Goal: Task Accomplishment & Management: Use online tool/utility

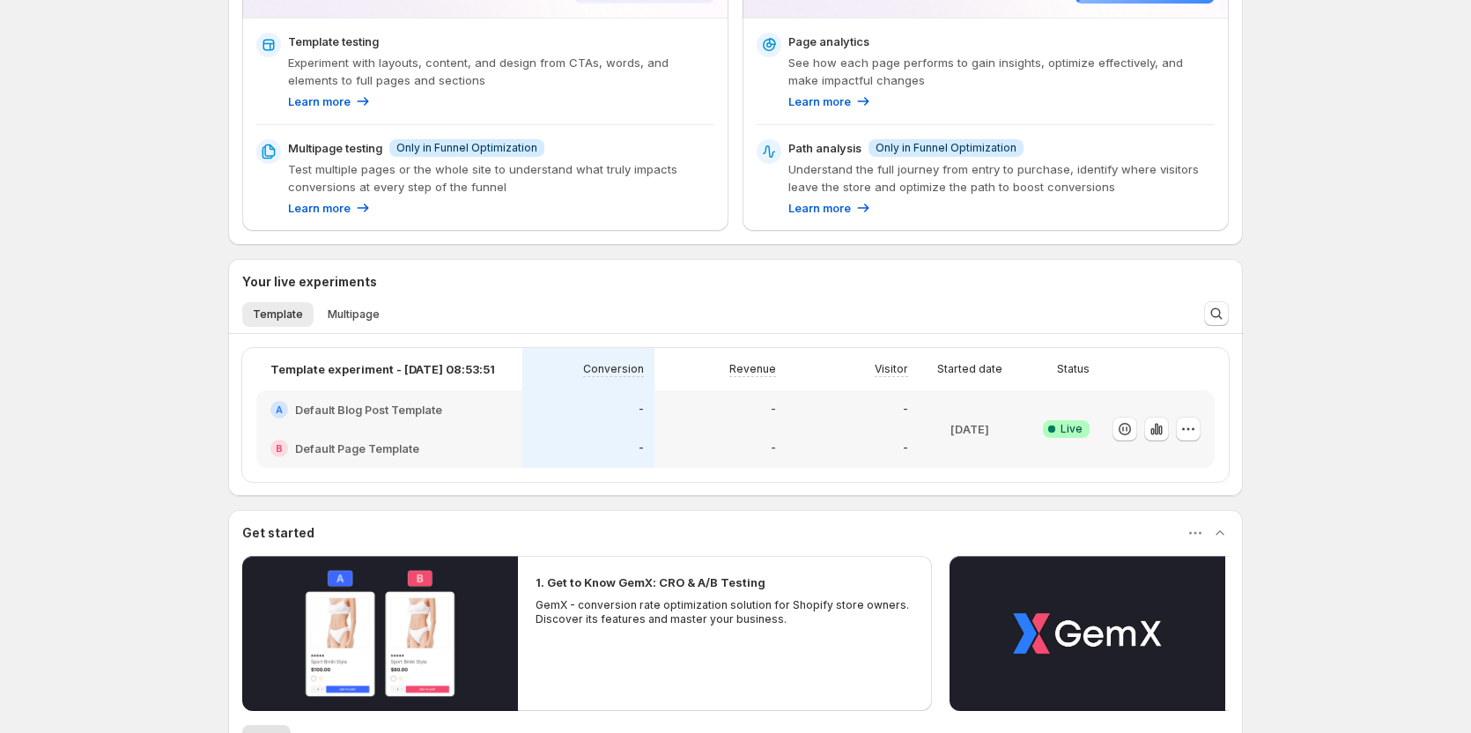
scroll to position [264, 0]
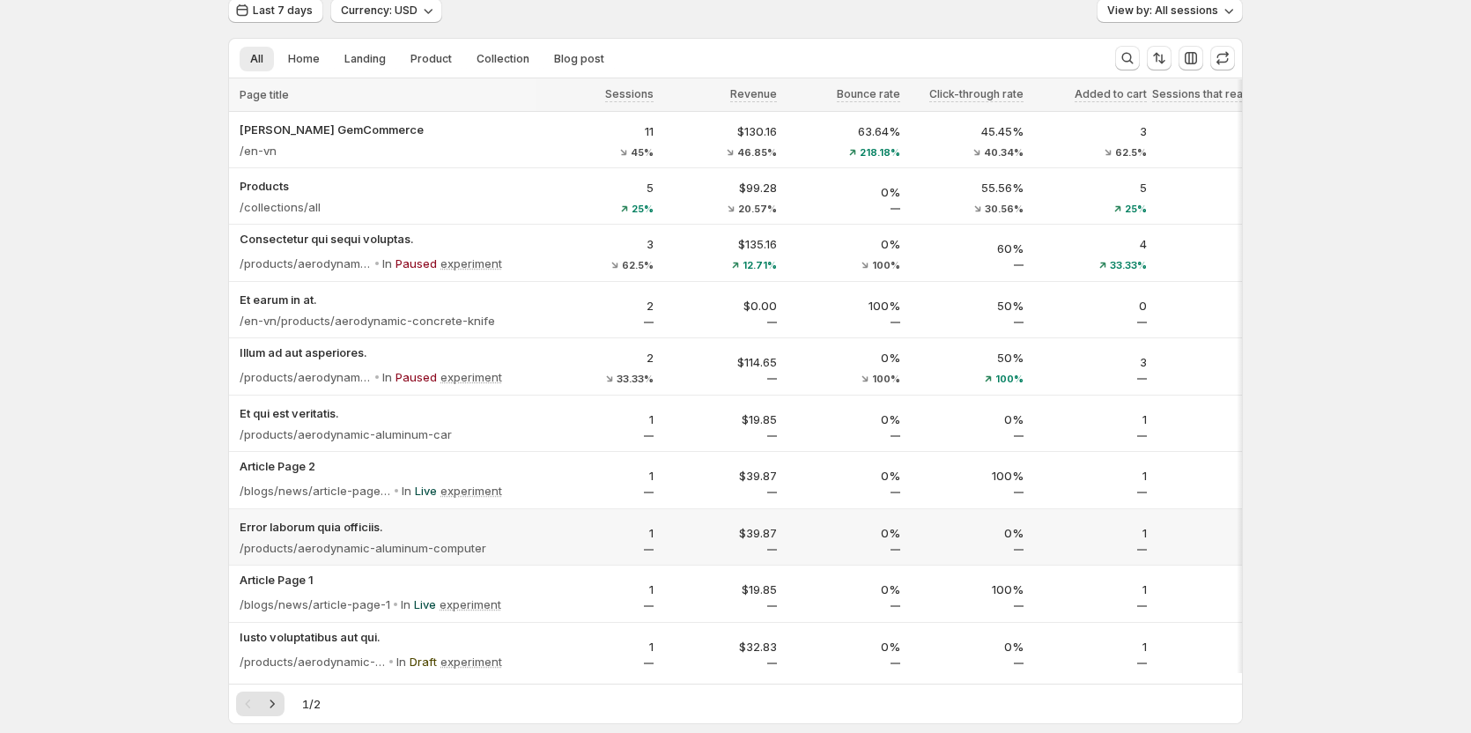
scroll to position [338, 0]
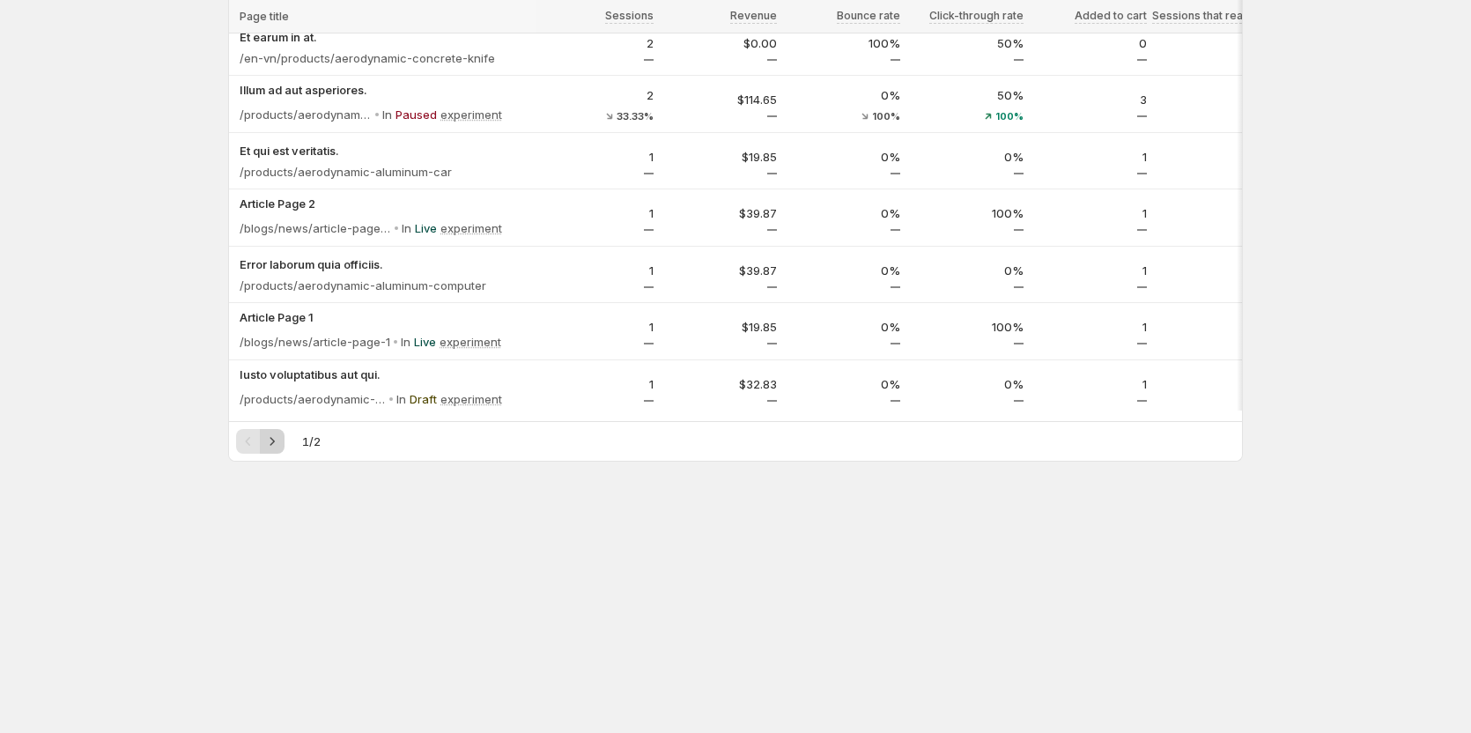
click at [270, 444] on icon "Next" at bounding box center [272, 442] width 18 height 18
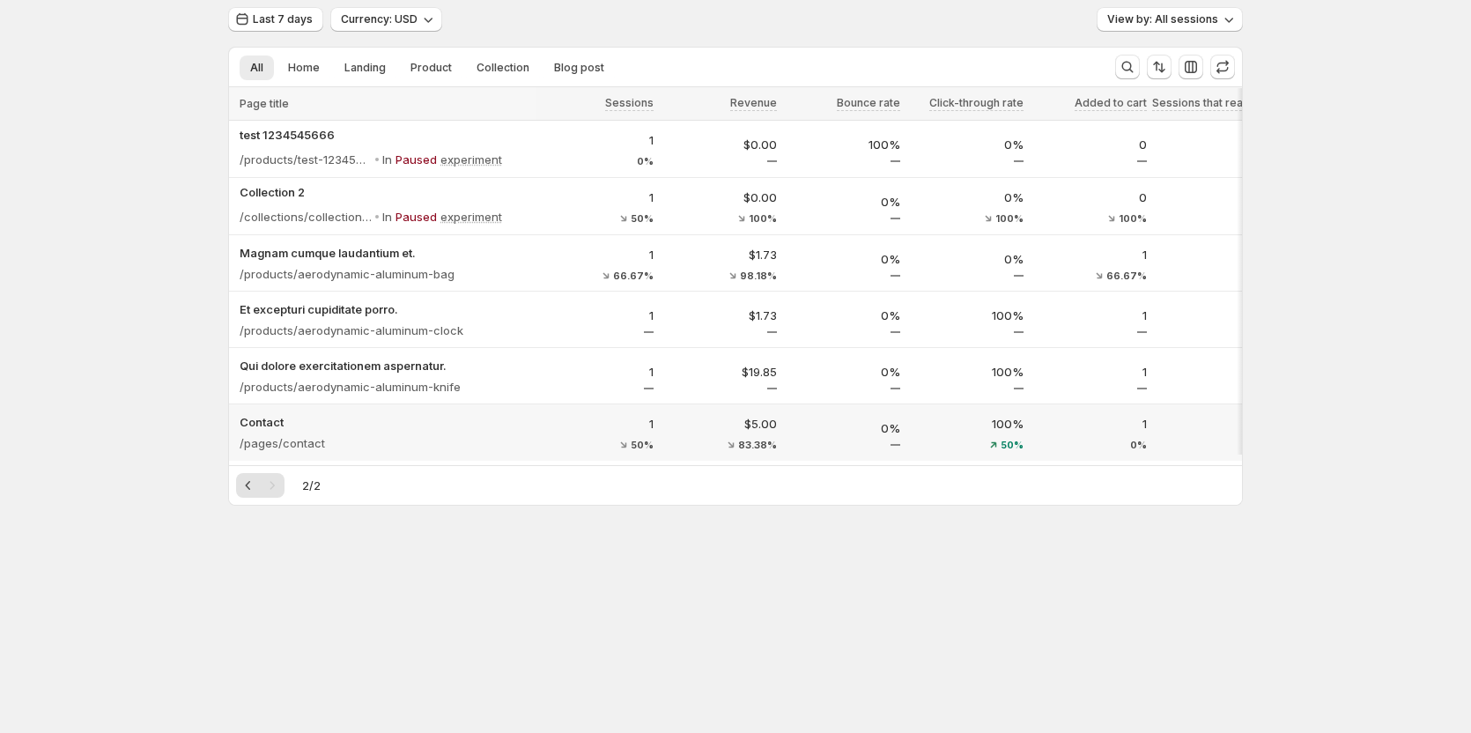
scroll to position [88, 0]
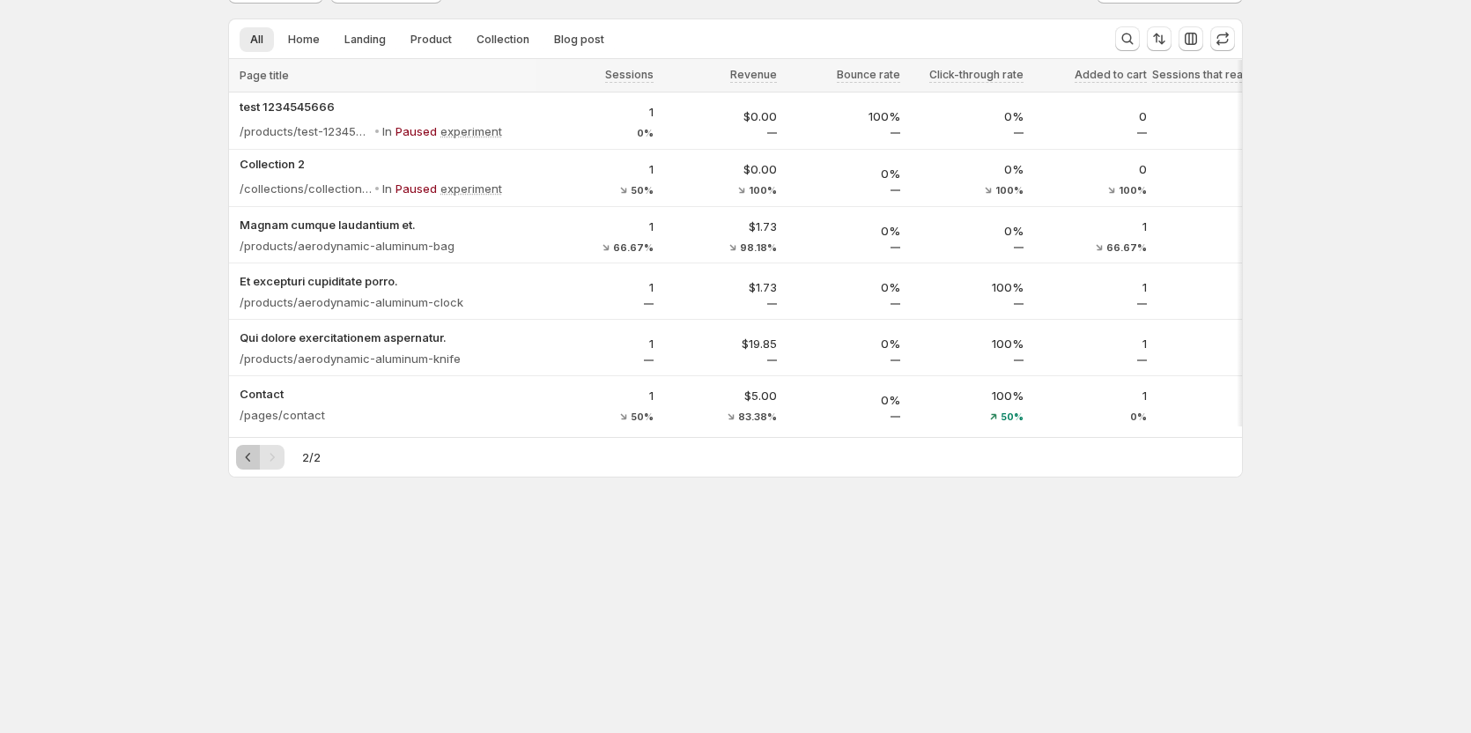
click at [255, 461] on icon "Previous" at bounding box center [249, 457] width 18 height 18
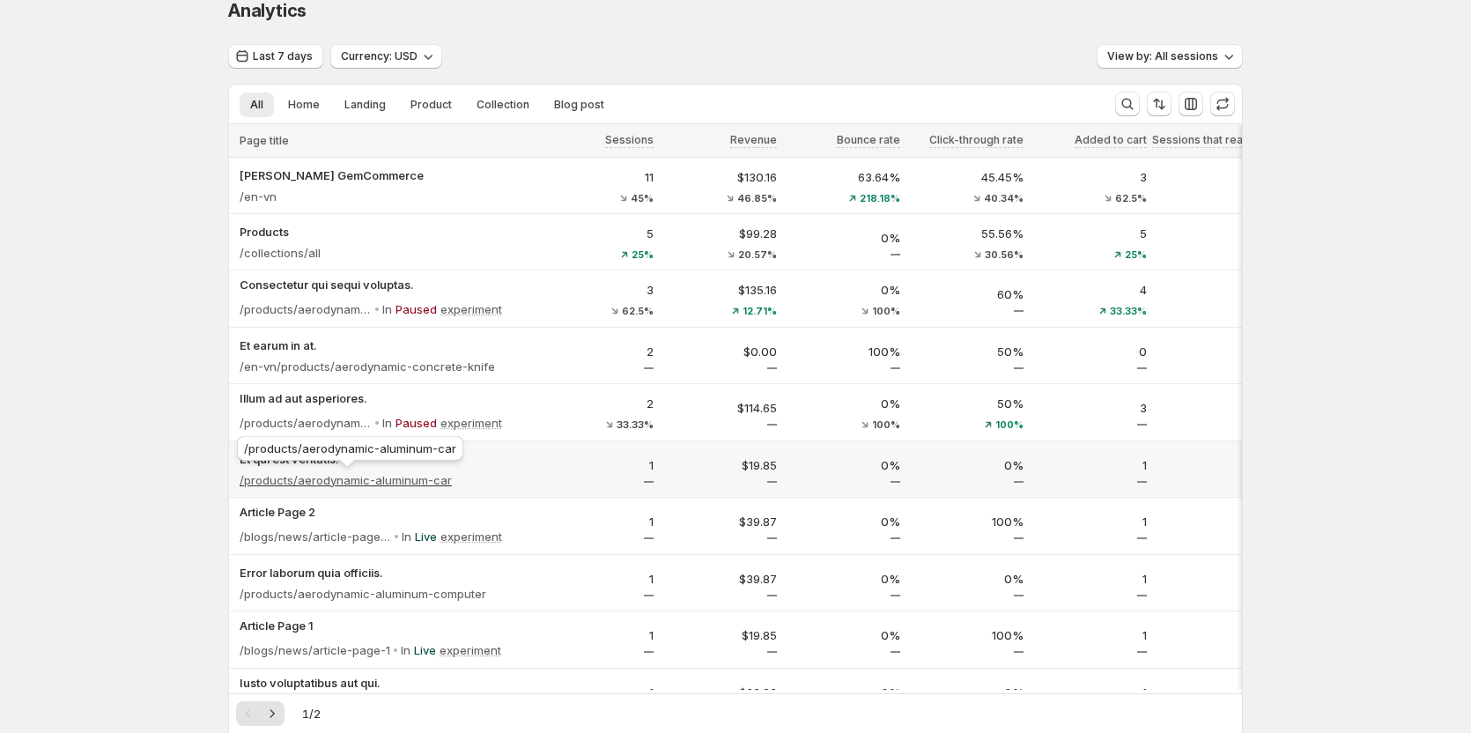
scroll to position [0, 0]
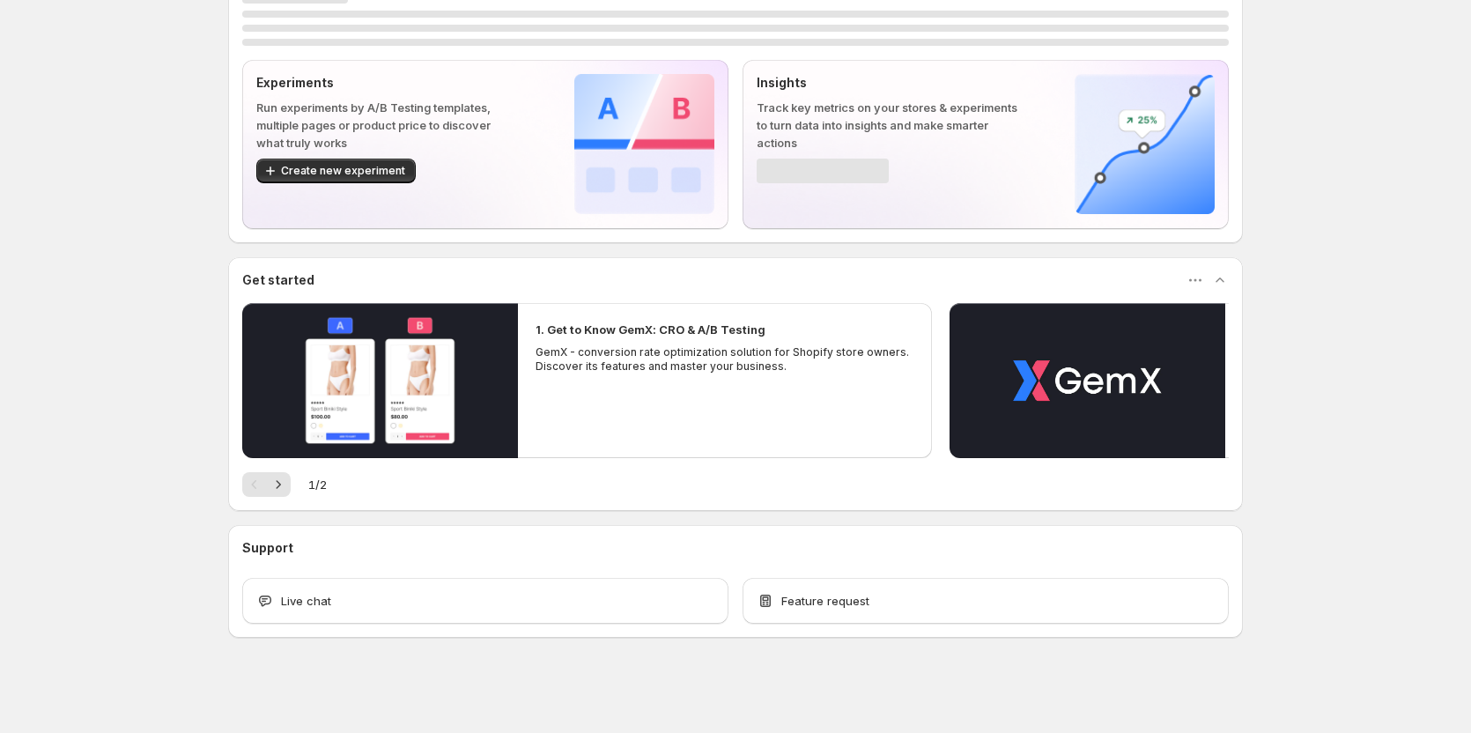
scroll to position [53, 0]
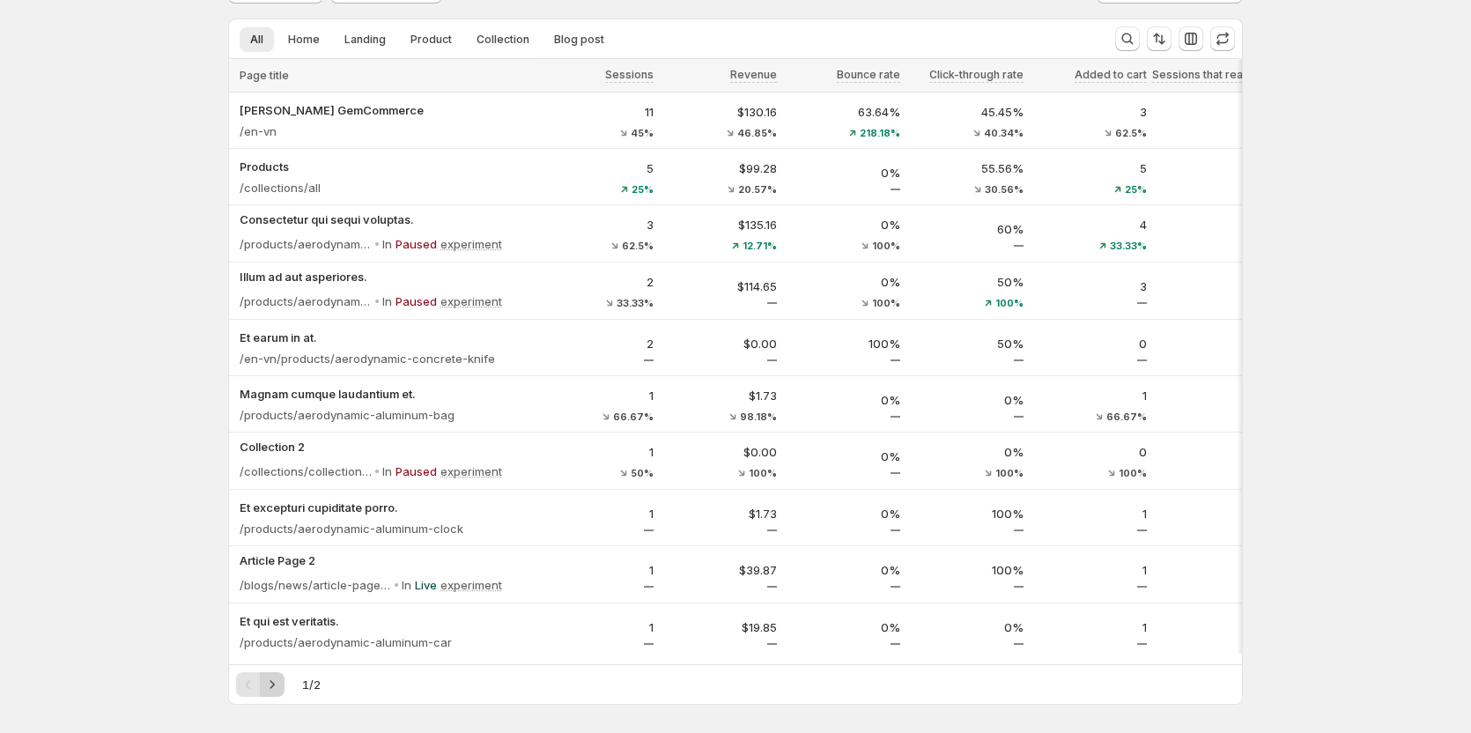
click at [281, 693] on icon "Next" at bounding box center [272, 685] width 18 height 18
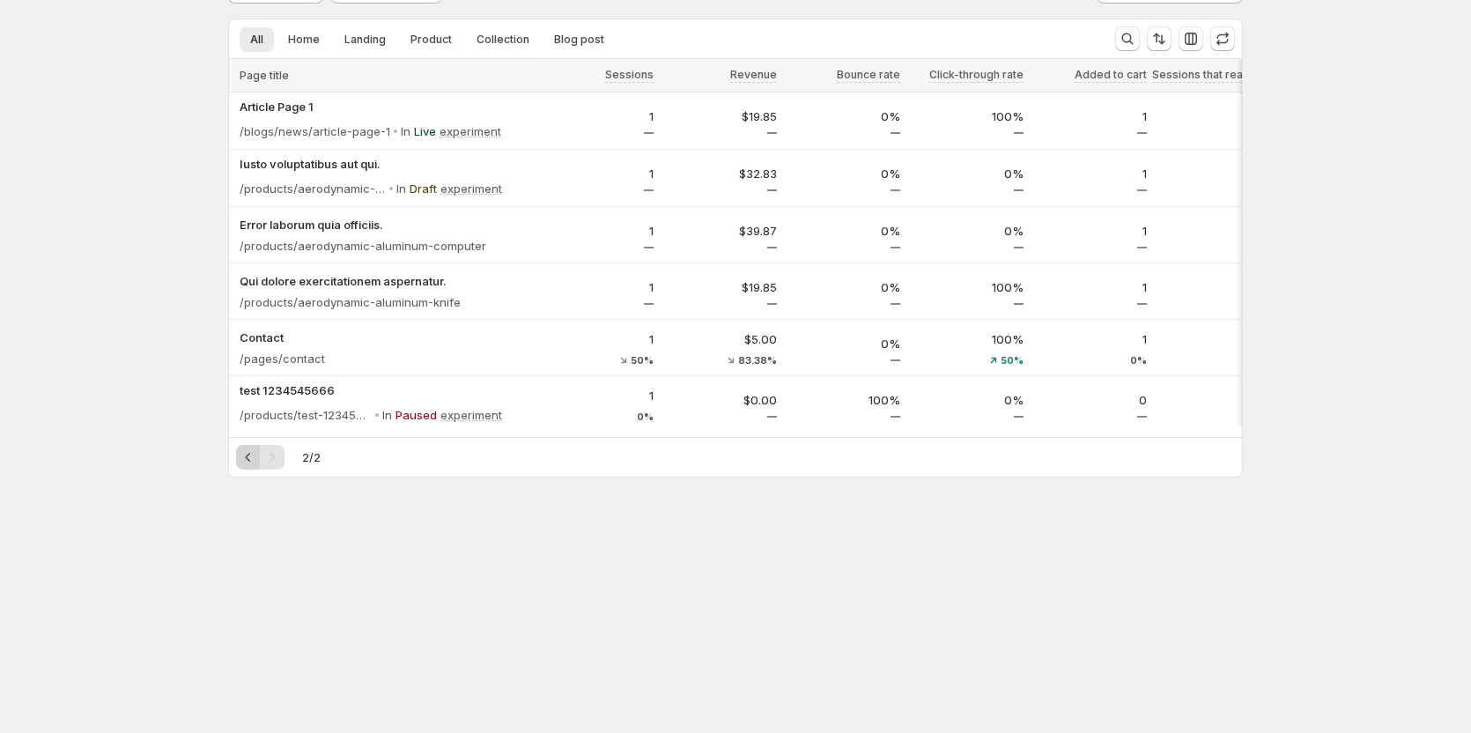
click at [252, 464] on icon "Previous" at bounding box center [249, 457] width 18 height 18
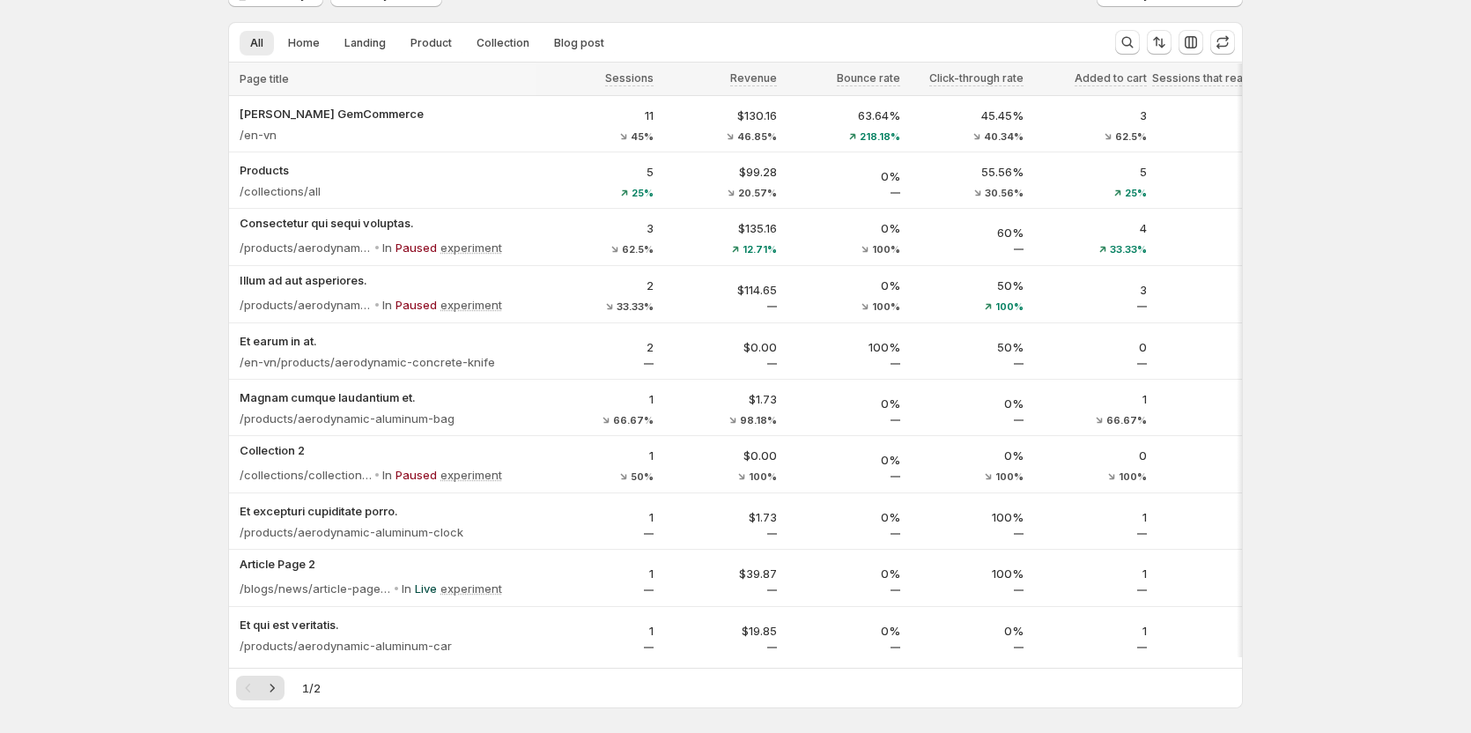
scroll to position [97, 0]
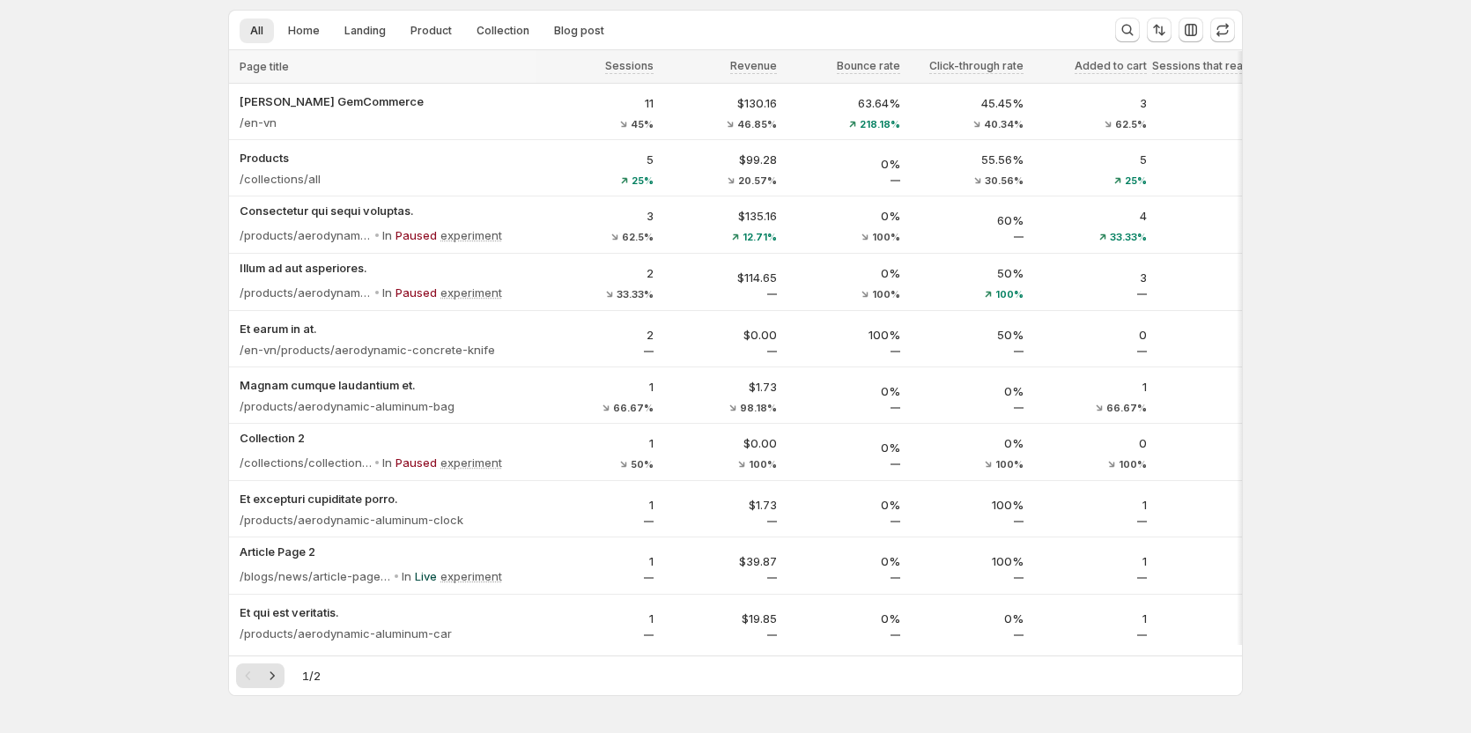
drag, startPoint x: 1475, startPoint y: 219, endPoint x: 1357, endPoint y: 485, distance: 290.3
click at [1357, 485] on div "Analytics. This page is ready Analytics Last 7 days Currency: USD View by: All …" at bounding box center [735, 435] width 1471 height 1064
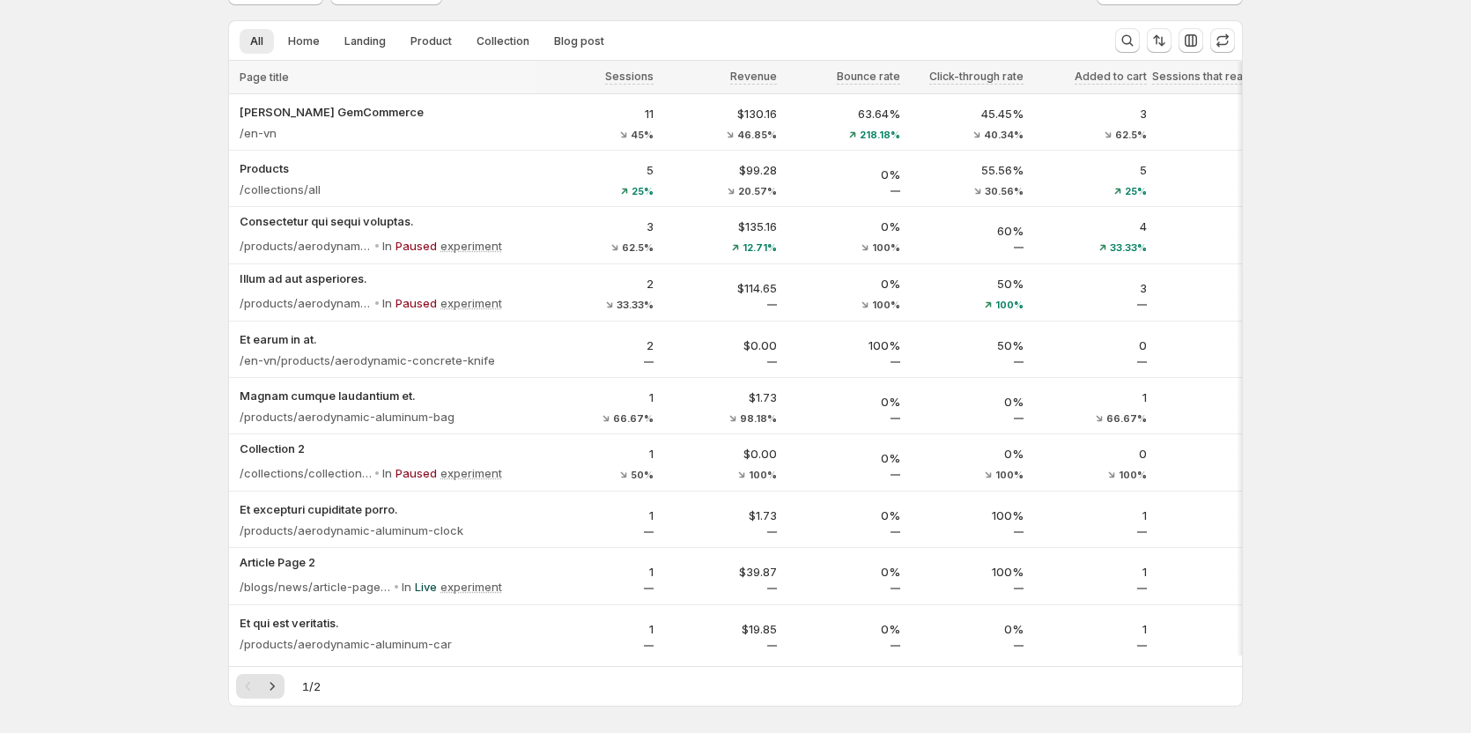
scroll to position [85, 0]
click at [274, 695] on icon "Next" at bounding box center [272, 687] width 18 height 18
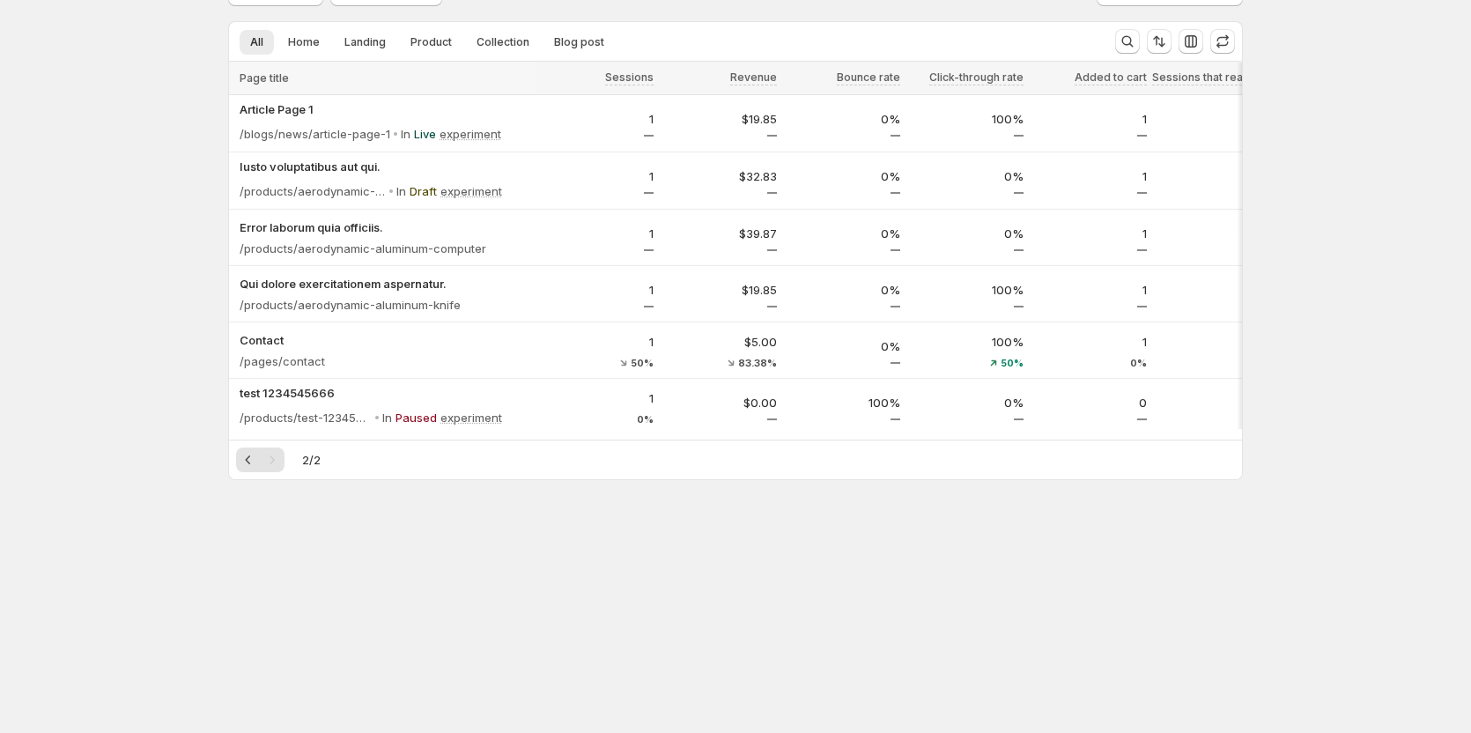
scroll to position [0, 0]
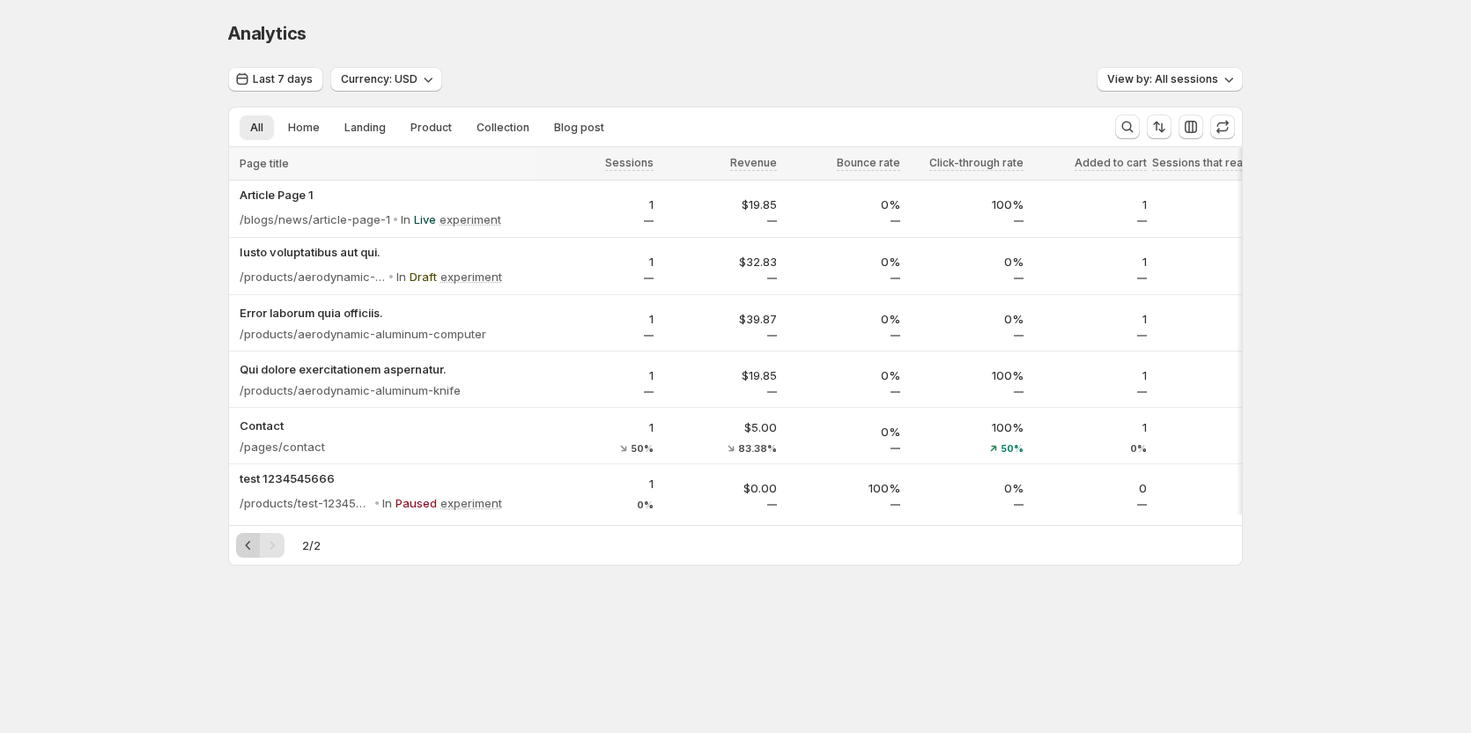
click at [251, 550] on icon "Previous" at bounding box center [248, 545] width 5 height 9
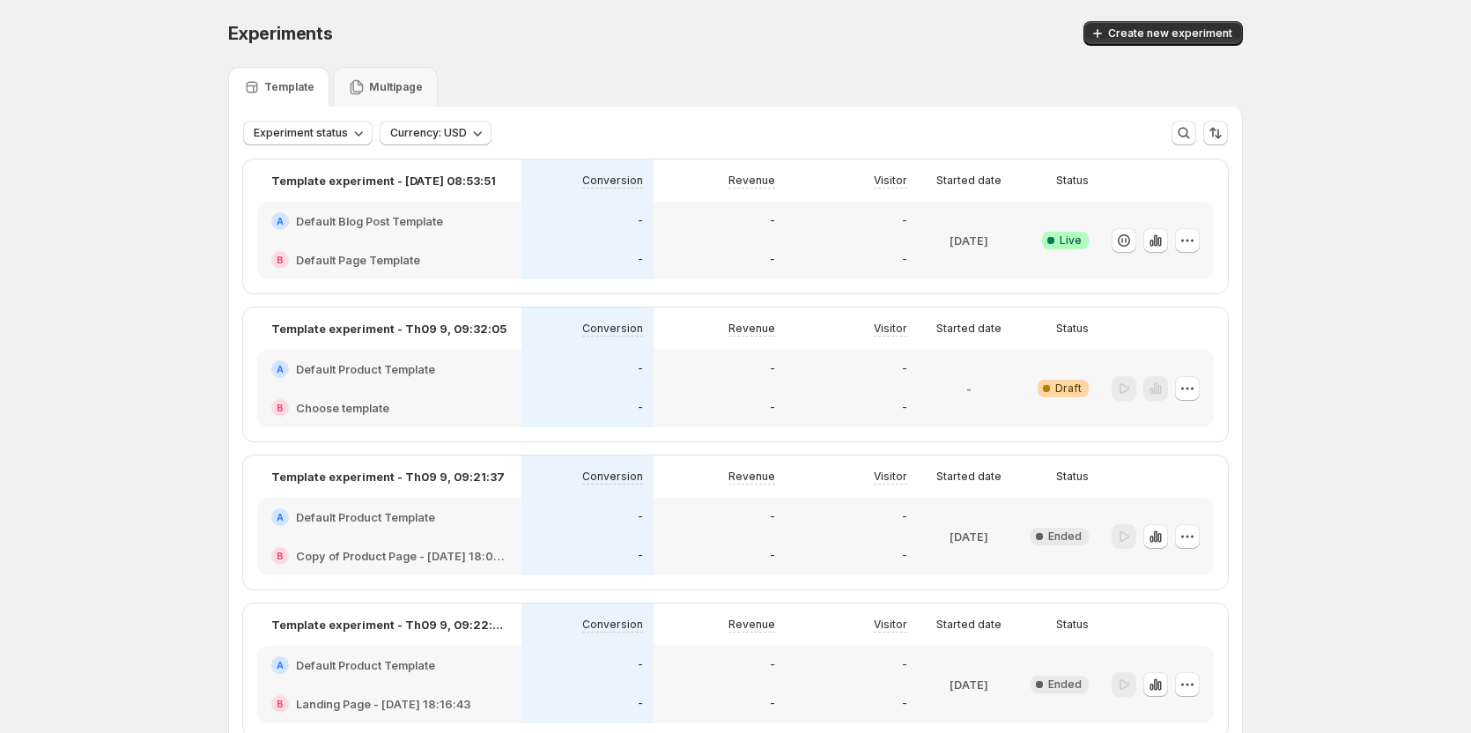
scroll to position [115, 0]
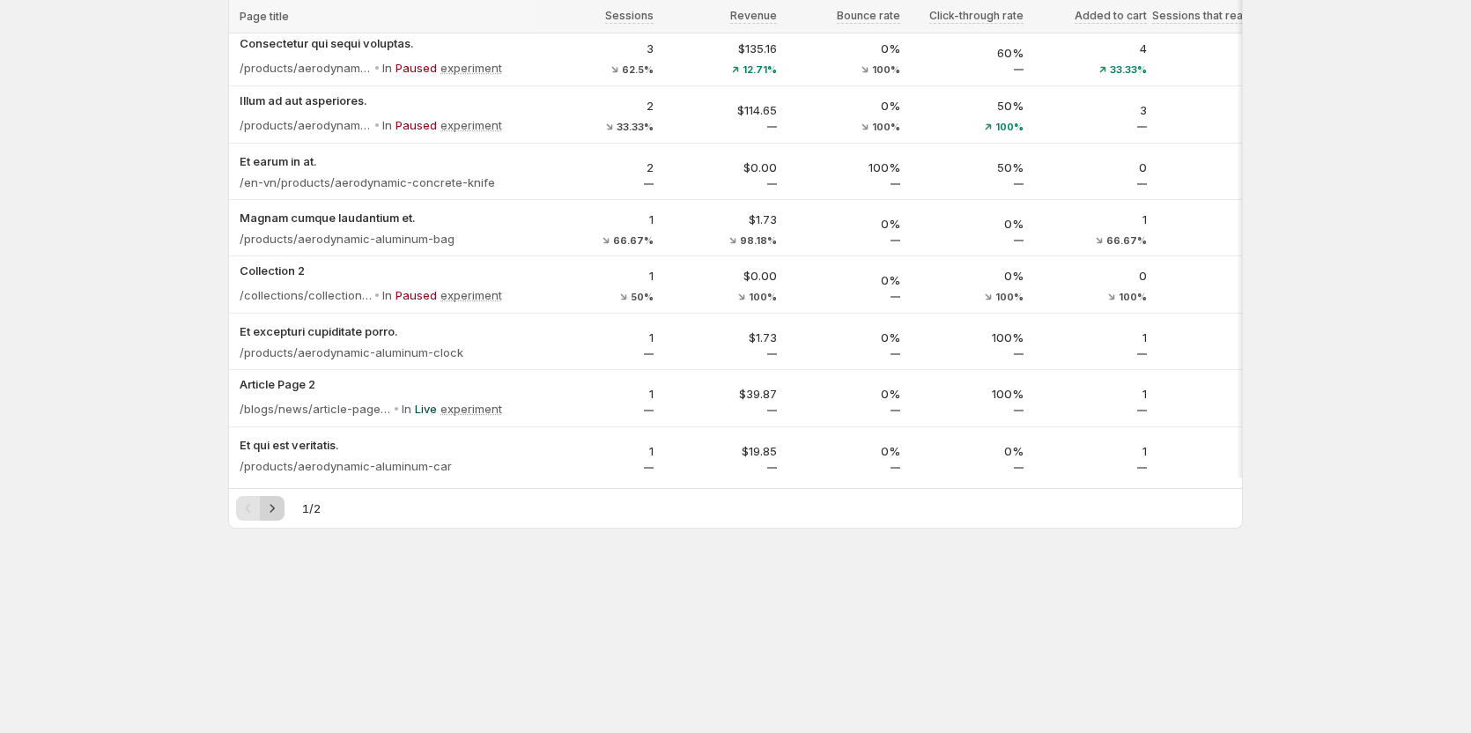
click at [274, 514] on icon "Next" at bounding box center [272, 509] width 18 height 18
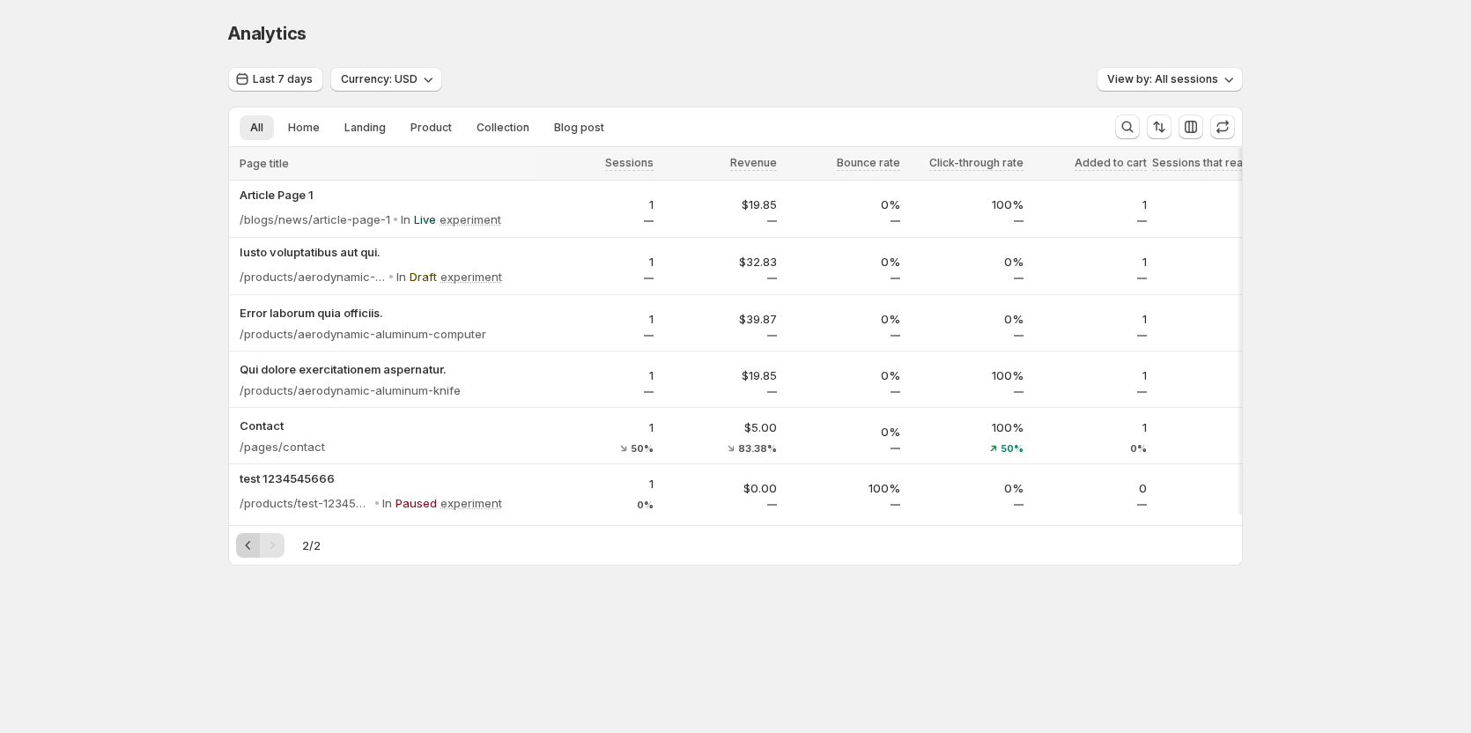
click at [251, 549] on icon "Previous" at bounding box center [249, 546] width 18 height 18
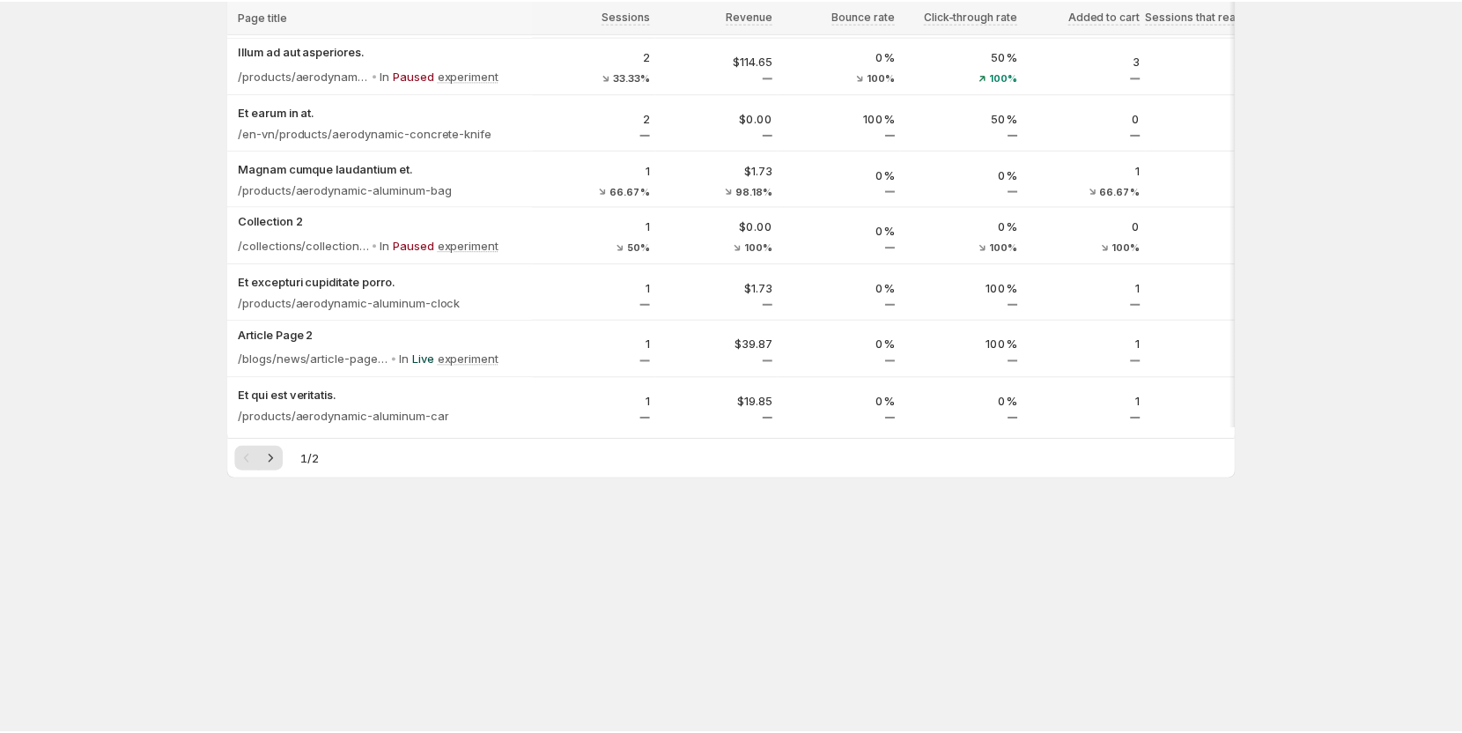
scroll to position [338, 0]
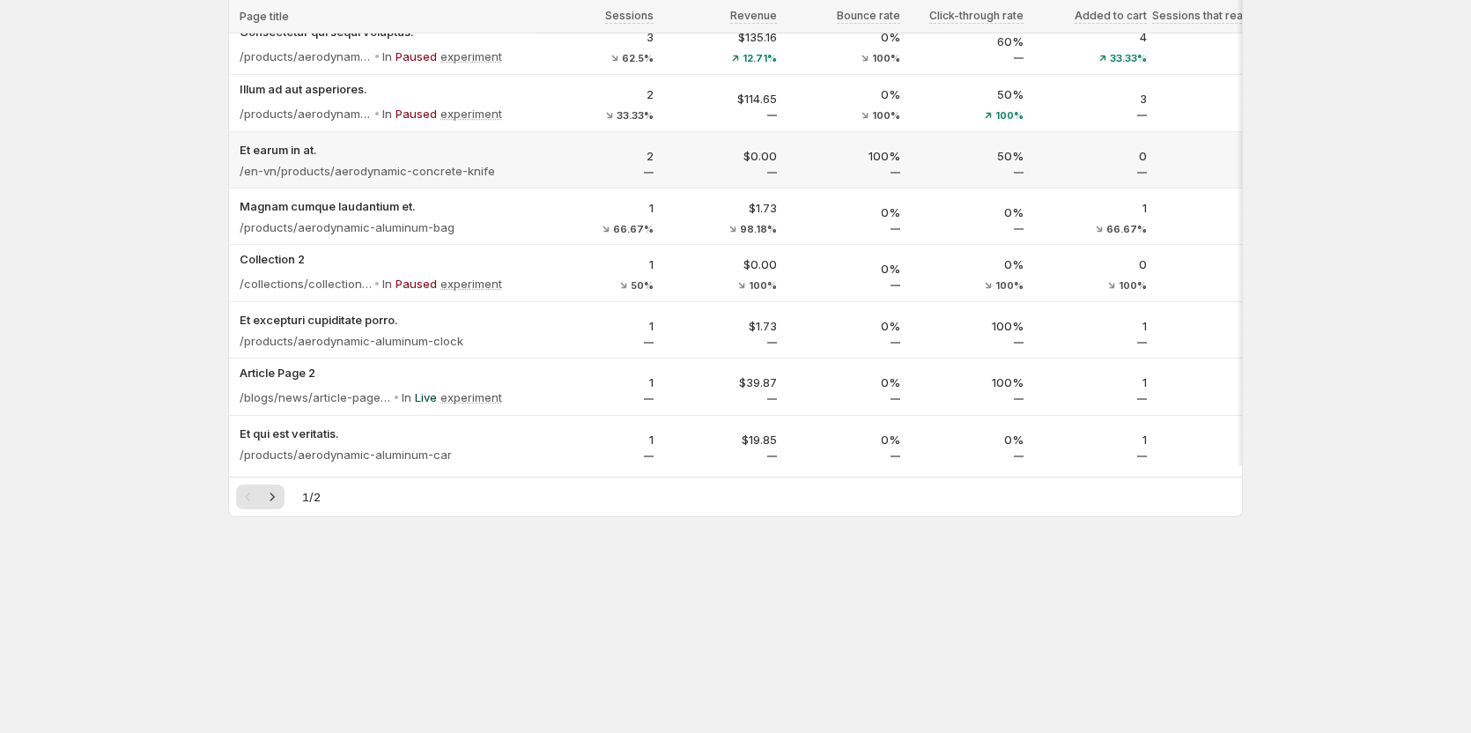
scroll to position [250, 0]
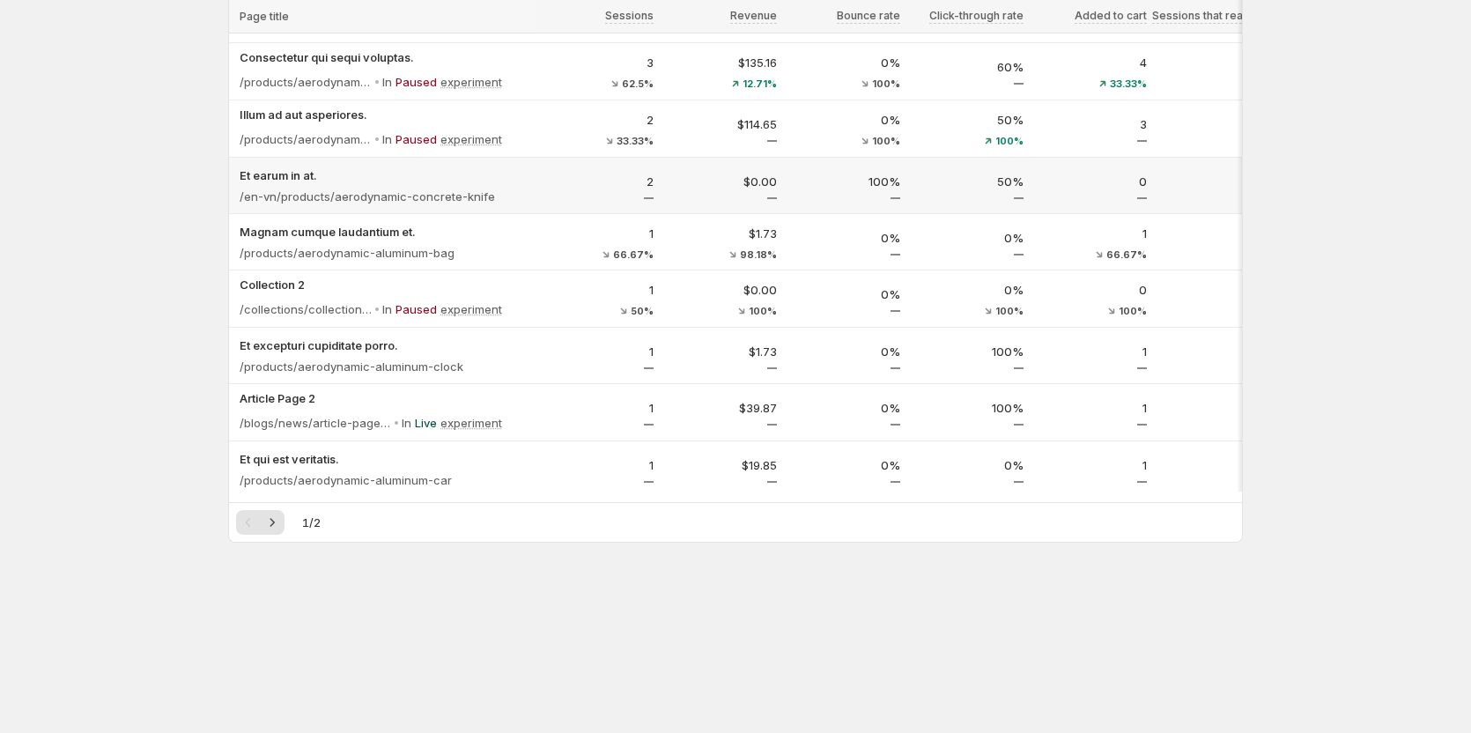
click at [558, 184] on p "2" at bounding box center [597, 182] width 113 height 18
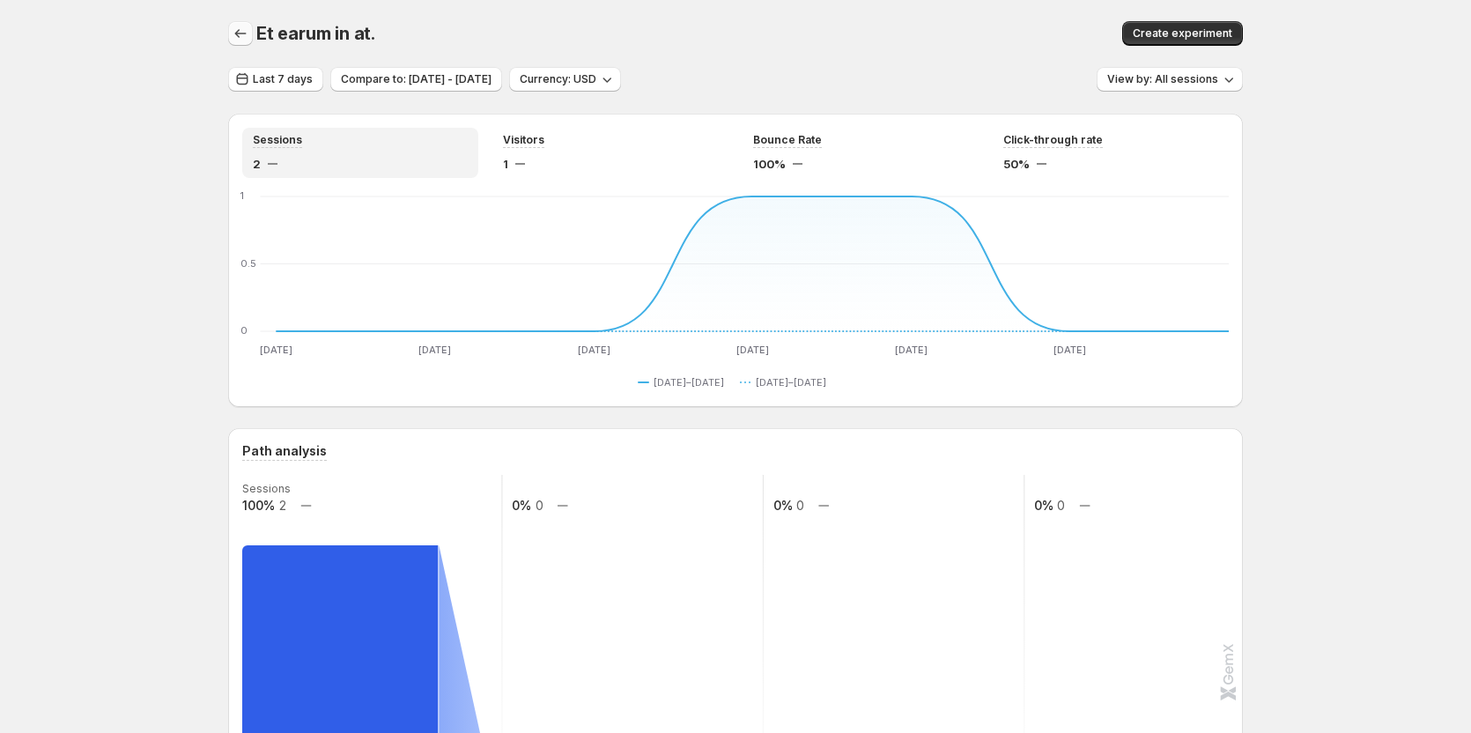
click at [234, 27] on button "button" at bounding box center [240, 33] width 25 height 25
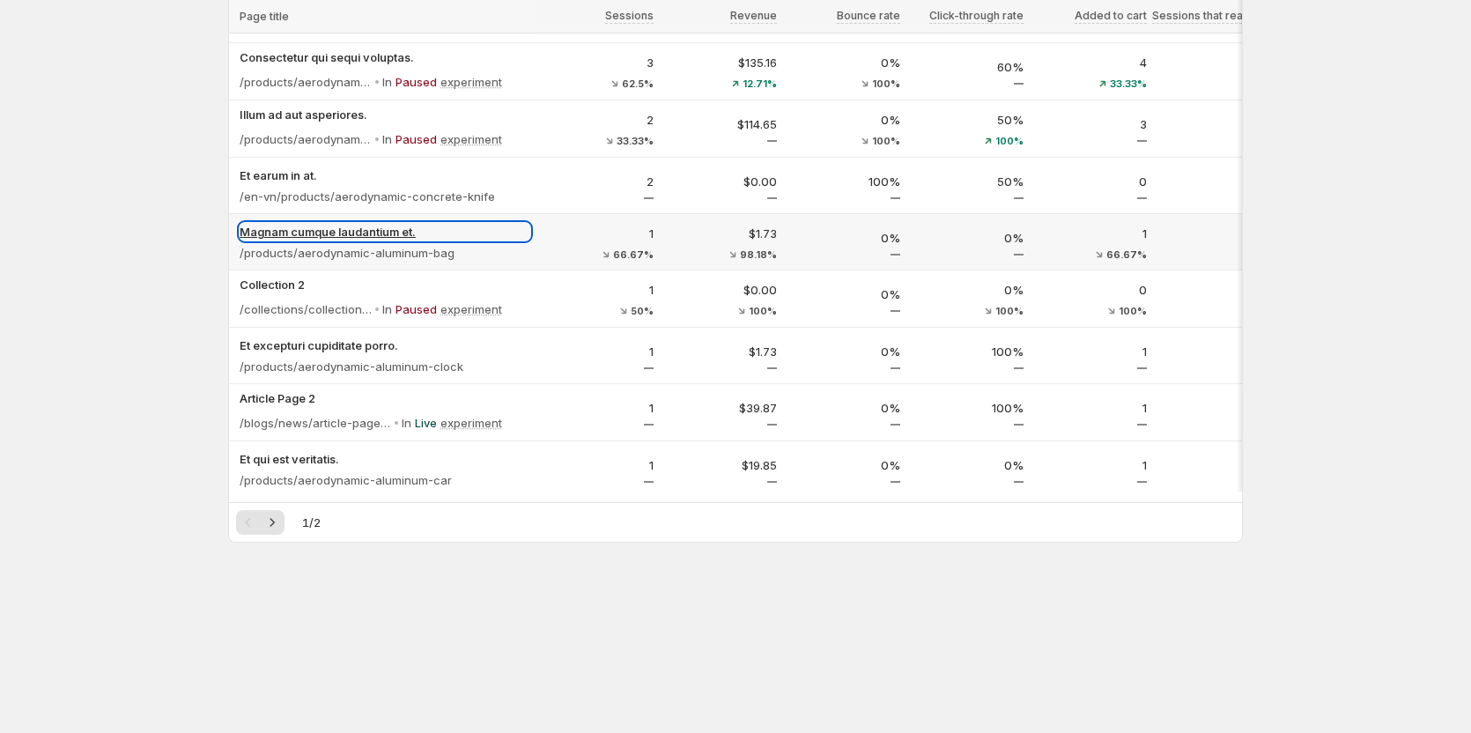
click at [506, 227] on p "Magnam cumque laudantium et." at bounding box center [385, 232] width 291 height 18
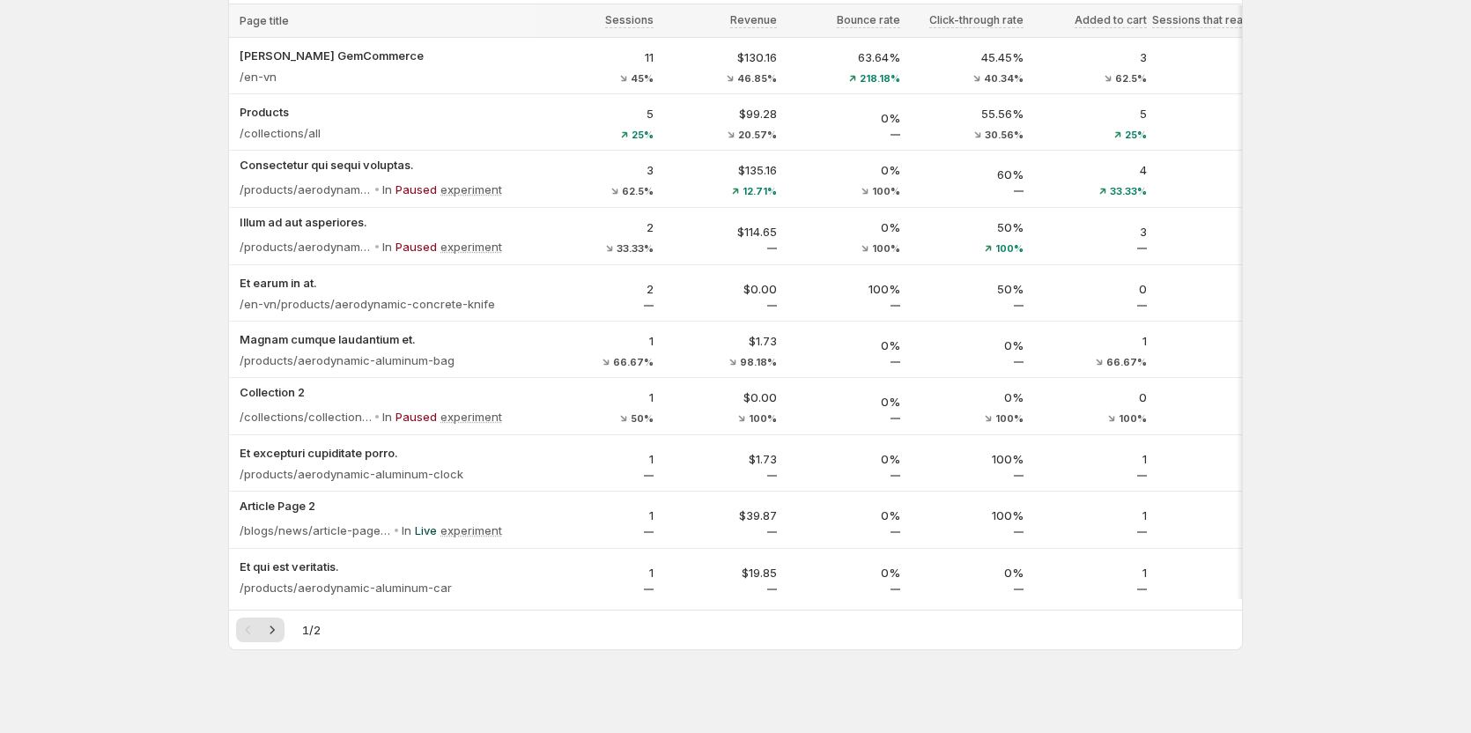
scroll to position [162, 0]
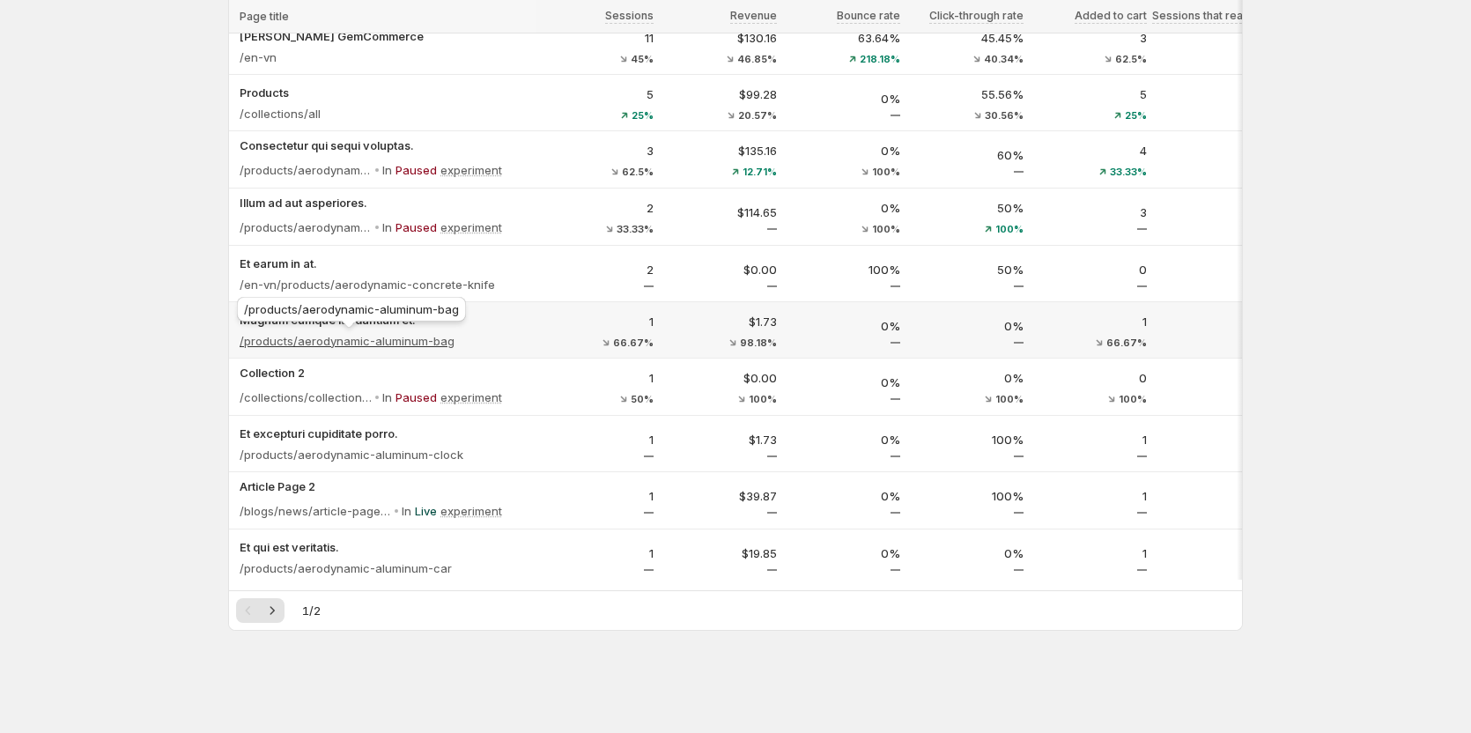
click at [343, 335] on p "/products/aerodynamic-aluminum-bag" at bounding box center [347, 341] width 215 height 18
click at [351, 342] on p "/products/aerodynamic-aluminum-bag" at bounding box center [347, 341] width 215 height 18
click at [109, 324] on div "Analytics. This page is ready Analytics Last 7 days Currency: USD View by: All …" at bounding box center [735, 370] width 1471 height 1064
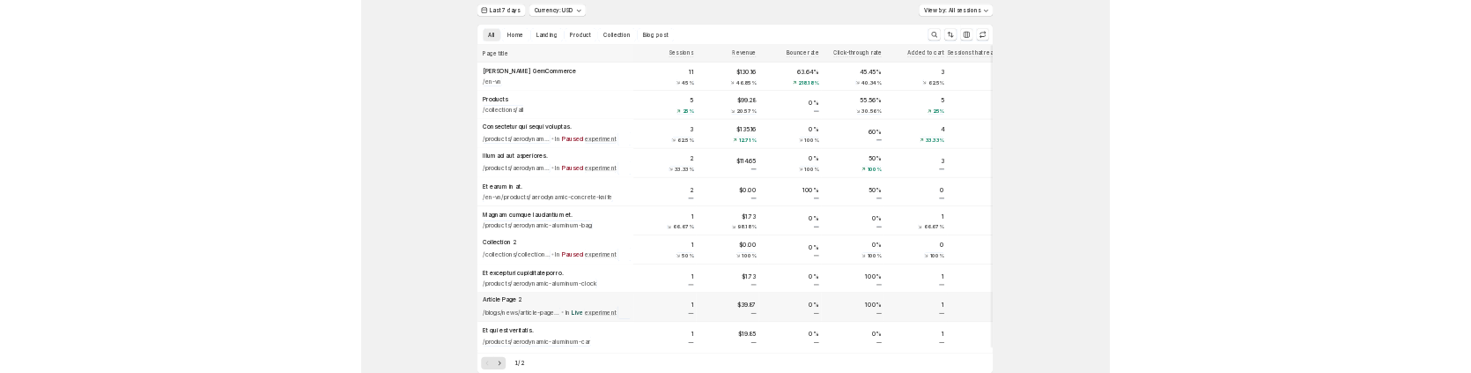
scroll to position [88, 0]
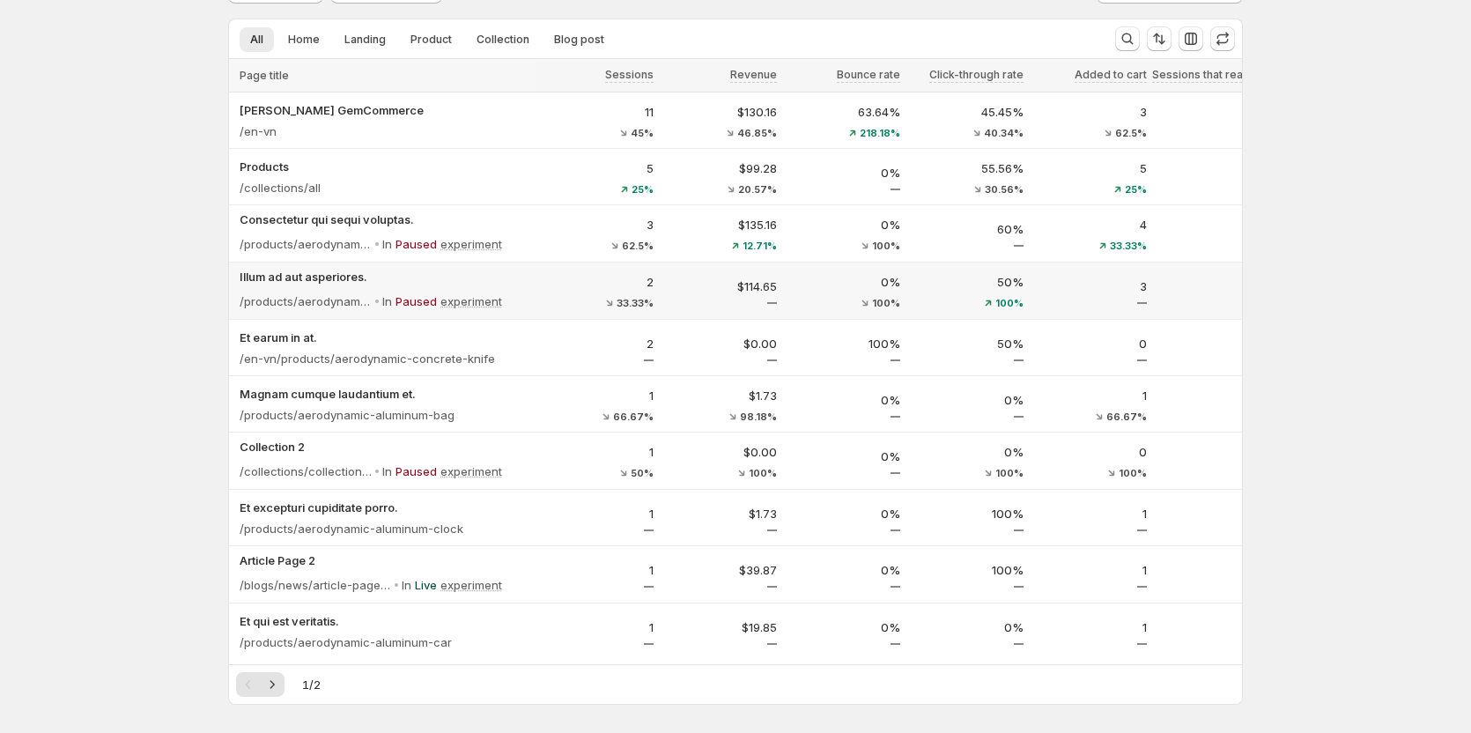
click at [567, 296] on div "2 33.33%" at bounding box center [597, 290] width 113 height 35
click at [485, 446] on p "Collection 2" at bounding box center [385, 447] width 291 height 18
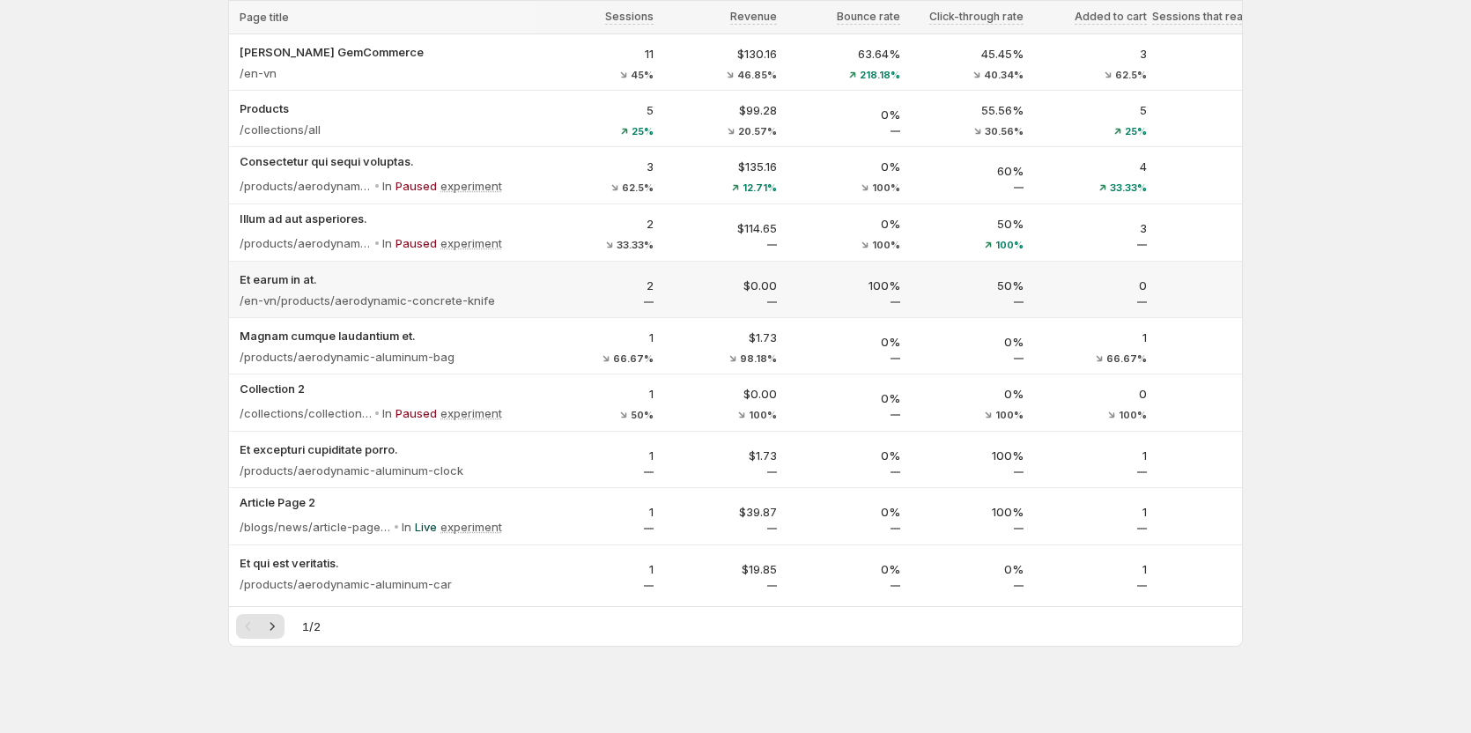
scroll to position [74, 0]
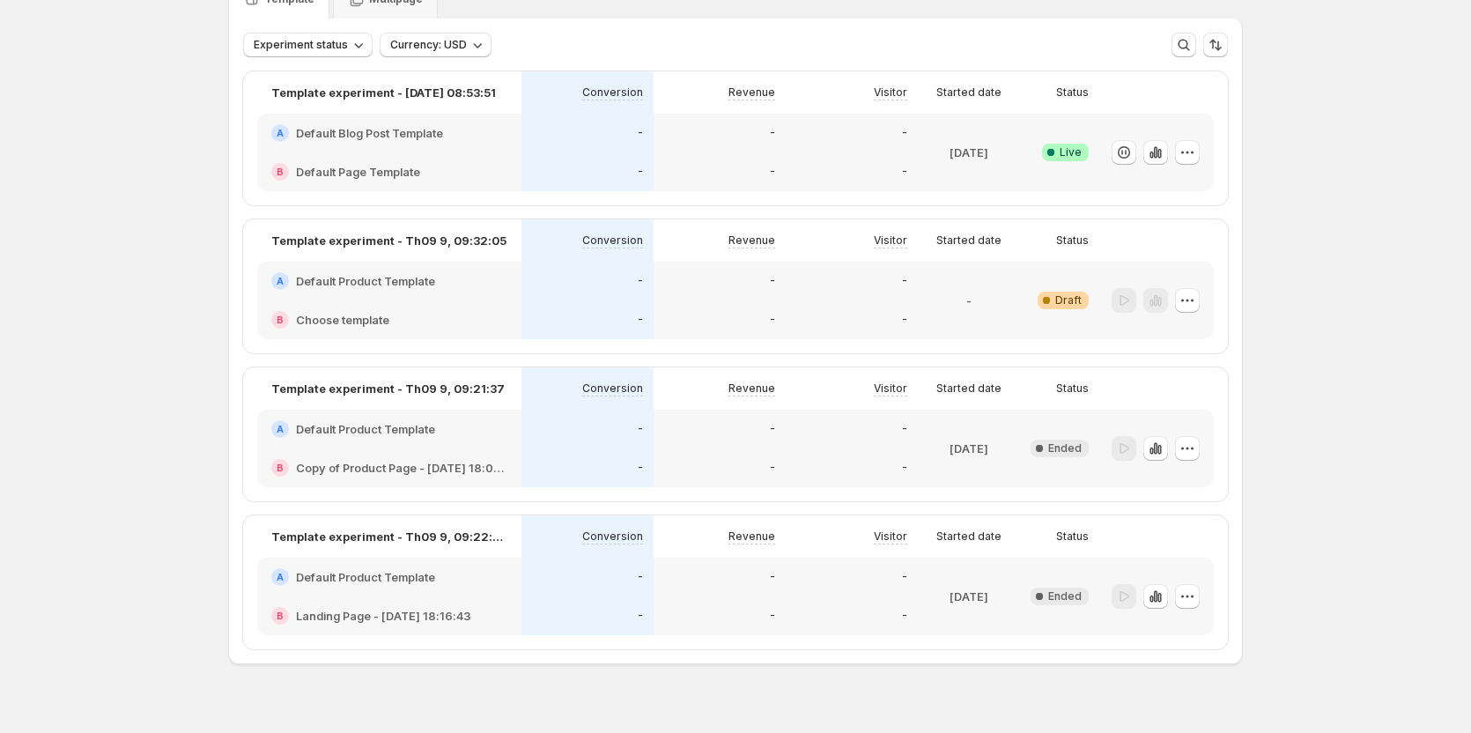
scroll to position [115, 0]
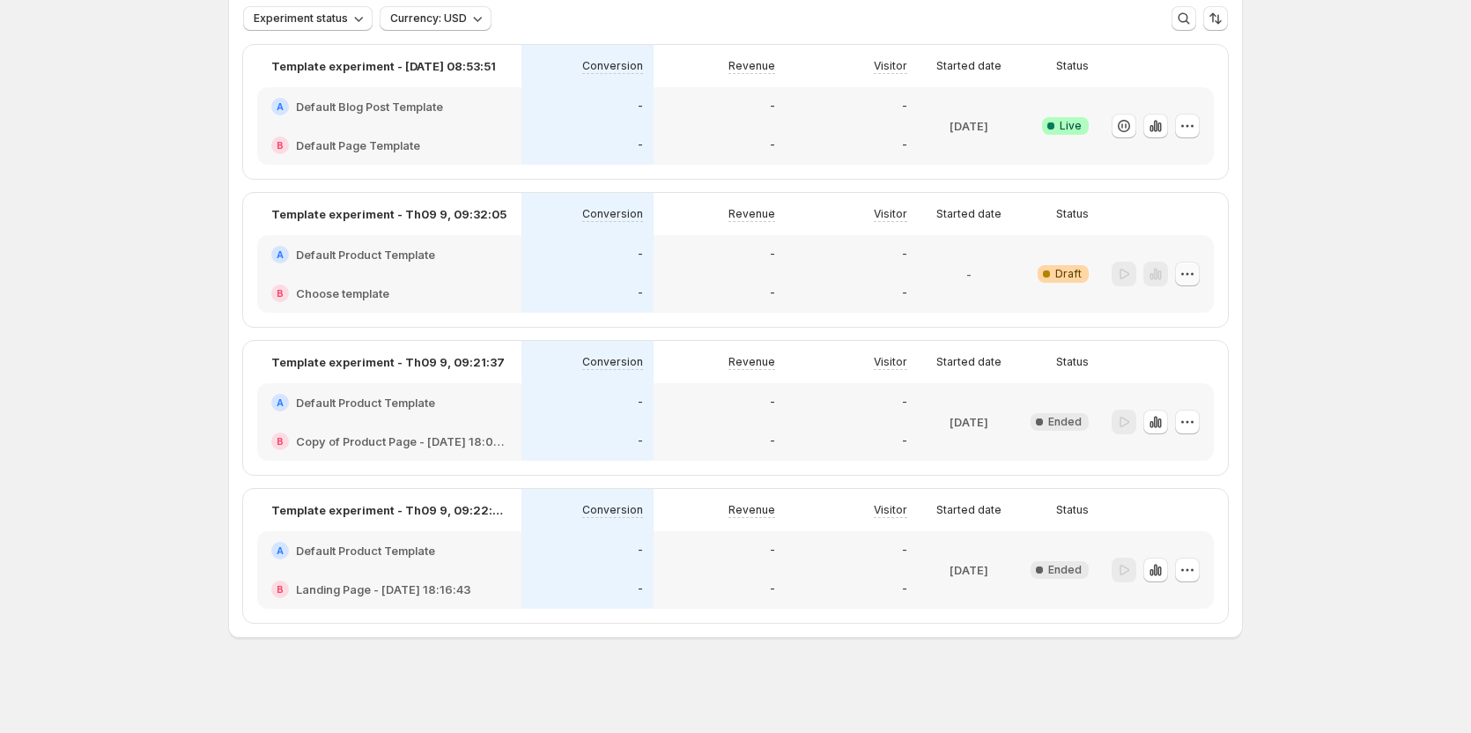
click at [1200, 273] on button "button" at bounding box center [1187, 274] width 25 height 25
click at [1166, 307] on span "Edit" at bounding box center [1206, 311] width 128 height 18
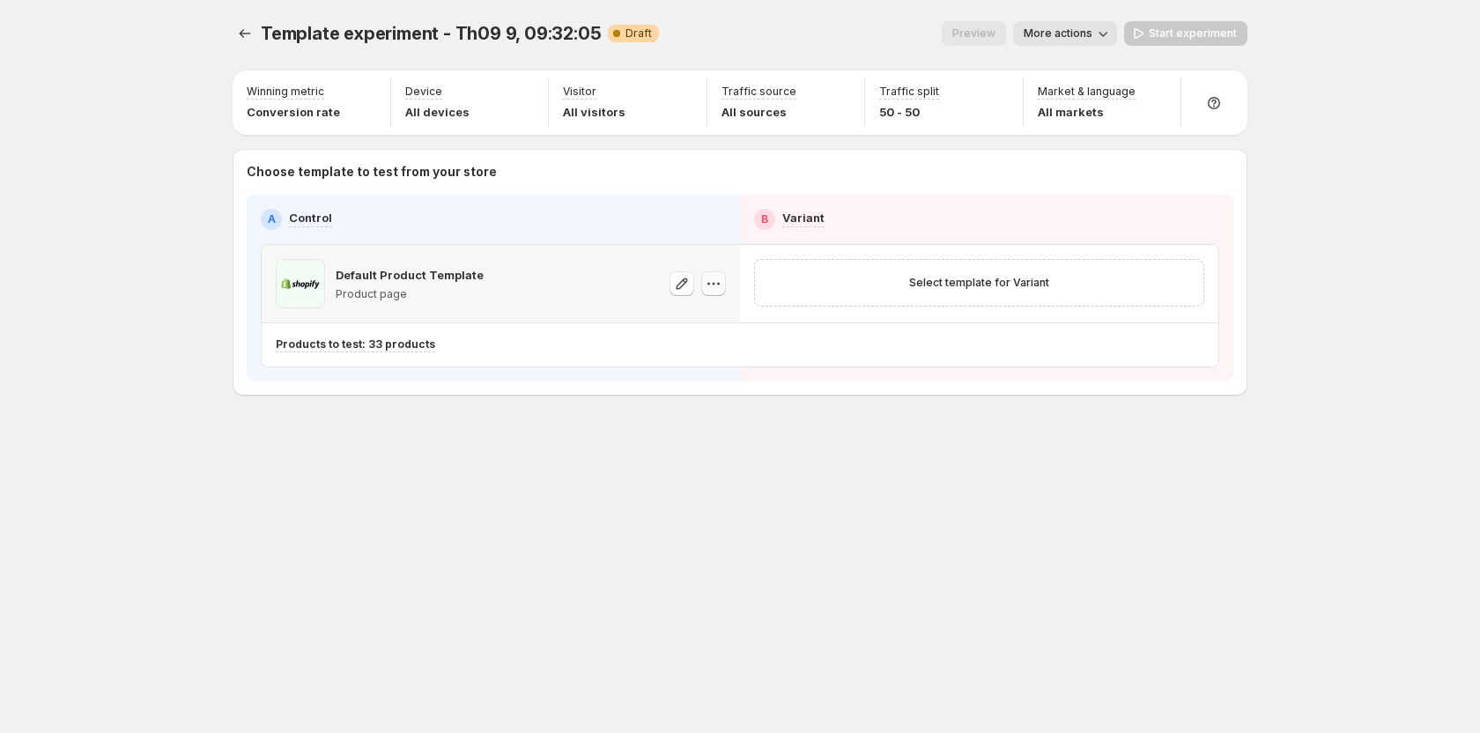
click at [709, 292] on button "button" at bounding box center [713, 283] width 25 height 25
click at [698, 321] on span "Change template" at bounding box center [717, 322] width 95 height 14
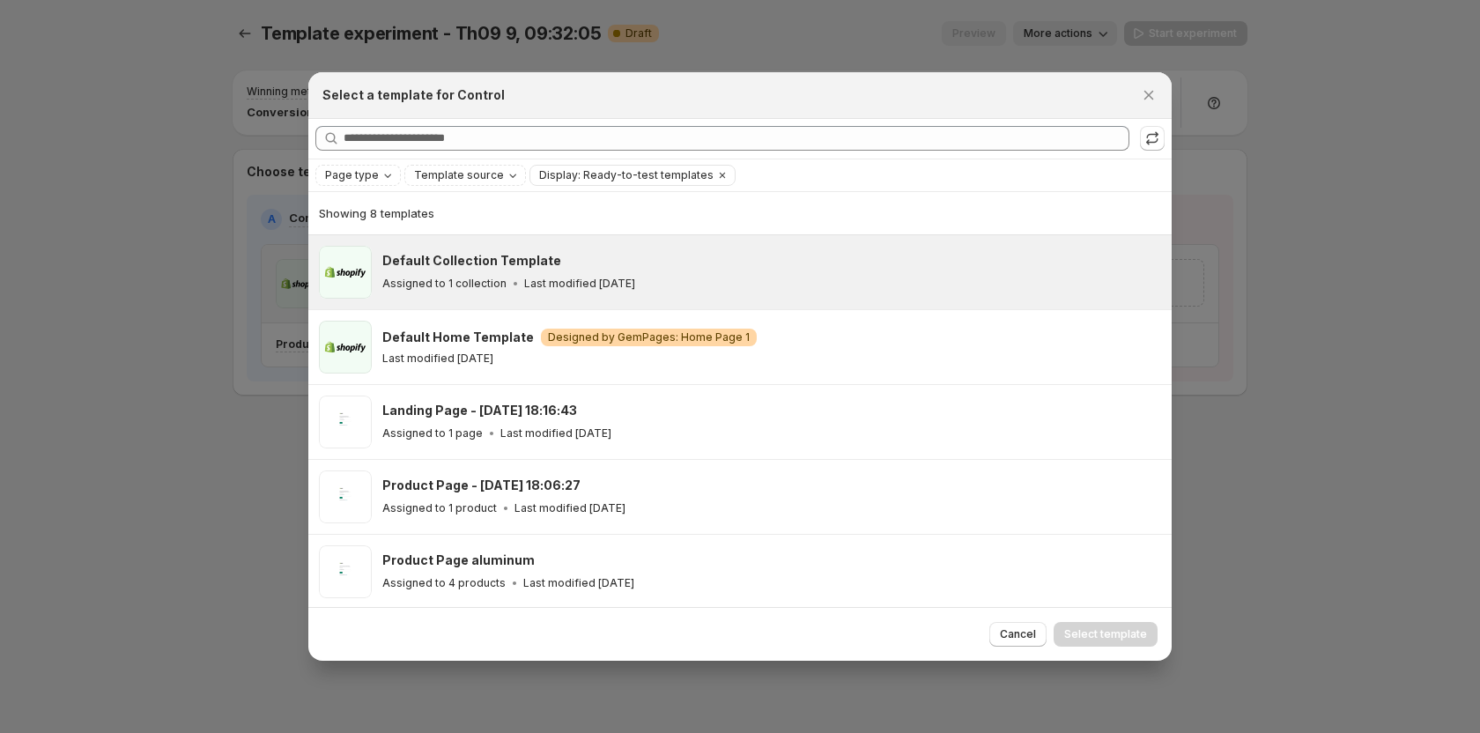
click at [478, 270] on div "Default Collection Template Assigned to 1 collection Last modified 3 months ago" at bounding box center [768, 272] width 773 height 41
click at [375, 285] on div "Default Collection Template Assigned to 1 collection Last modified 3 months ago" at bounding box center [740, 272] width 842 height 53
click at [666, 292] on div "Assigned to 1 collection Last modified 3 months ago" at bounding box center [768, 284] width 773 height 18
click at [1098, 631] on span "Select template" at bounding box center [1105, 634] width 83 height 14
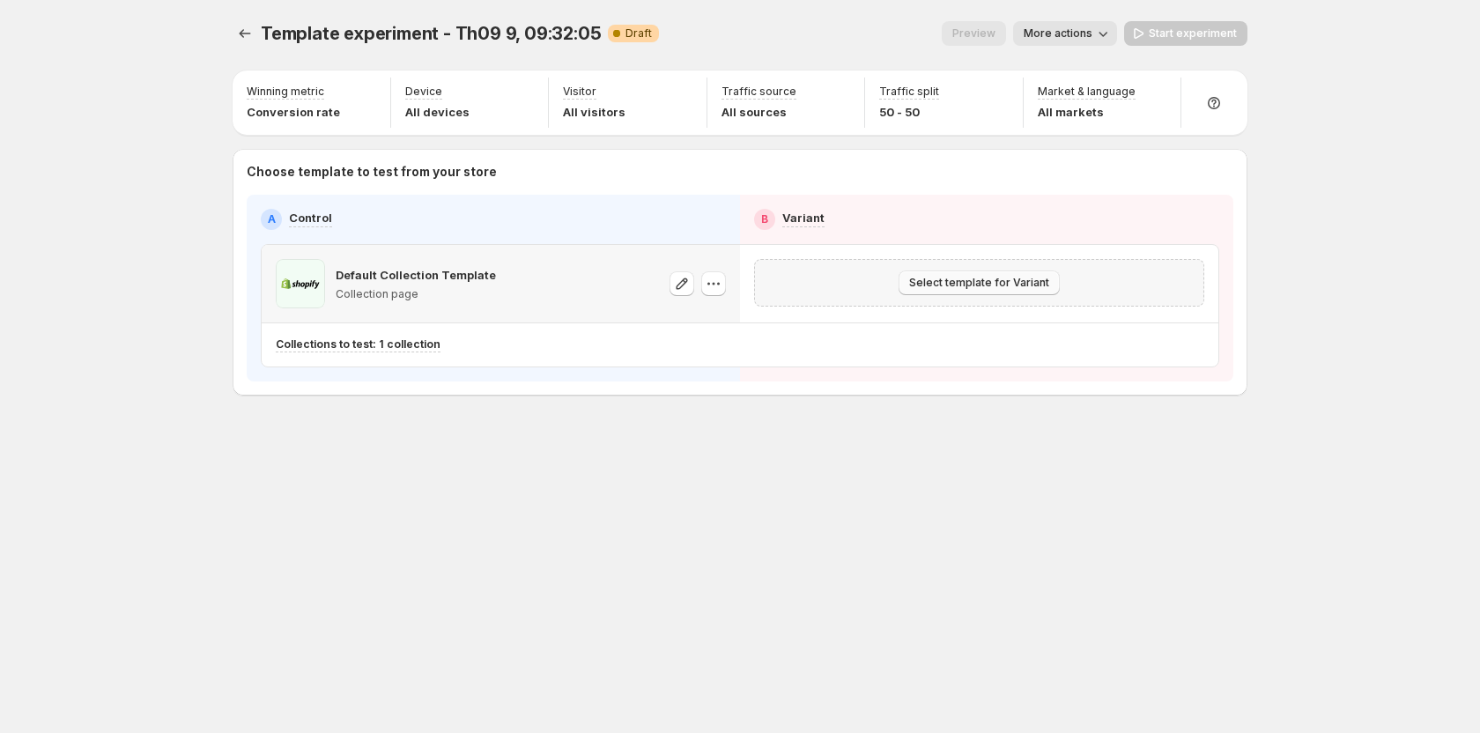
click at [988, 275] on button "Select template for Variant" at bounding box center [979, 282] width 161 height 25
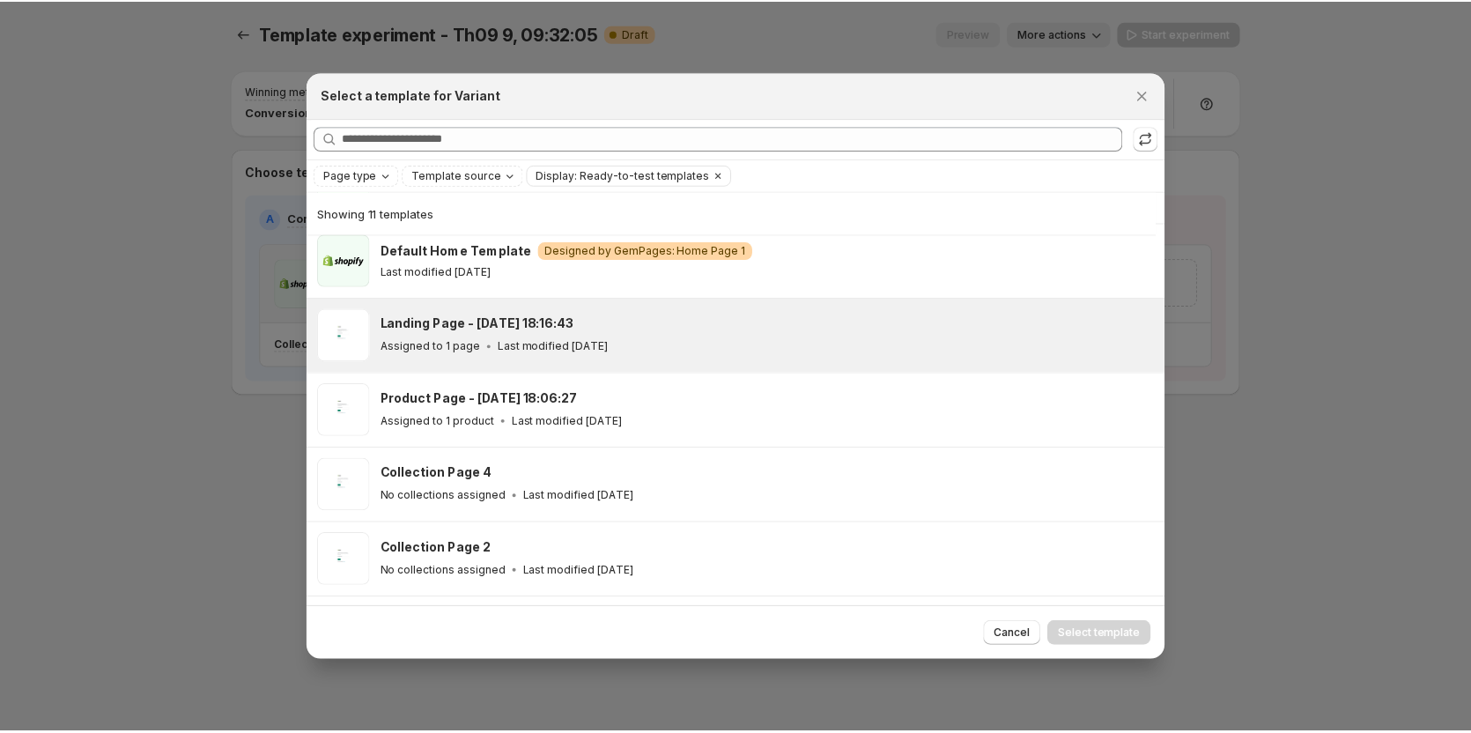
scroll to position [130, 0]
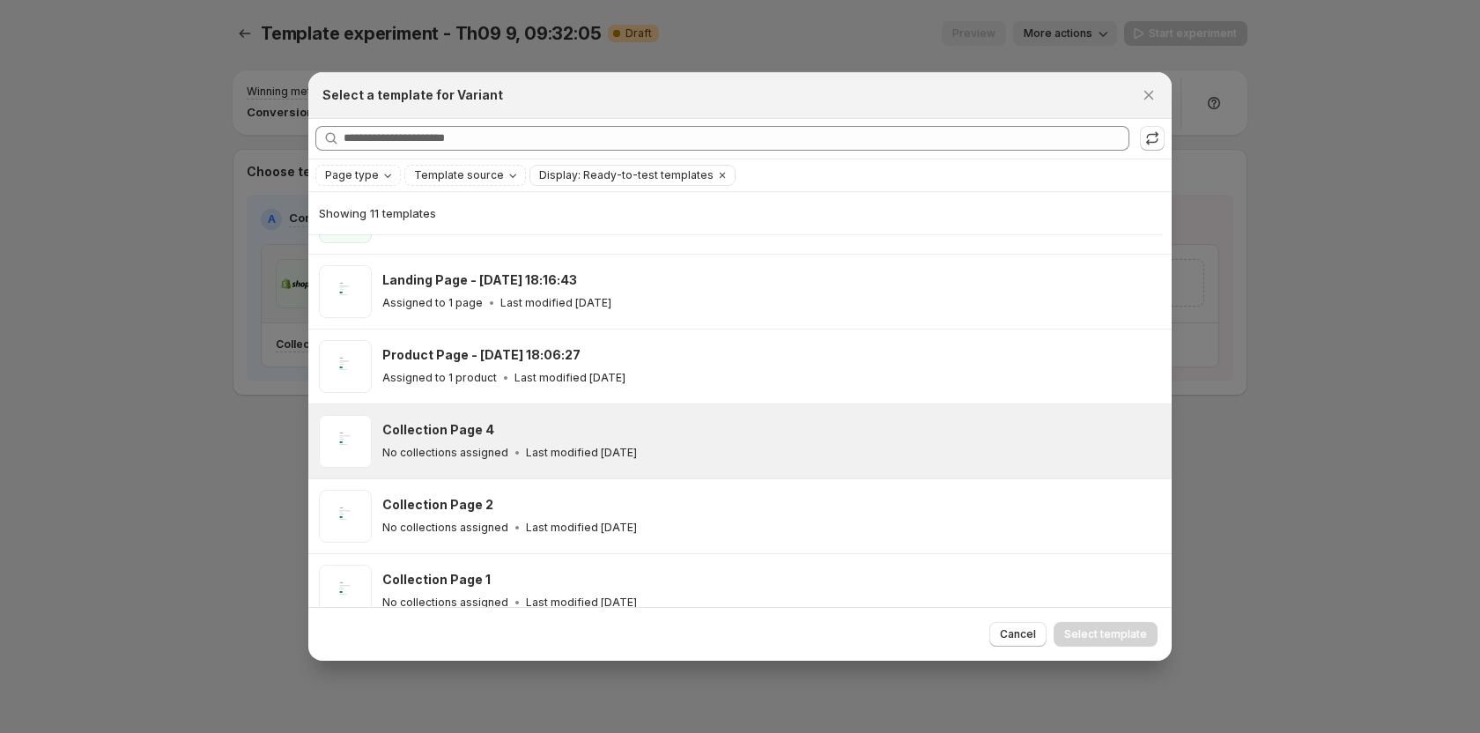
click at [420, 438] on h3 "Collection Page 4" at bounding box center [438, 430] width 112 height 18
click at [1107, 629] on span "Select template" at bounding box center [1105, 634] width 83 height 14
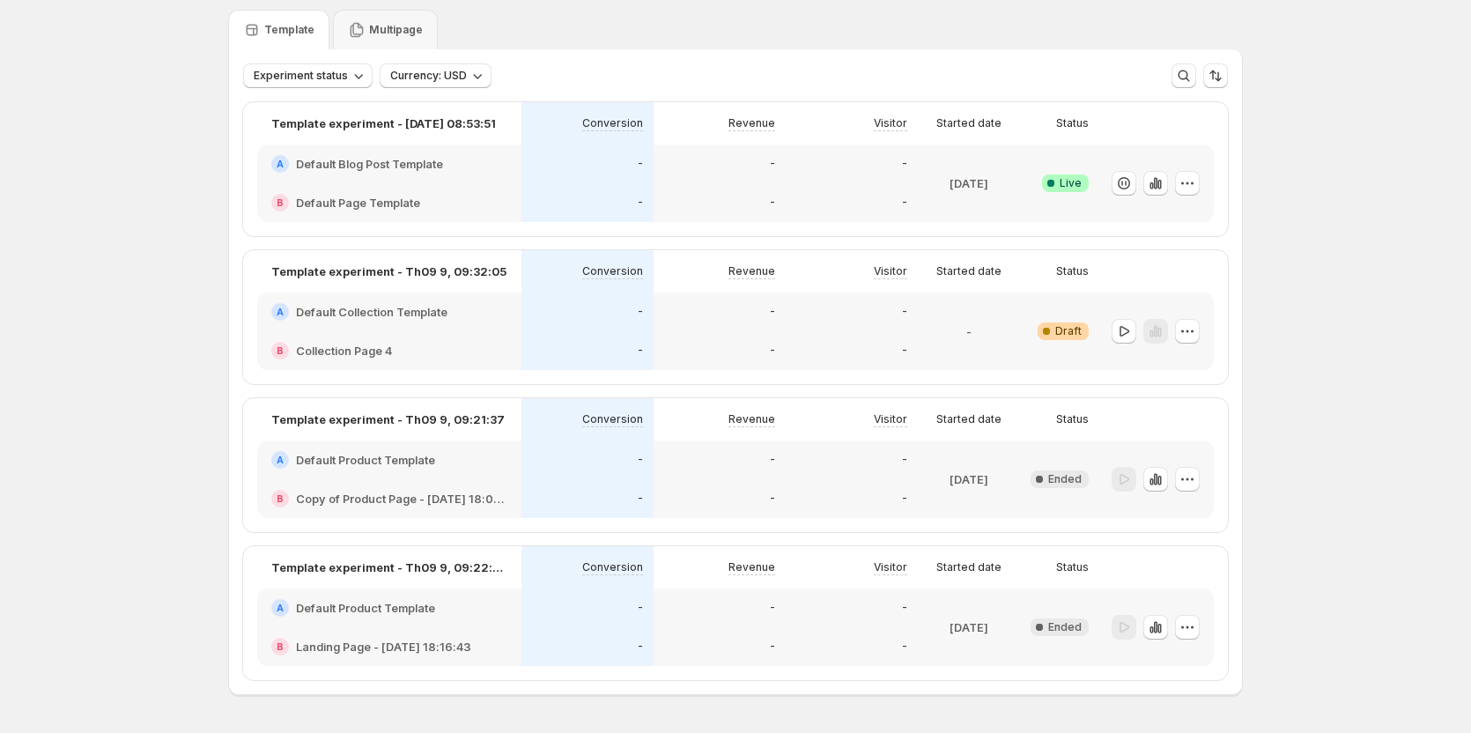
scroll to position [115, 0]
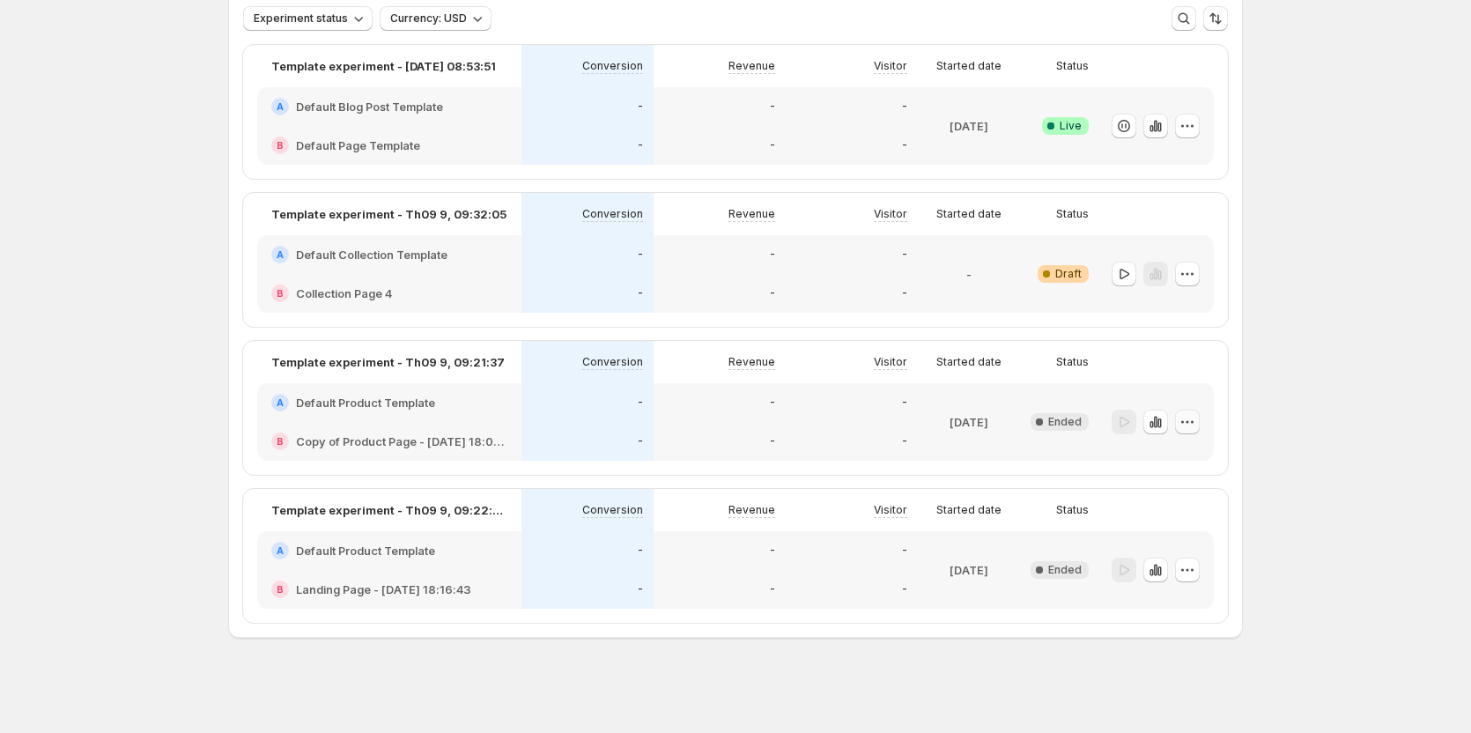
click at [1200, 426] on button "button" at bounding box center [1187, 422] width 25 height 25
click at [1181, 458] on span "Edit" at bounding box center [1206, 459] width 128 height 18
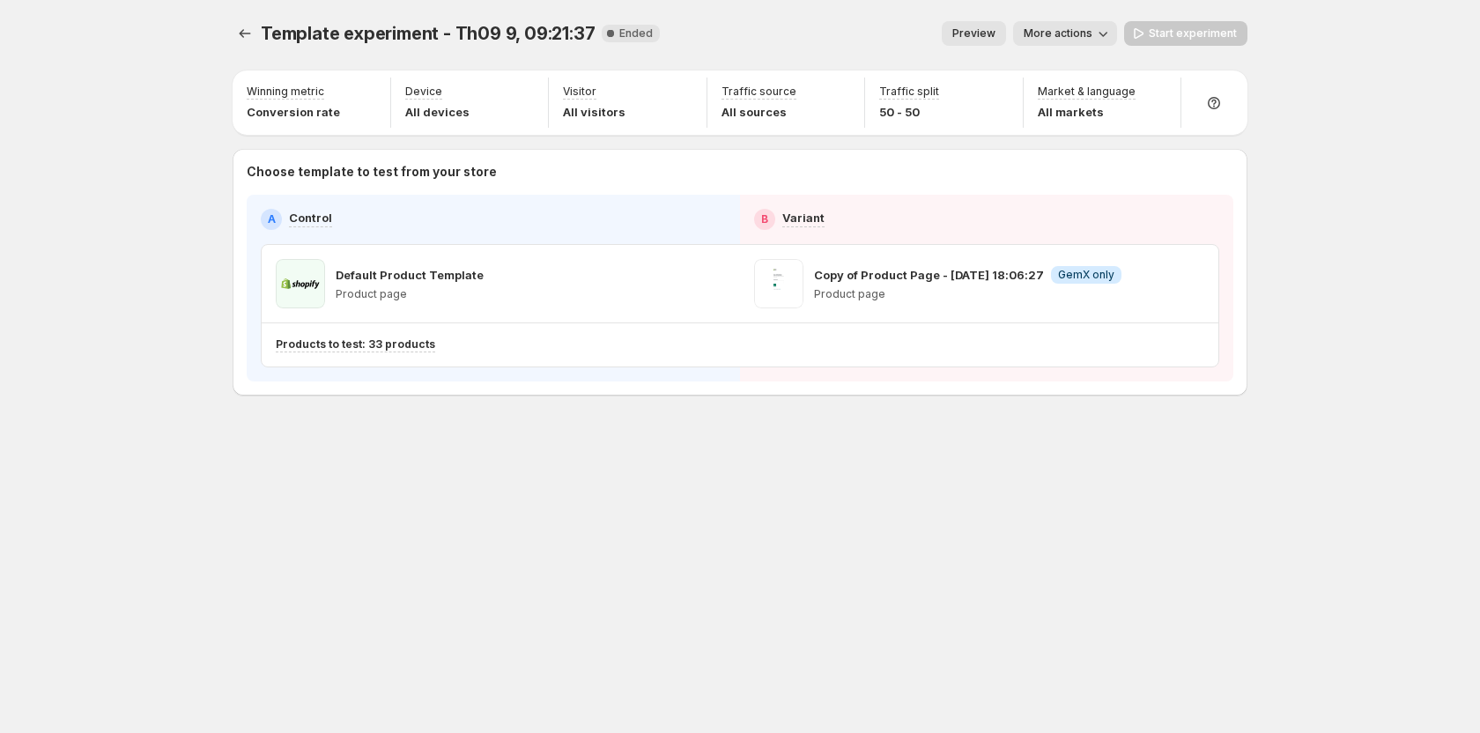
click at [1073, 27] on span "More actions" at bounding box center [1058, 33] width 69 height 14
click at [822, 4] on div "Template experiment - Th09 9, 09:21:37. This page is ready Template experiment …" at bounding box center [740, 33] width 1015 height 67
click at [1139, 282] on div "Copy of Product Page - Sep 5, 18:06:27 Info GemX only Product page" at bounding box center [979, 283] width 450 height 49
click at [885, 281] on p "Copy of Product Page - [DATE] 18:06:27" at bounding box center [929, 275] width 230 height 18
click at [534, 273] on div "Default Product Template Product page" at bounding box center [501, 283] width 450 height 49
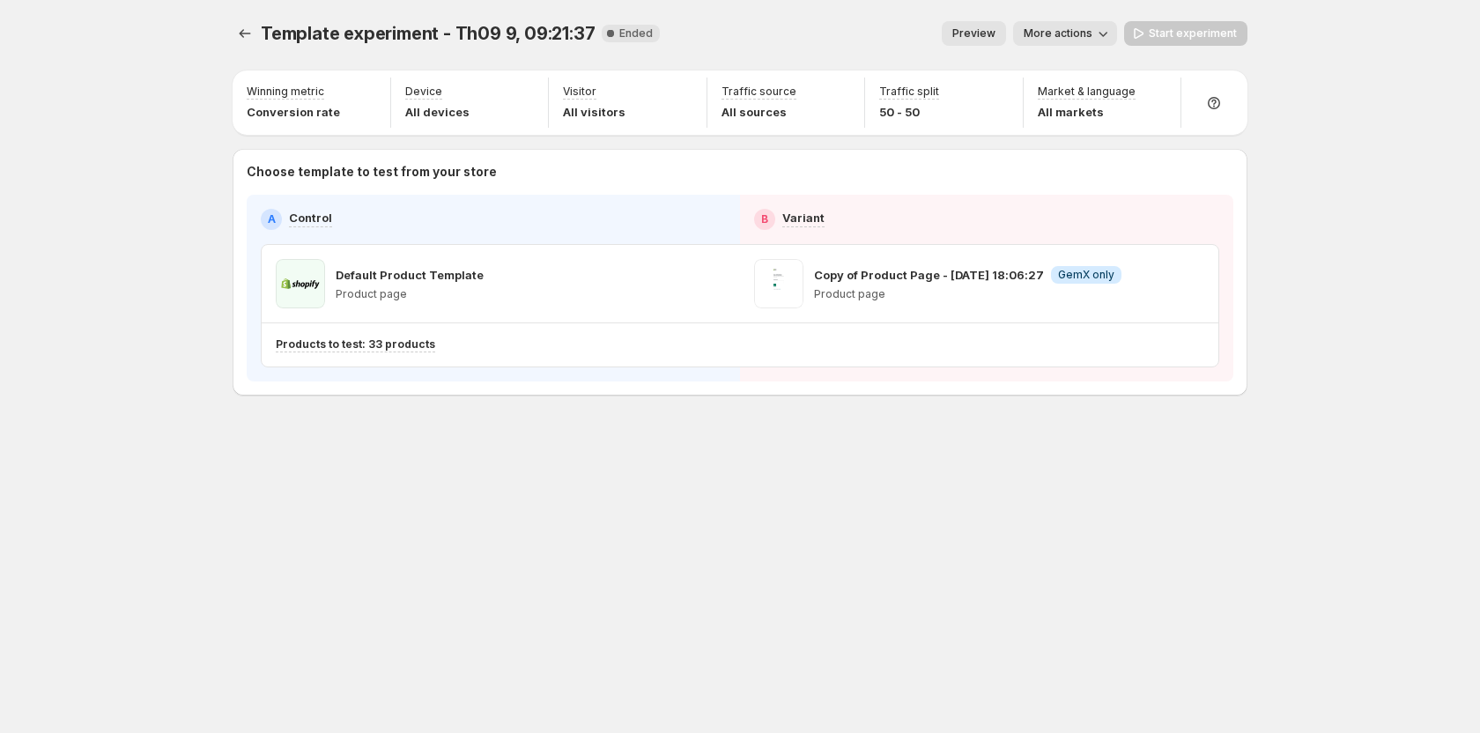
click at [369, 295] on p "Product page" at bounding box center [410, 294] width 148 height 14
click at [363, 344] on p "Products to test: 33 products" at bounding box center [355, 344] width 159 height 14
click at [389, 345] on p "Products to test: 33 products" at bounding box center [355, 344] width 159 height 14
click at [389, 342] on p "Products to test: 33 products" at bounding box center [355, 344] width 159 height 14
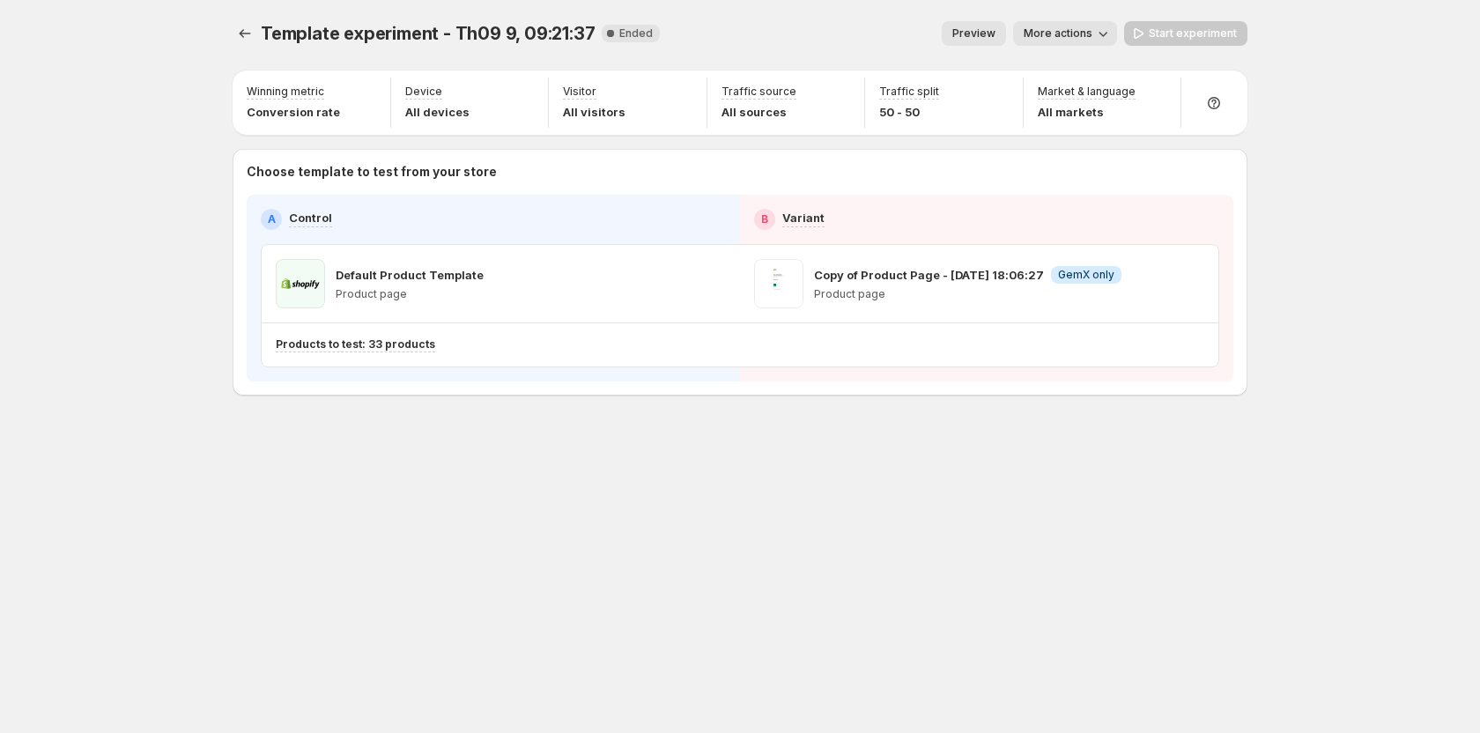
click at [319, 342] on p "Products to test: 33 products" at bounding box center [355, 344] width 159 height 14
click at [247, 33] on icon "Experiments" at bounding box center [245, 34] width 18 height 18
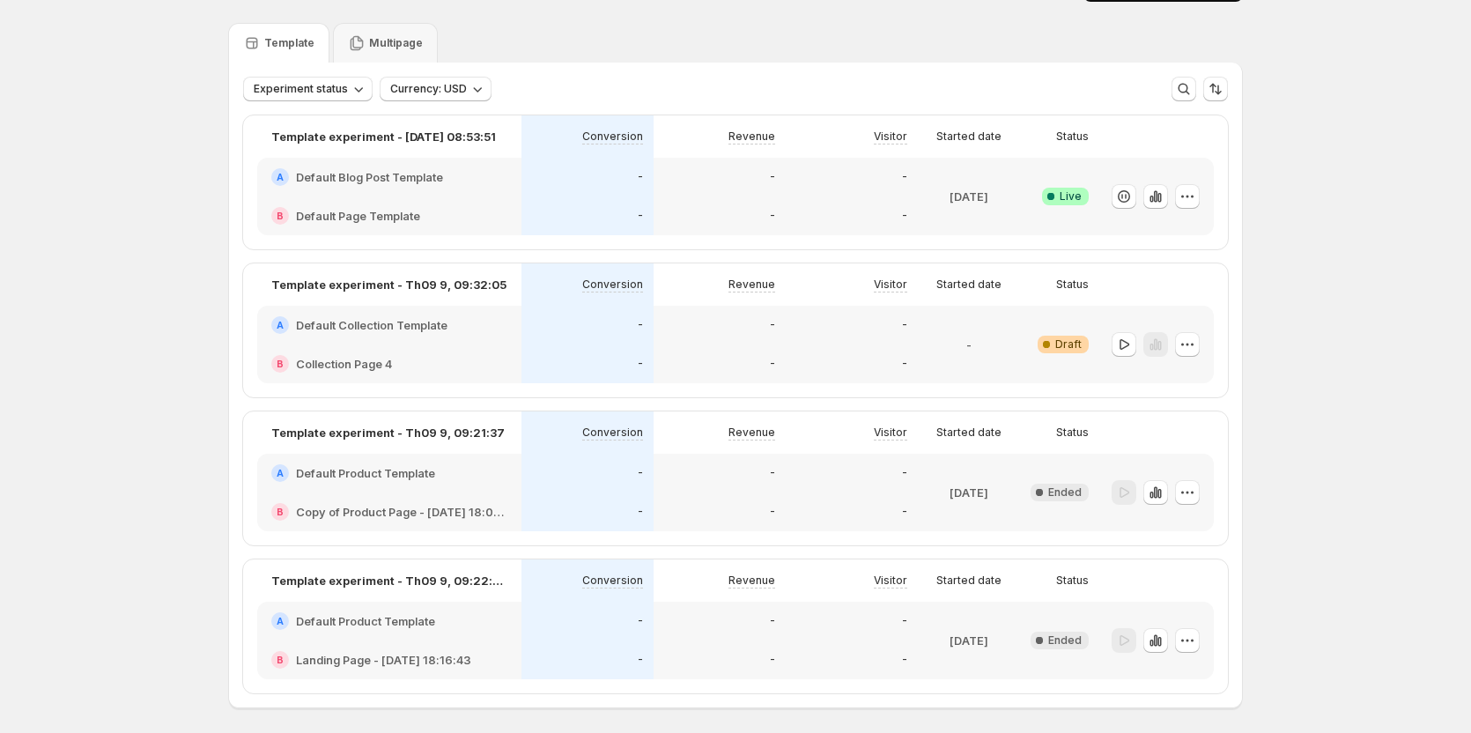
scroll to position [115, 0]
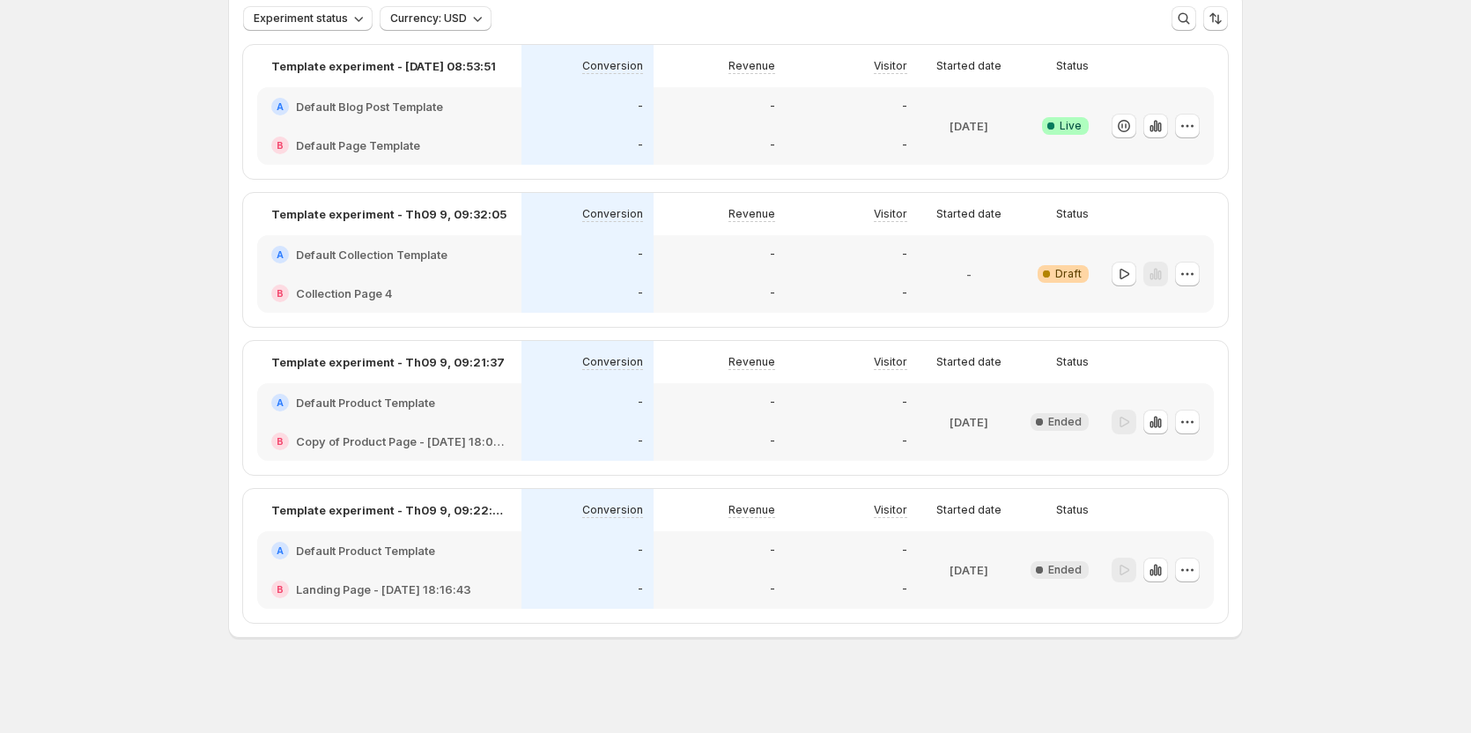
click at [399, 598] on div "B Landing Page - Sep 5, 18:16:43" at bounding box center [389, 589] width 264 height 39
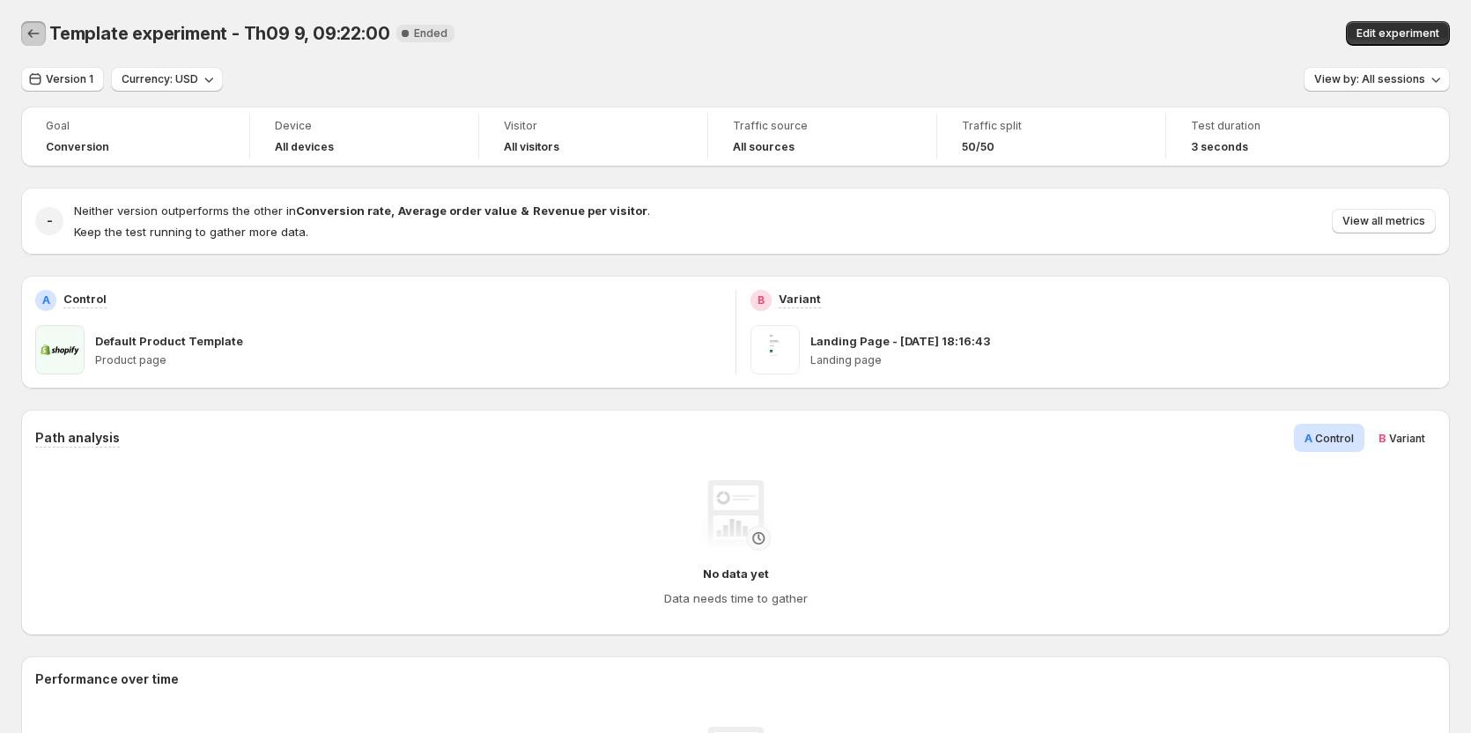
click at [32, 22] on button "Back" at bounding box center [33, 33] width 25 height 25
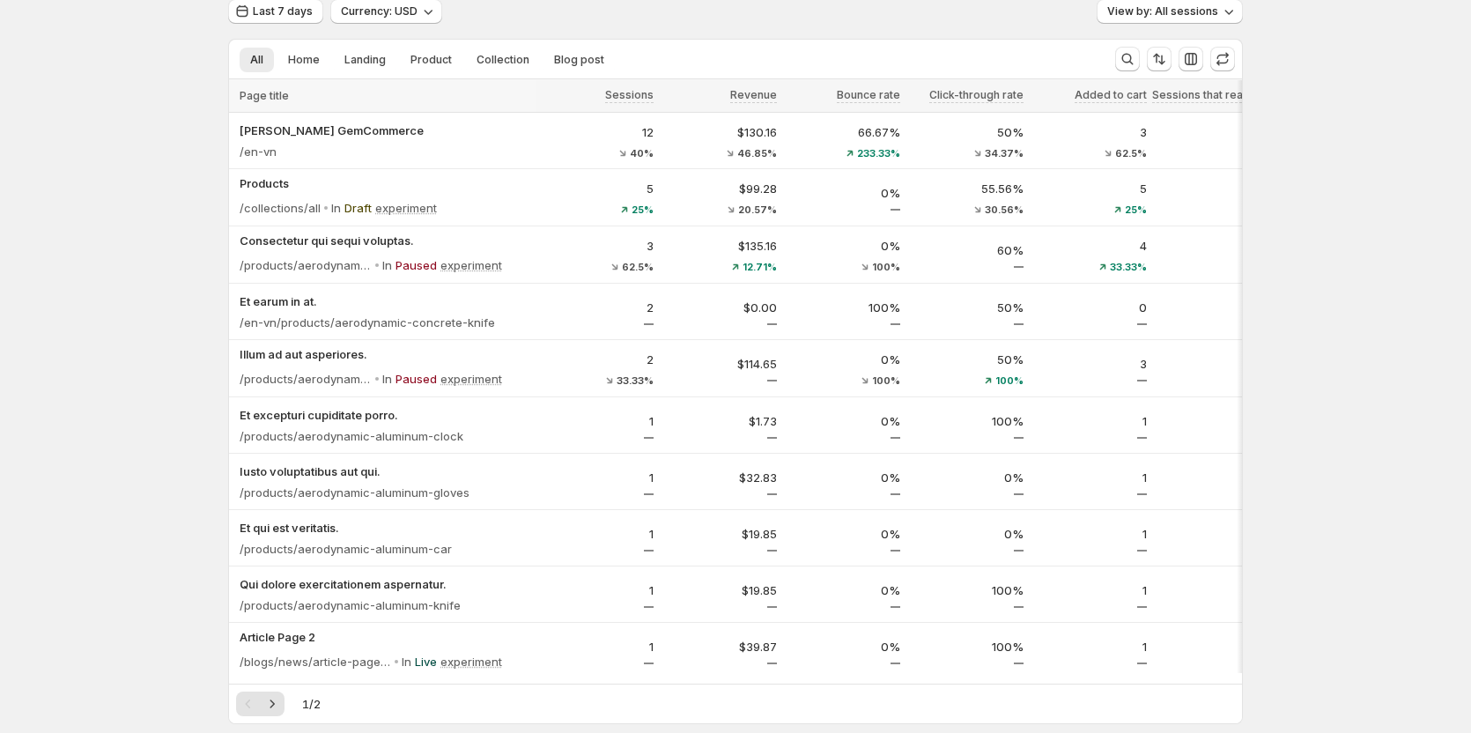
scroll to position [88, 0]
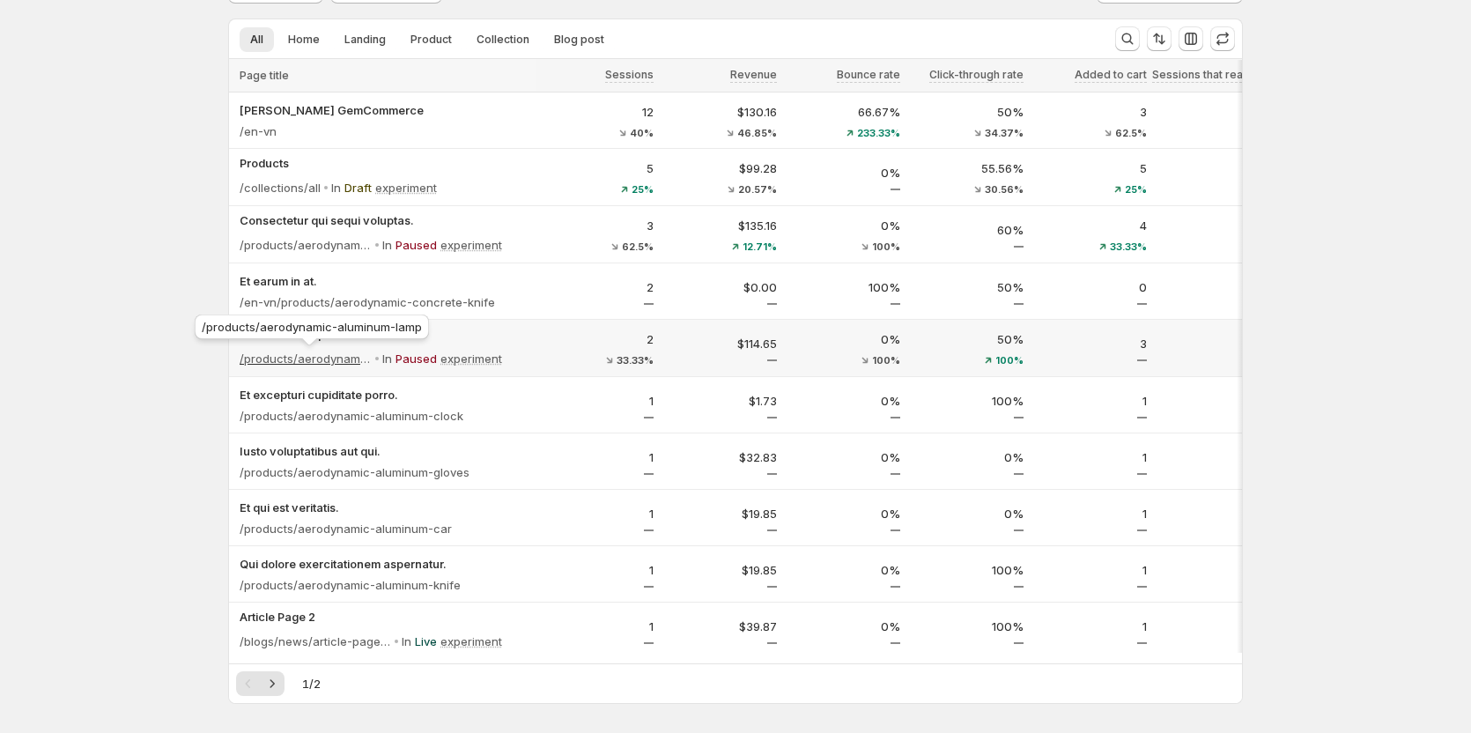
click at [300, 352] on p "/products/aerodynamic-aluminum-lamp" at bounding box center [306, 359] width 132 height 18
click at [477, 359] on p "experiment" at bounding box center [471, 359] width 62 height 18
click at [515, 247] on icon at bounding box center [518, 245] width 18 height 18
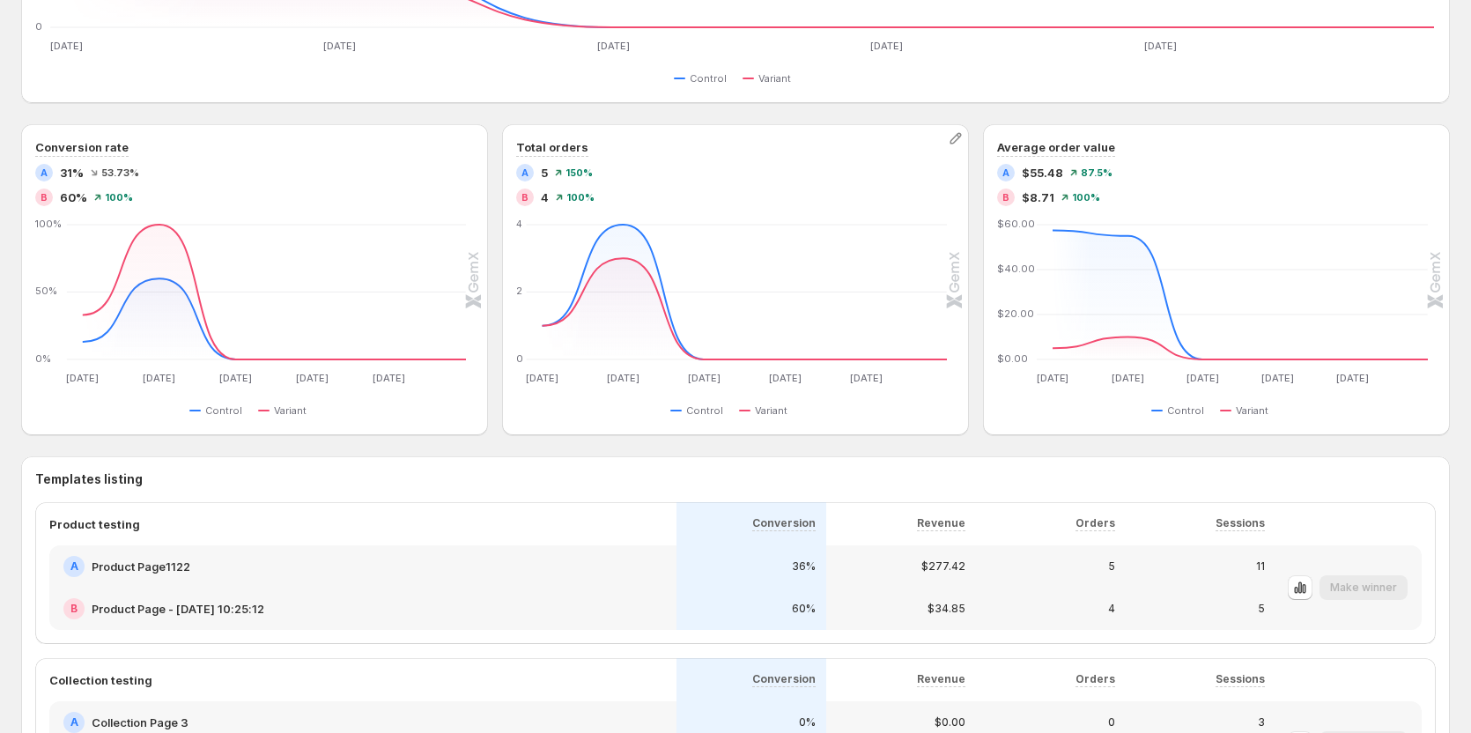
scroll to position [705, 0]
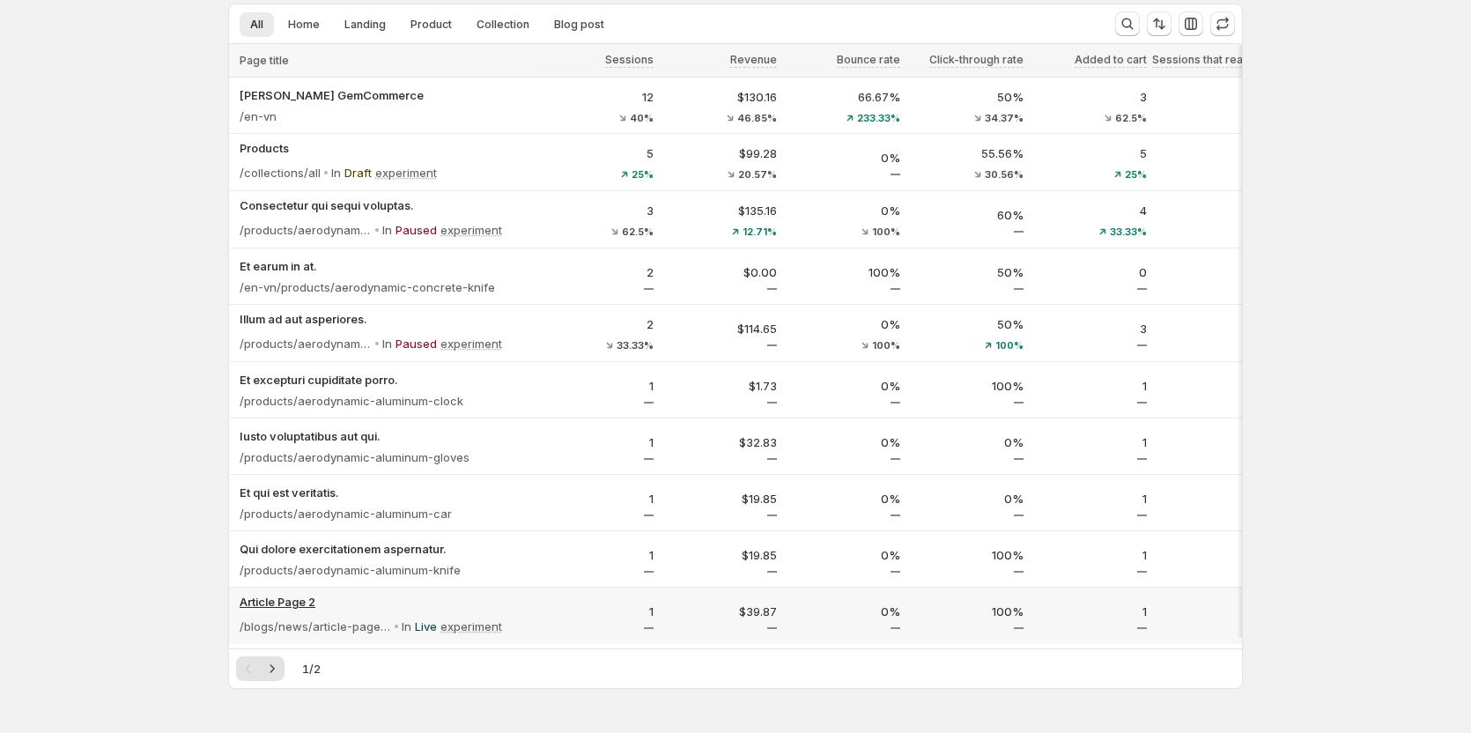
scroll to position [73, 0]
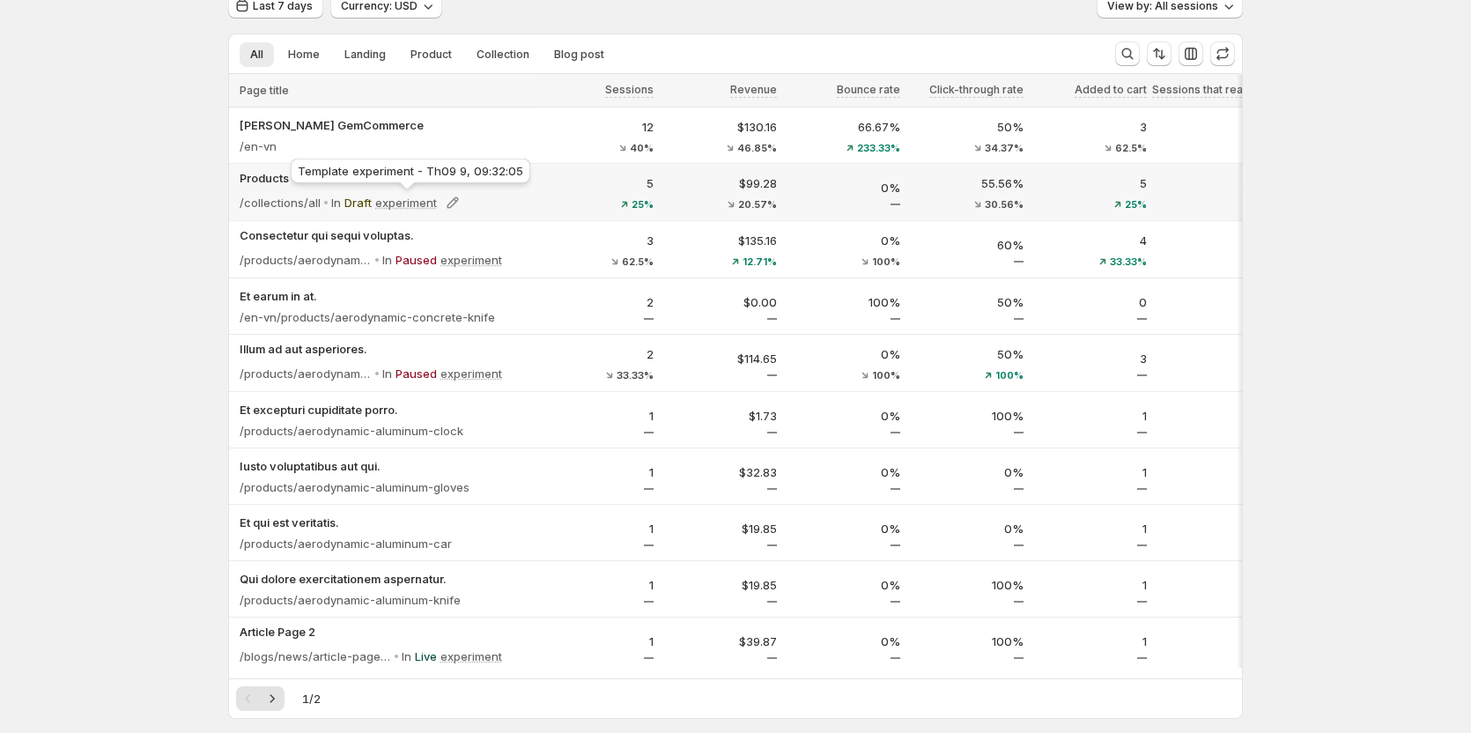
click at [411, 202] on p "experiment" at bounding box center [406, 203] width 62 height 18
click at [408, 202] on p "experiment" at bounding box center [406, 203] width 62 height 18
click at [364, 199] on p "Draft" at bounding box center [357, 203] width 27 height 18
click at [501, 260] on p "experiment" at bounding box center [471, 260] width 62 height 18
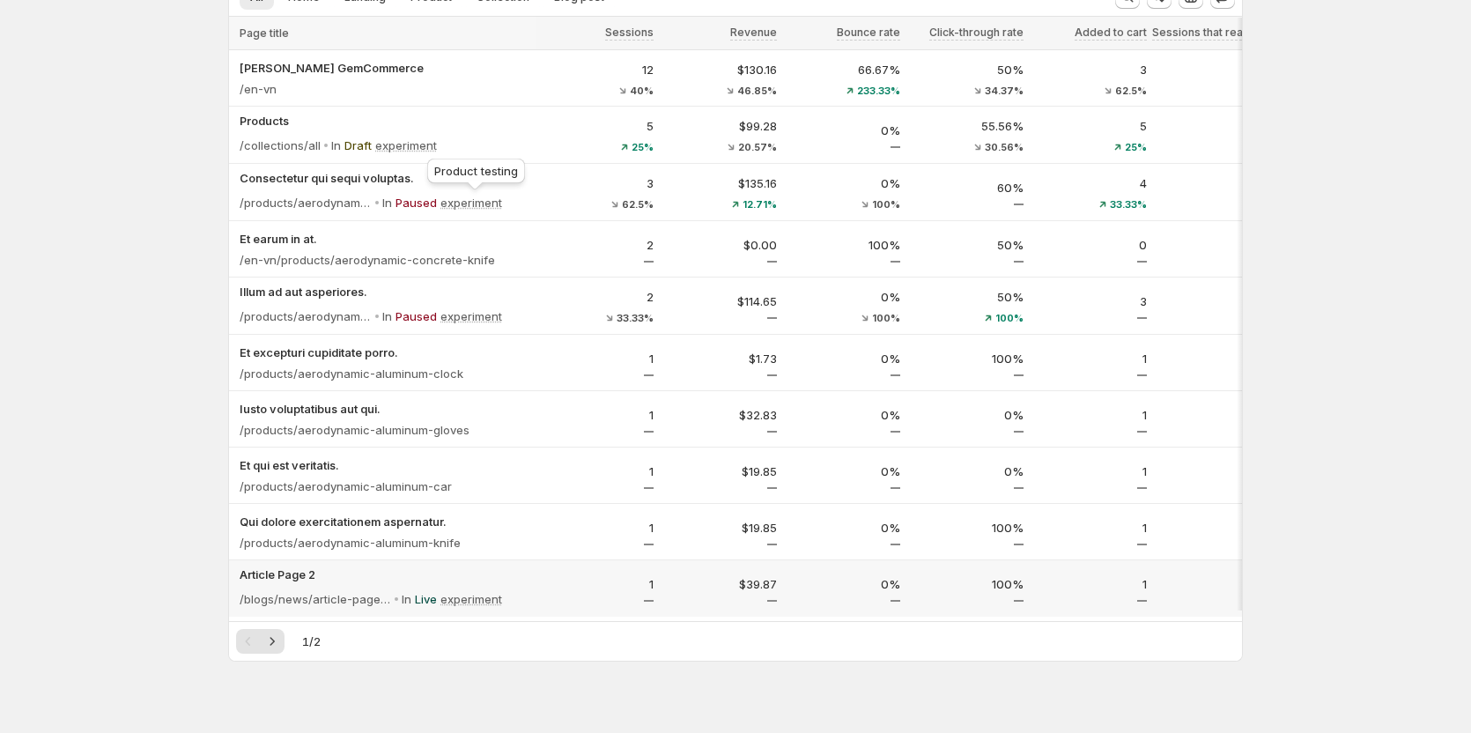
scroll to position [161, 0]
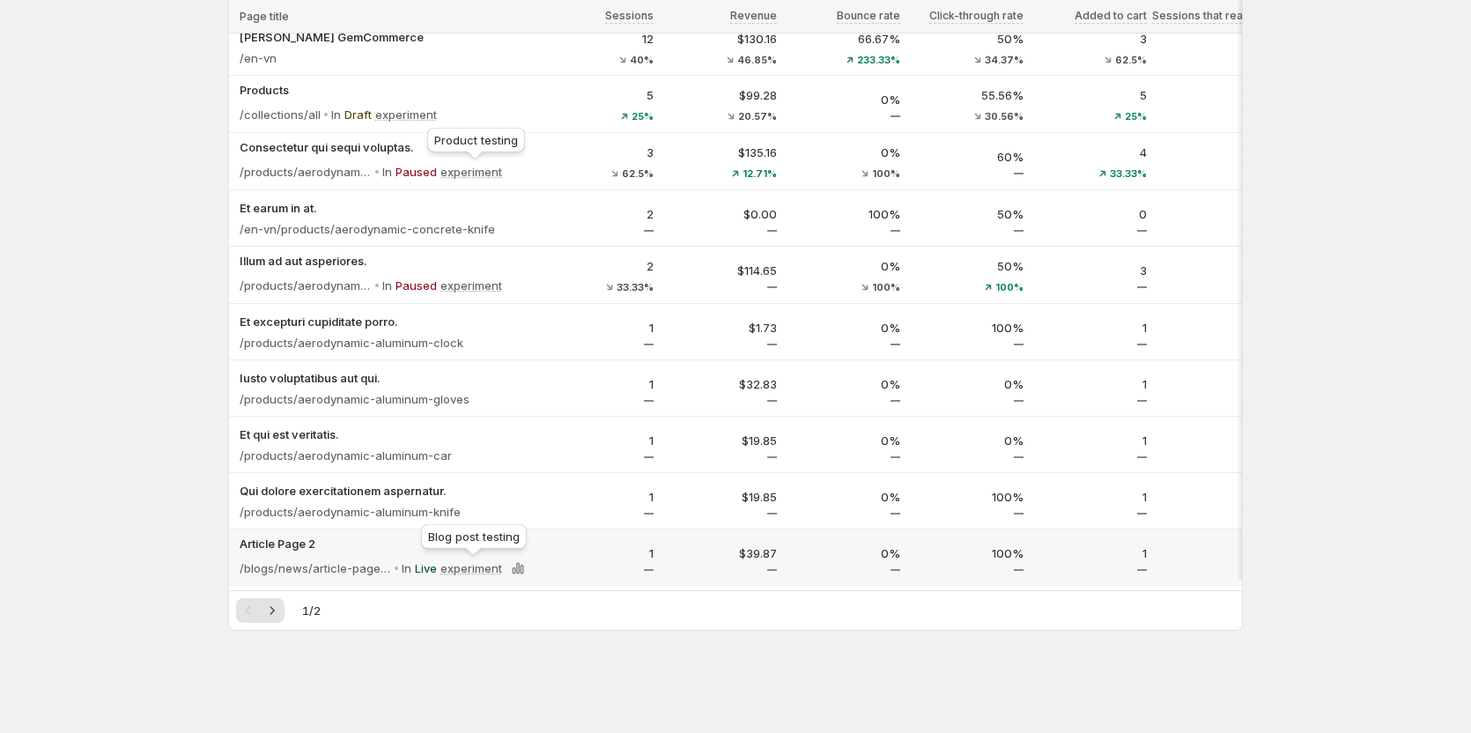
click at [465, 568] on p "experiment" at bounding box center [471, 568] width 62 height 18
click at [527, 278] on icon at bounding box center [518, 286] width 18 height 18
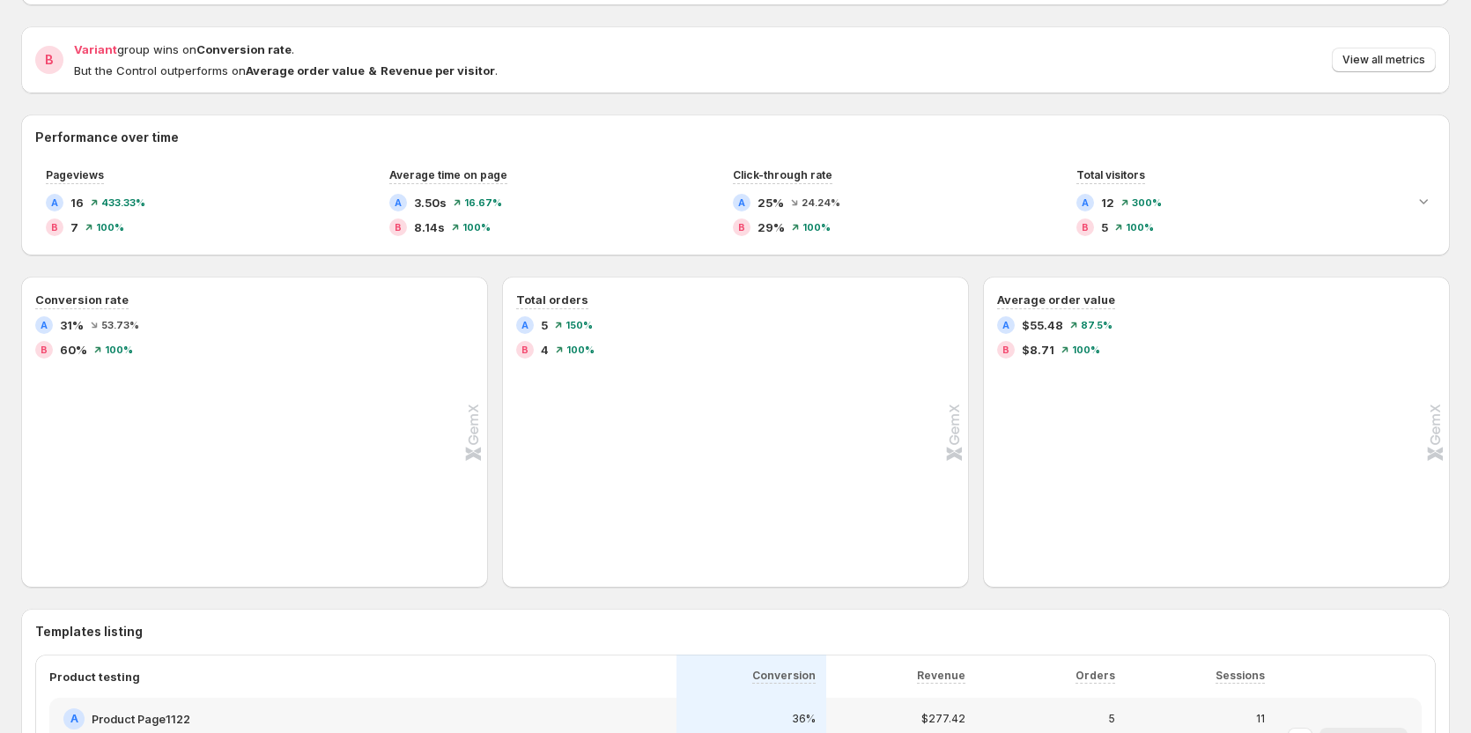
click at [523, 255] on div "Performance over time Pageviews A 16 433.33% B 7 100% Average time on page A 3.…" at bounding box center [735, 185] width 1429 height 141
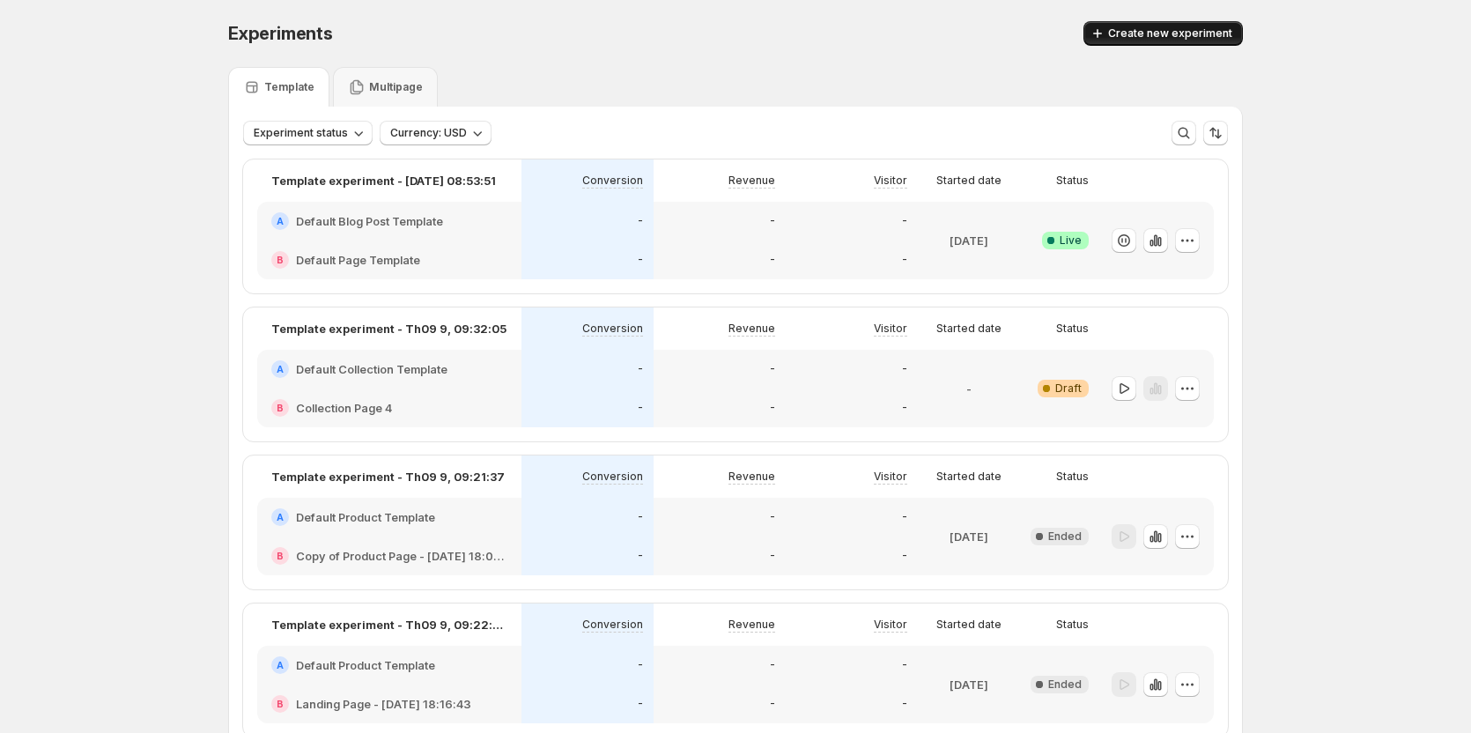
click at [1142, 35] on span "Create new experiment" at bounding box center [1170, 33] width 124 height 14
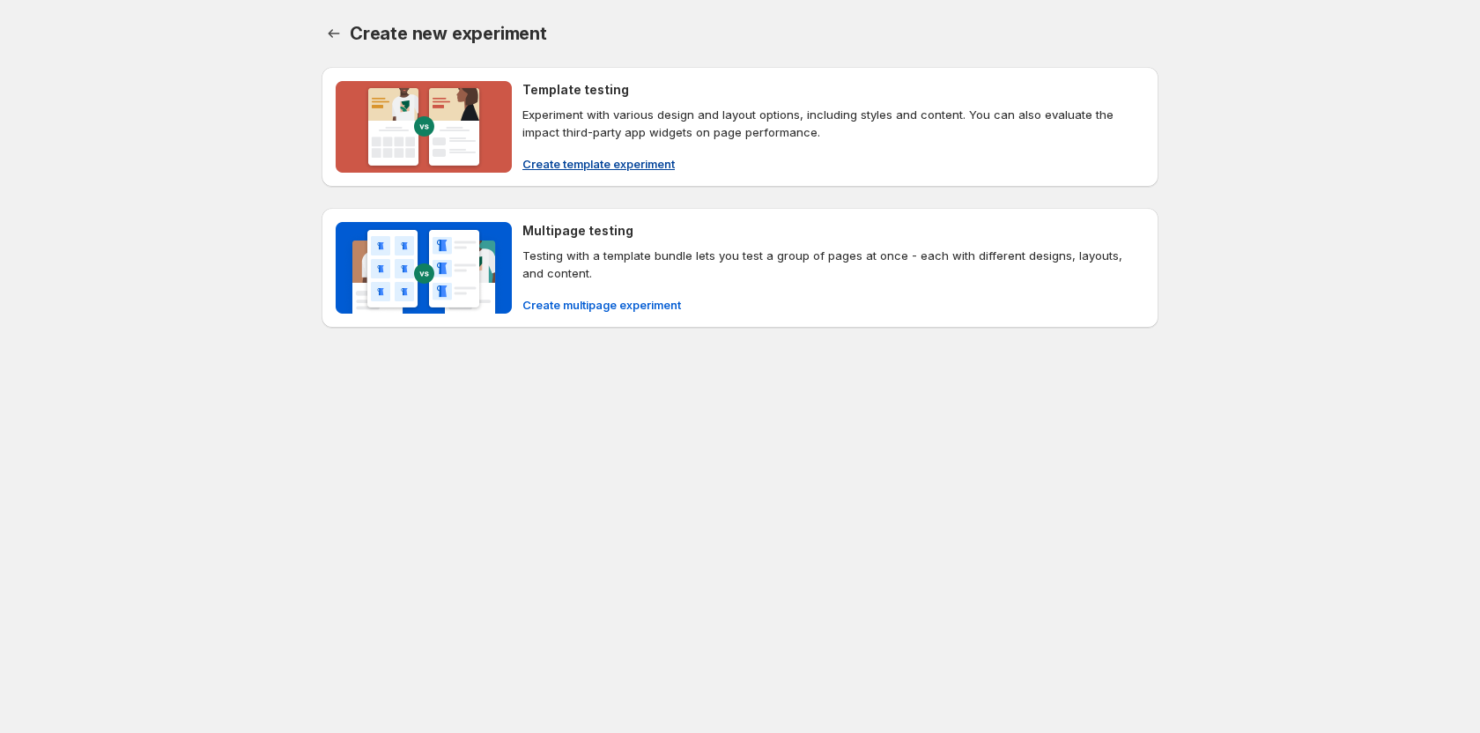
click at [621, 156] on span "Create template experiment" at bounding box center [598, 164] width 152 height 18
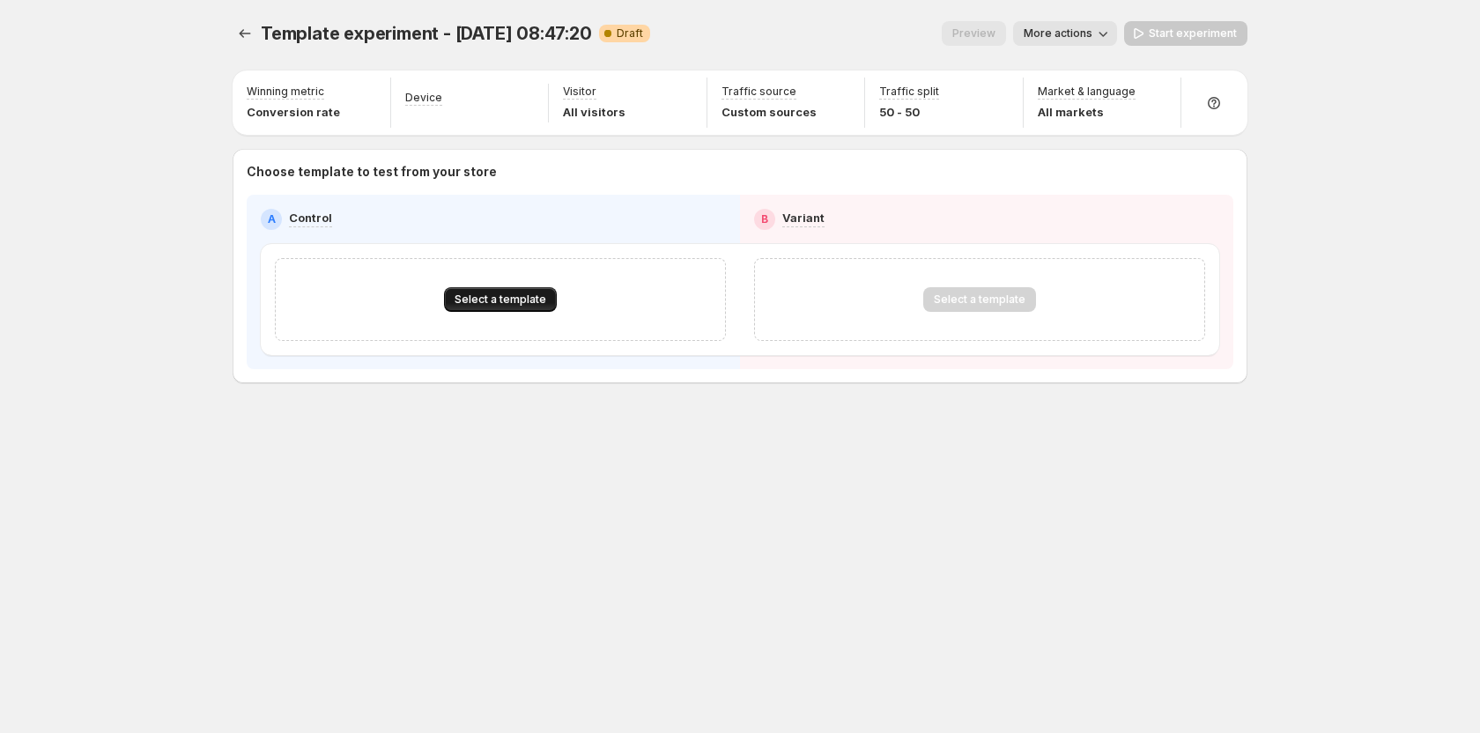
click at [525, 299] on span "Select a template" at bounding box center [501, 299] width 92 height 14
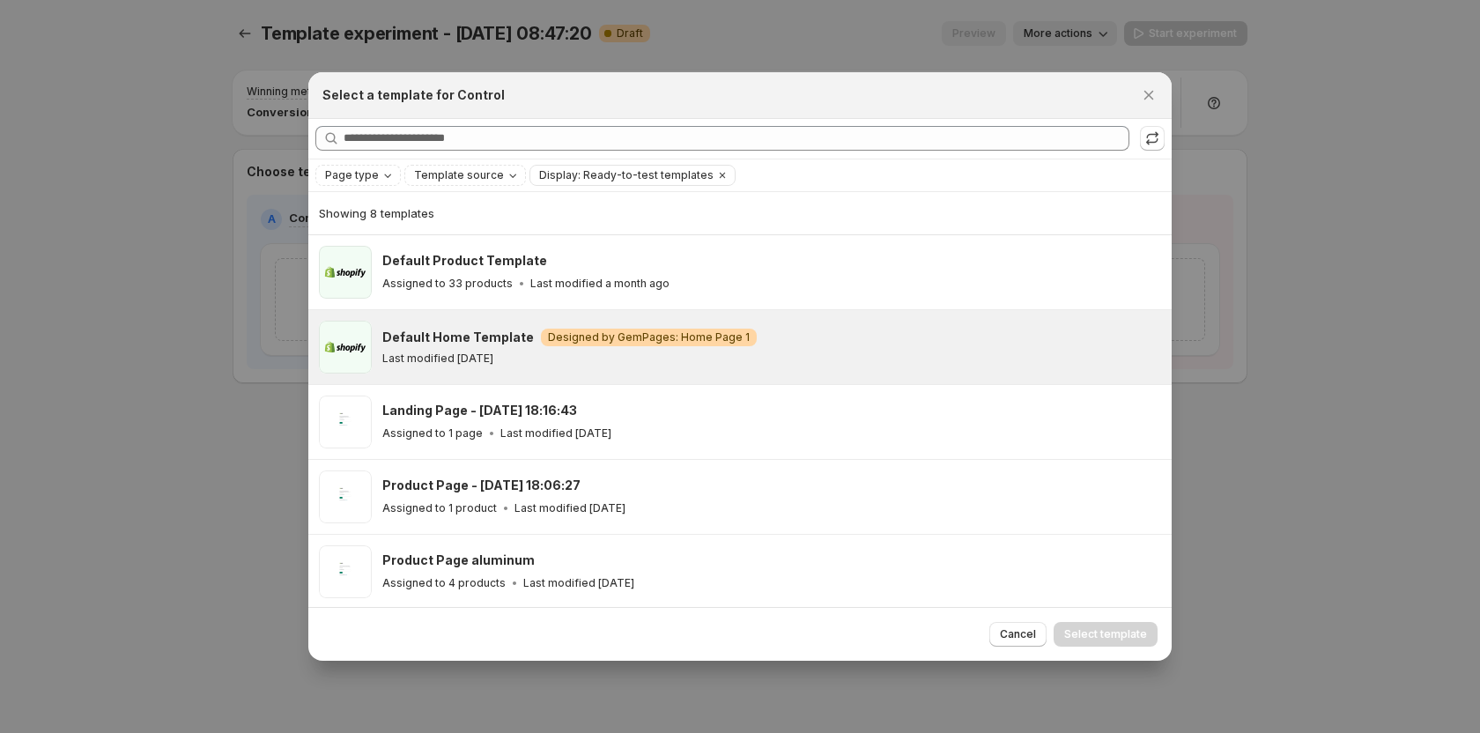
click at [491, 366] on div "Default Home Template Warning Designed by GemPages: Home Page 1 Last modified […" at bounding box center [771, 347] width 779 height 53
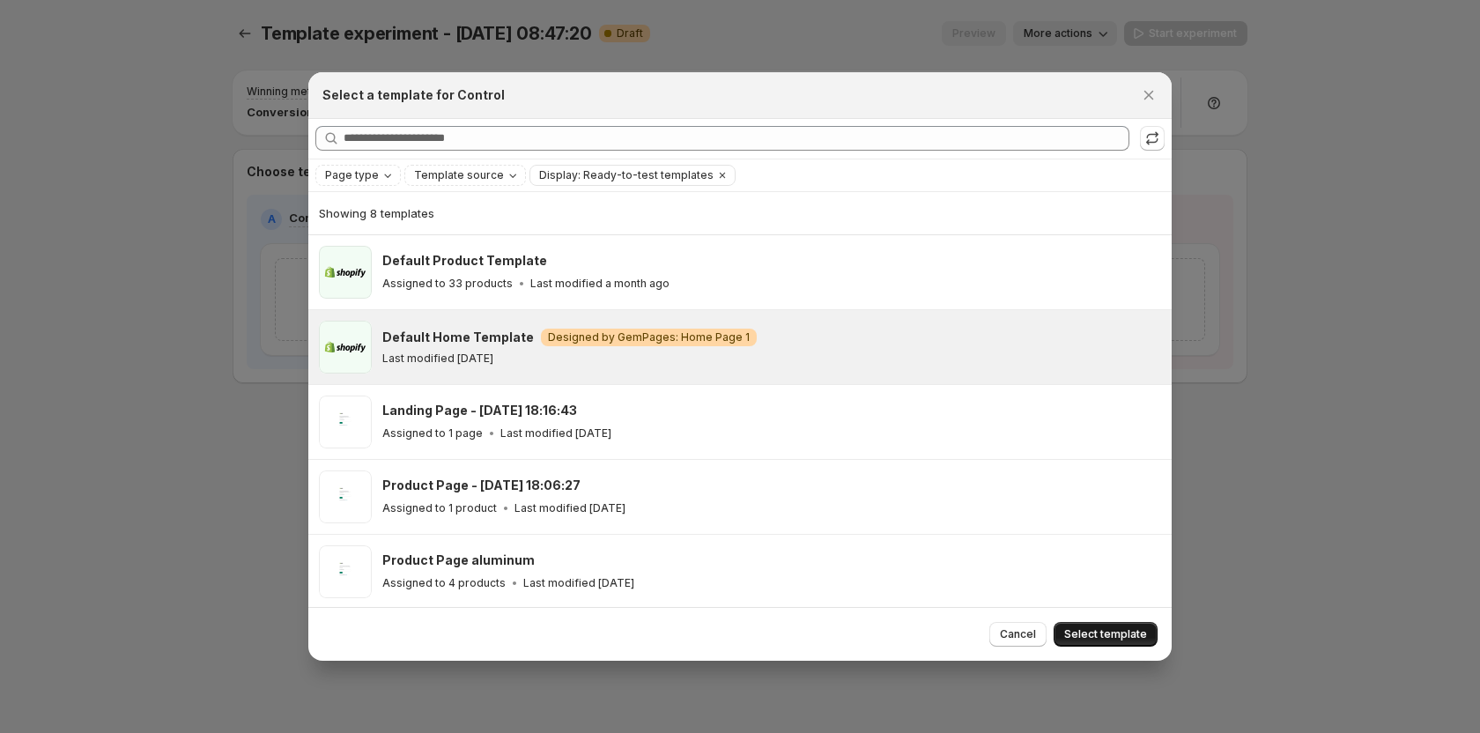
click at [1085, 633] on span "Select template" at bounding box center [1105, 634] width 83 height 14
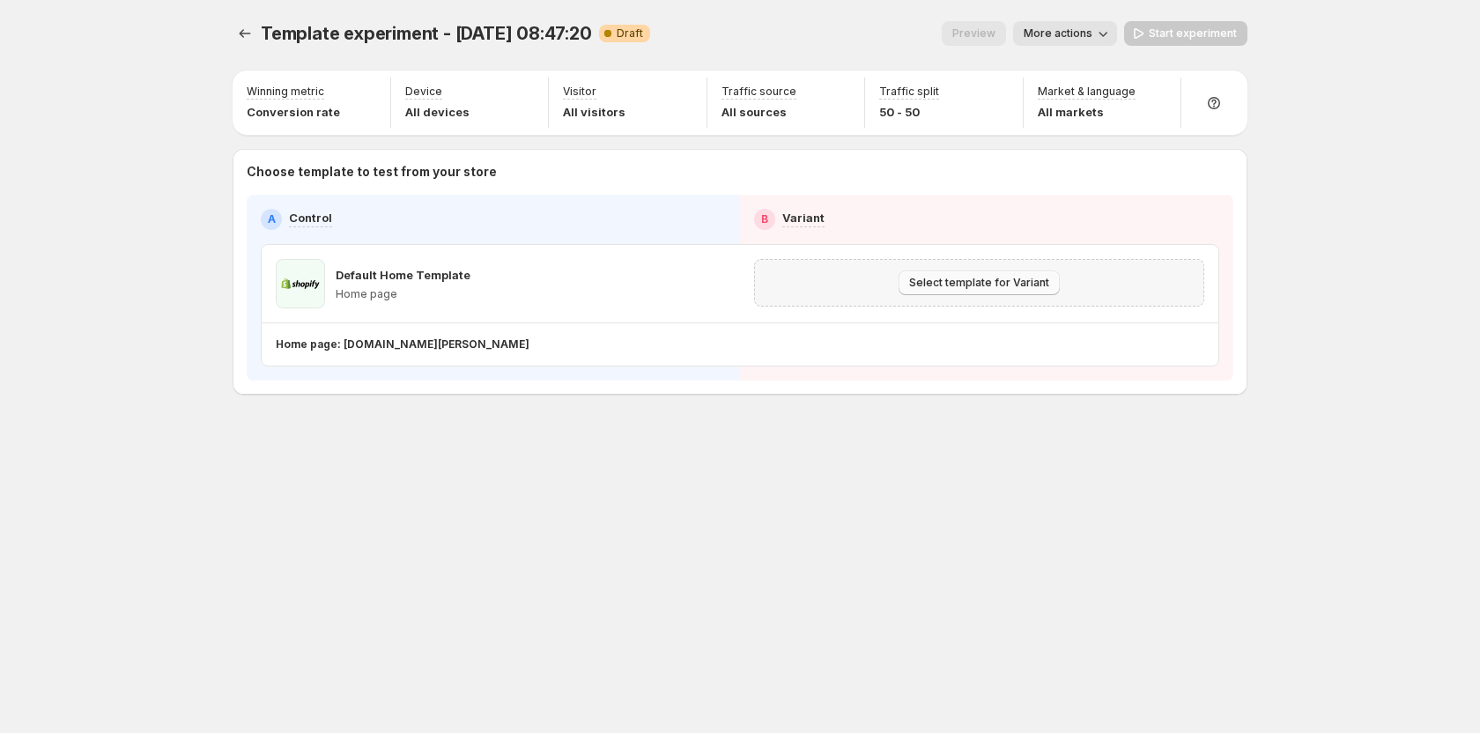
click at [981, 281] on span "Select template for Variant" at bounding box center [979, 283] width 140 height 14
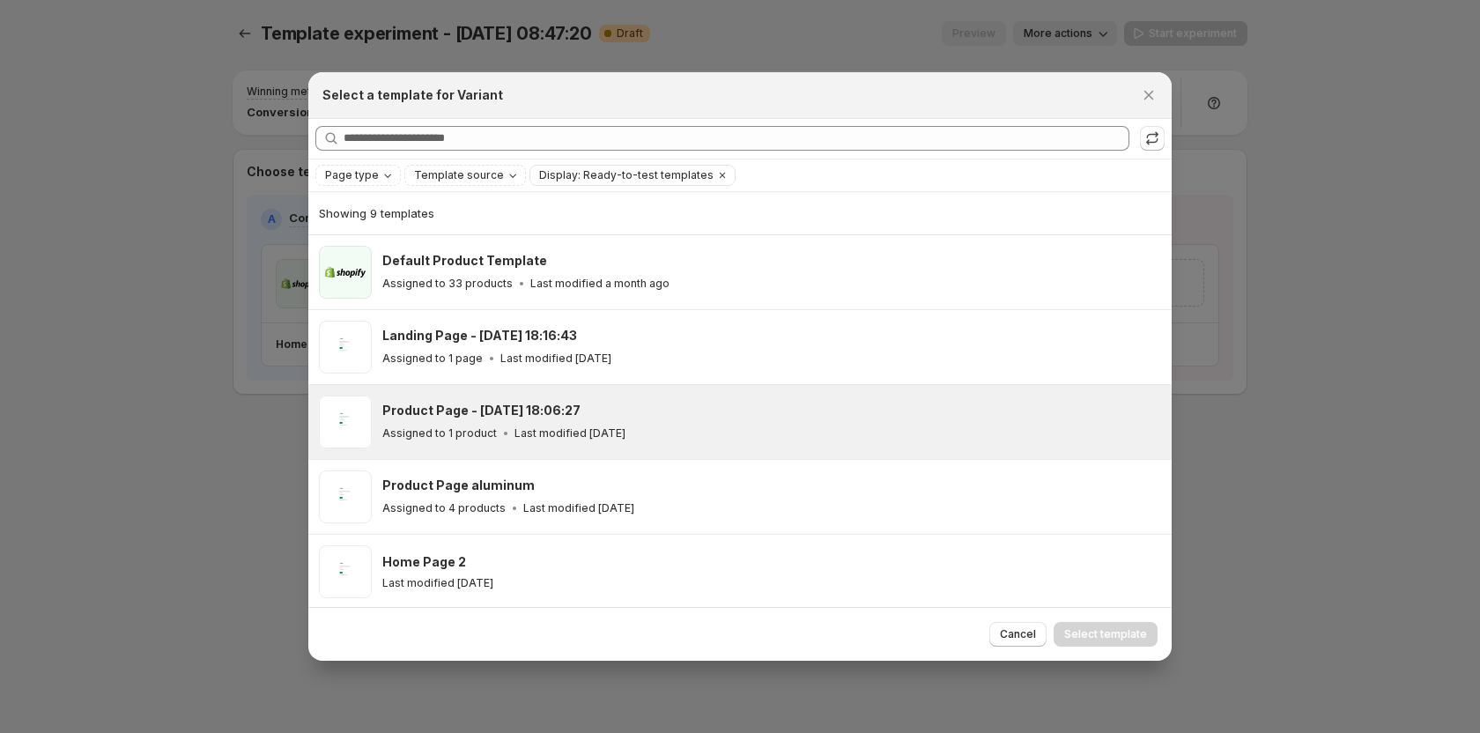
click at [653, 396] on div "Product Page - [DATE] 18:06:27 Assigned to 1 product Last modified [DATE]" at bounding box center [771, 422] width 779 height 53
click at [1101, 636] on span "Select template" at bounding box center [1105, 634] width 83 height 14
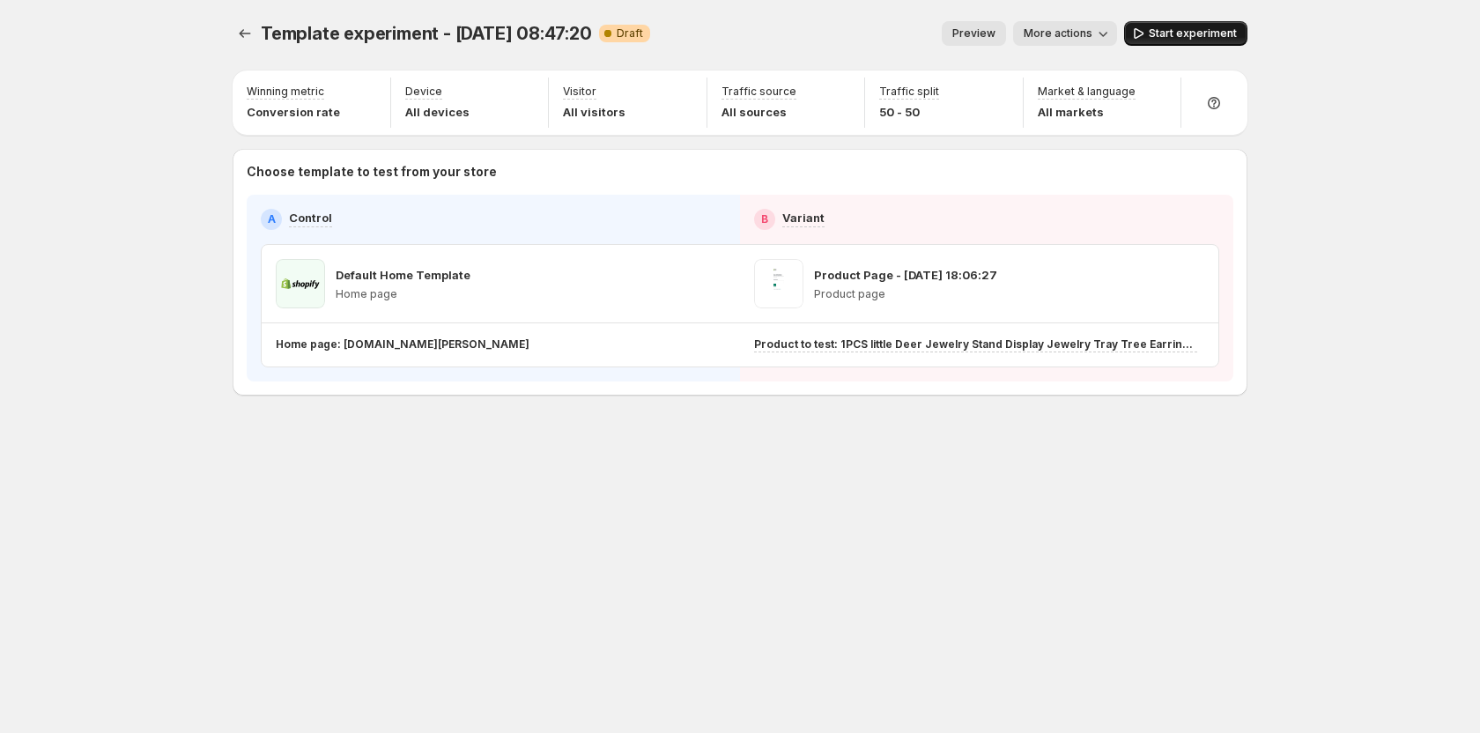
click at [1173, 43] on button "Start experiment" at bounding box center [1185, 33] width 123 height 25
click at [1182, 27] on span "Pause experiment" at bounding box center [1189, 33] width 96 height 14
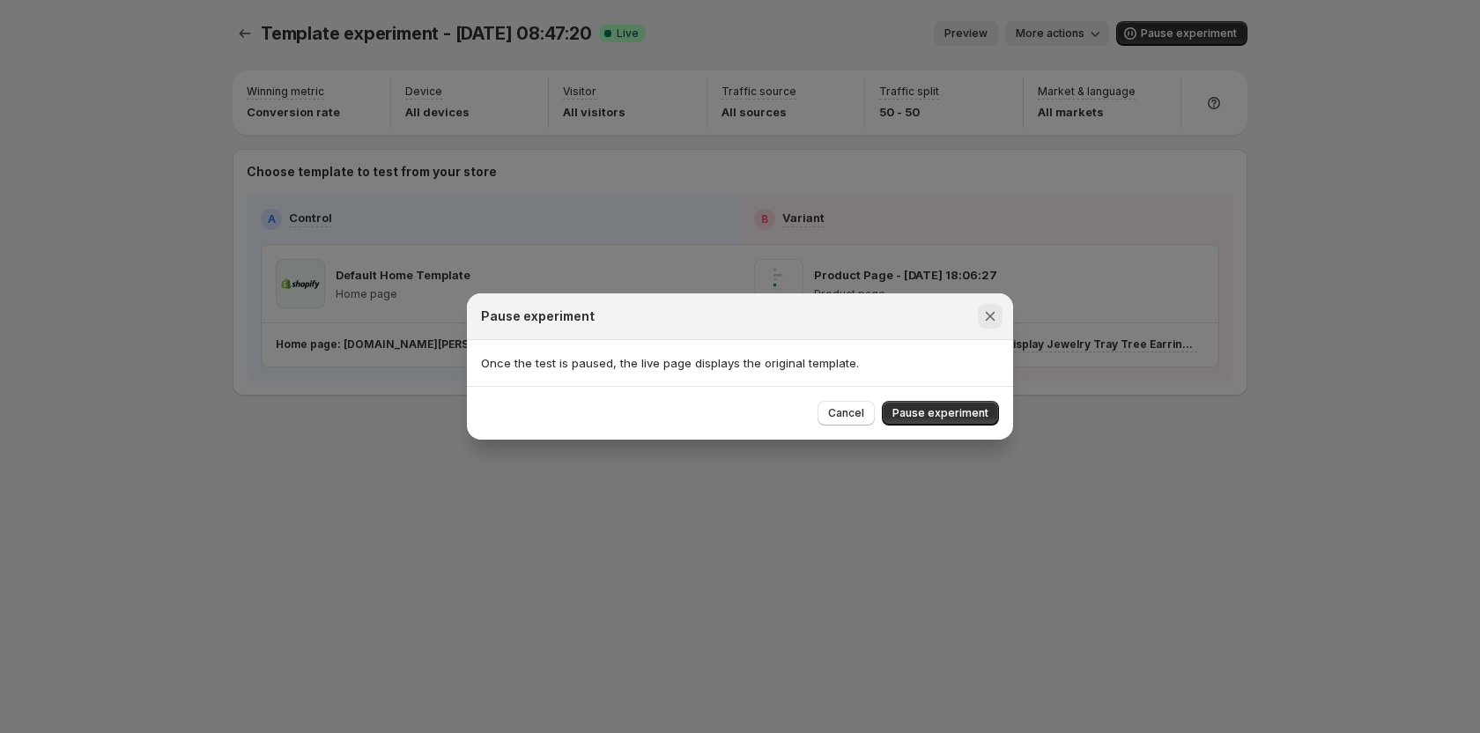
click at [992, 311] on icon "Close" at bounding box center [990, 316] width 18 height 18
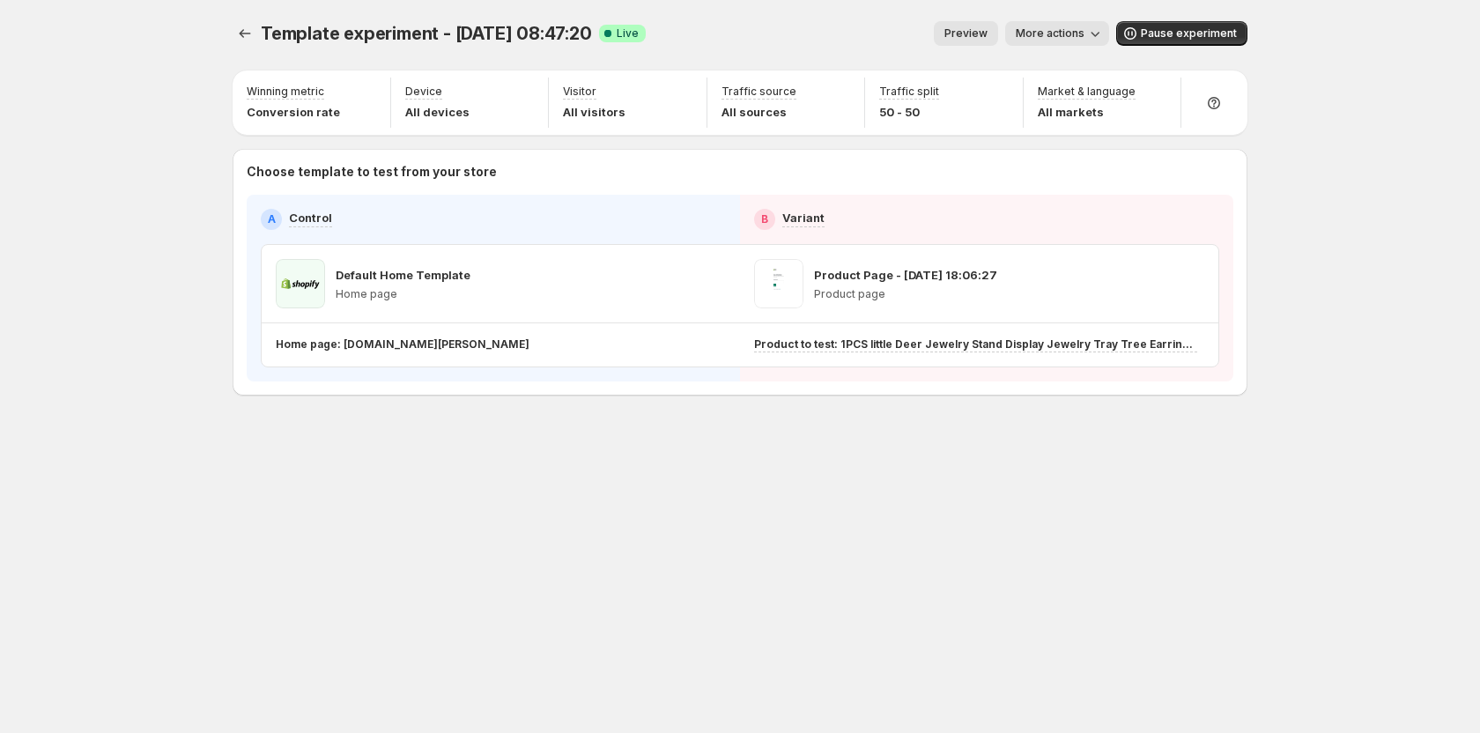
click at [1077, 36] on span "More actions" at bounding box center [1050, 33] width 69 height 14
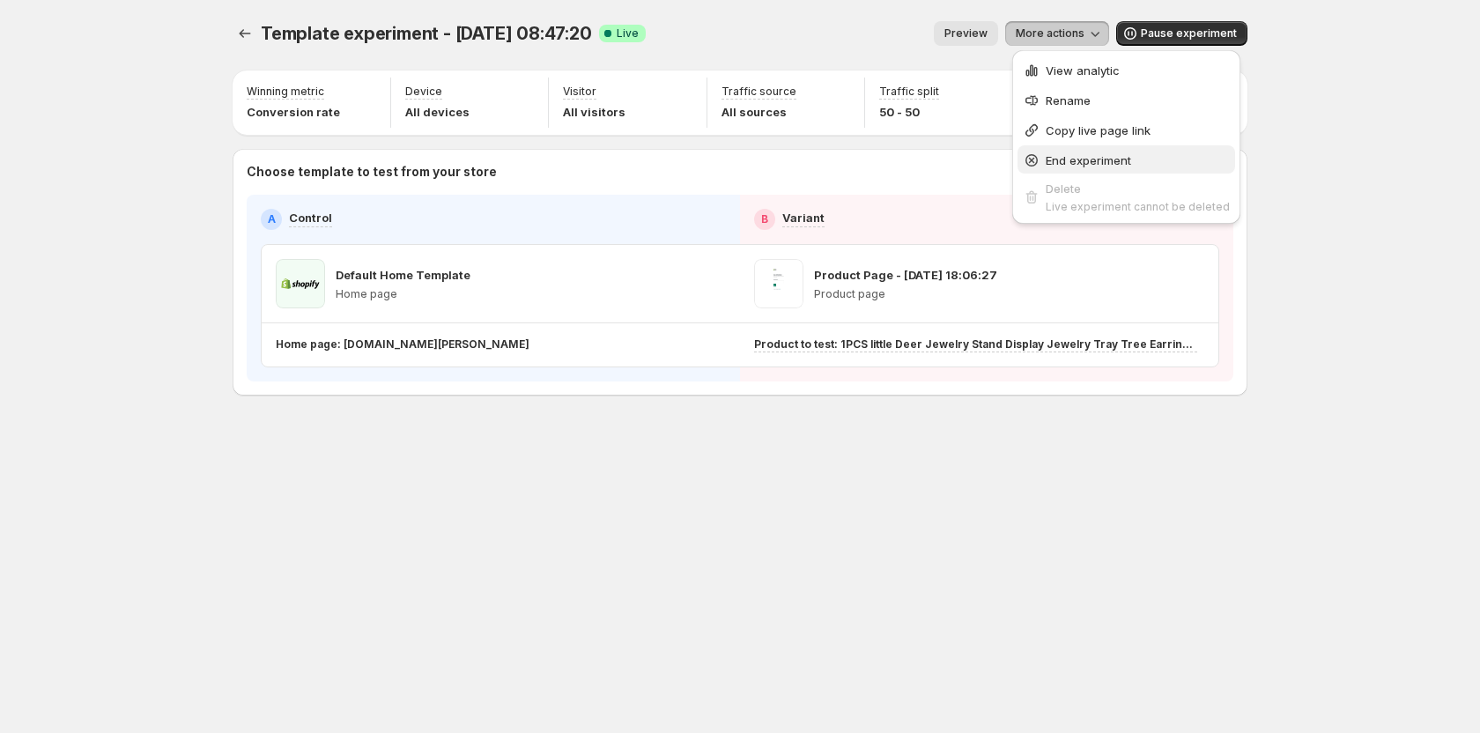
click at [1078, 167] on span "End experiment" at bounding box center [1138, 161] width 184 height 18
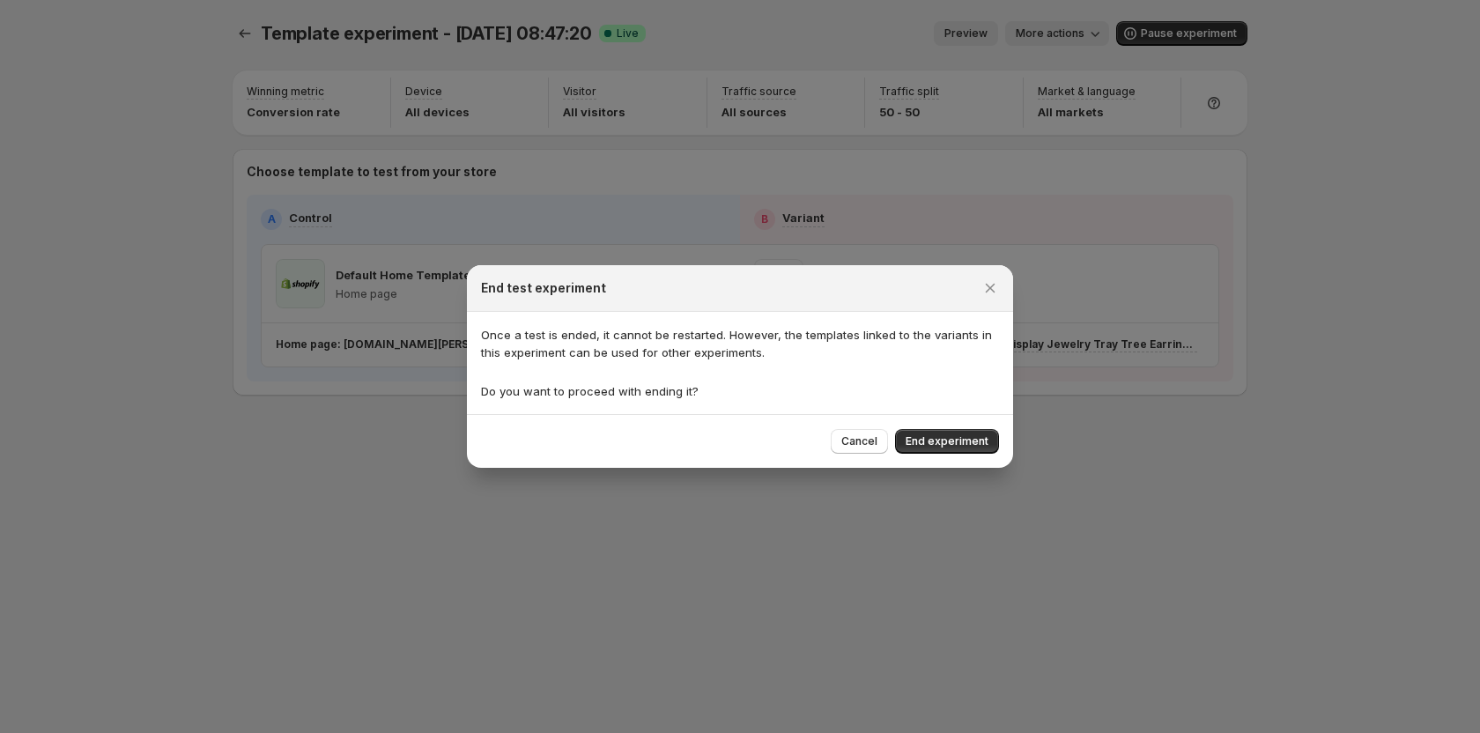
click at [927, 448] on span "End experiment" at bounding box center [947, 441] width 83 height 14
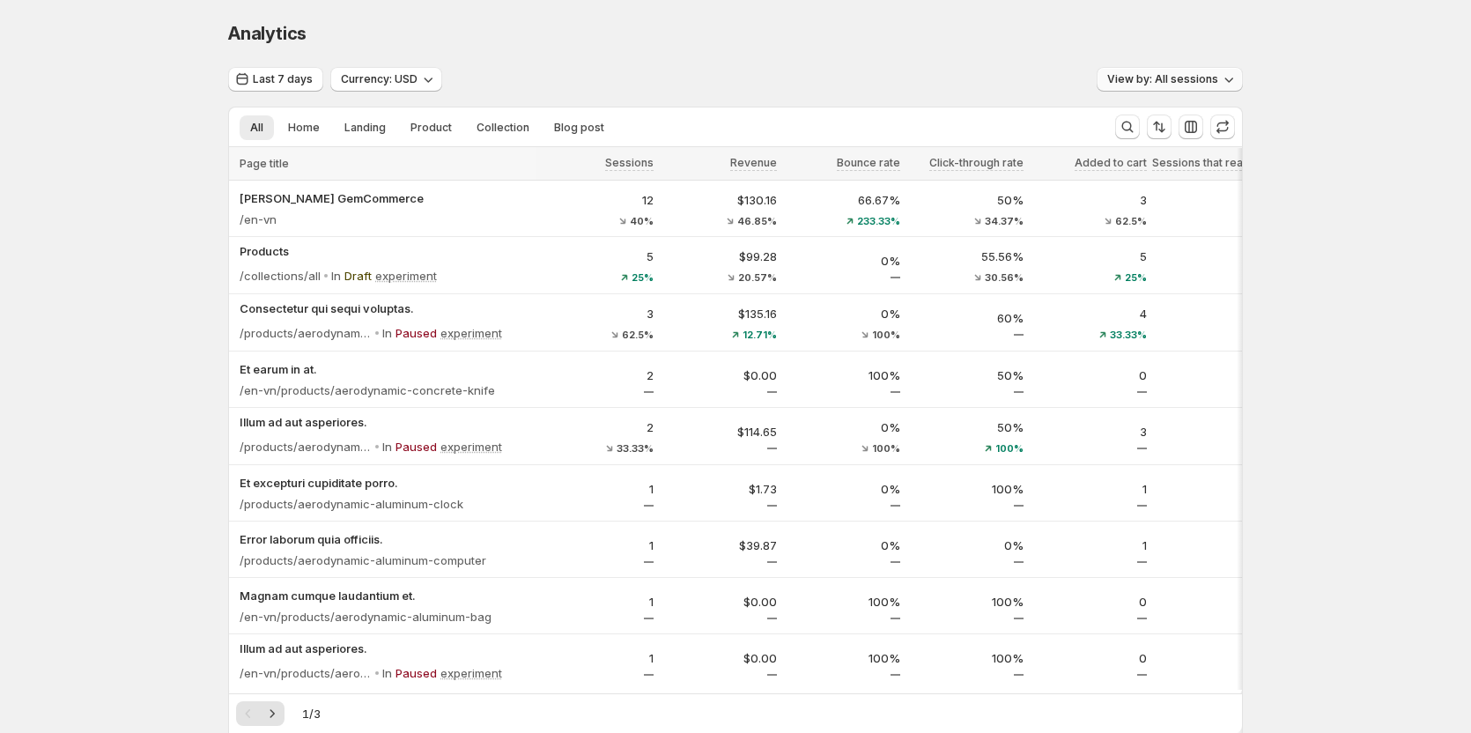
click at [1230, 80] on icon "button" at bounding box center [1229, 79] width 18 height 18
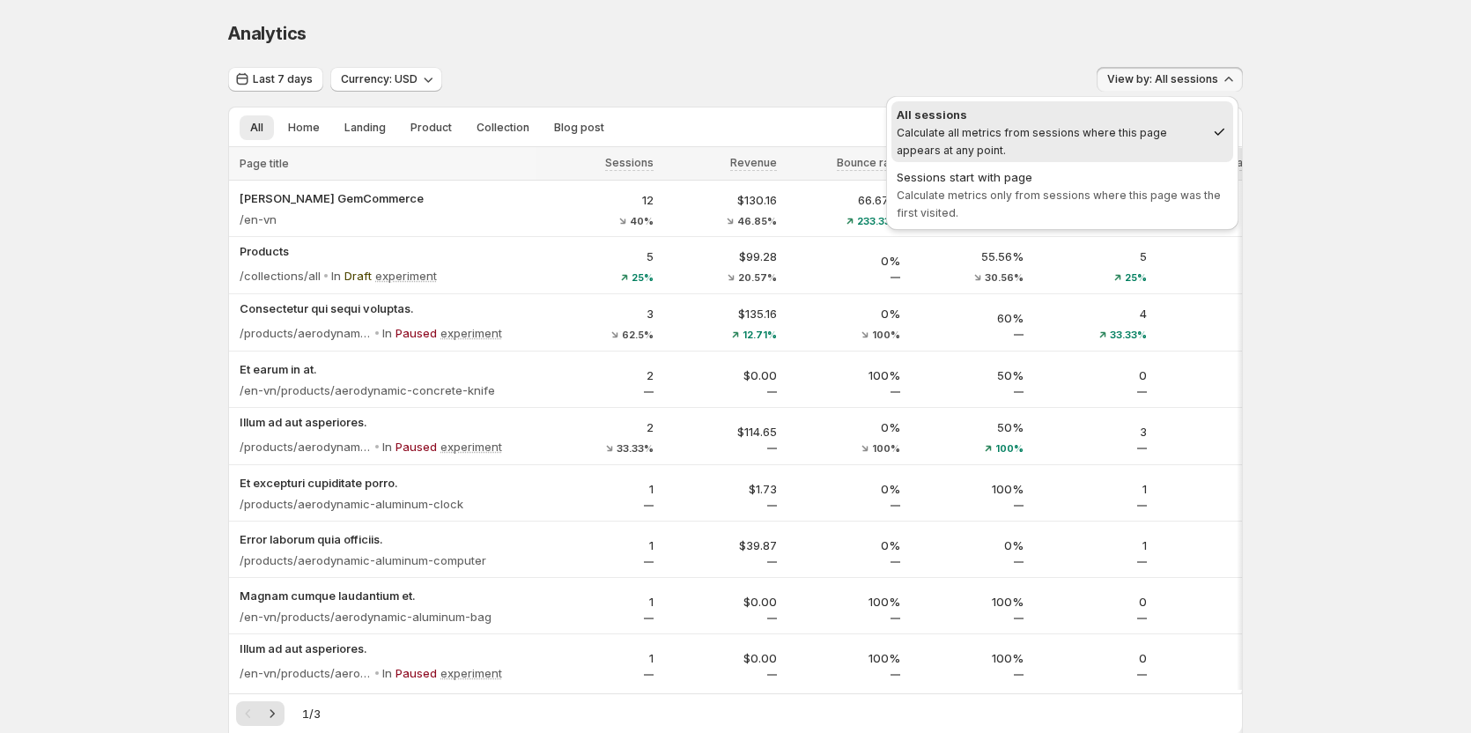
click at [917, 0] on div "Analytics. This page is ready Analytics" at bounding box center [735, 33] width 1015 height 67
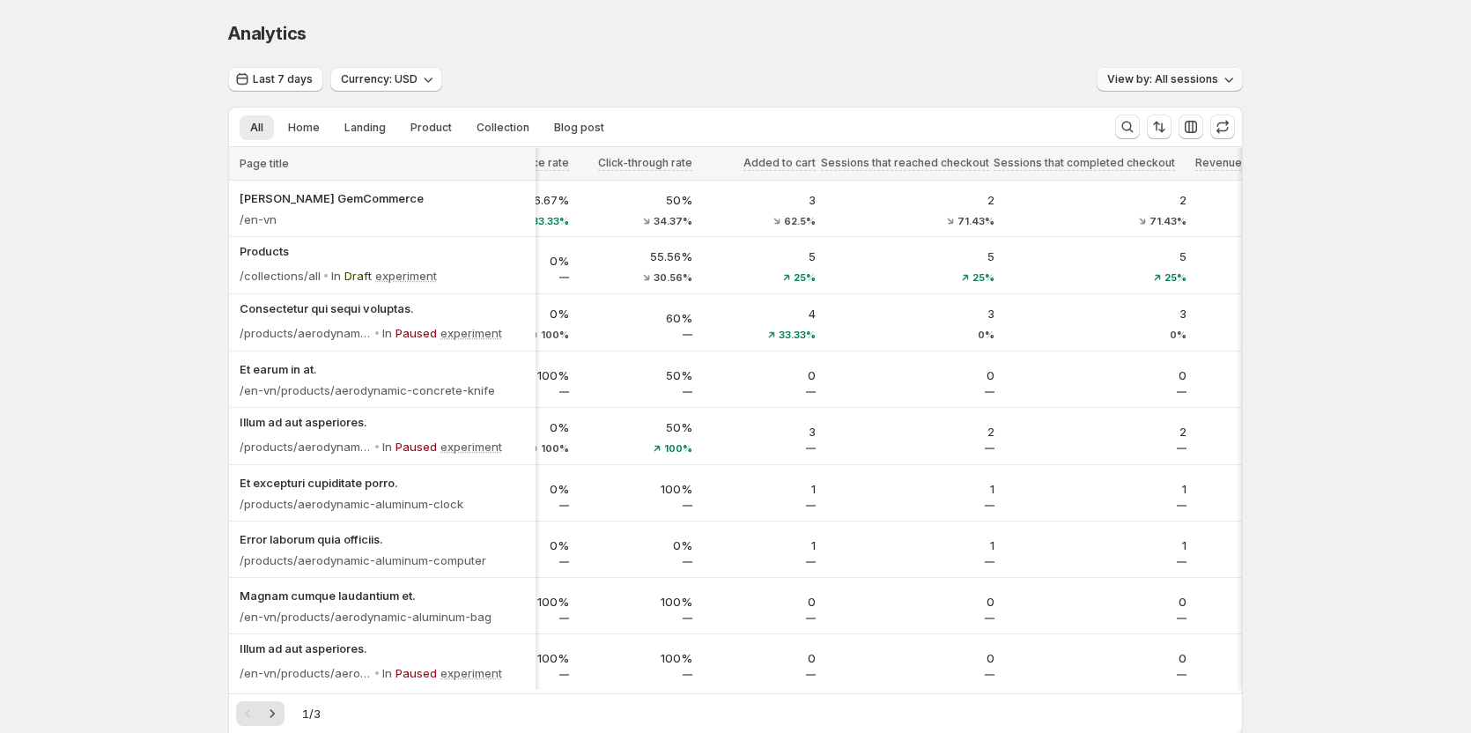
scroll to position [0, 551]
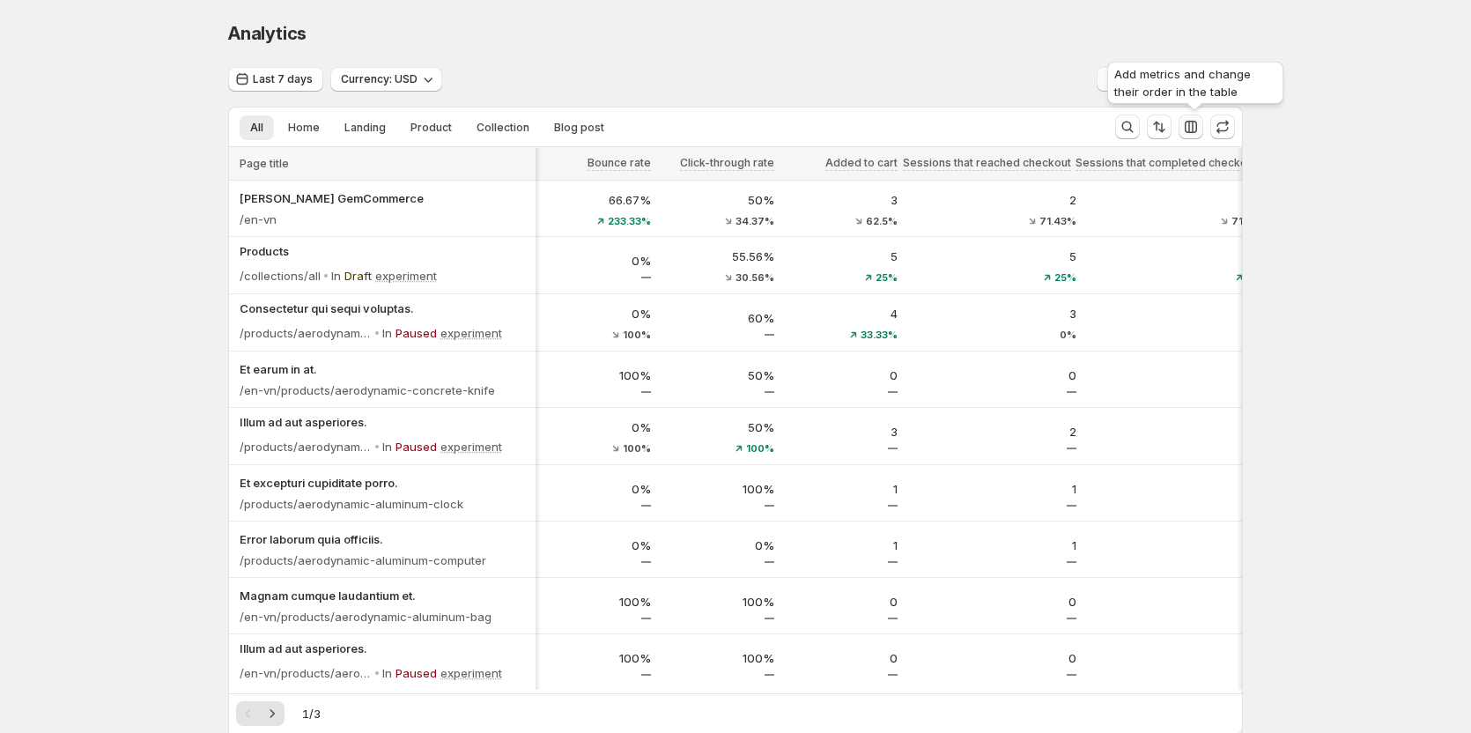
click at [1200, 126] on icon "button" at bounding box center [1191, 127] width 18 height 18
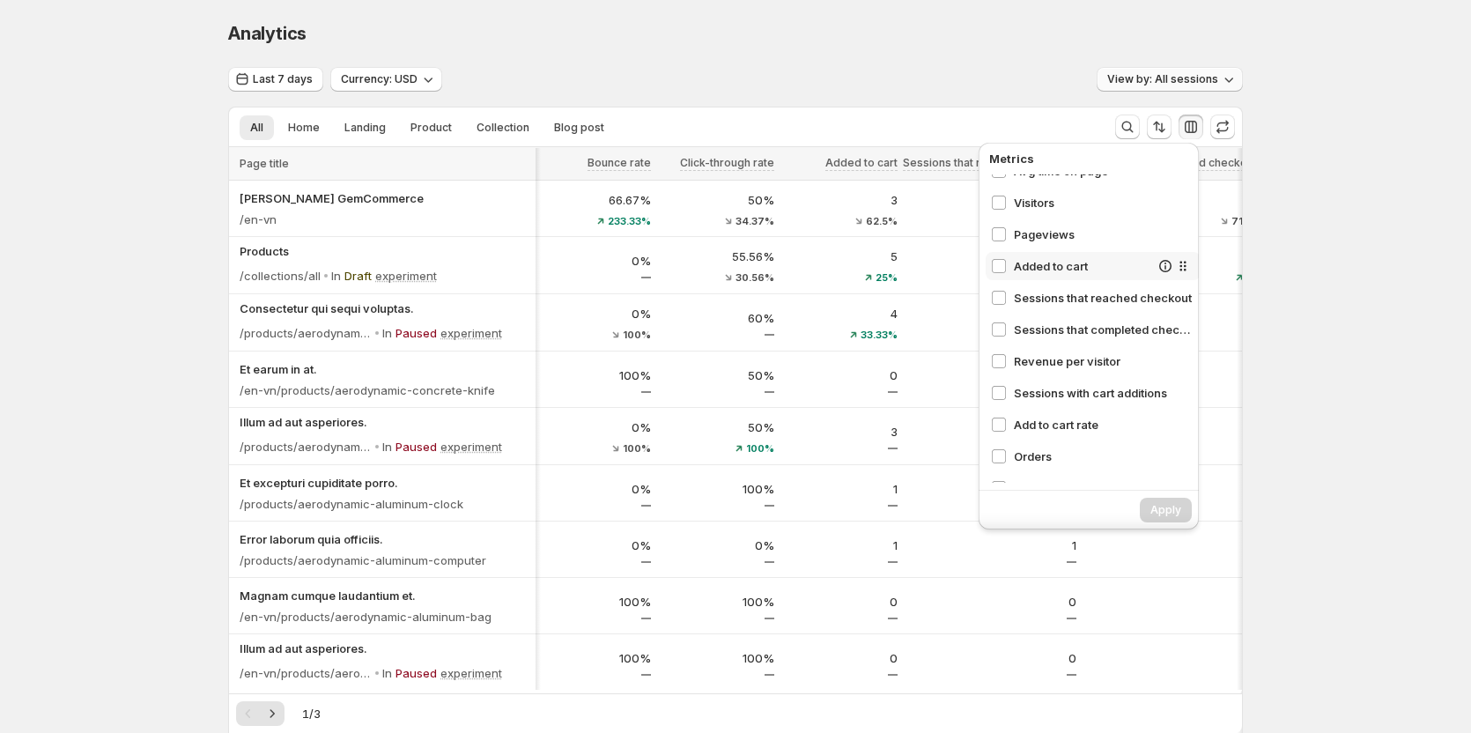
click at [1036, 270] on span "Added to cart" at bounding box center [1082, 266] width 136 height 18
click at [1029, 298] on span "Sessions that reached checkout" at bounding box center [1082, 298] width 136 height 18
click at [1032, 326] on span "Sessions that completed checkout" at bounding box center [1082, 330] width 136 height 18
click at [1004, 370] on div "Revenue per visitor" at bounding box center [1093, 361] width 215 height 28
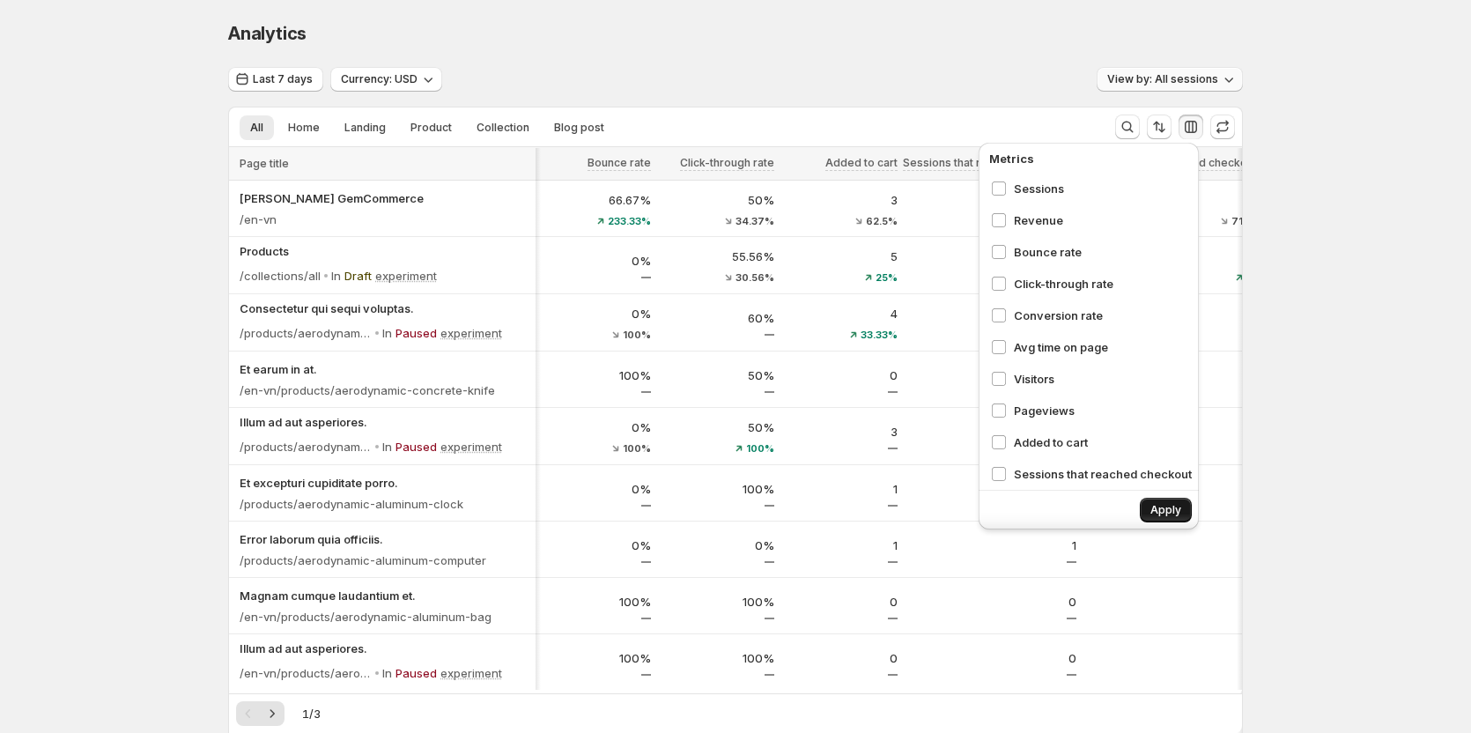
click at [1154, 512] on span "Apply" at bounding box center [1166, 510] width 31 height 14
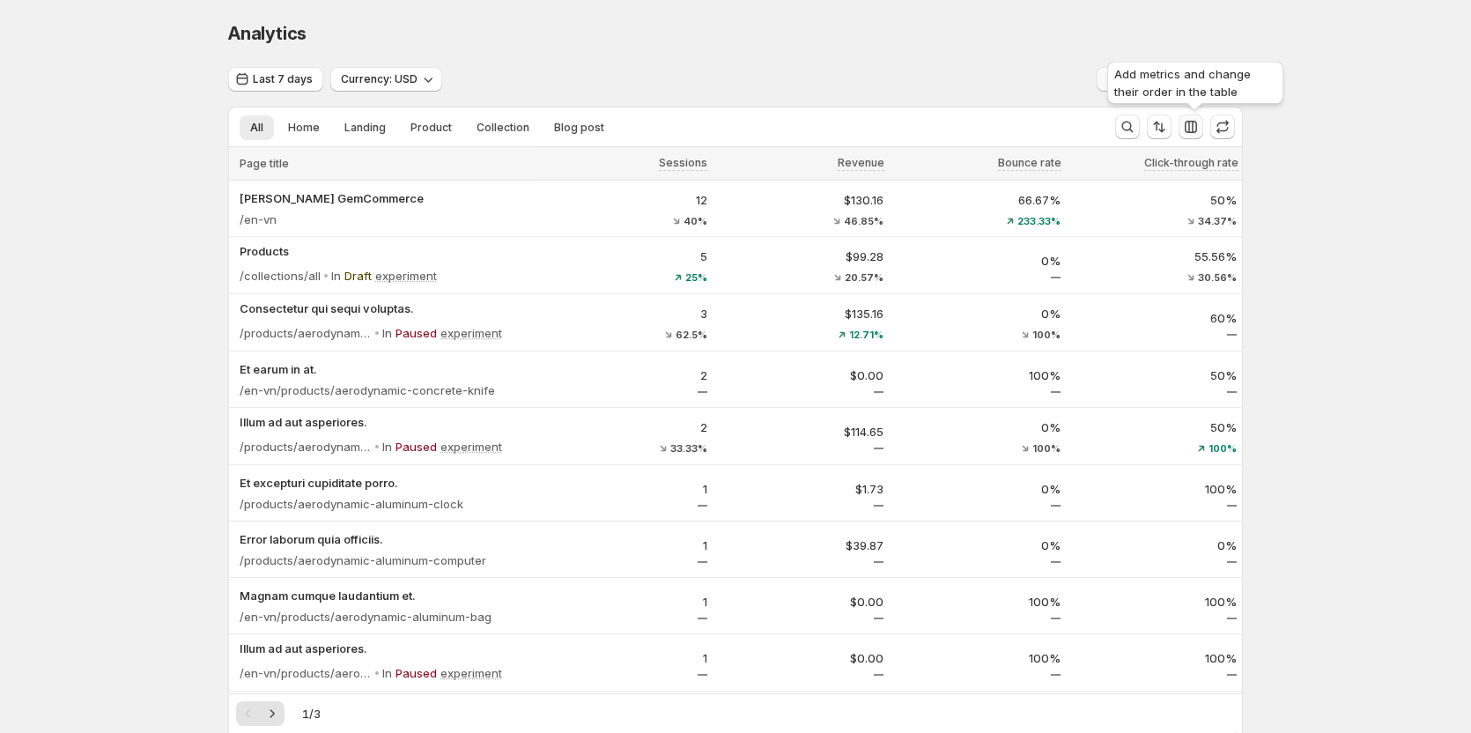
click at [1195, 122] on icon "button" at bounding box center [1191, 127] width 12 height 12
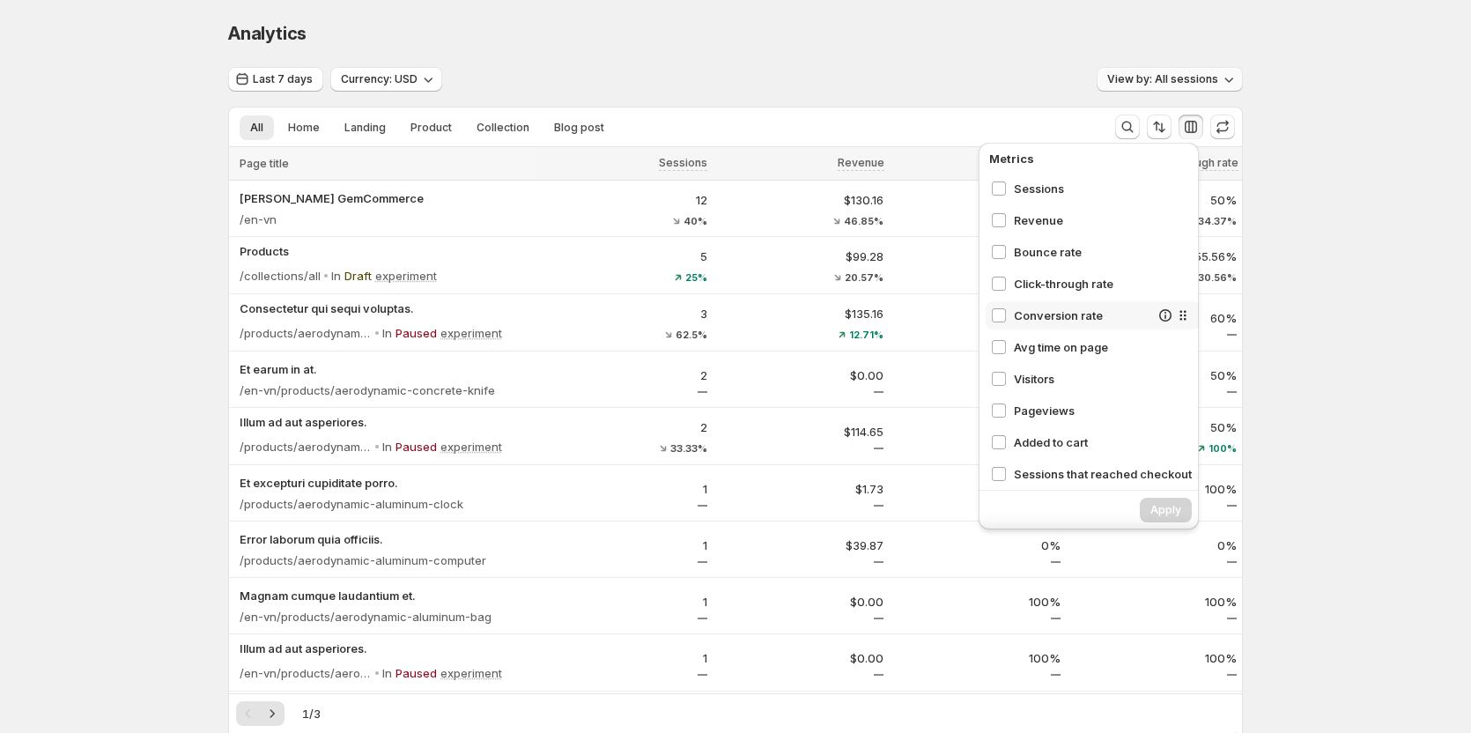
click at [1047, 308] on span "Conversion rate" at bounding box center [1082, 316] width 136 height 18
click at [1157, 500] on button "Apply" at bounding box center [1166, 510] width 52 height 25
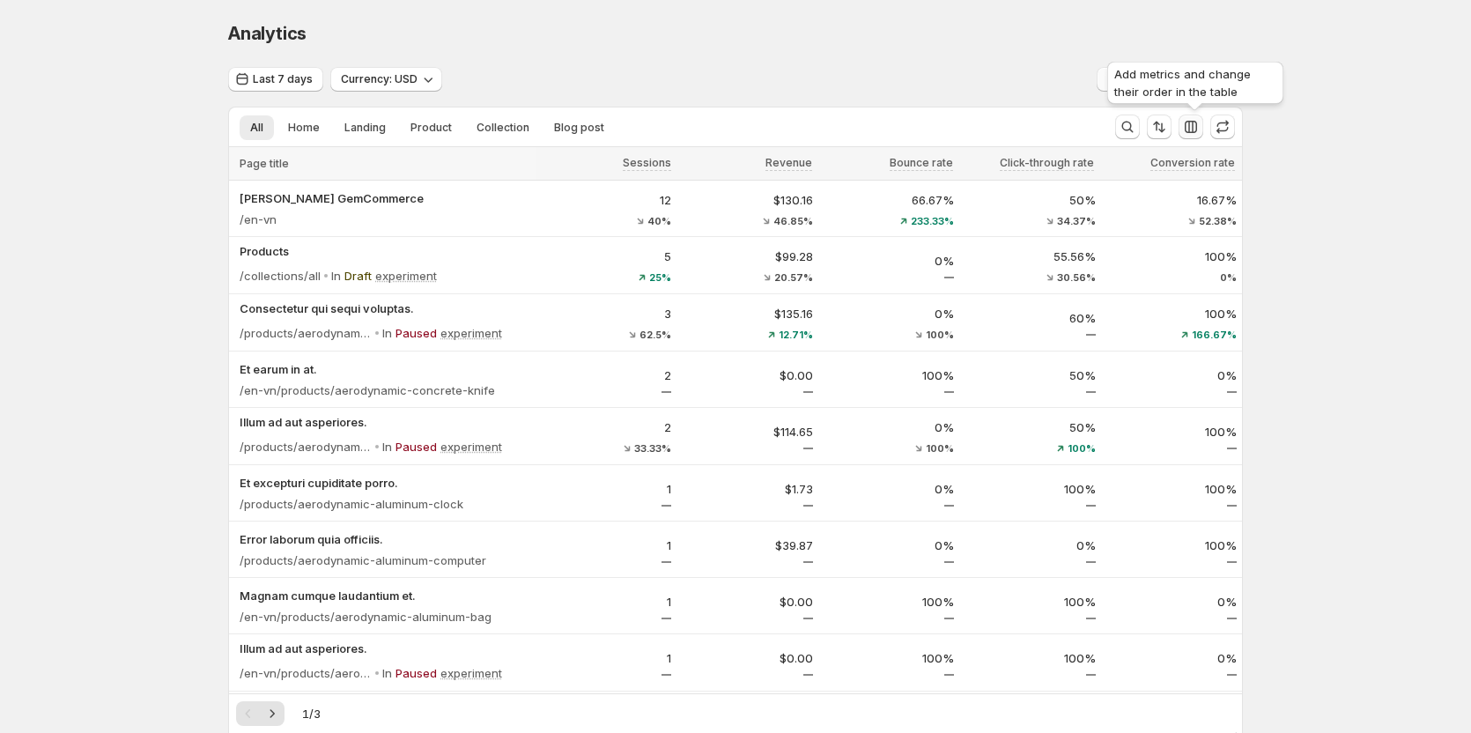
click at [1190, 127] on icon "button" at bounding box center [1191, 127] width 12 height 12
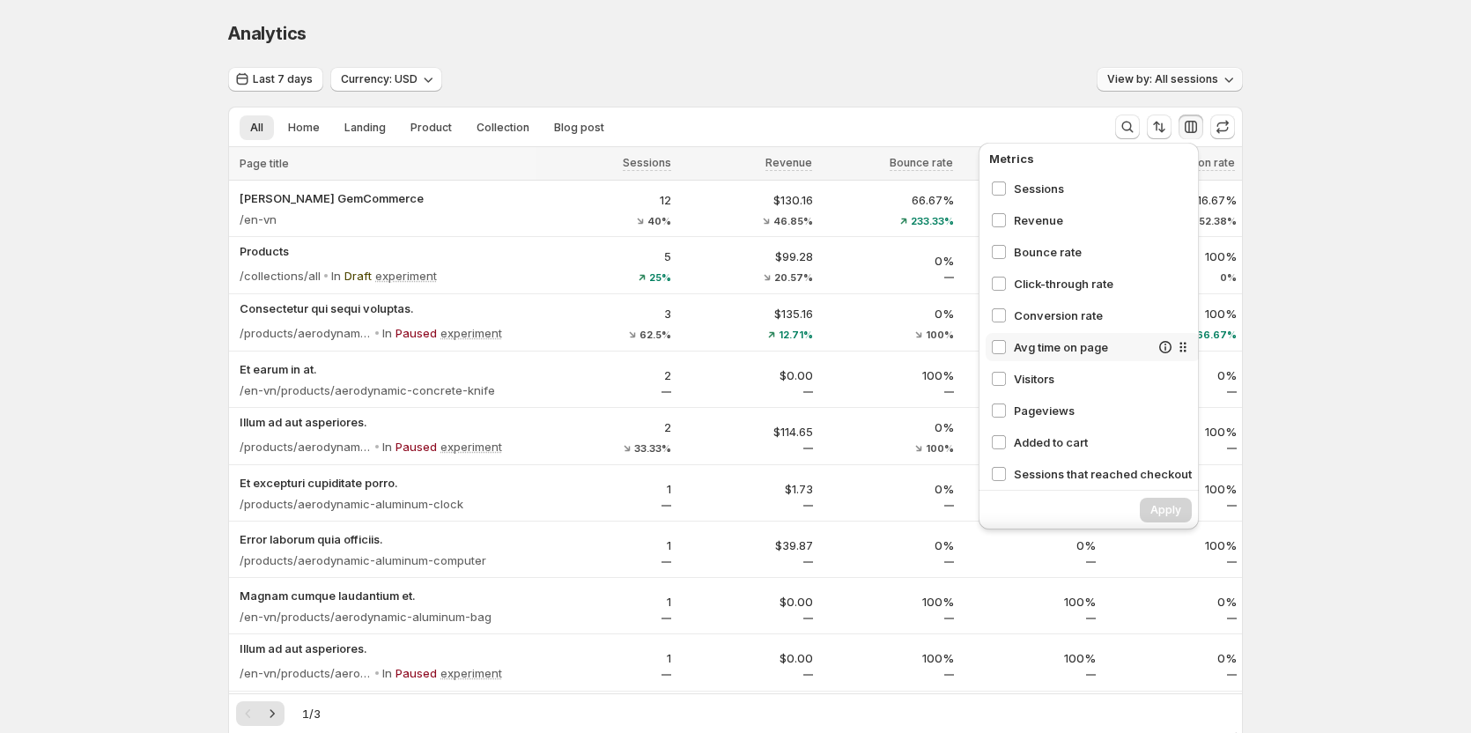
click at [1025, 348] on span "Avg time on page" at bounding box center [1082, 347] width 136 height 18
click at [1015, 374] on span "Visitors" at bounding box center [1082, 379] width 136 height 18
click at [1012, 400] on div "Pageviews" at bounding box center [1093, 410] width 215 height 28
click at [1153, 500] on button "Apply" at bounding box center [1166, 510] width 52 height 25
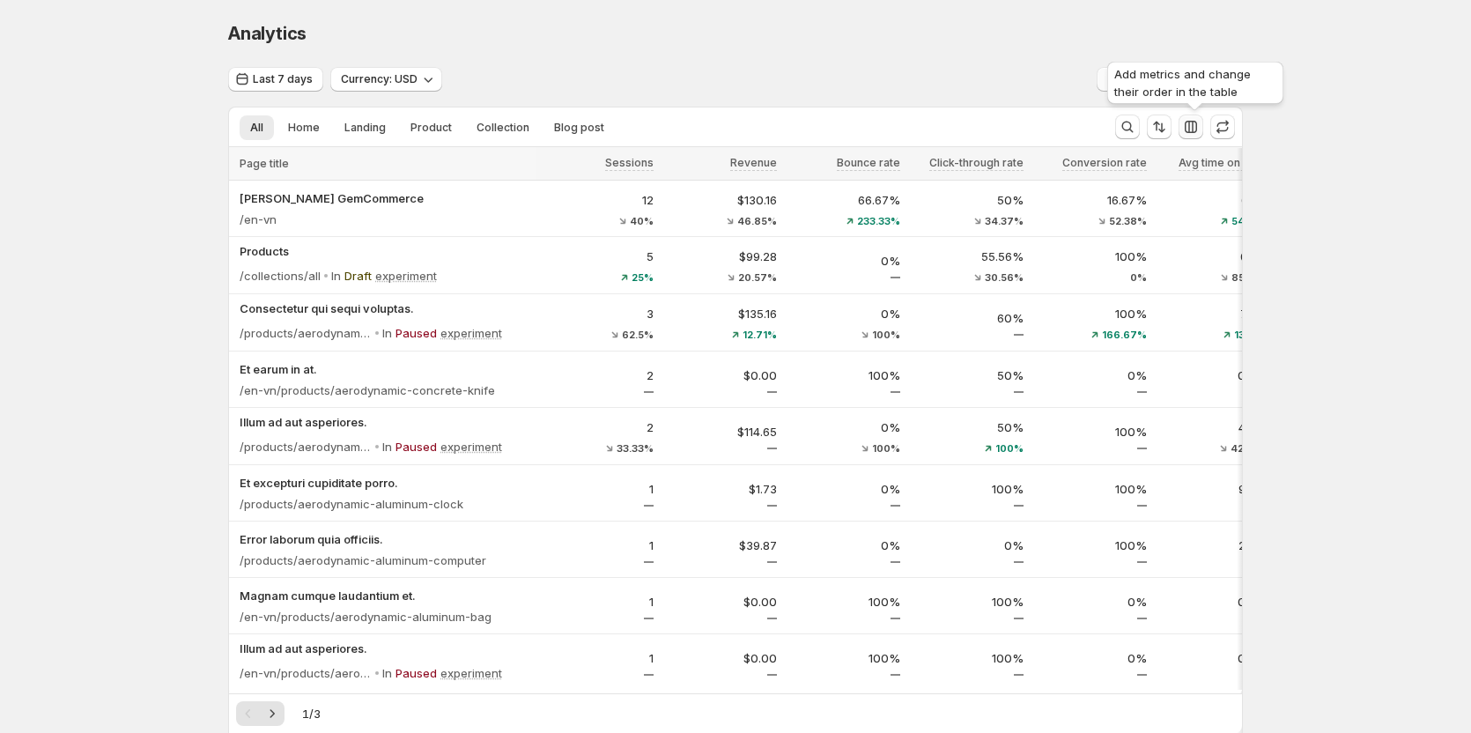
click at [1191, 121] on icon "button" at bounding box center [1191, 127] width 18 height 18
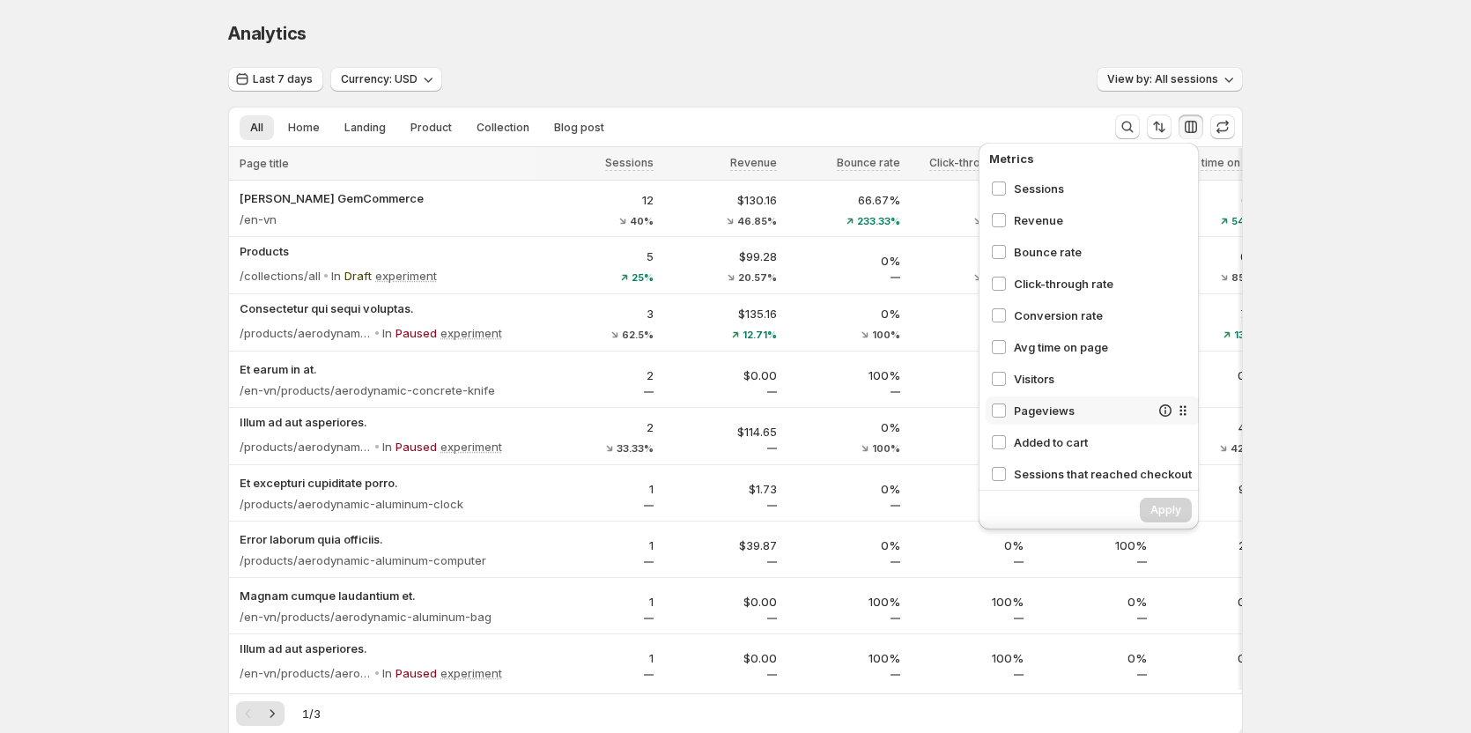
click at [1035, 406] on span "Pageviews" at bounding box center [1082, 411] width 136 height 18
click at [1153, 500] on button "Apply" at bounding box center [1166, 510] width 52 height 25
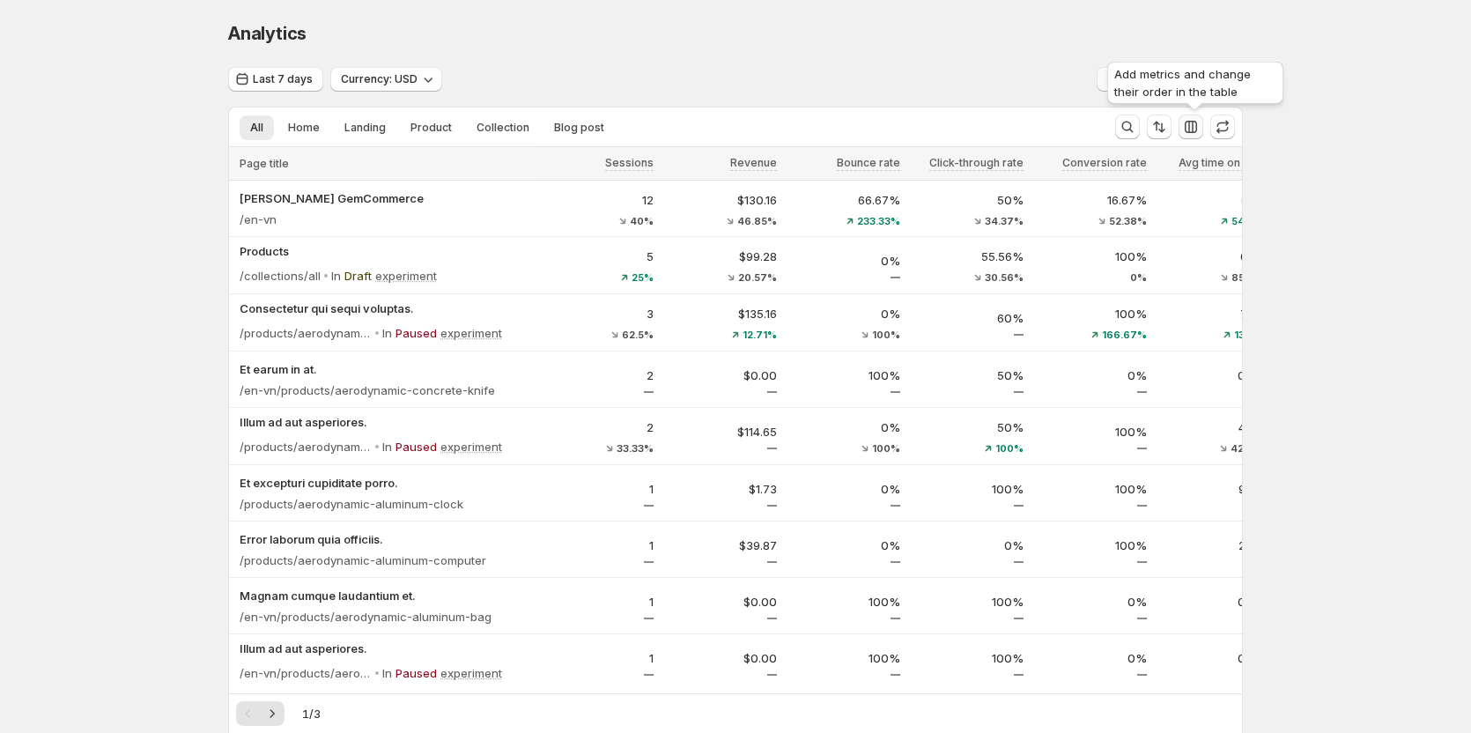
click at [1189, 122] on icon "button" at bounding box center [1191, 127] width 18 height 18
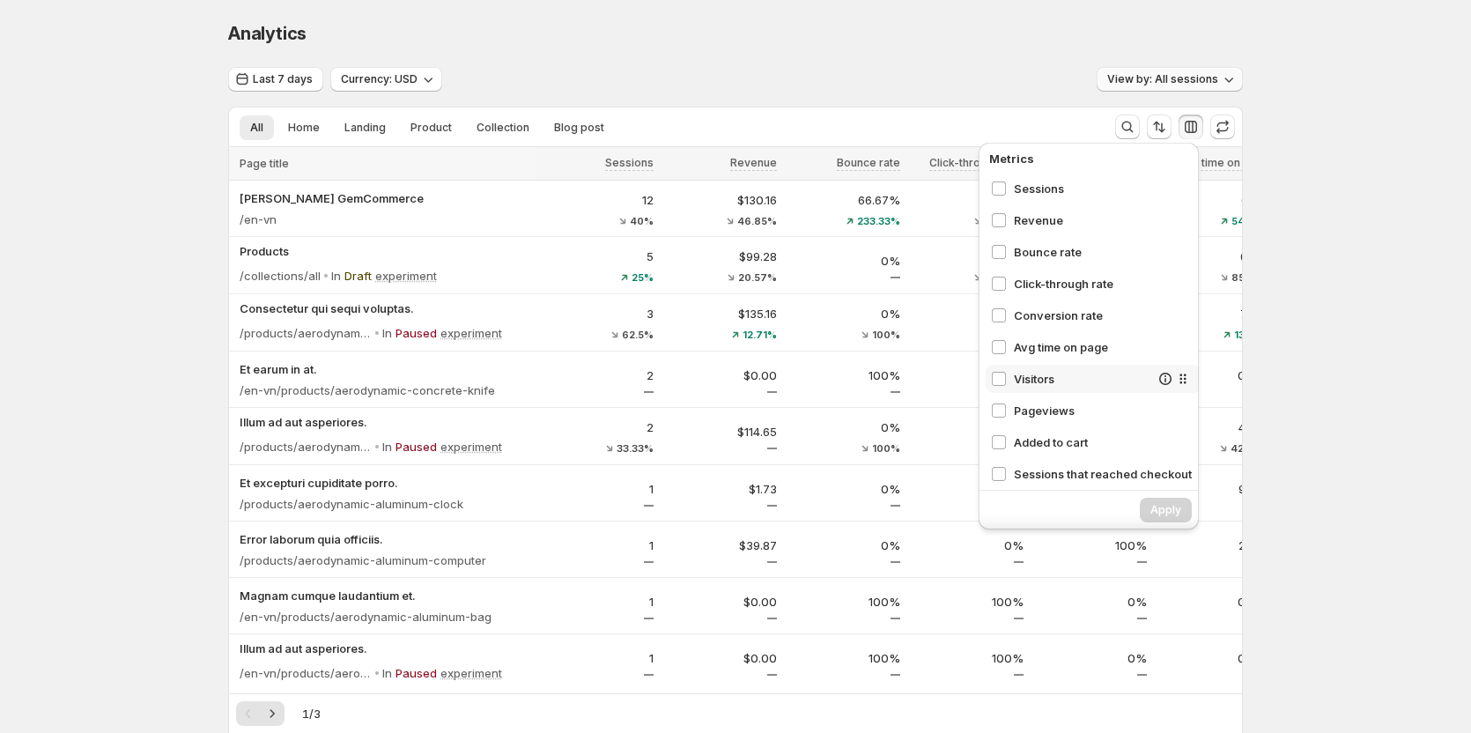
drag, startPoint x: 1025, startPoint y: 380, endPoint x: 1062, endPoint y: 411, distance: 48.2
click at [1025, 381] on span "Visitors" at bounding box center [1082, 379] width 136 height 18
click at [1151, 502] on button "Apply" at bounding box center [1166, 510] width 52 height 25
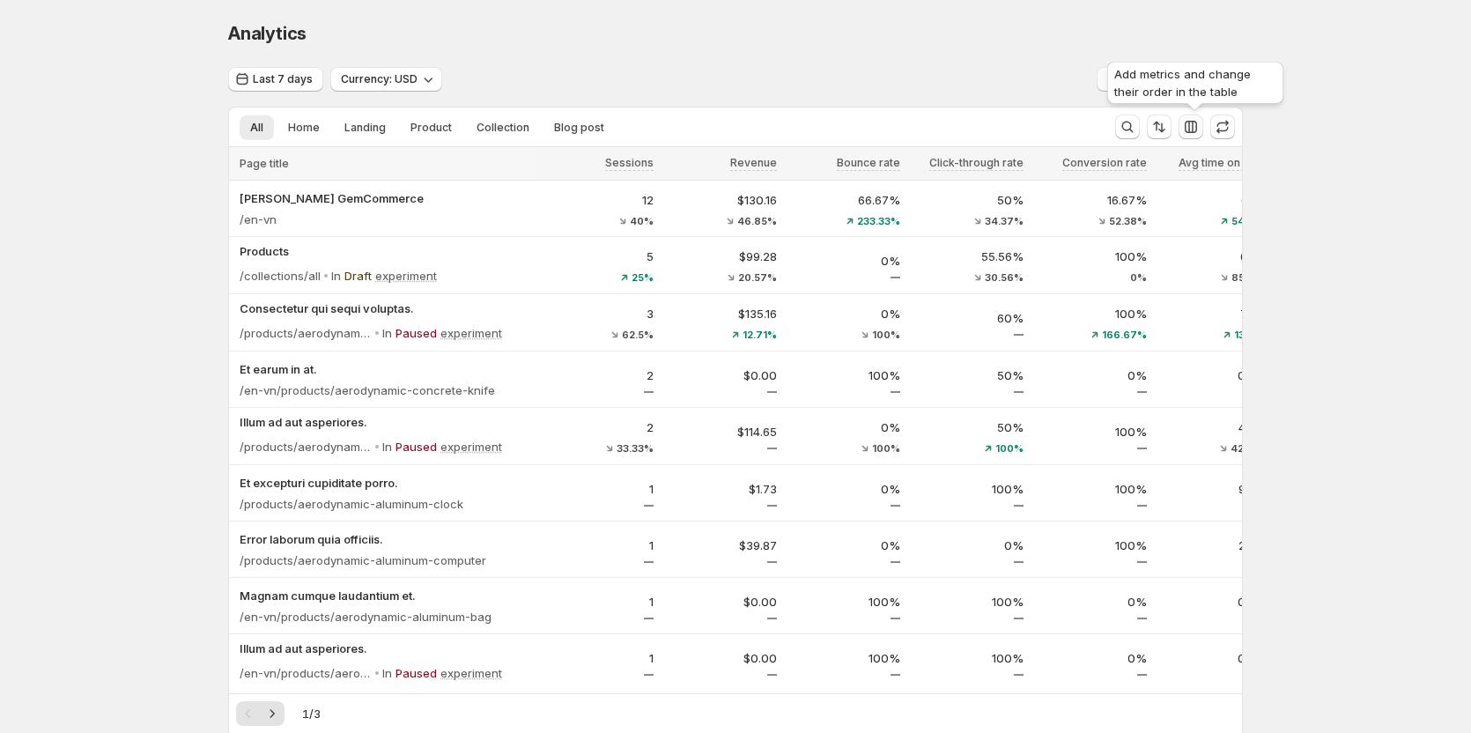
click at [1192, 126] on icon "button" at bounding box center [1191, 127] width 18 height 18
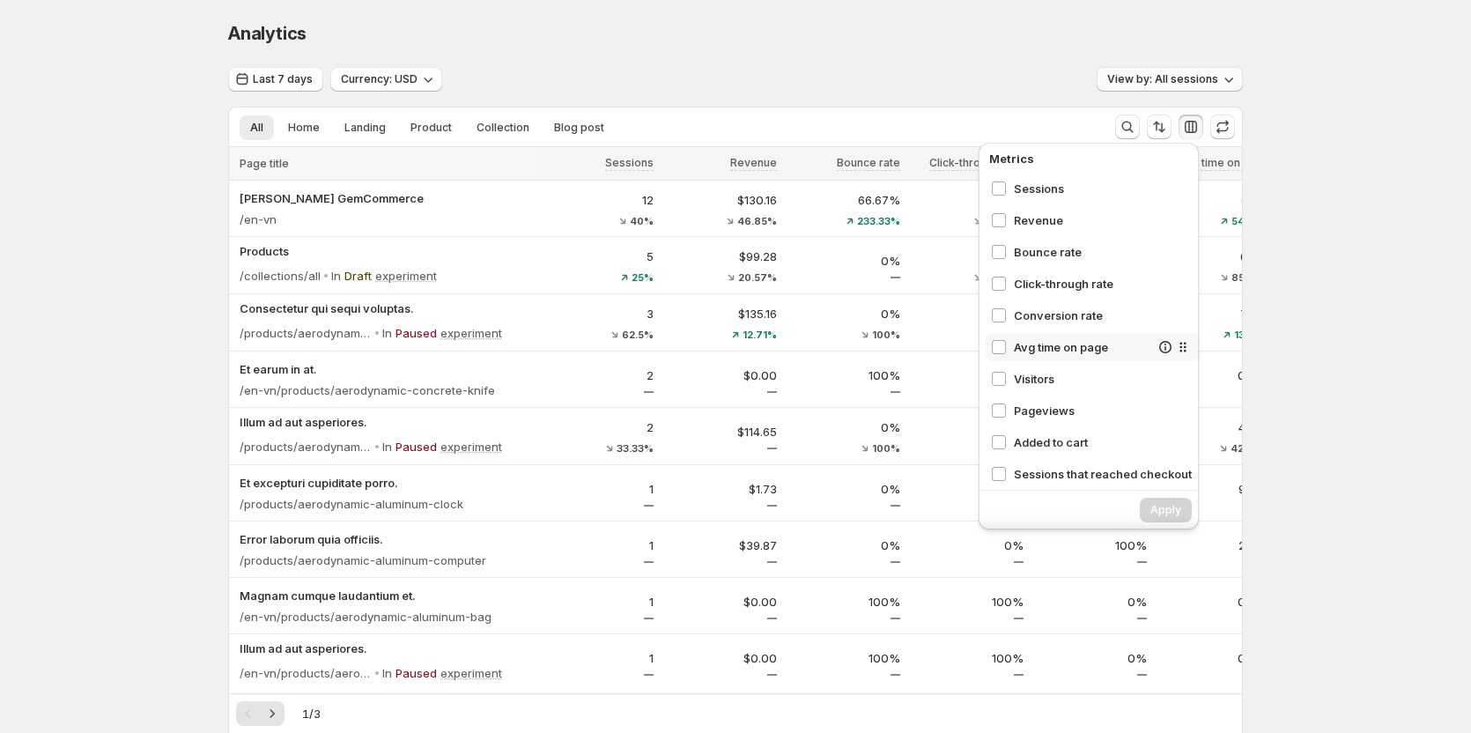
click at [1097, 347] on span "Avg time on page" at bounding box center [1082, 347] width 136 height 18
click at [1164, 514] on span "Apply" at bounding box center [1166, 510] width 31 height 14
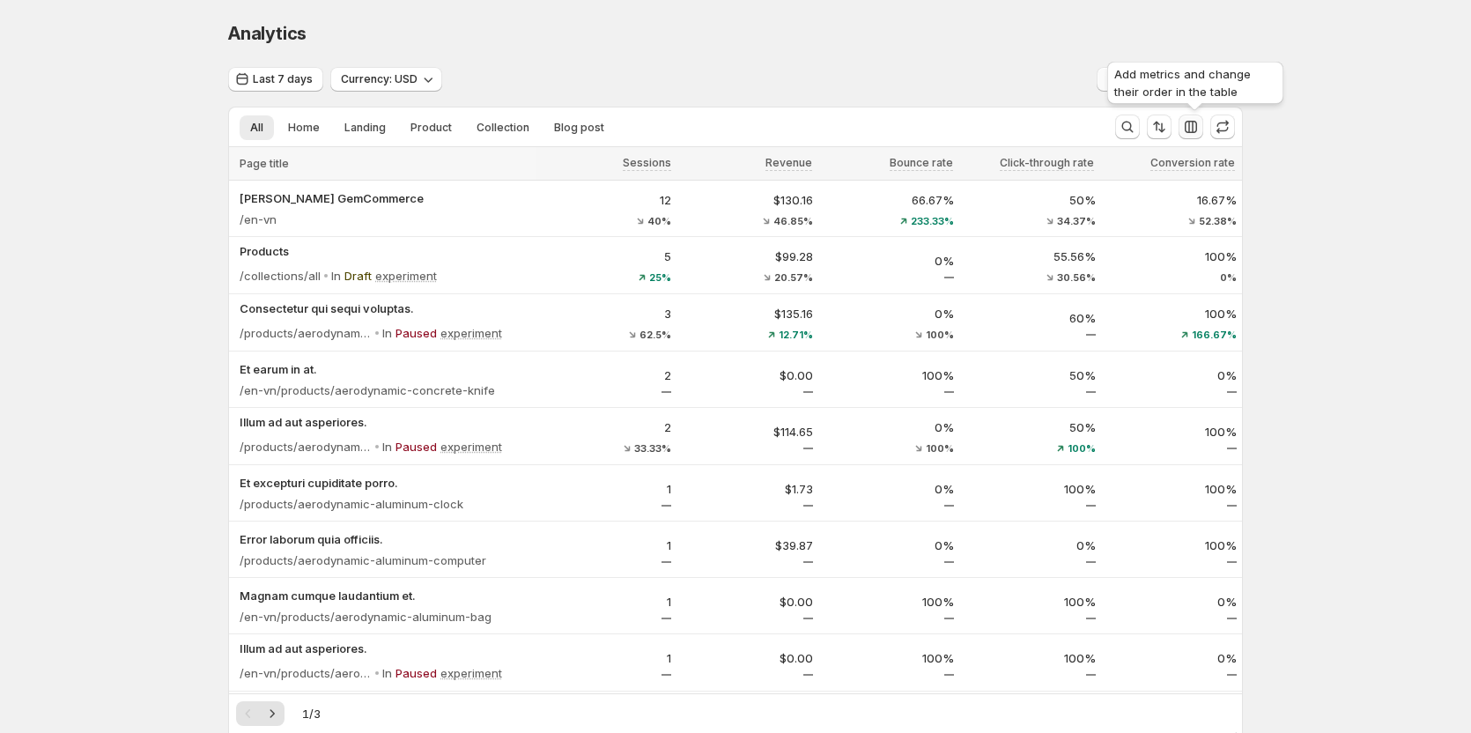
click at [1195, 134] on icon "button" at bounding box center [1191, 127] width 18 height 18
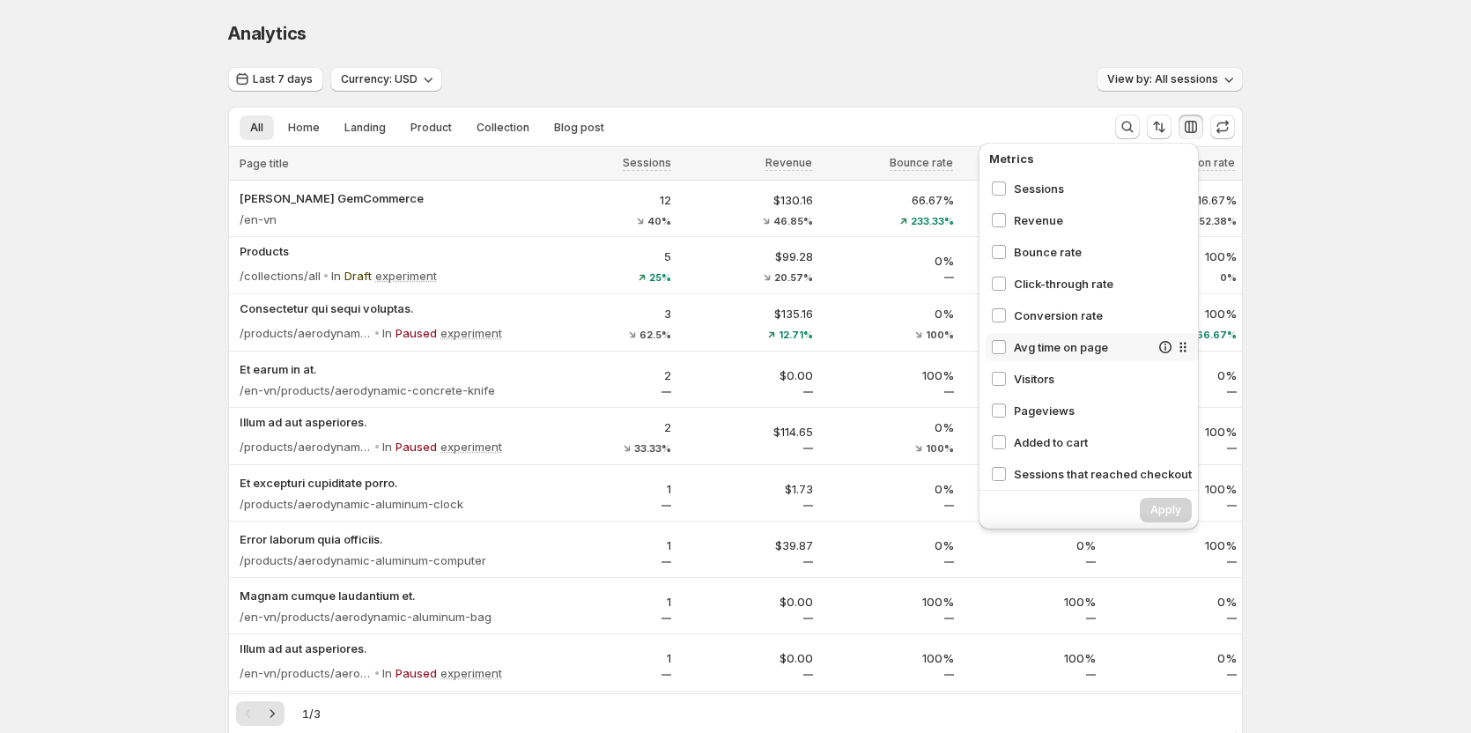
click at [1047, 344] on span "Avg time on page" at bounding box center [1082, 347] width 136 height 18
click at [1168, 511] on span "Apply" at bounding box center [1166, 510] width 31 height 14
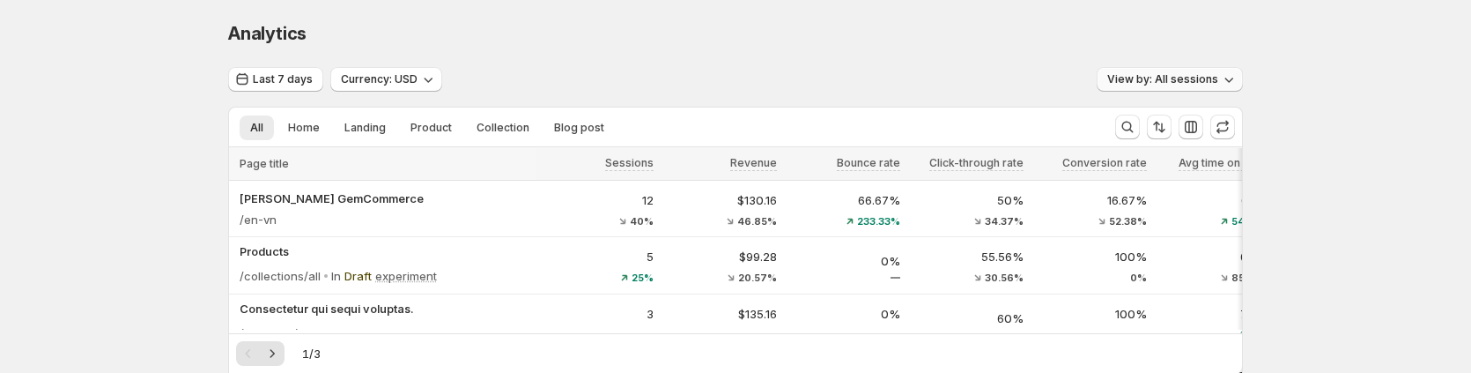
scroll to position [0, 33]
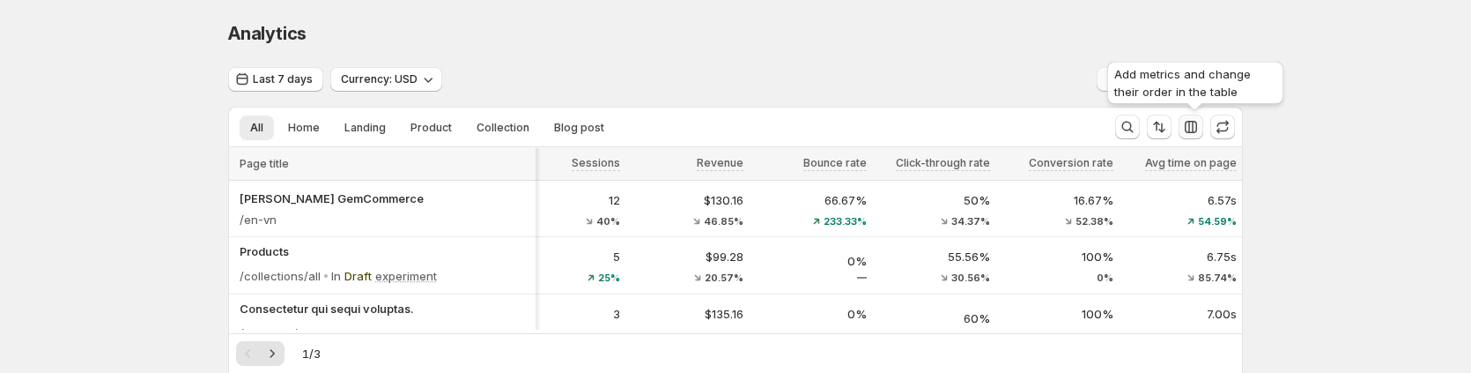
click at [1197, 126] on icon "button" at bounding box center [1191, 127] width 12 height 12
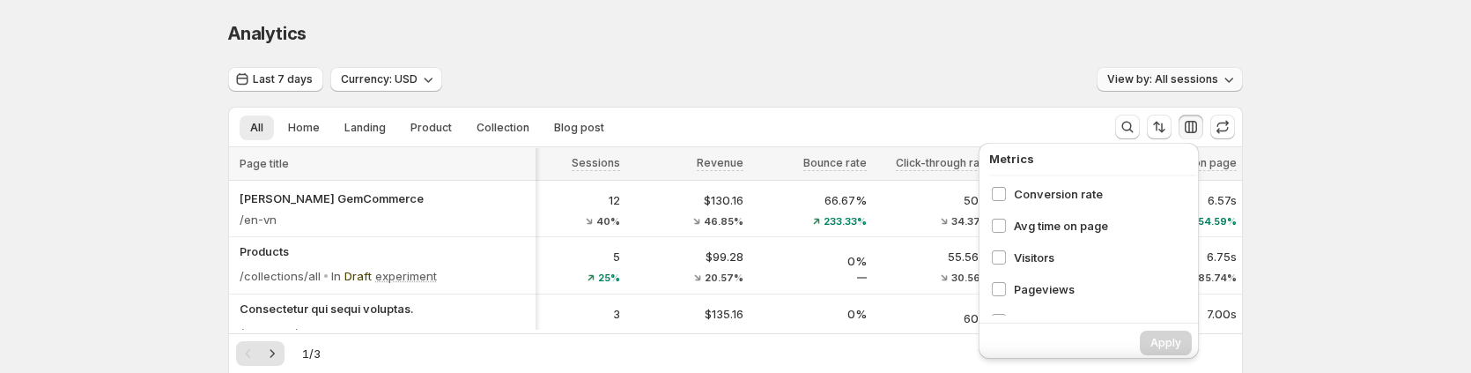
scroll to position [176, 0]
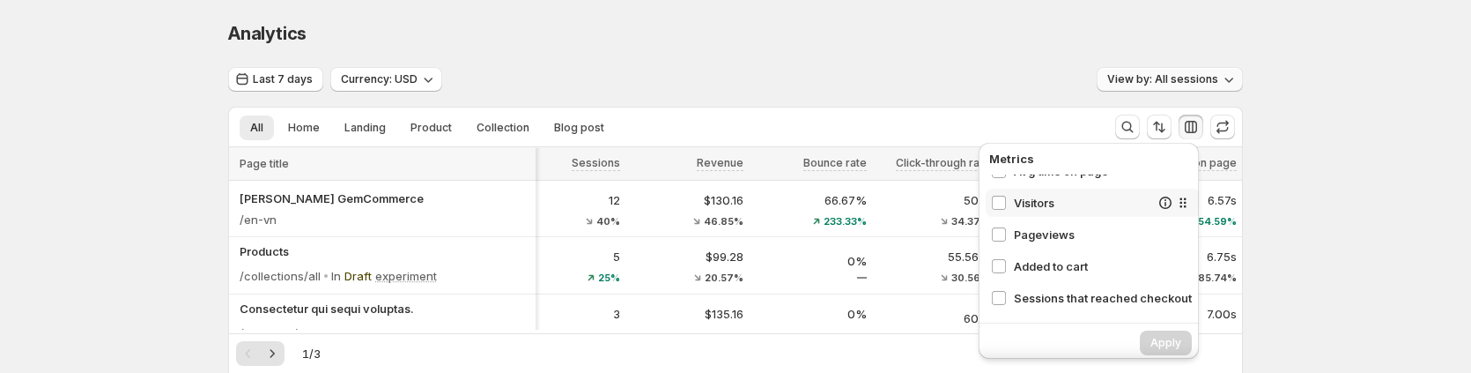
click at [1032, 204] on span "Visitors" at bounding box center [1082, 203] width 136 height 18
click at [1158, 342] on span "Apply" at bounding box center [1166, 343] width 31 height 14
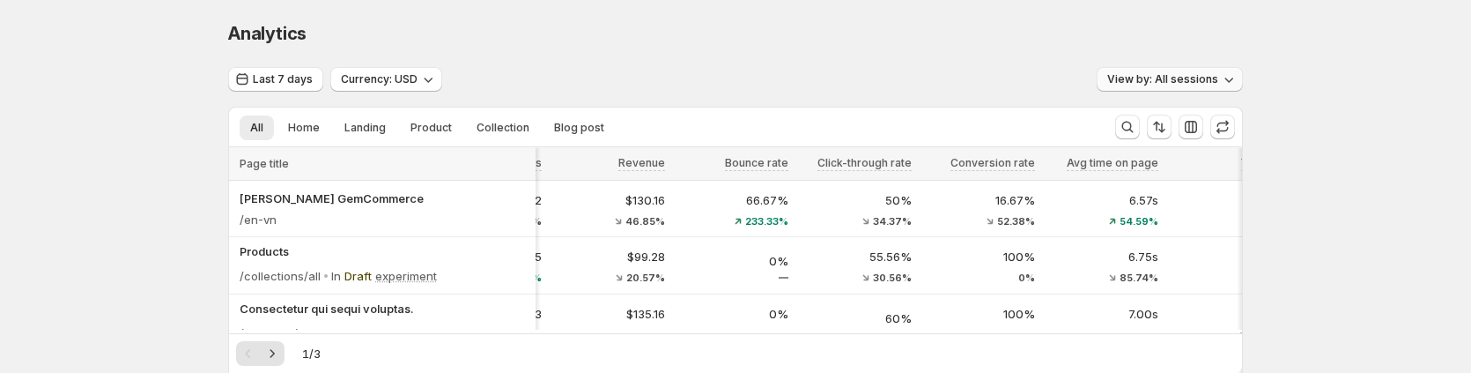
scroll to position [0, 157]
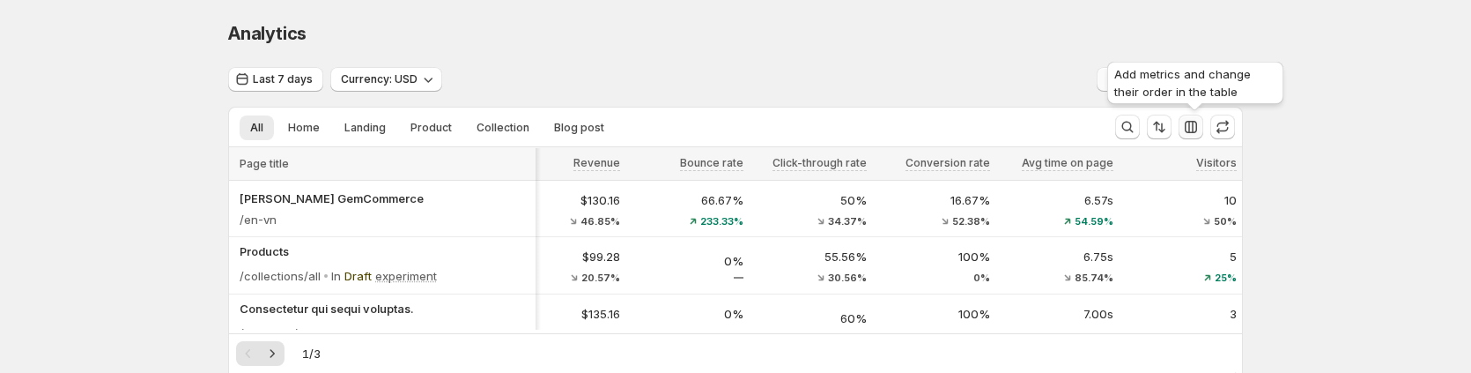
click at [1199, 122] on icon "button" at bounding box center [1191, 127] width 18 height 18
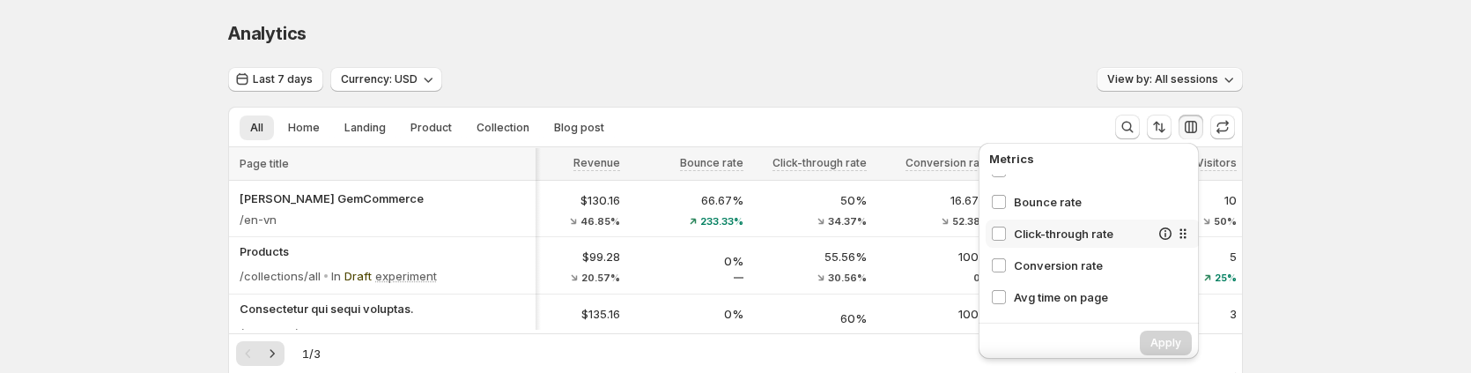
scroll to position [88, 0]
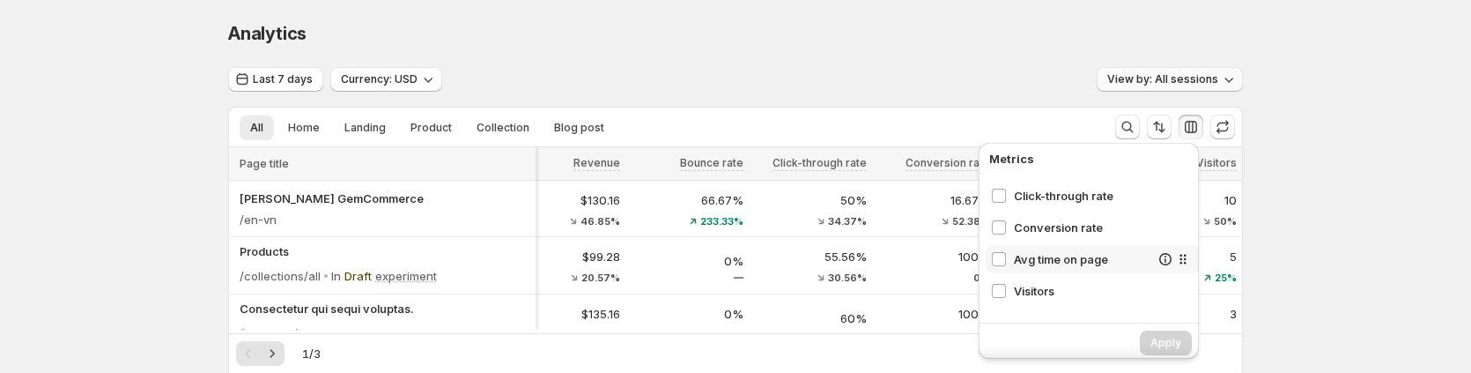
click at [1062, 258] on span "Avg time on page" at bounding box center [1082, 259] width 136 height 18
click at [1034, 294] on span "Visitors" at bounding box center [1082, 291] width 136 height 18
click at [1055, 231] on span "Conversion rate" at bounding box center [1082, 227] width 136 height 18
click at [1050, 228] on span "Conversion rate" at bounding box center [1082, 227] width 136 height 18
click at [1153, 334] on button "Apply" at bounding box center [1166, 342] width 52 height 25
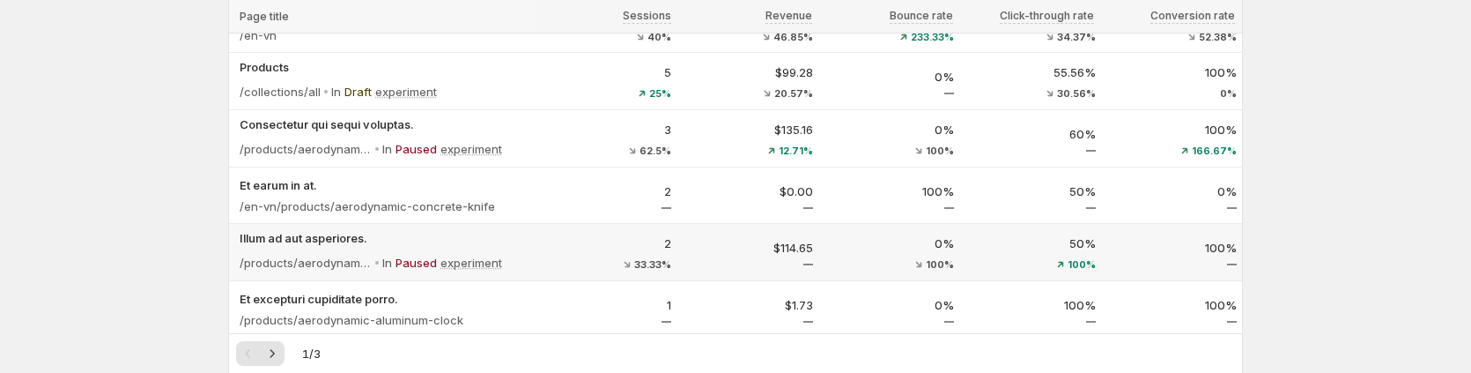
scroll to position [0, 0]
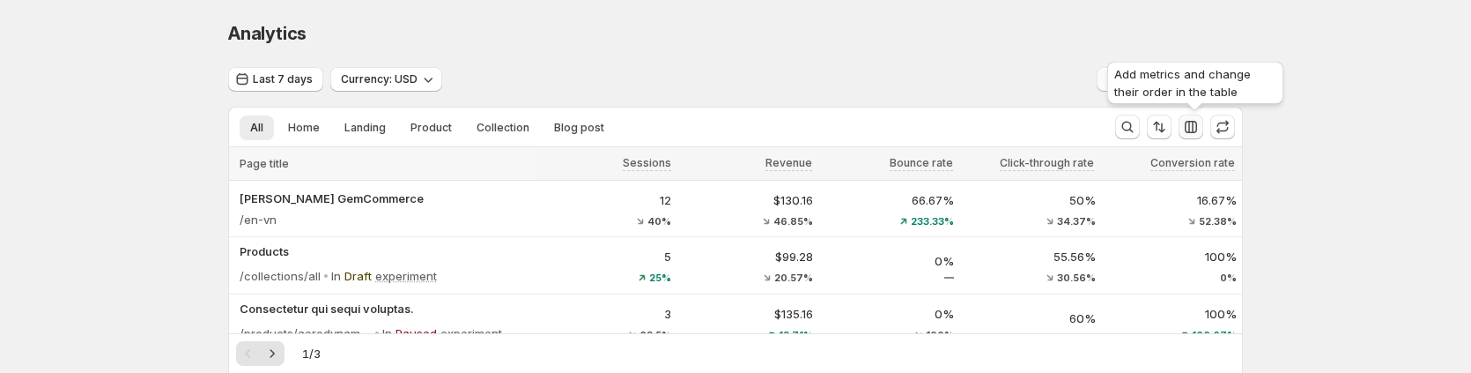
click at [1195, 129] on icon "button" at bounding box center [1191, 127] width 18 height 18
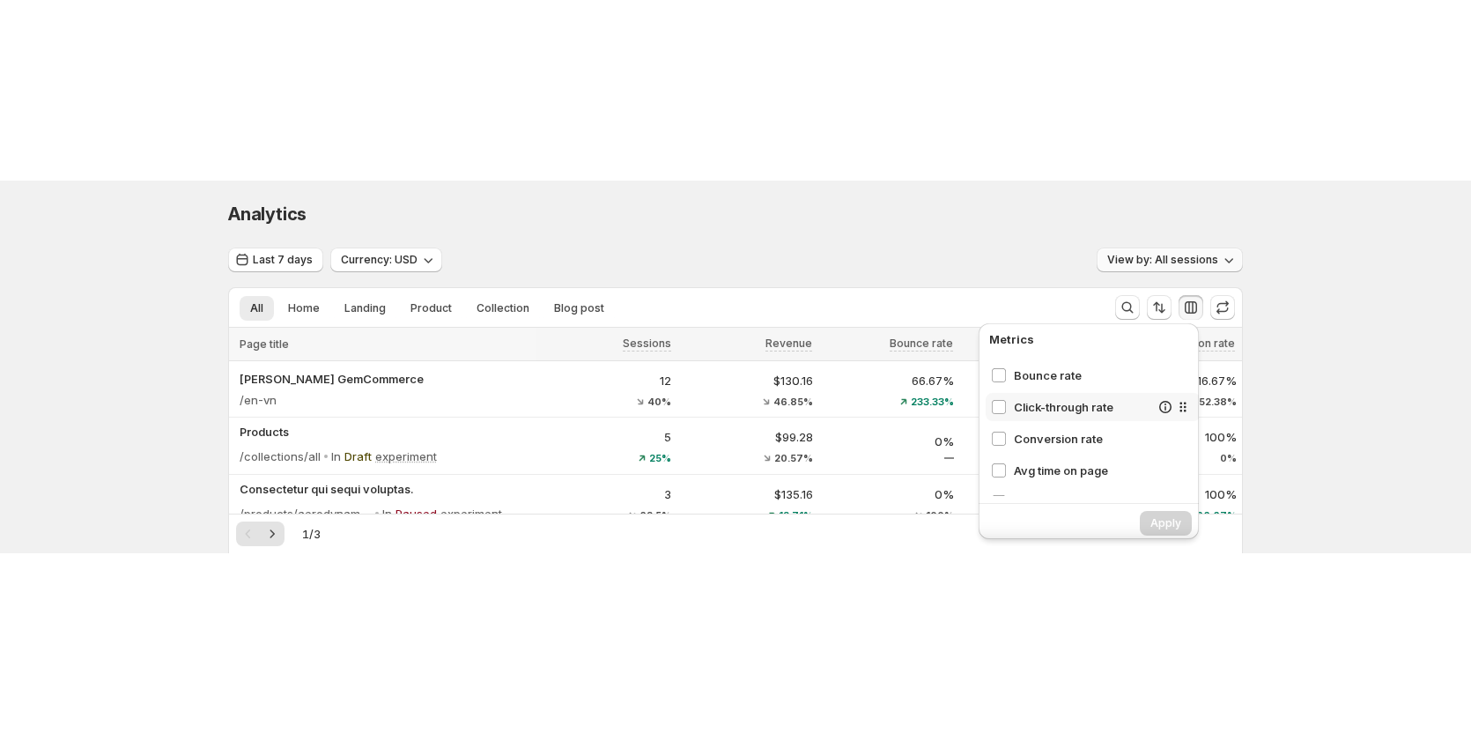
scroll to position [88, 0]
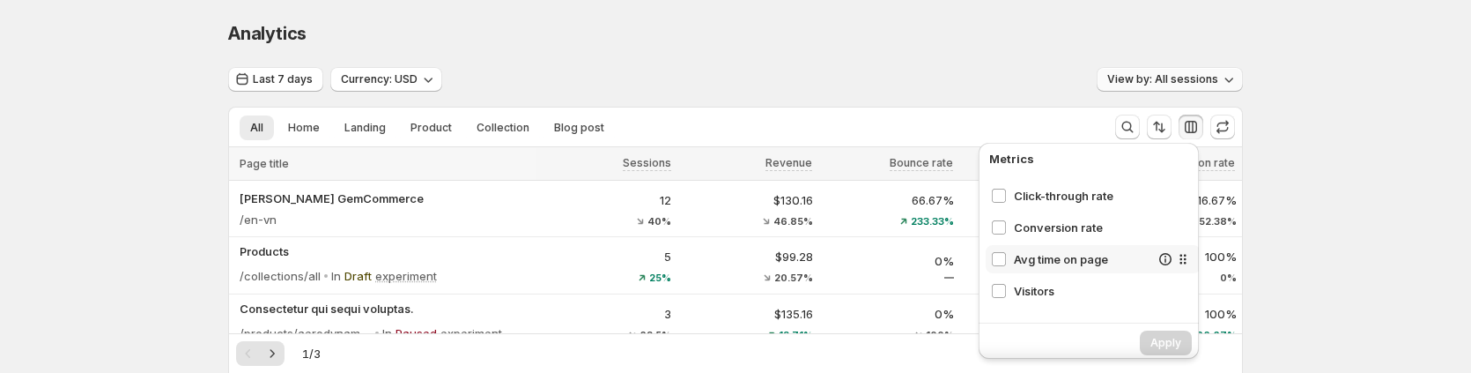
click at [1042, 263] on span "Avg time on page" at bounding box center [1082, 259] width 136 height 18
click at [1174, 336] on button "Apply" at bounding box center [1166, 342] width 52 height 25
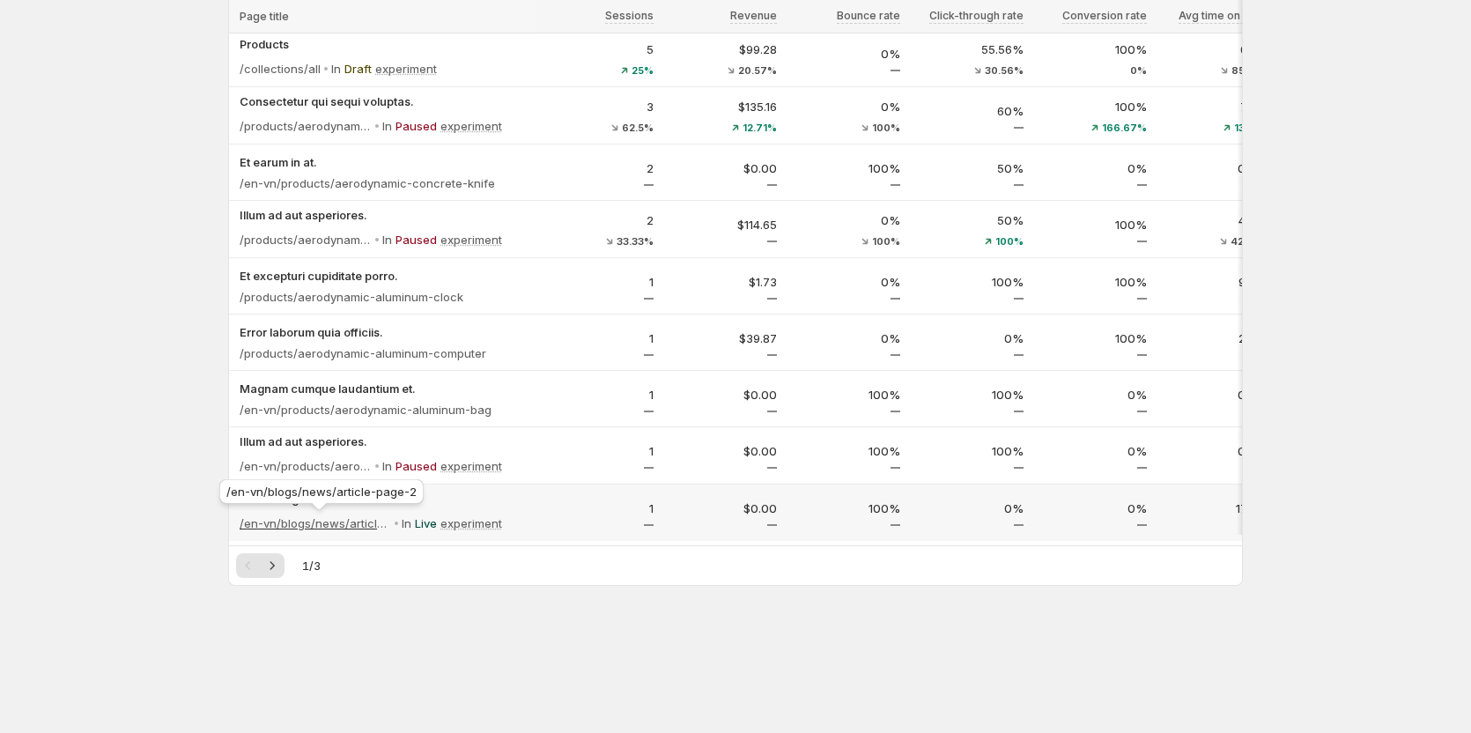
scroll to position [176, 0]
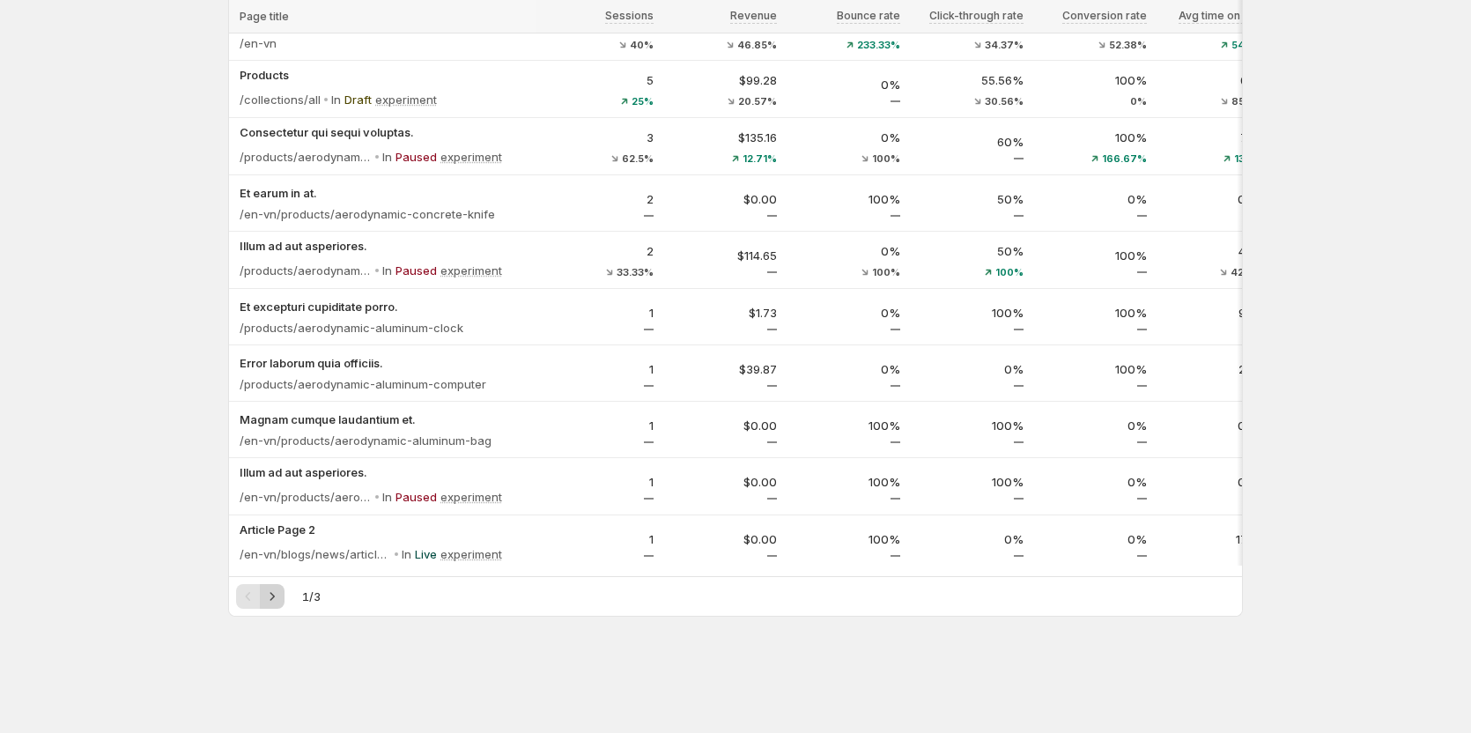
click at [281, 603] on icon "Next" at bounding box center [272, 597] width 18 height 18
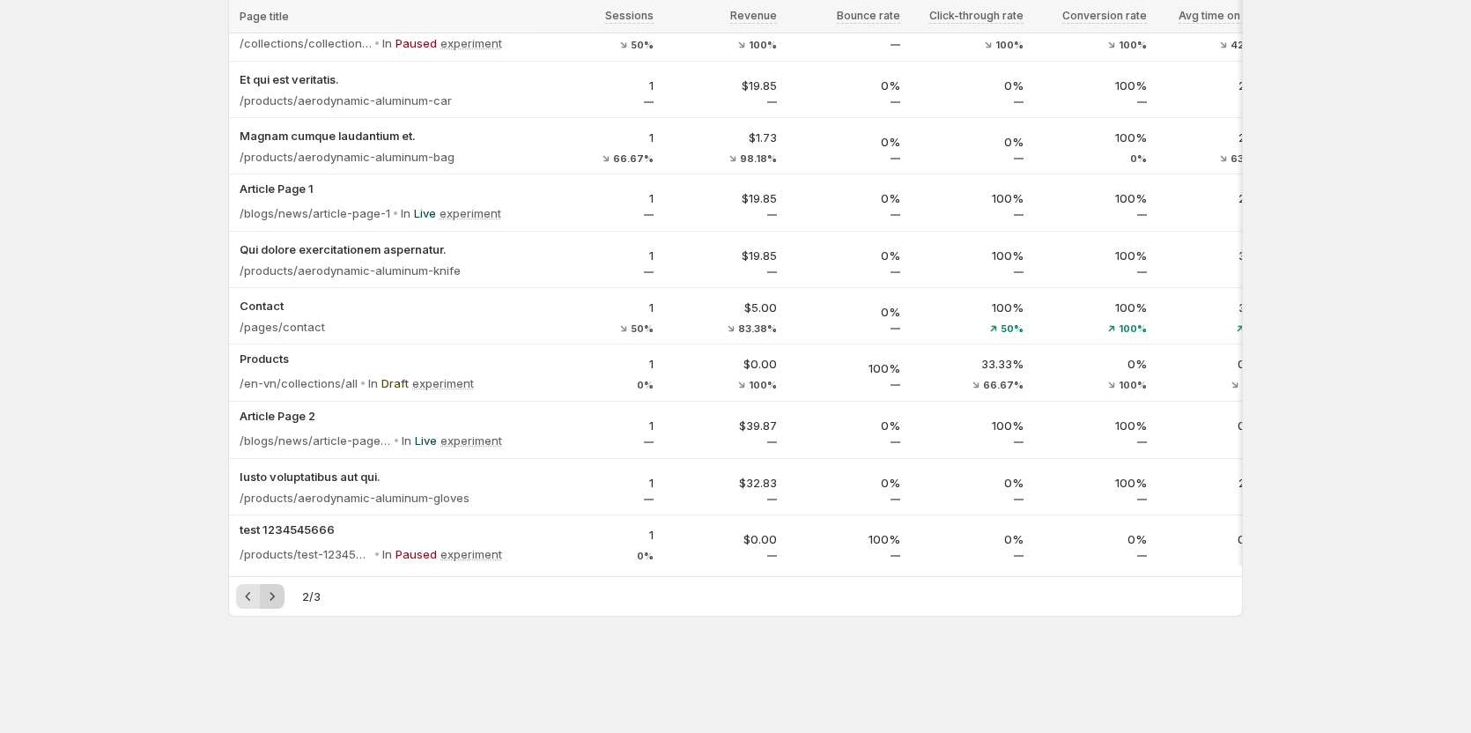
click at [281, 603] on icon "Next" at bounding box center [272, 597] width 18 height 18
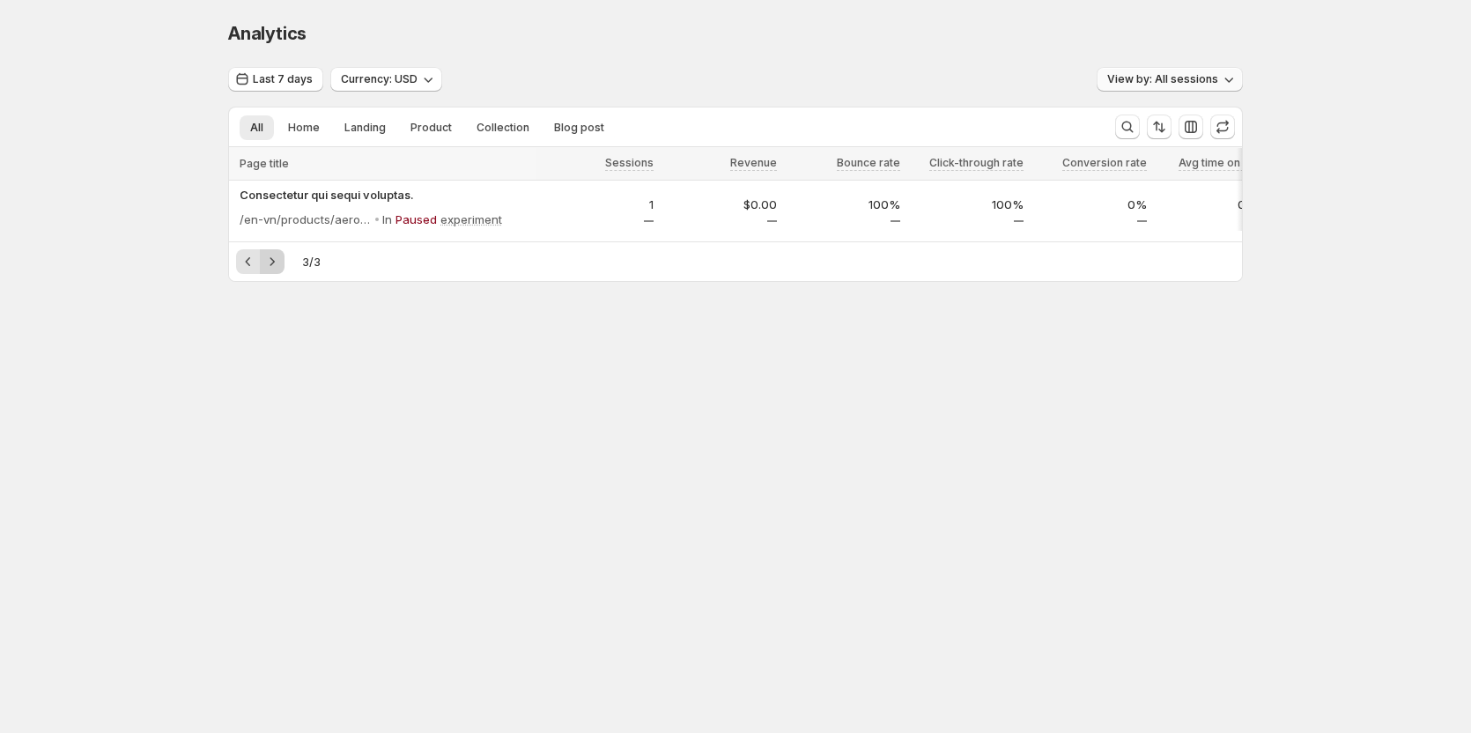
scroll to position [0, 0]
click at [253, 263] on icon "Previous" at bounding box center [253, 262] width 18 height 18
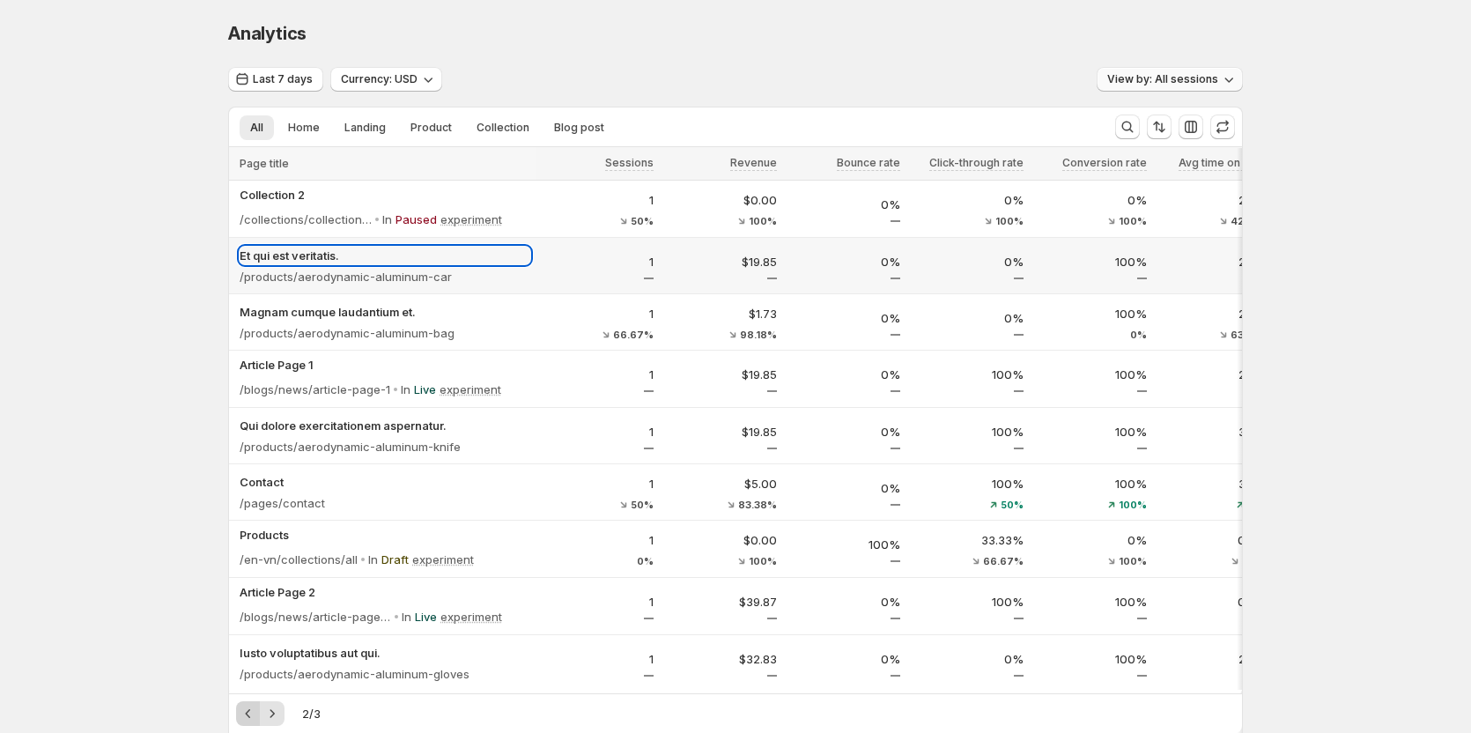
click at [253, 263] on p "Et qui est veritatis." at bounding box center [385, 256] width 291 height 18
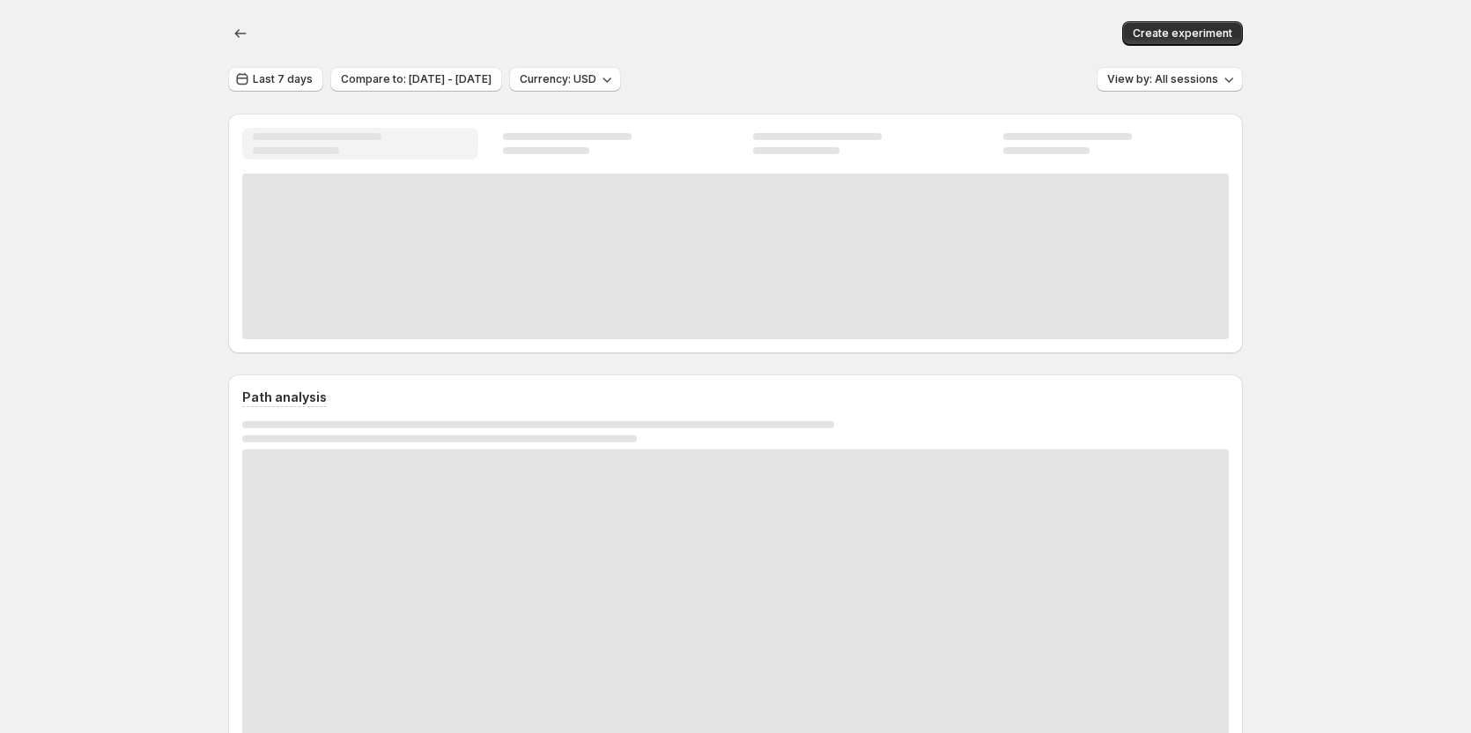
click at [239, 25] on button "button" at bounding box center [240, 33] width 25 height 25
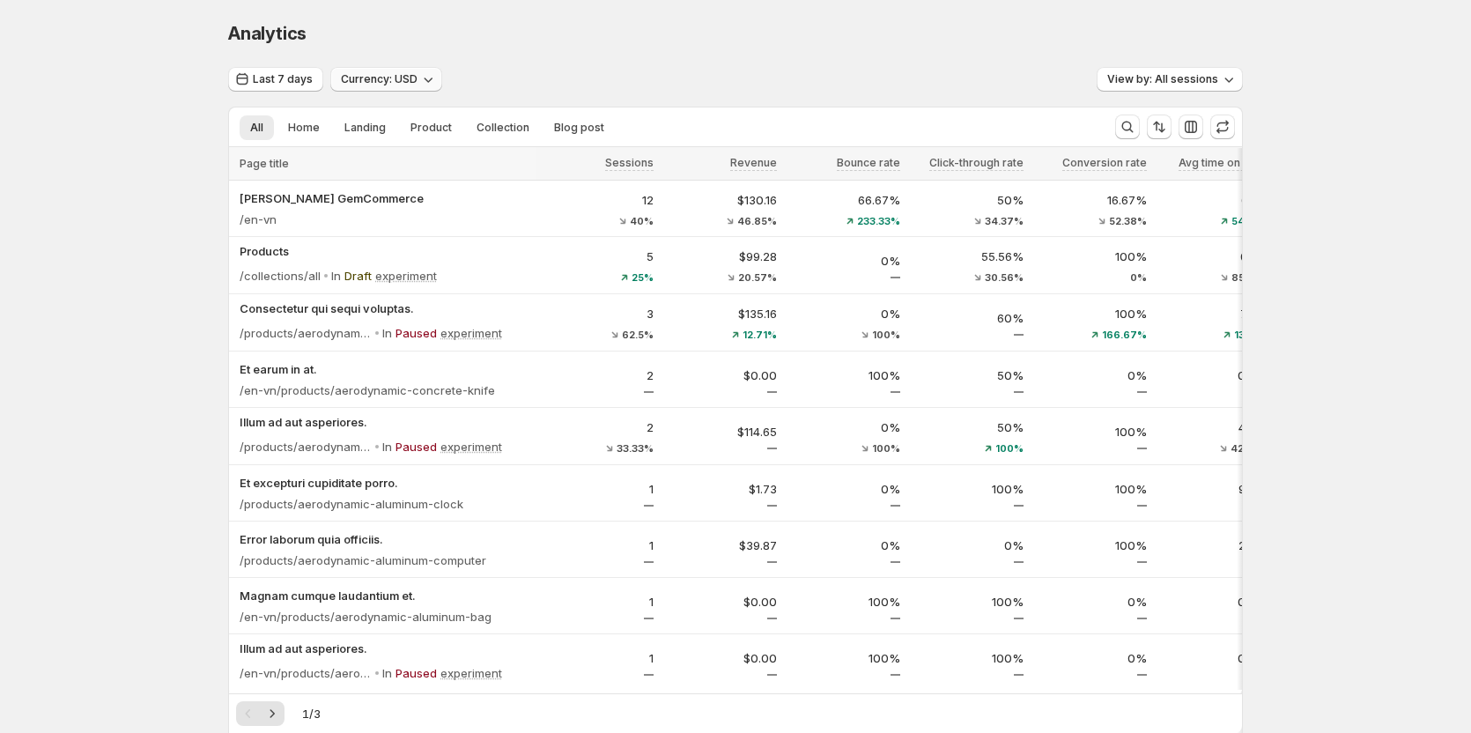
click at [431, 88] on button "Currency: USD" at bounding box center [386, 79] width 112 height 25
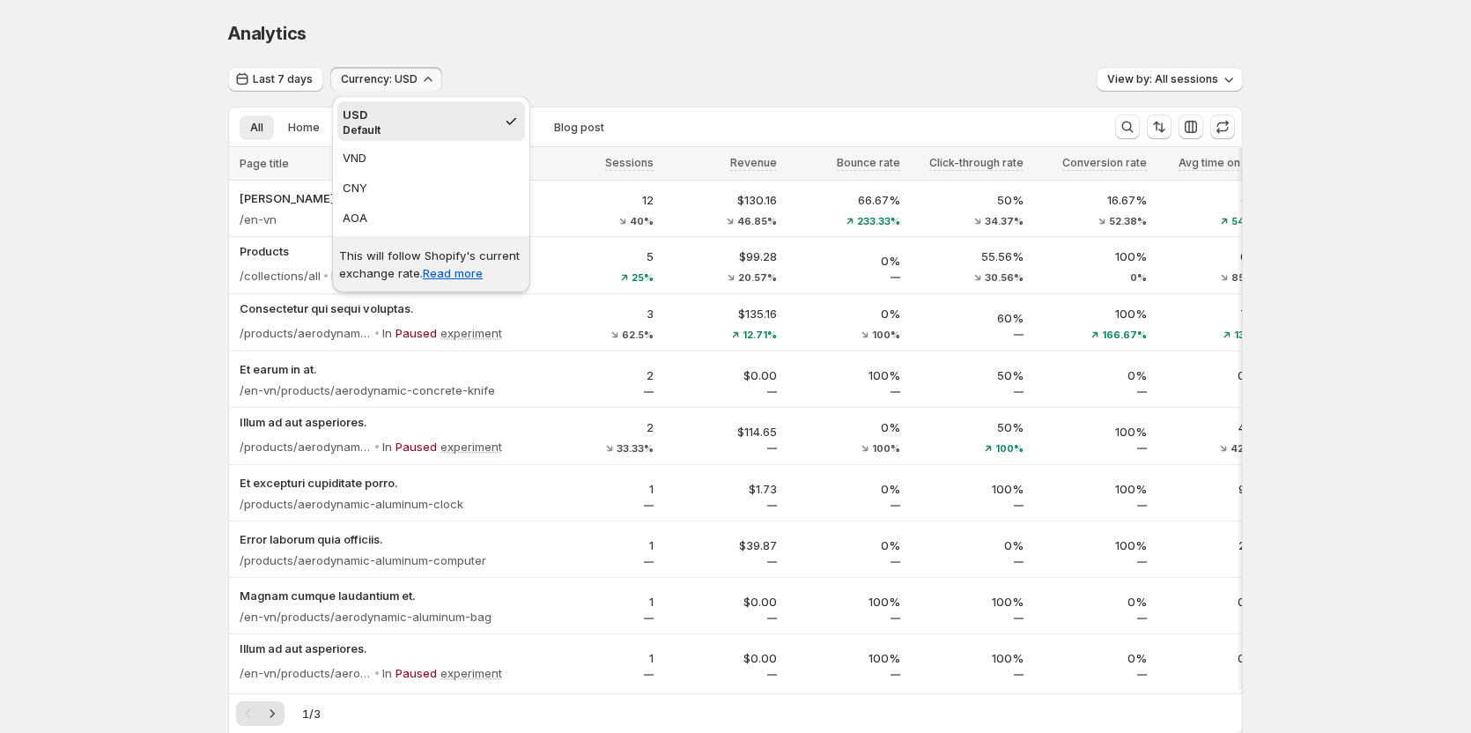
click at [431, 88] on button "Currency: USD" at bounding box center [386, 79] width 112 height 25
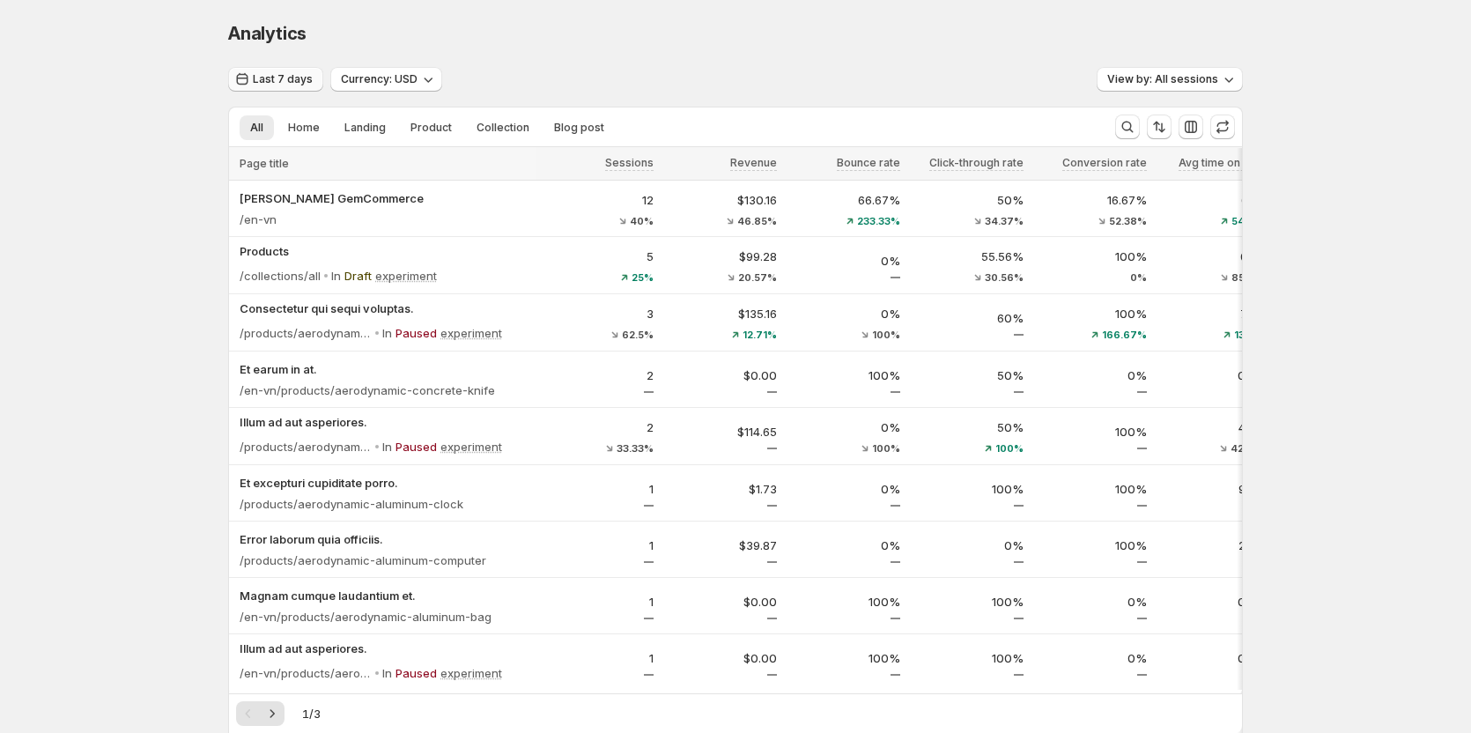
click at [286, 72] on button "Last 7 days" at bounding box center [275, 79] width 95 height 25
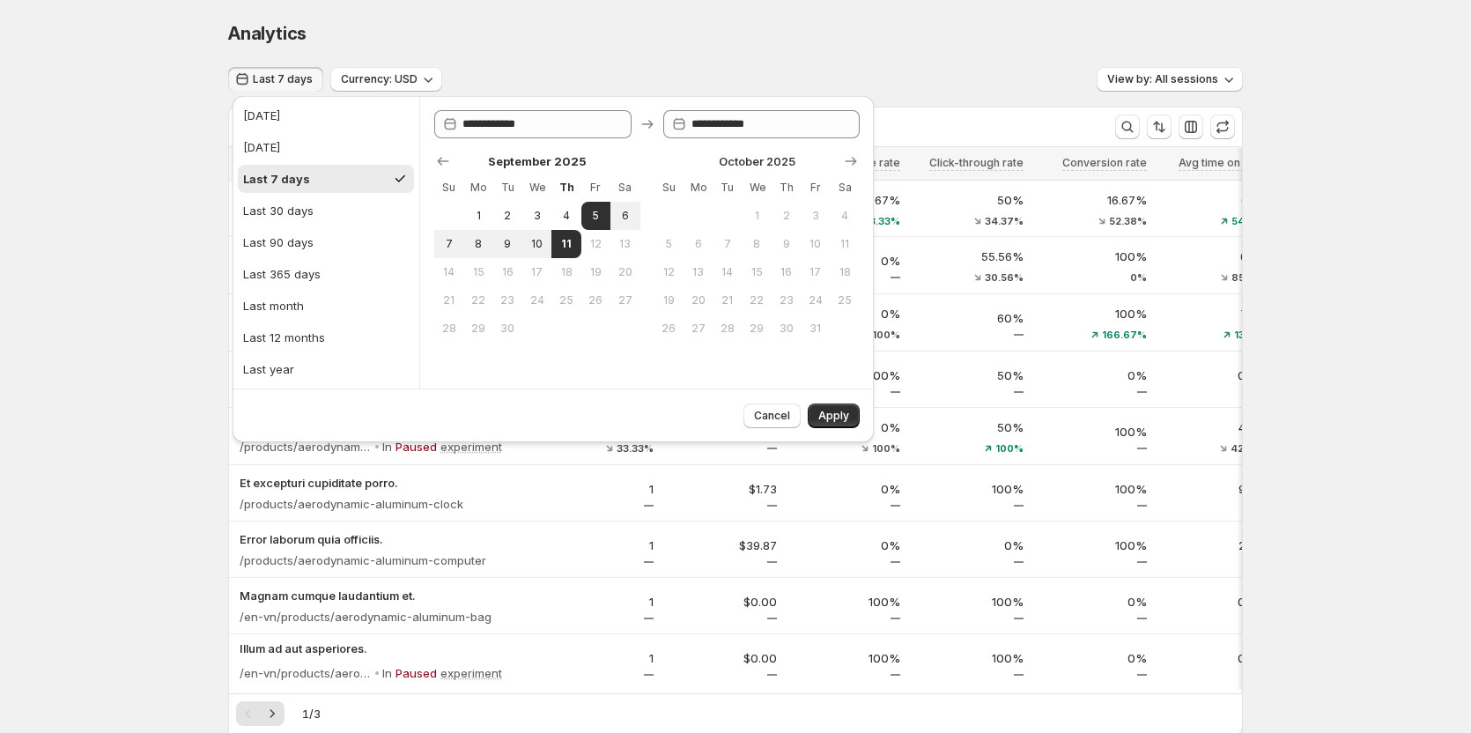
click at [596, 44] on div "Analytics" at bounding box center [735, 33] width 1015 height 25
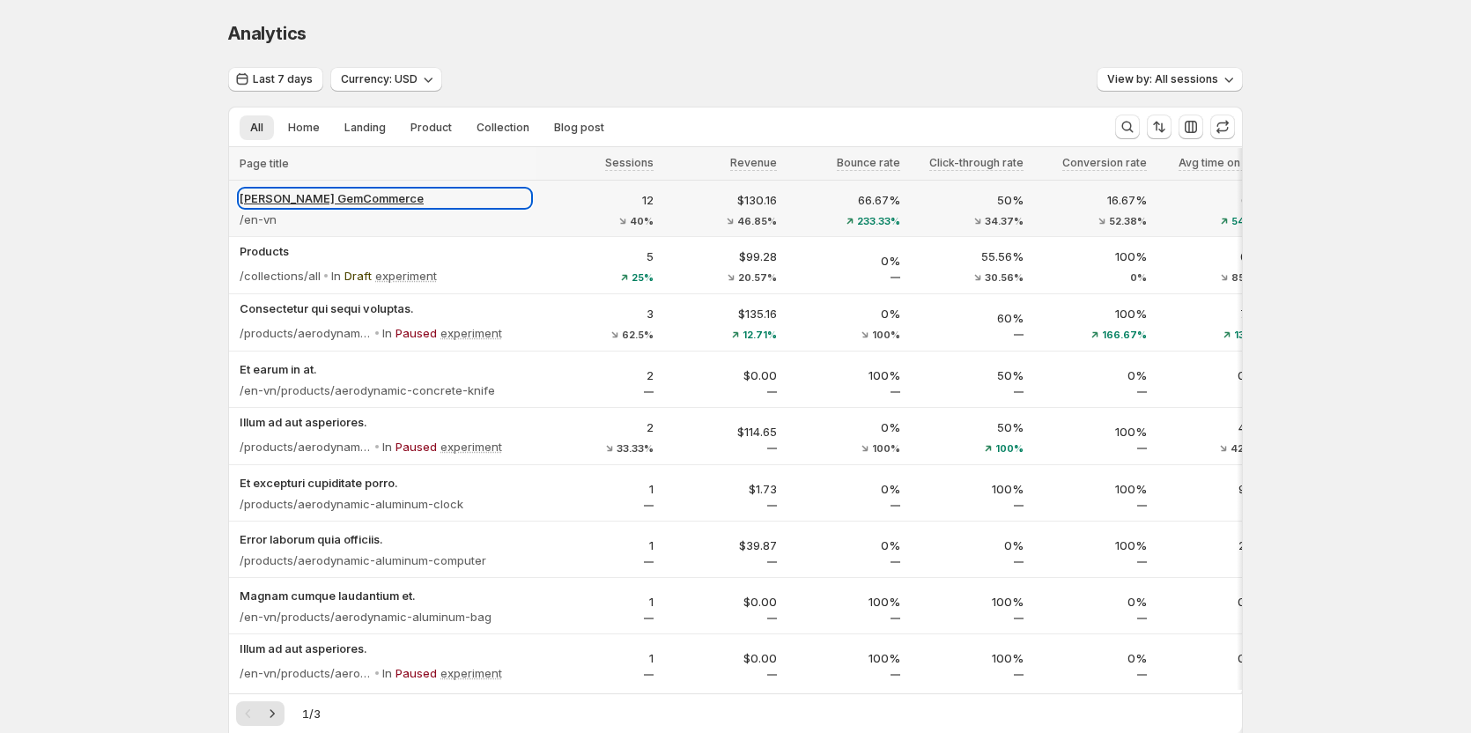
click at [324, 195] on p "[PERSON_NAME] GemCommerce" at bounding box center [385, 198] width 291 height 18
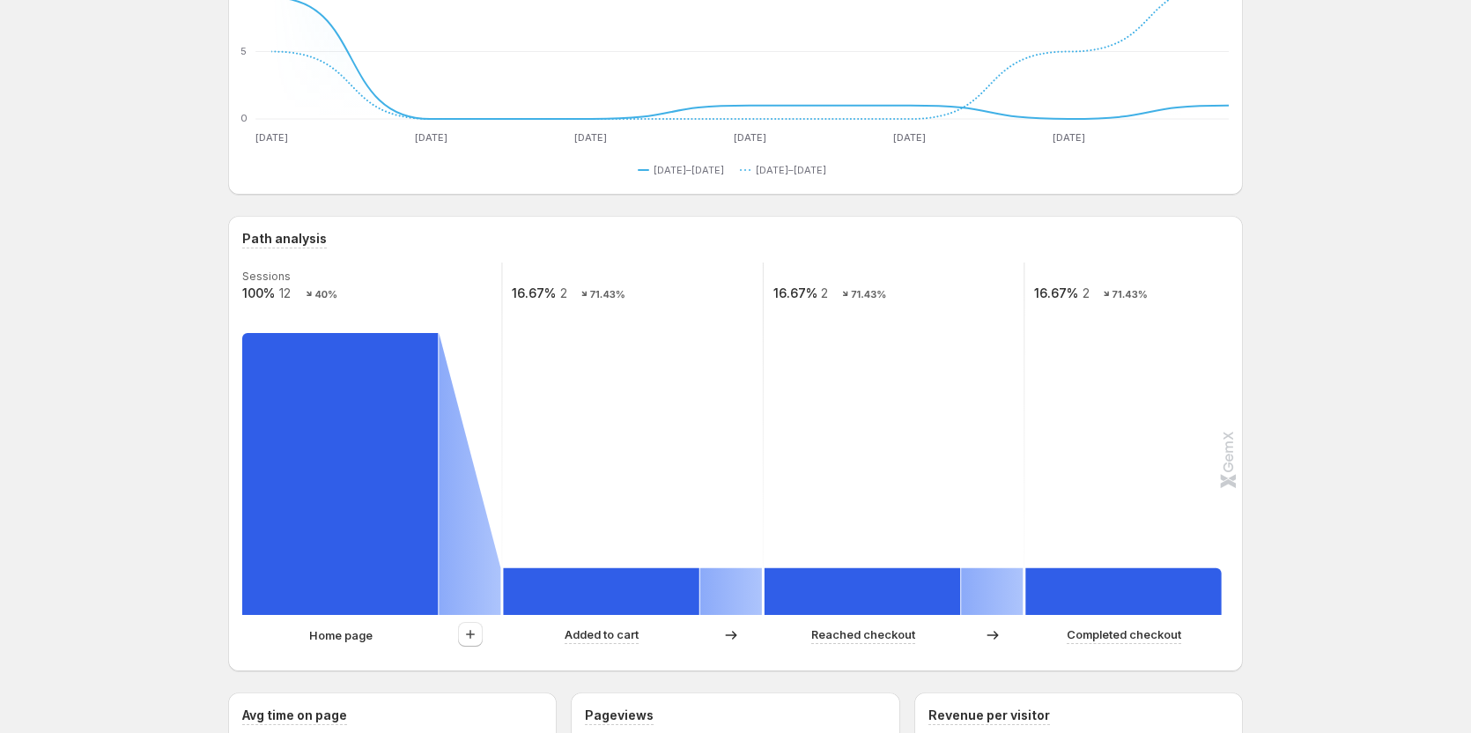
scroll to position [264, 0]
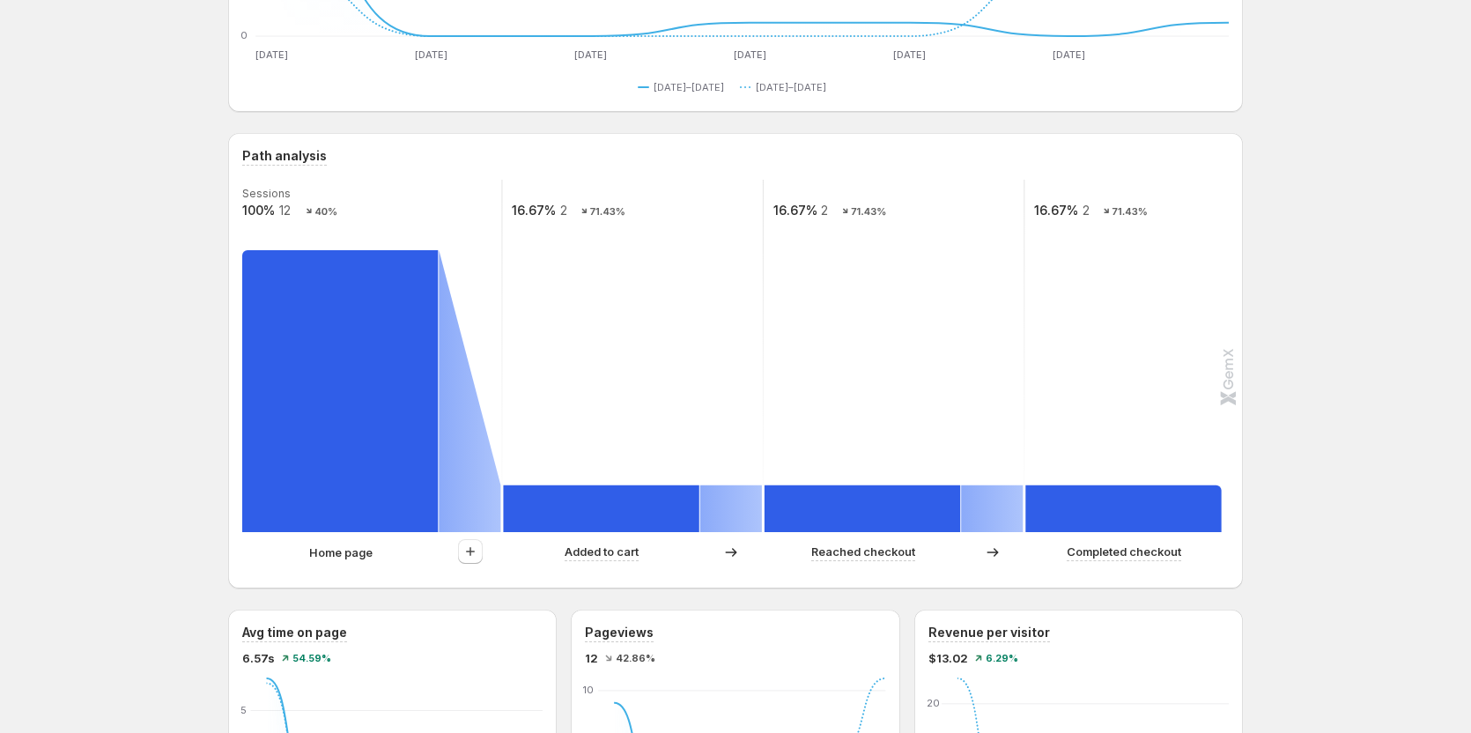
scroll to position [88, 0]
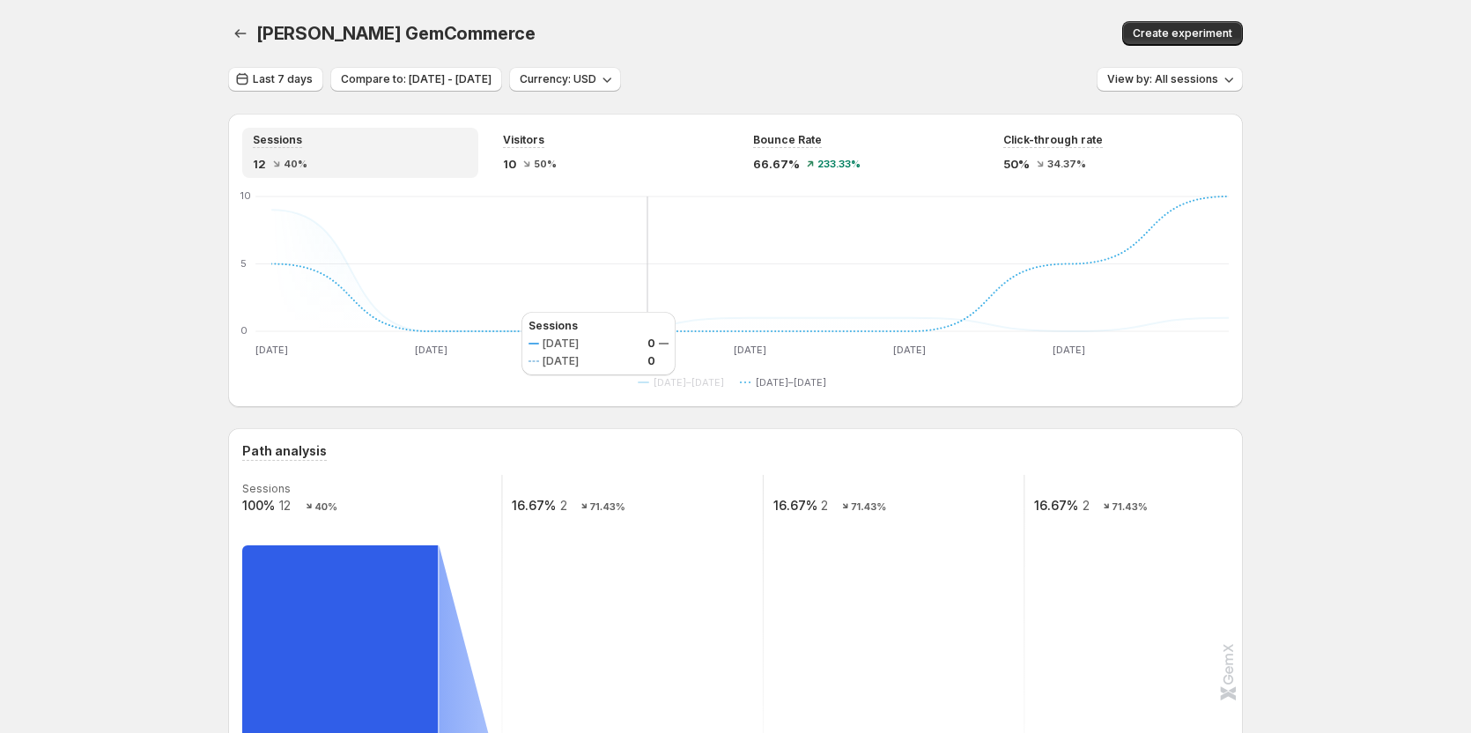
scroll to position [264, 0]
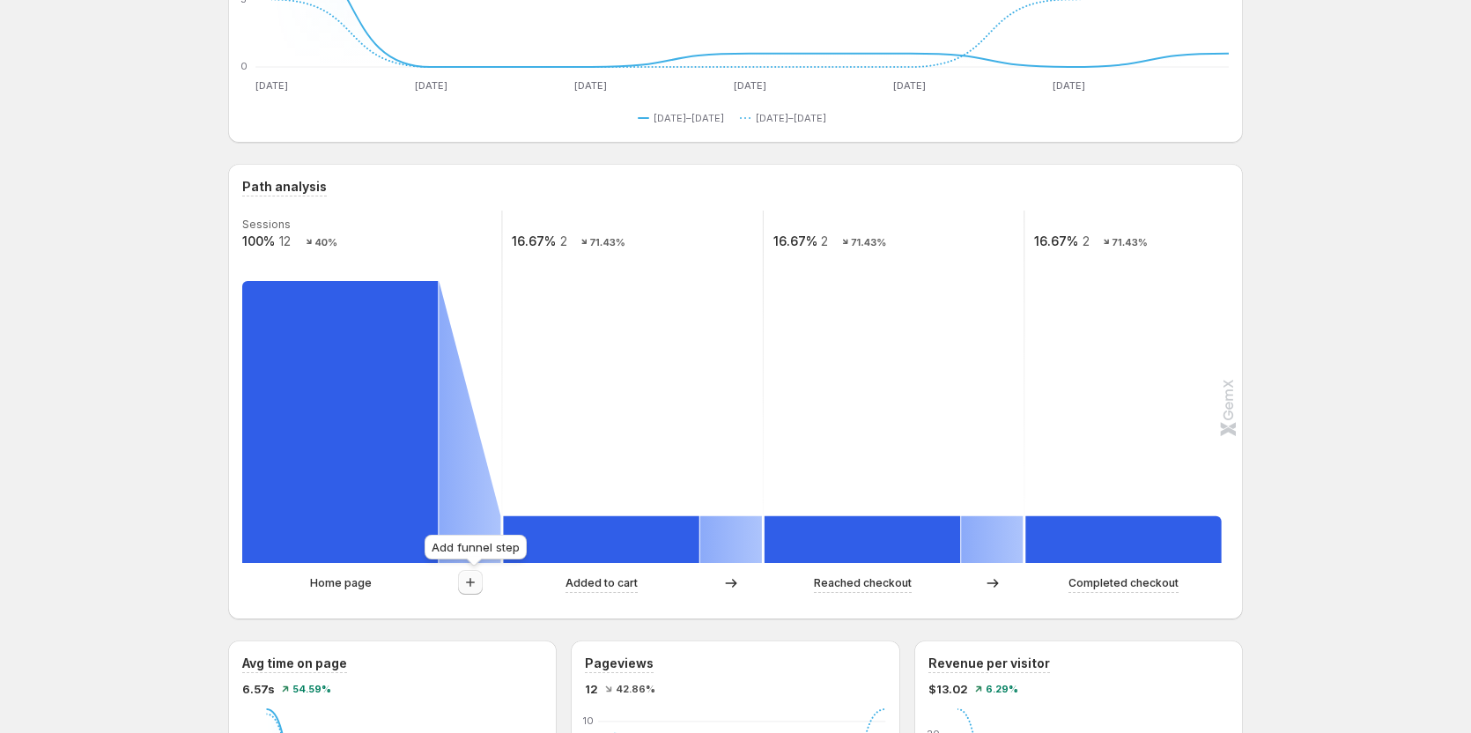
click at [478, 581] on icon "button" at bounding box center [471, 583] width 18 height 18
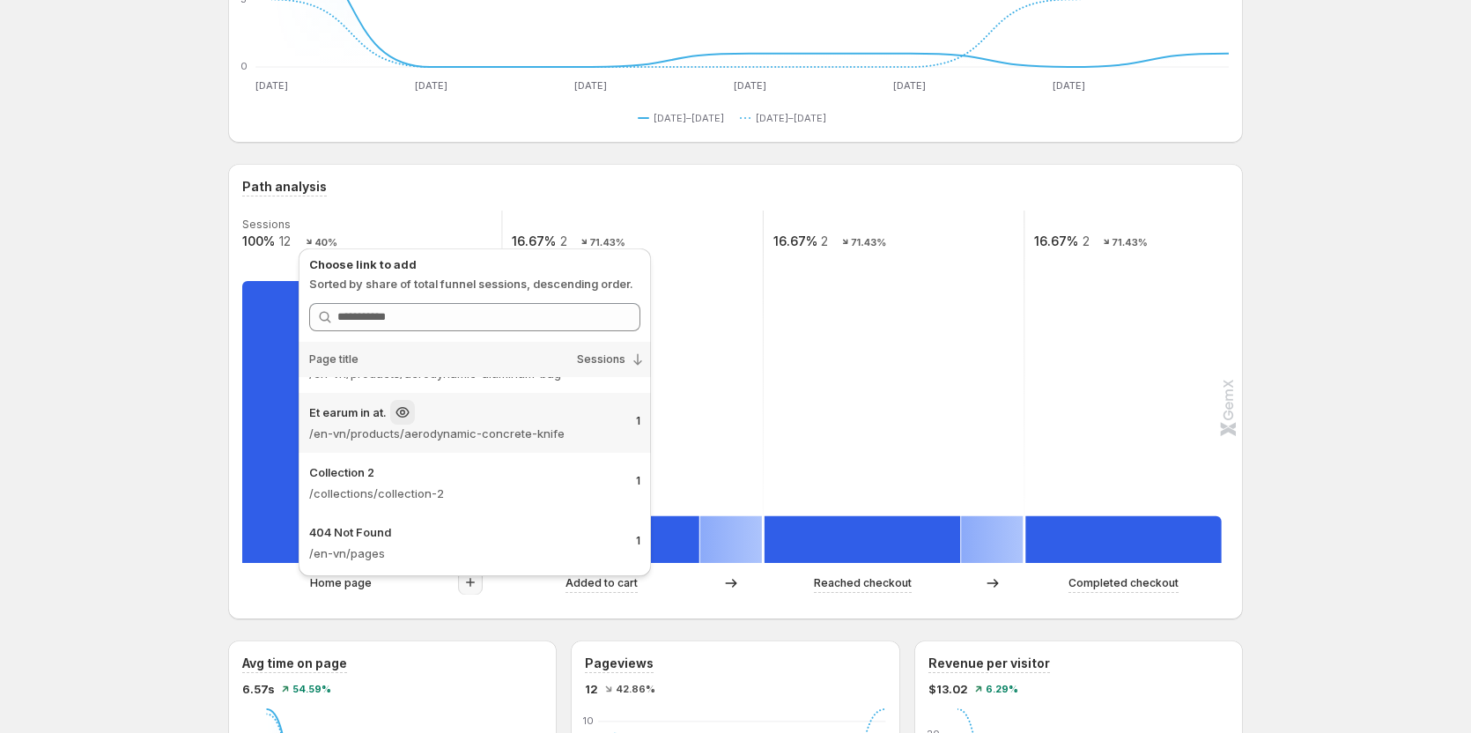
scroll to position [107, 0]
click at [406, 527] on icon at bounding box center [406, 528] width 5 height 5
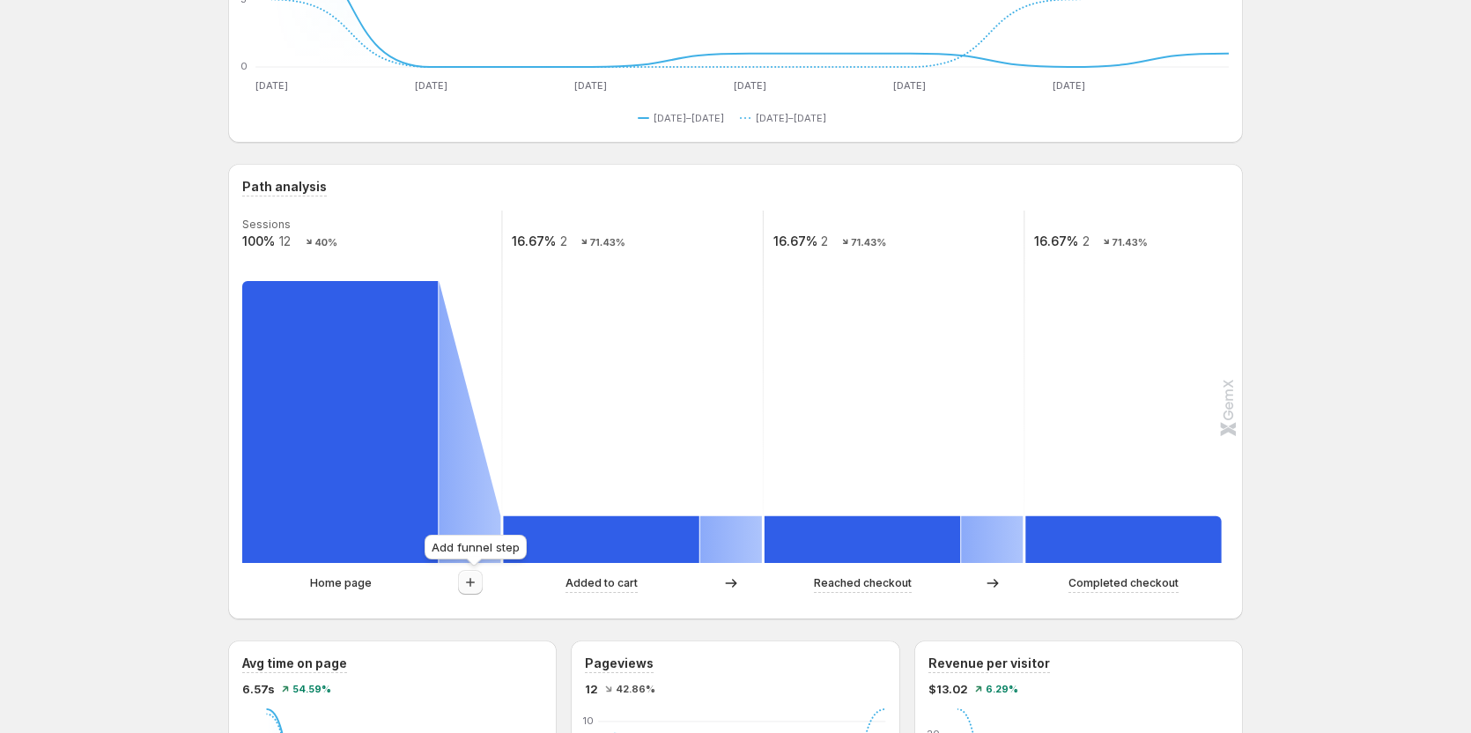
click at [477, 580] on icon "button" at bounding box center [471, 583] width 18 height 18
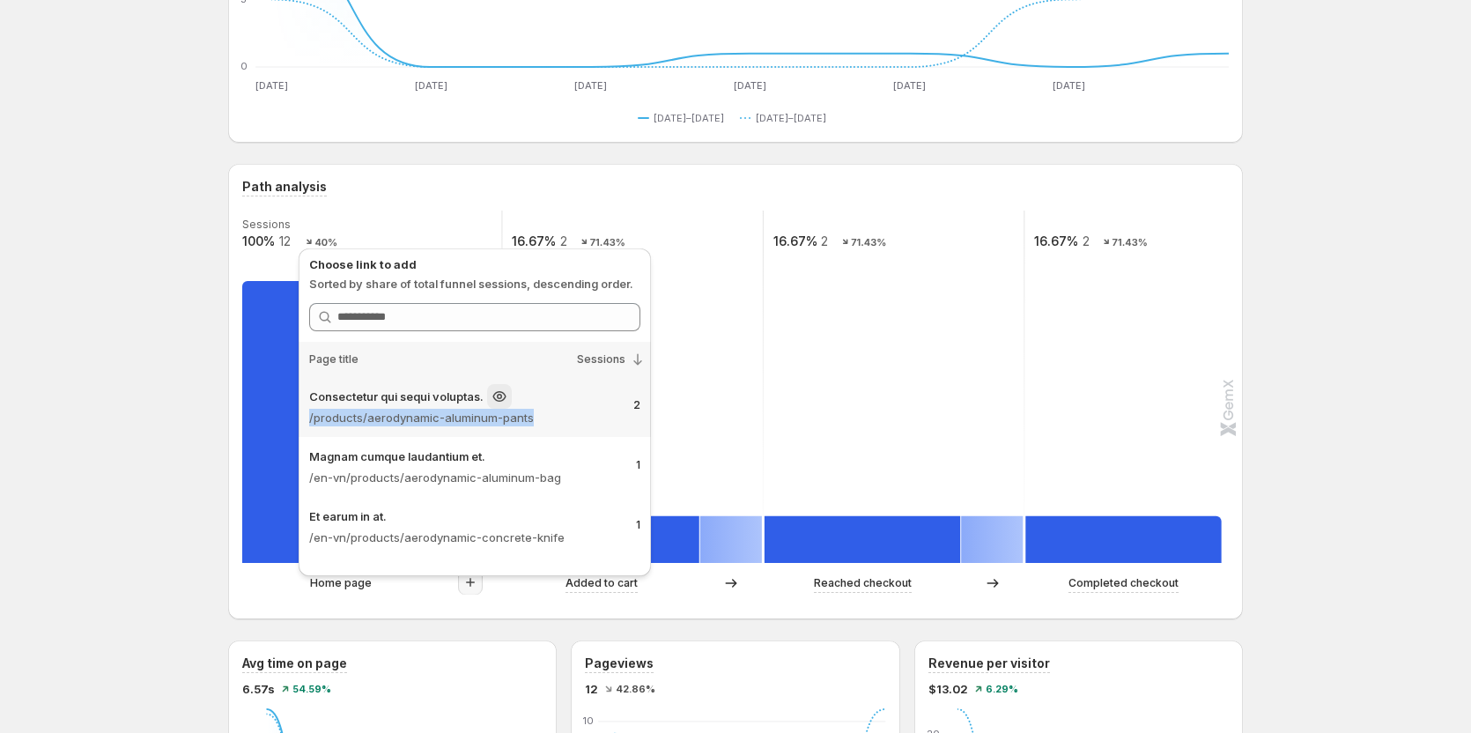
drag, startPoint x: 509, startPoint y: 392, endPoint x: 580, endPoint y: 411, distance: 73.1
click at [580, 411] on div "Consectetur qui sequi voluptas. /products/aerodynamic-aluminum-pants" at bounding box center [464, 405] width 310 height 42
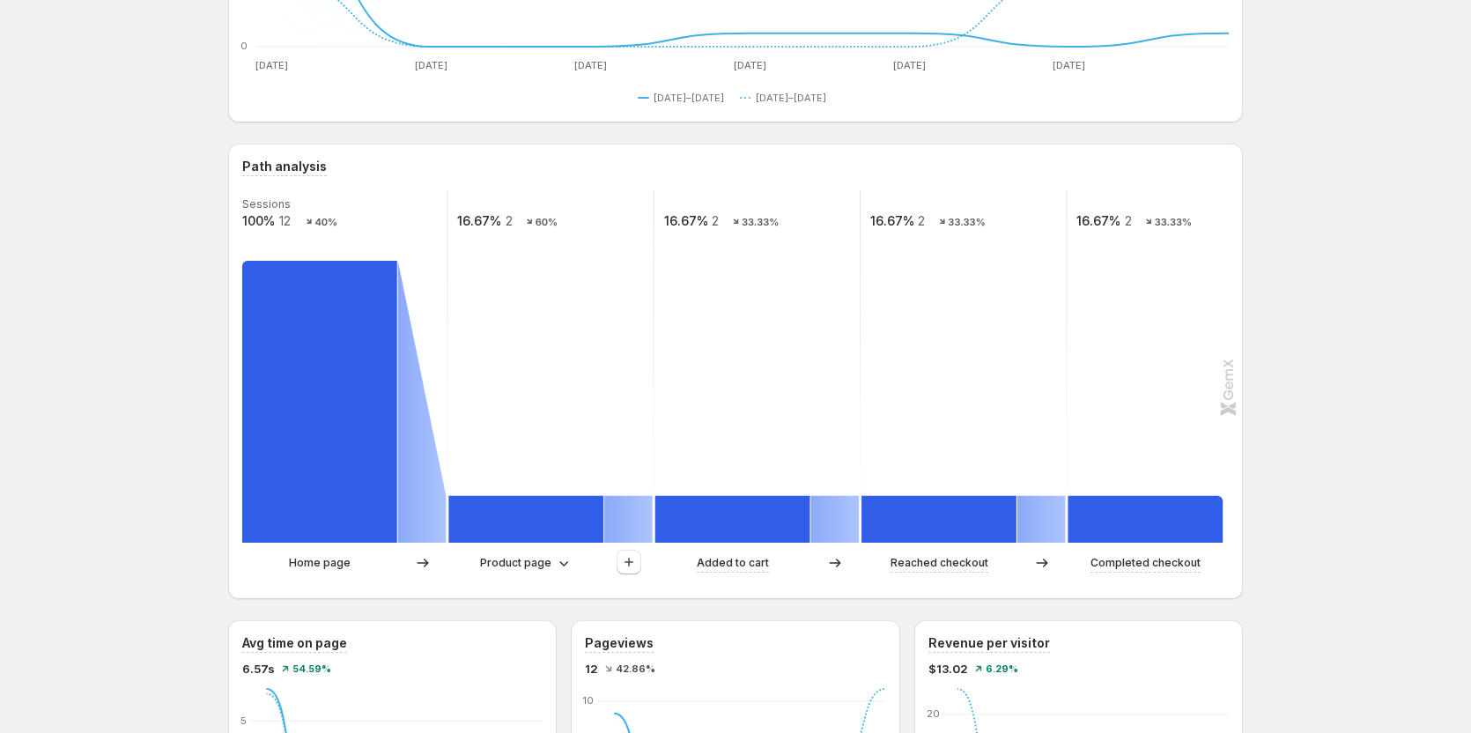
scroll to position [352, 0]
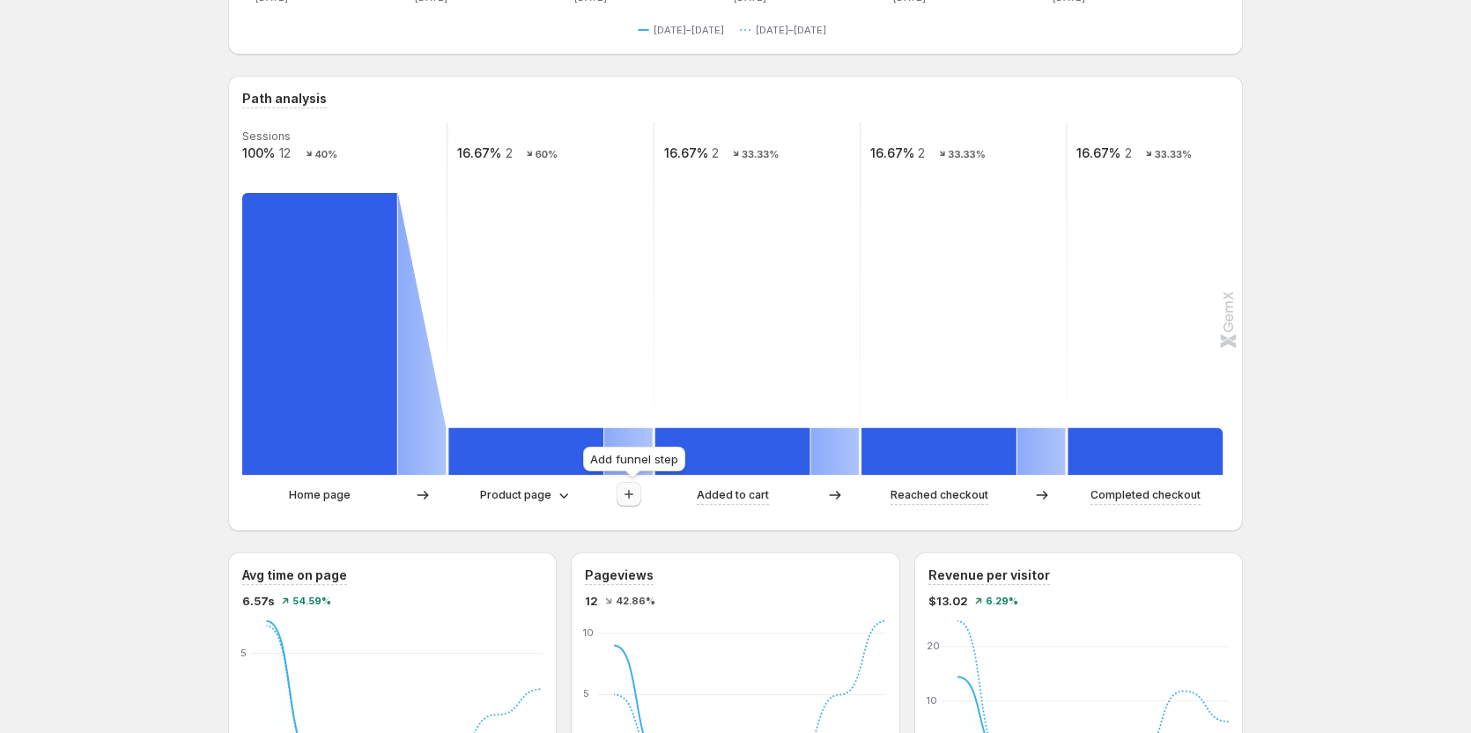
click at [634, 497] on icon "button" at bounding box center [629, 494] width 18 height 18
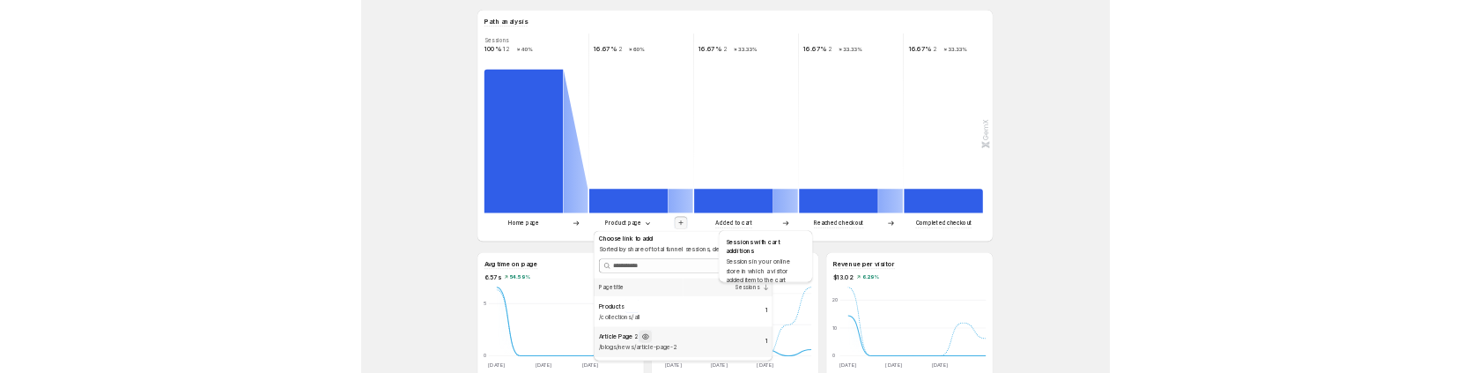
scroll to position [440, 0]
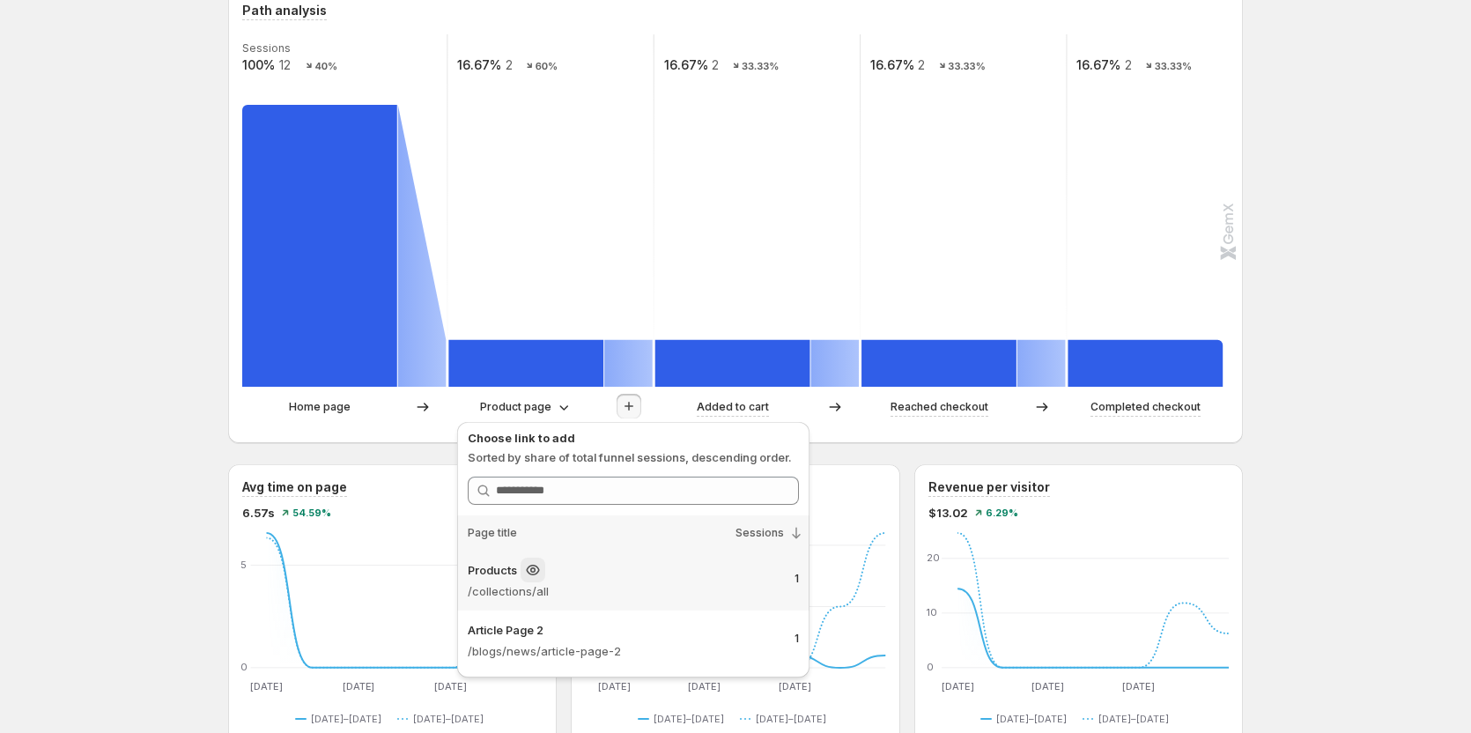
click at [576, 577] on div "Products" at bounding box center [624, 570] width 313 height 25
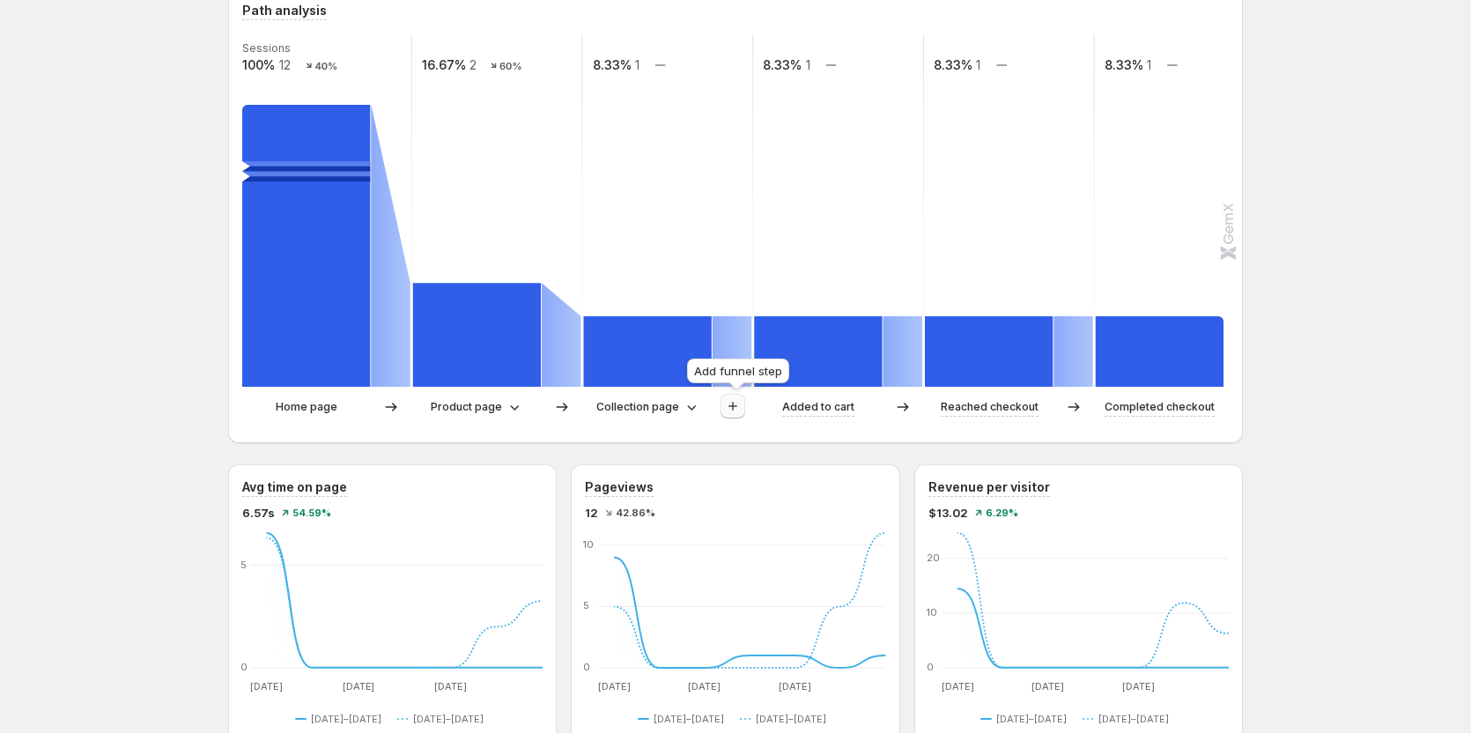
click at [742, 403] on icon "button" at bounding box center [733, 406] width 18 height 18
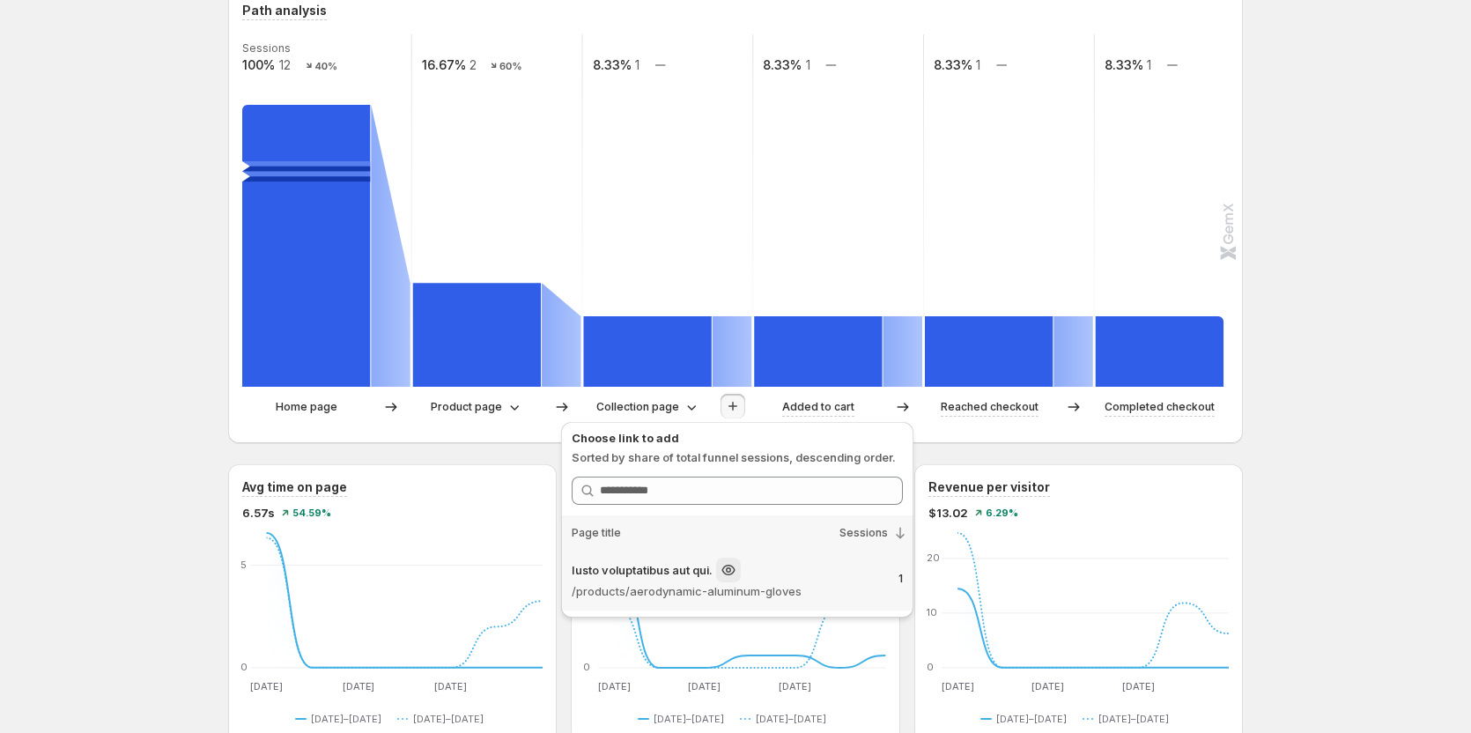
click at [742, 596] on p "/products/aerodynamic-aluminum-gloves" at bounding box center [728, 591] width 313 height 18
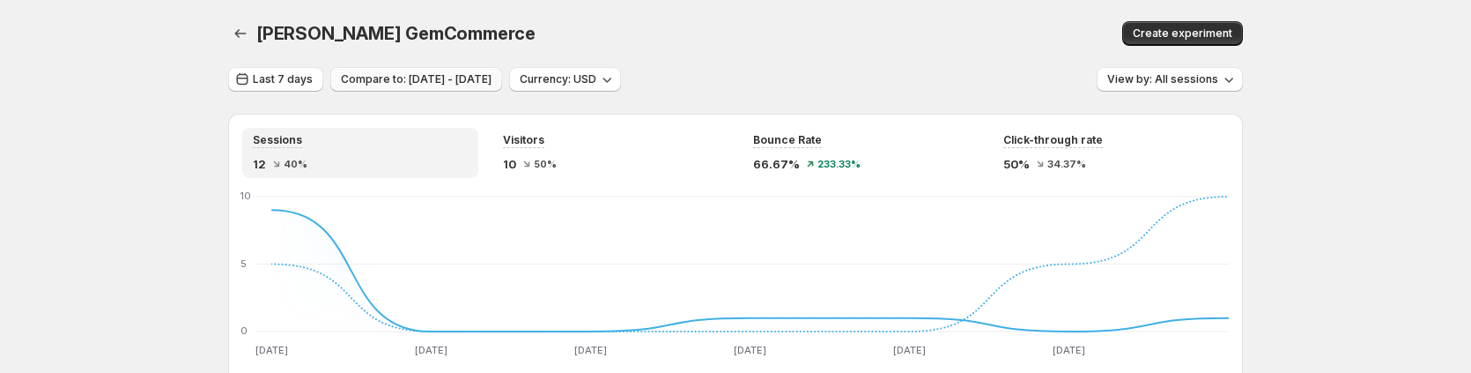
click at [354, 83] on span "Compare to: [DATE] - [DATE]" at bounding box center [416, 79] width 151 height 14
click at [292, 80] on span "Last 7 days" at bounding box center [283, 79] width 60 height 14
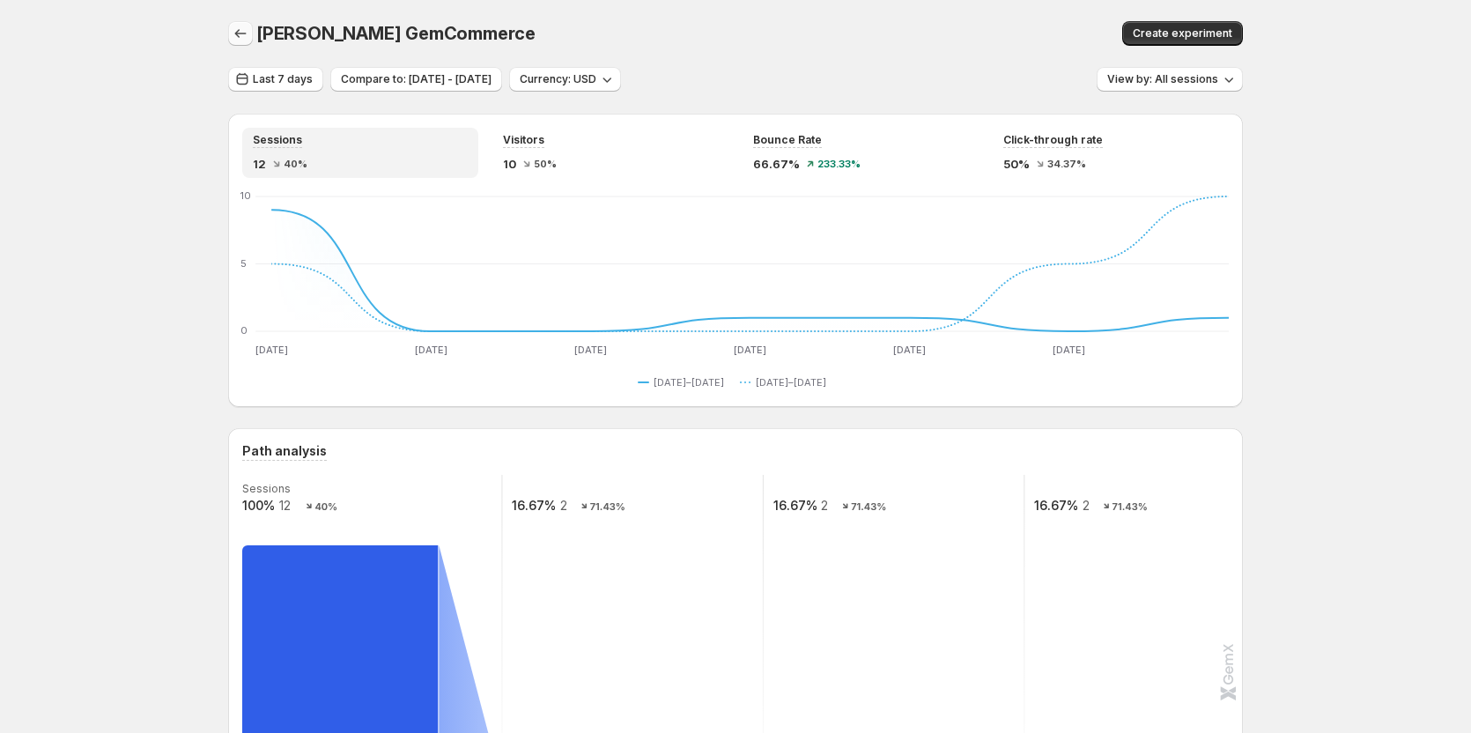
click at [242, 40] on icon "button" at bounding box center [241, 34] width 18 height 18
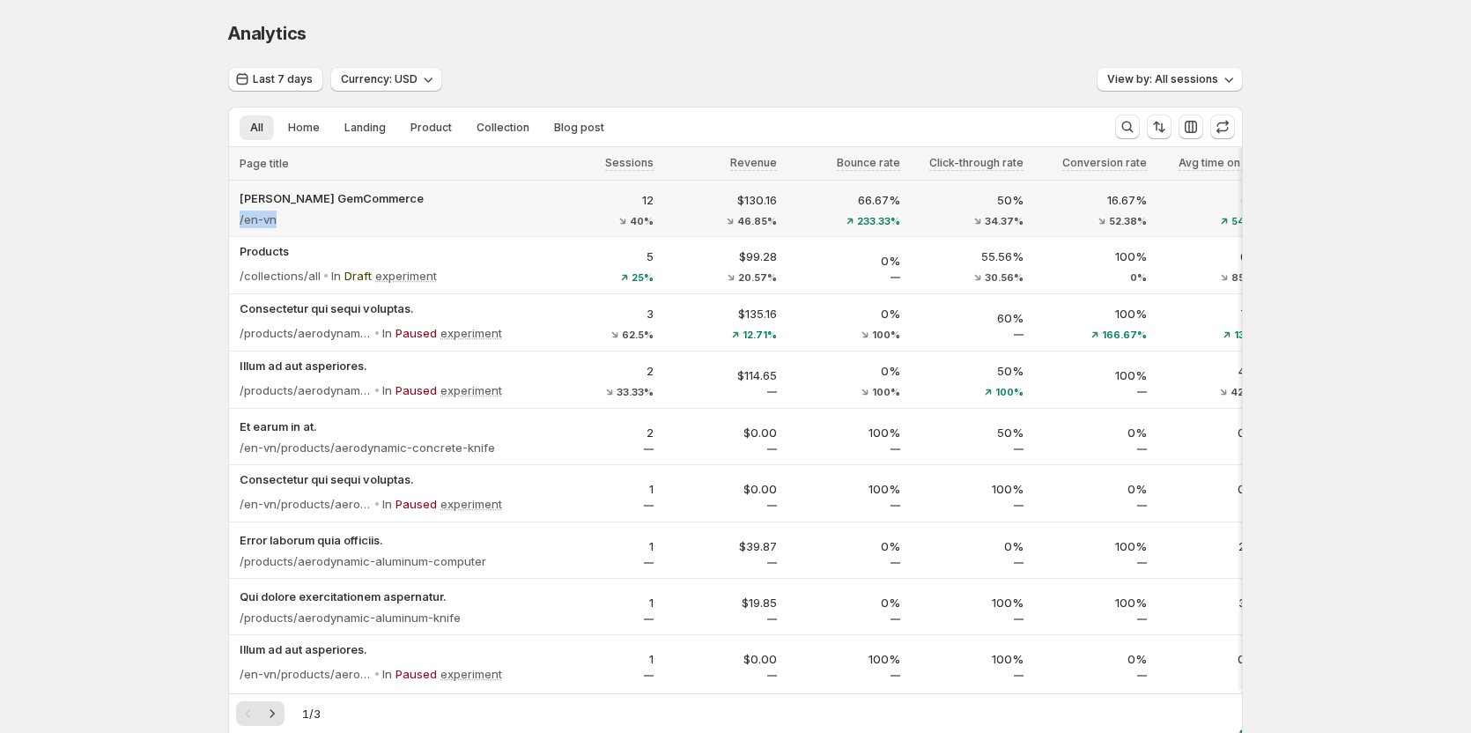
copy p "/en-vn"
drag, startPoint x: 289, startPoint y: 223, endPoint x: 240, endPoint y: 216, distance: 49.8
click at [240, 216] on div "[PERSON_NAME] GemCommerce /en-vn" at bounding box center [382, 208] width 307 height 49
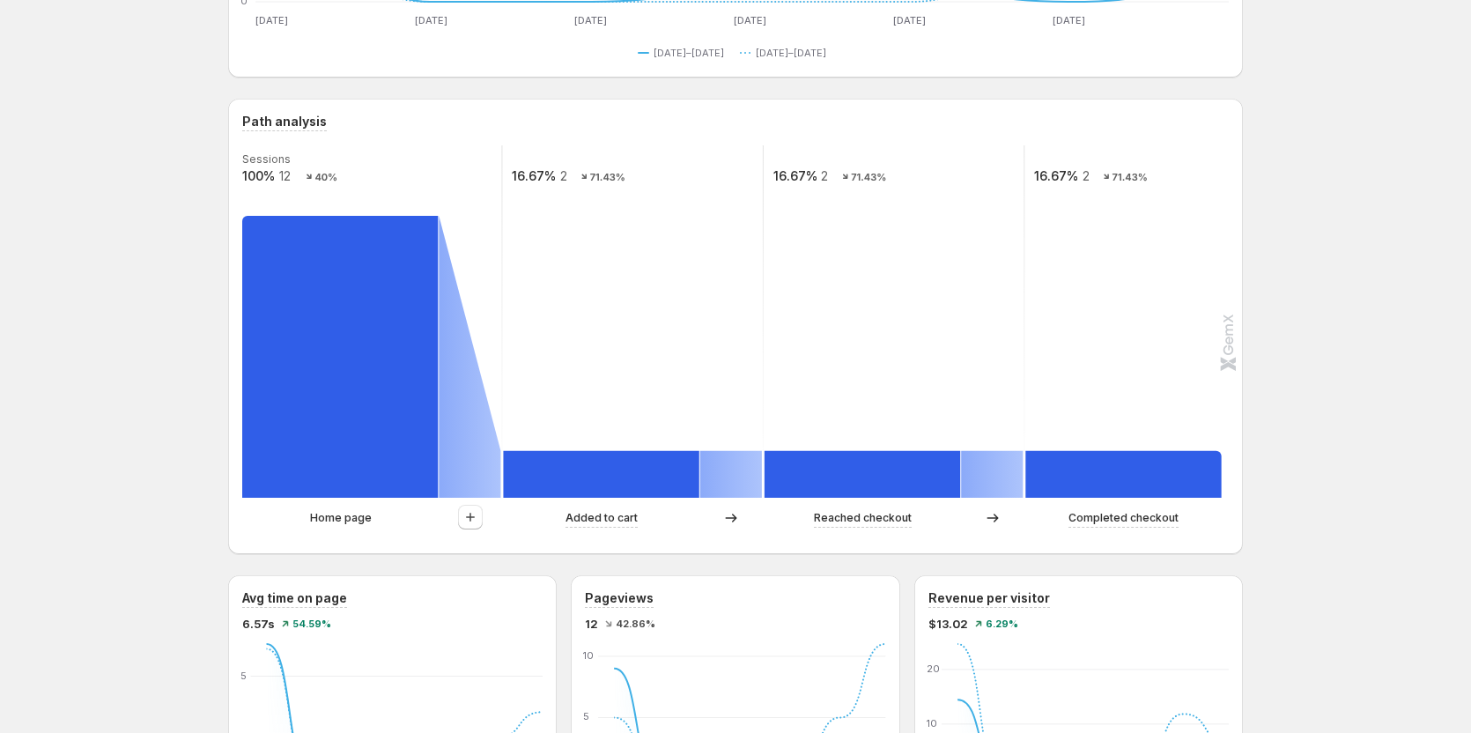
scroll to position [352, 0]
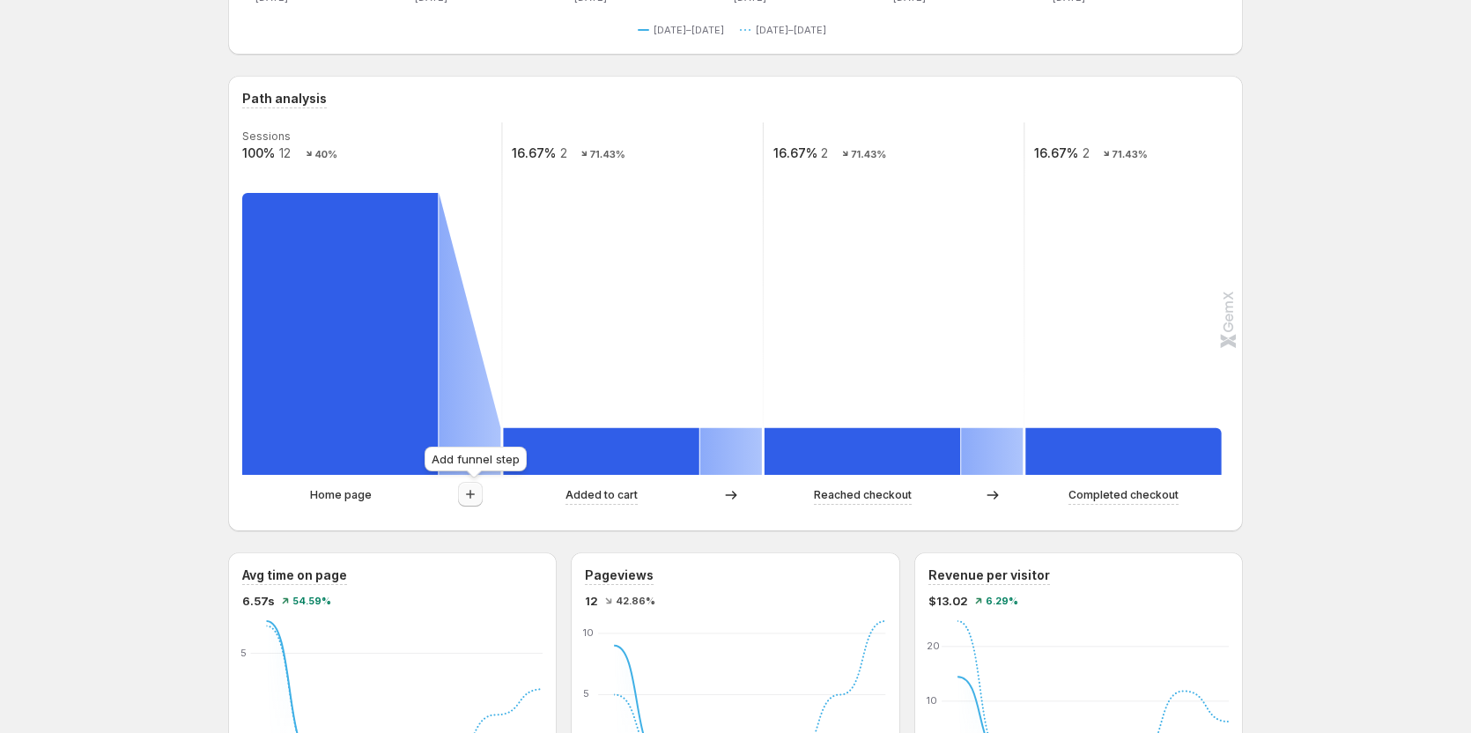
click at [465, 372] on icon "button" at bounding box center [471, 494] width 18 height 18
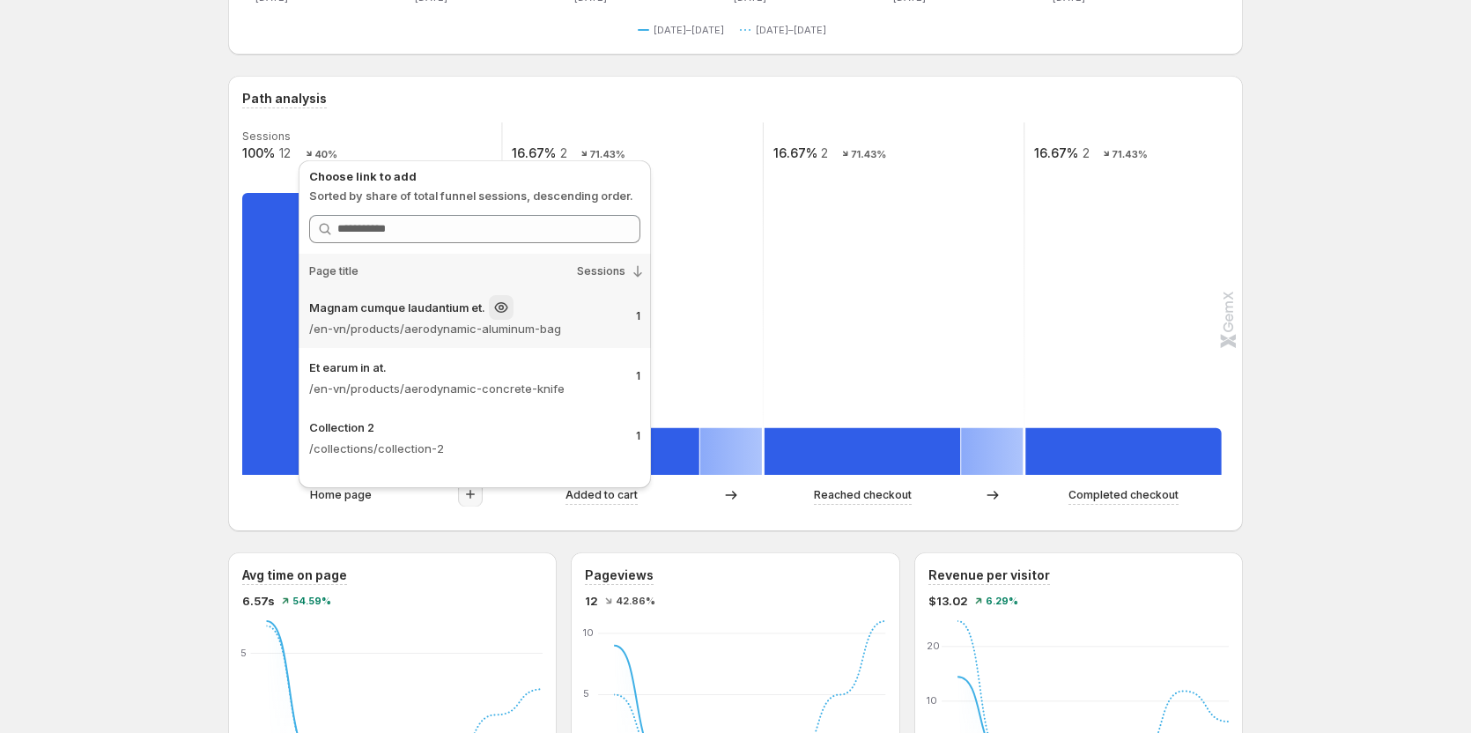
scroll to position [19, 0]
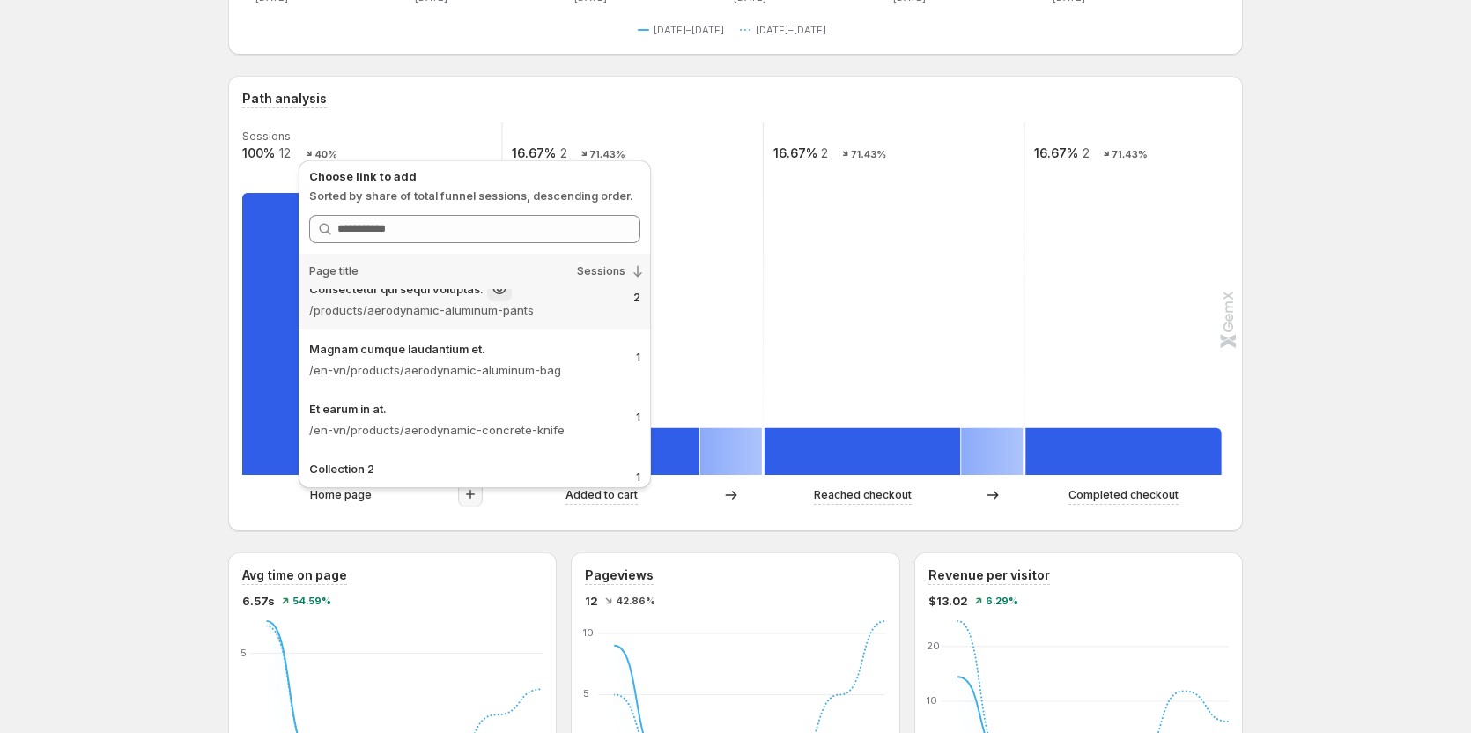
click at [554, 301] on p "/products/aerodynamic-aluminum-pants" at bounding box center [464, 310] width 310 height 18
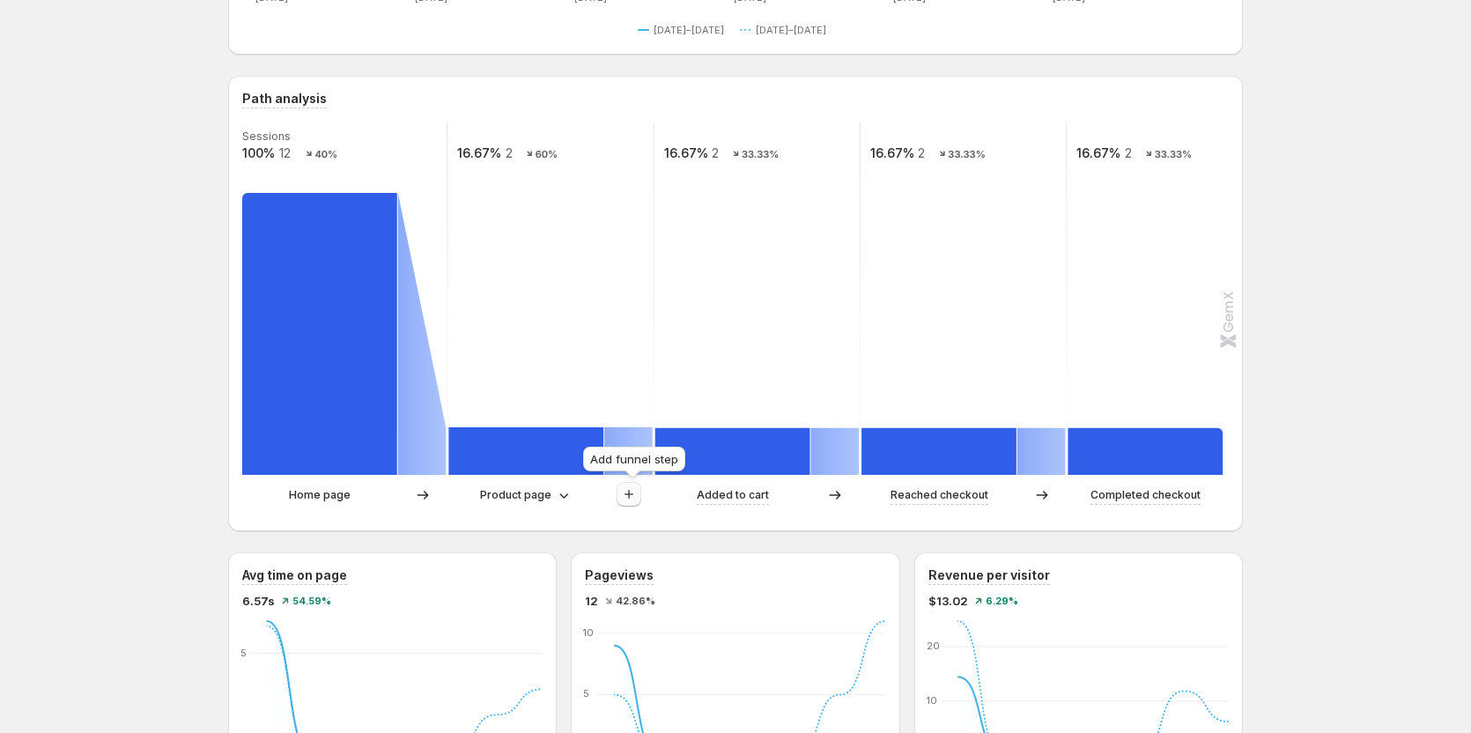
click at [622, 372] on button "button" at bounding box center [629, 494] width 25 height 25
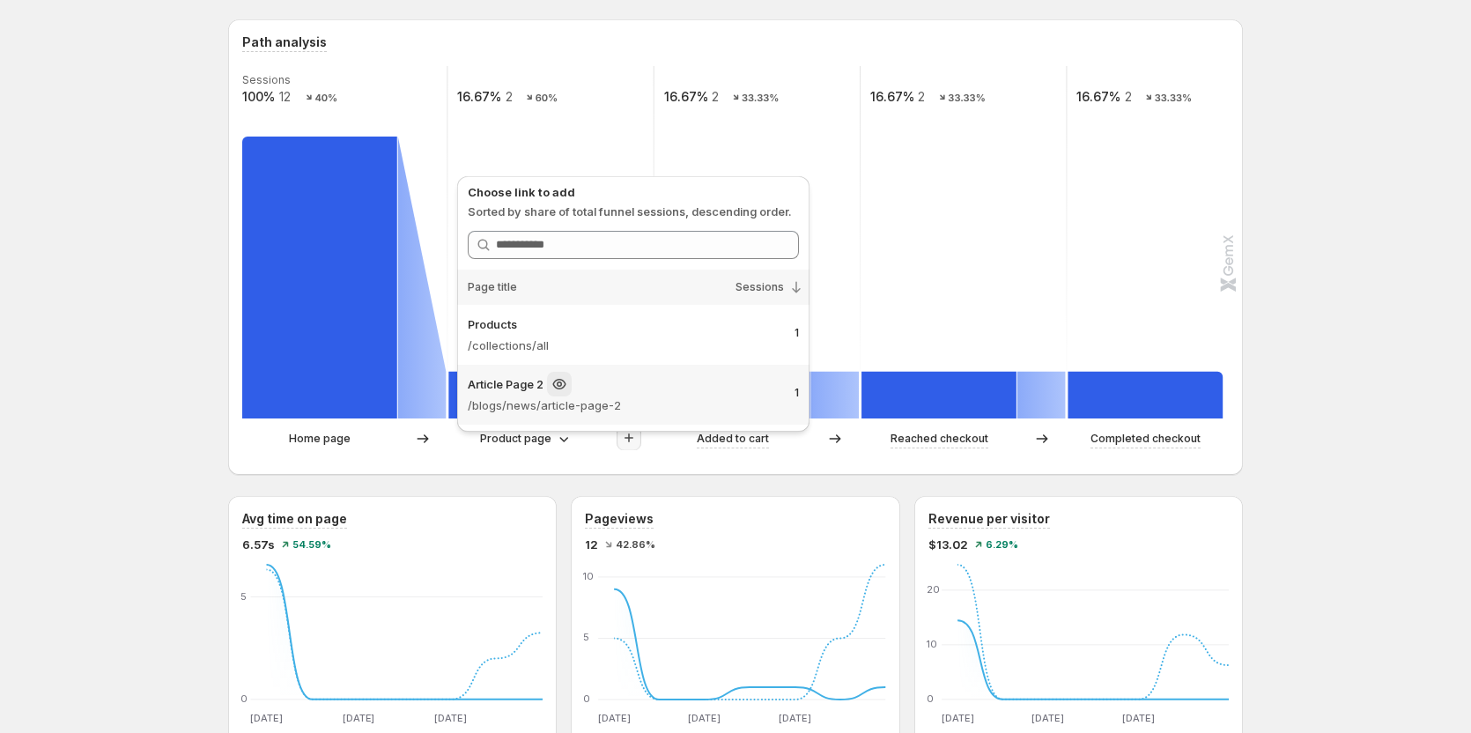
scroll to position [440, 0]
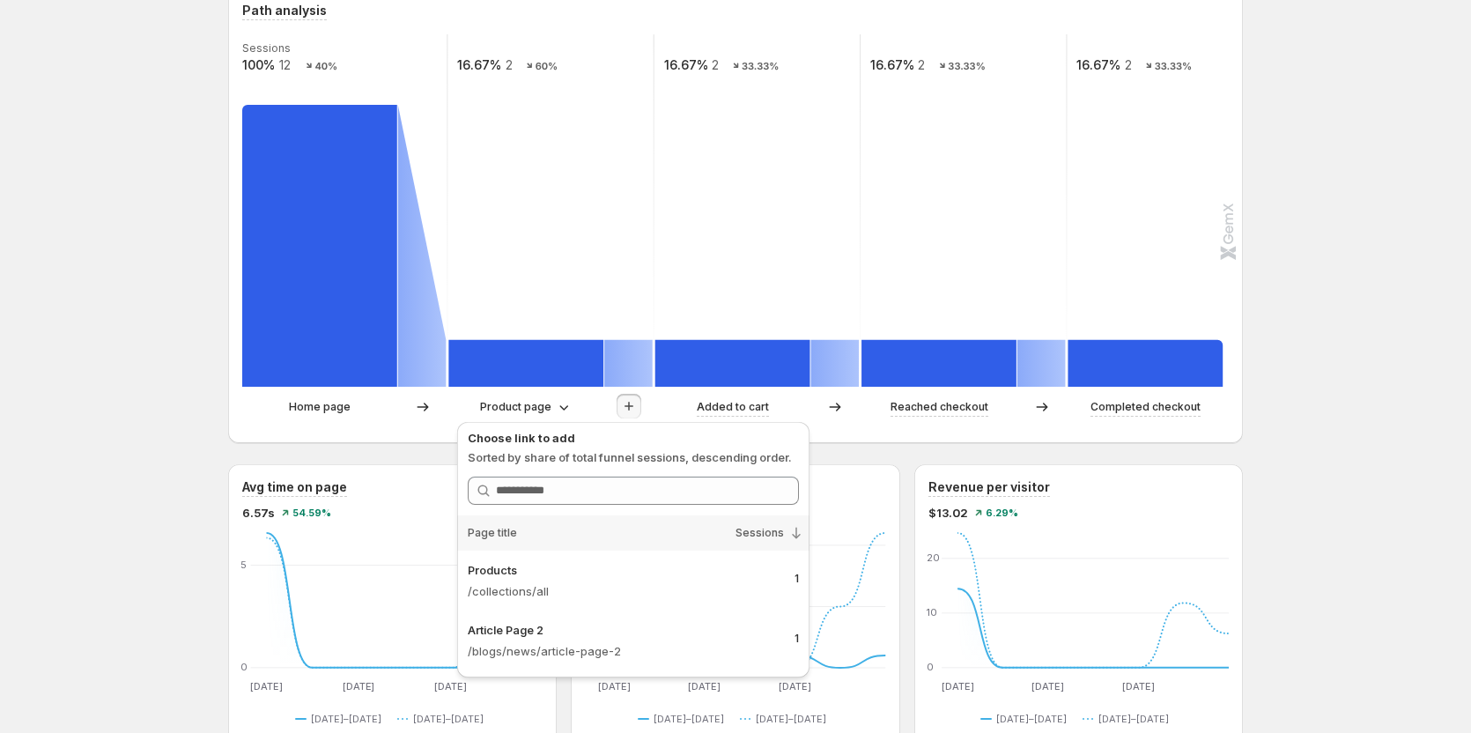
click at [522, 372] on div "Product page" at bounding box center [550, 407] width 204 height 26
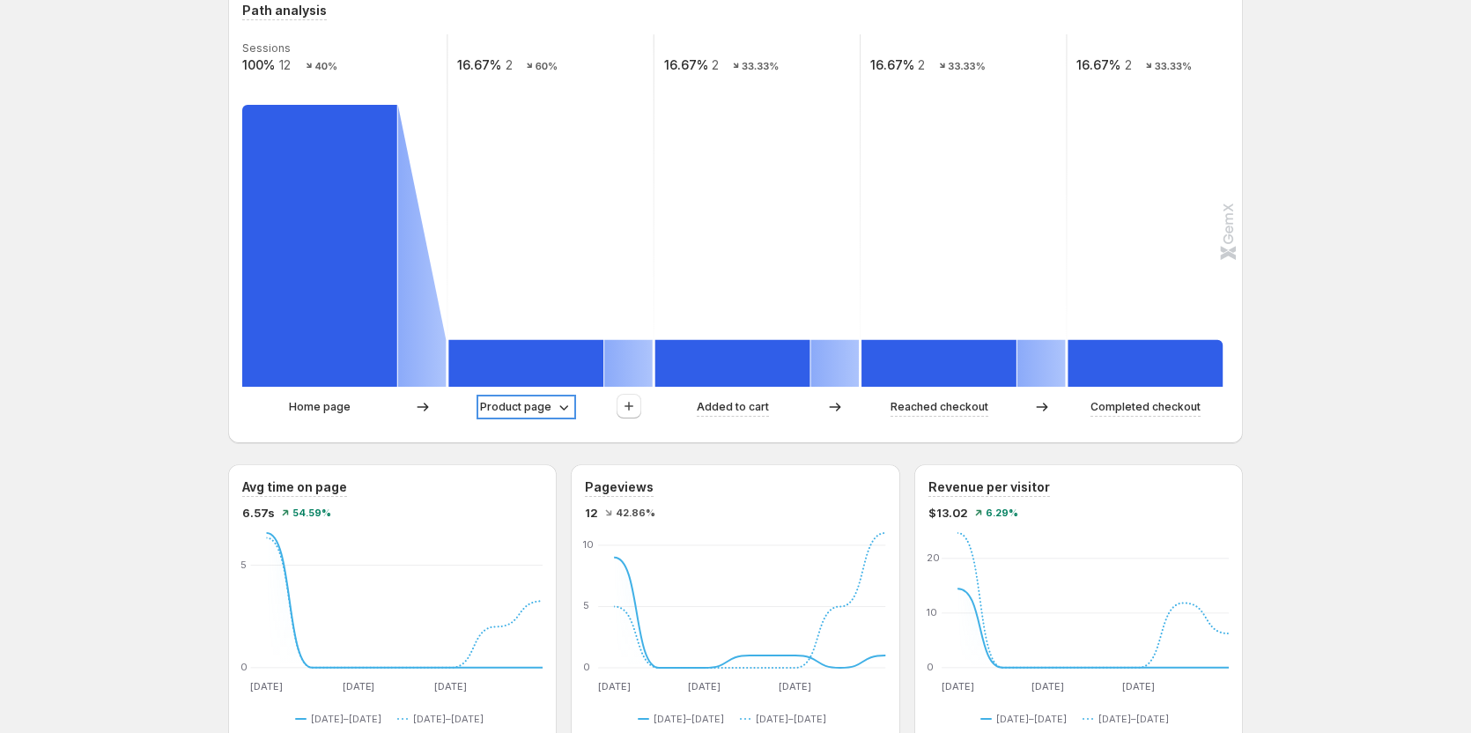
click at [532, 372] on p "Product page" at bounding box center [515, 407] width 71 height 18
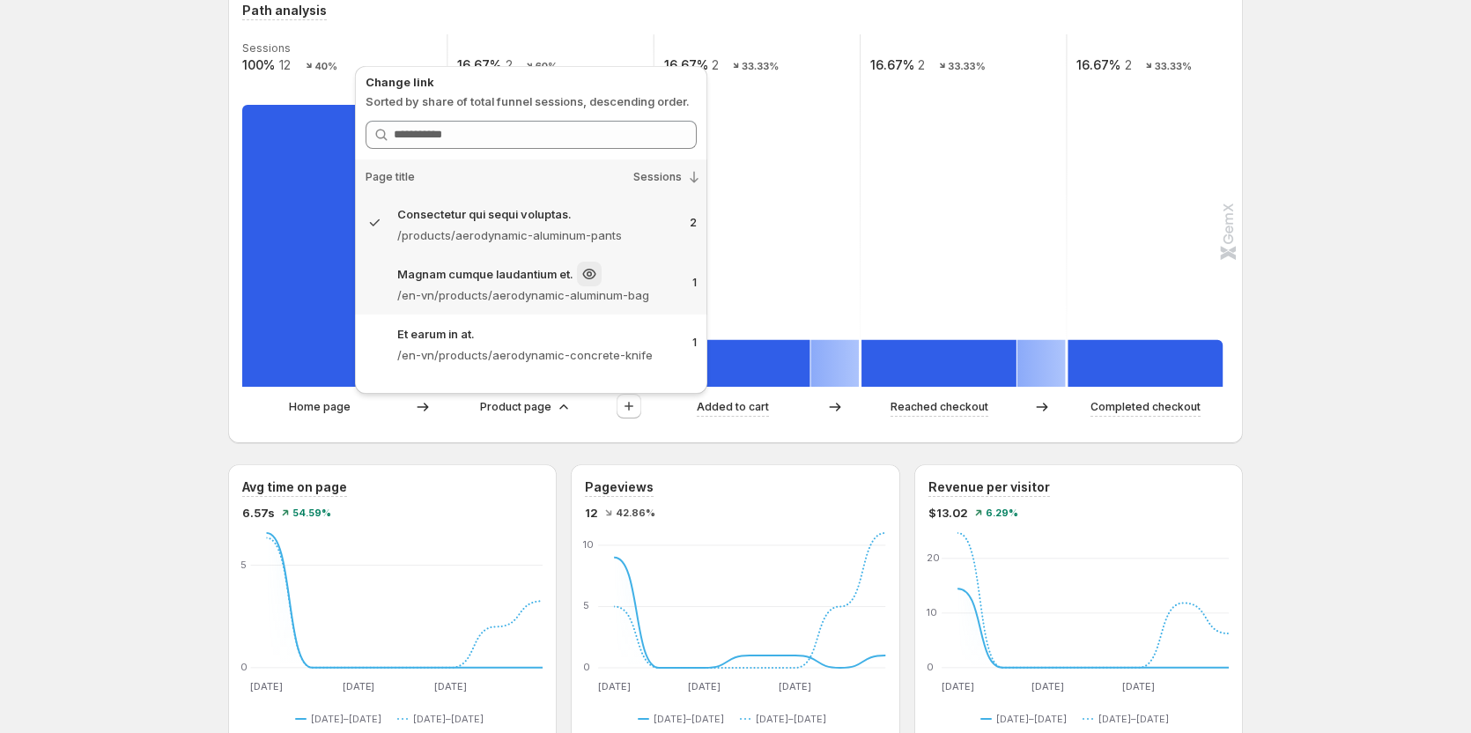
click at [553, 287] on p "/en-vn/products/aerodynamic-aluminum-bag" at bounding box center [537, 295] width 281 height 18
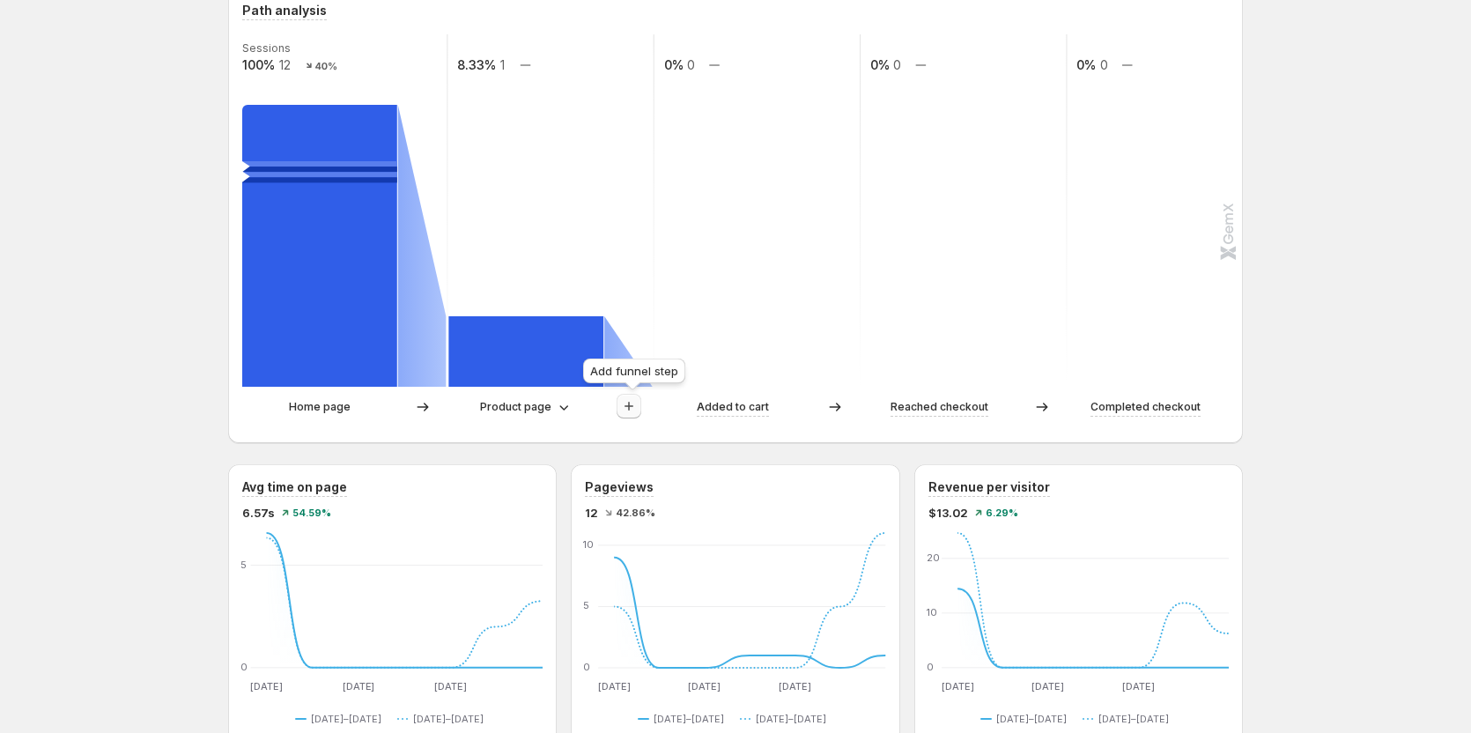
click at [627, 372] on icon "button" at bounding box center [629, 406] width 18 height 18
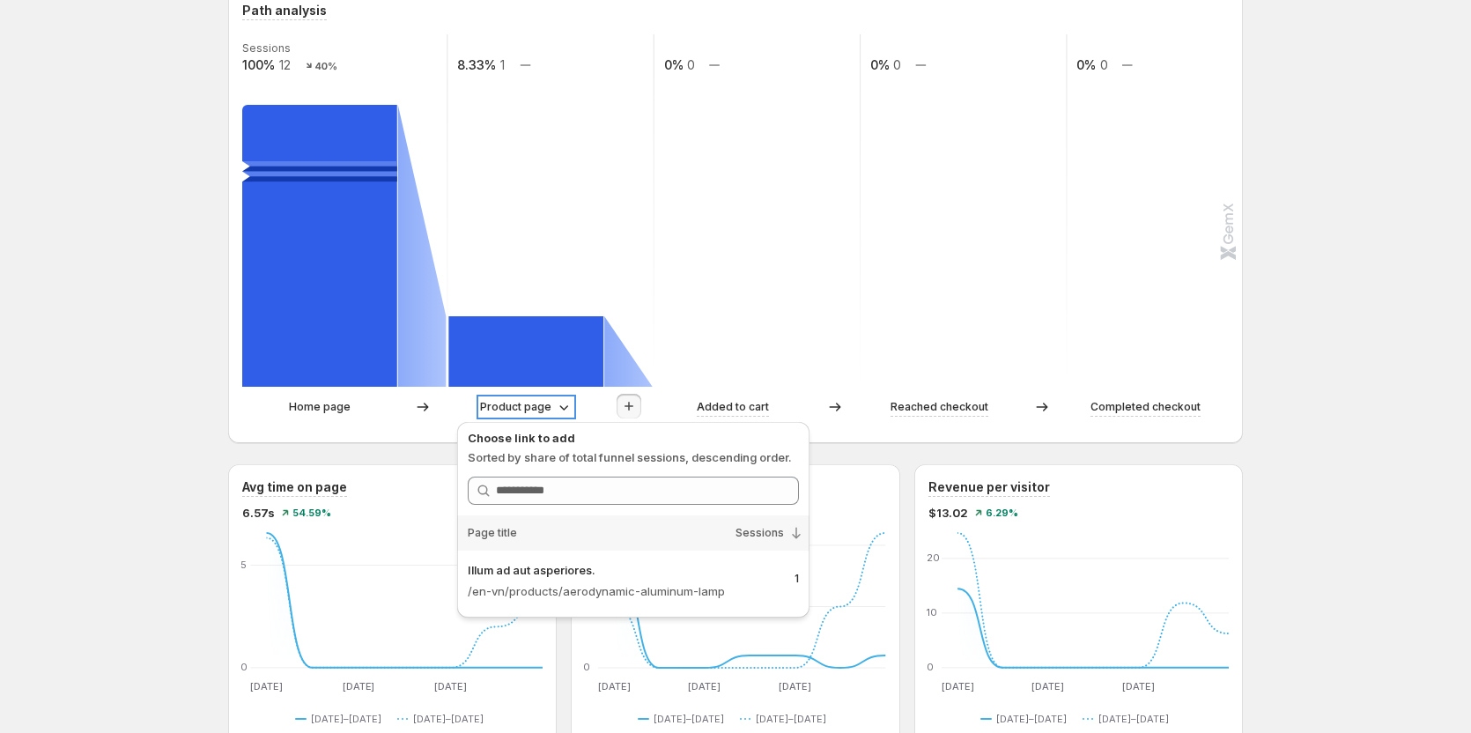
click at [518, 372] on p "Product page" at bounding box center [515, 407] width 71 height 18
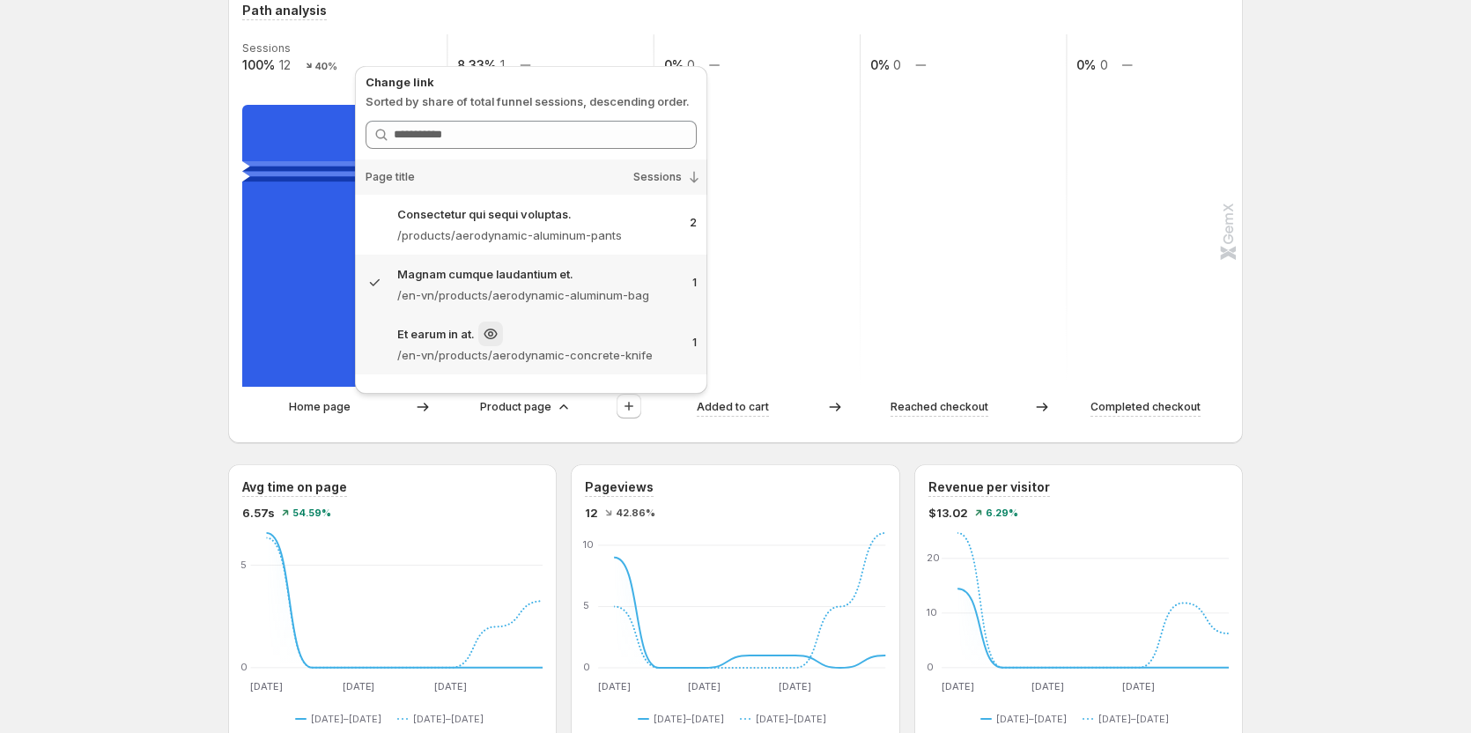
click at [525, 348] on p "/en-vn/products/aerodynamic-concrete-knife" at bounding box center [537, 355] width 281 height 18
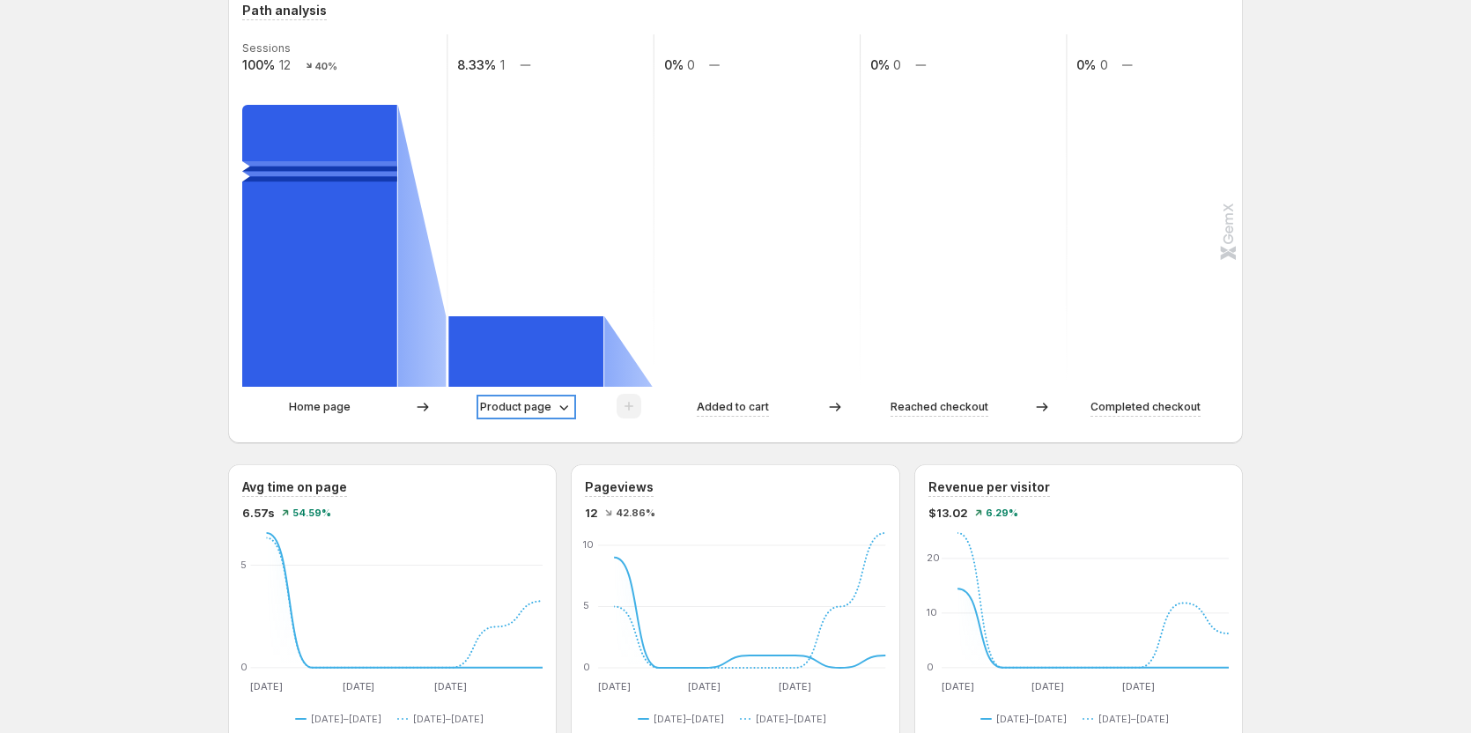
click at [529, 372] on p "Product page" at bounding box center [515, 407] width 71 height 18
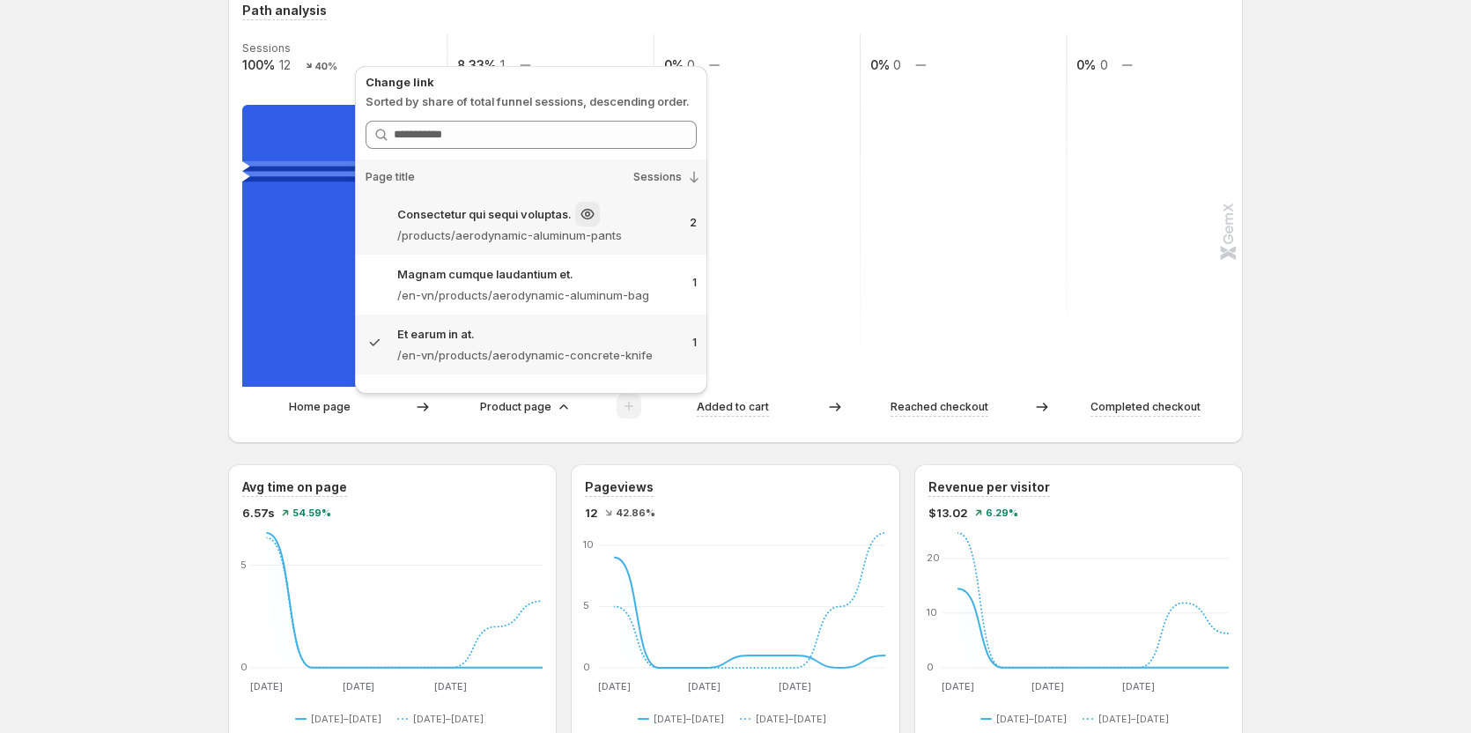
click at [477, 218] on p "Consectetur qui sequi voluptas." at bounding box center [484, 214] width 174 height 18
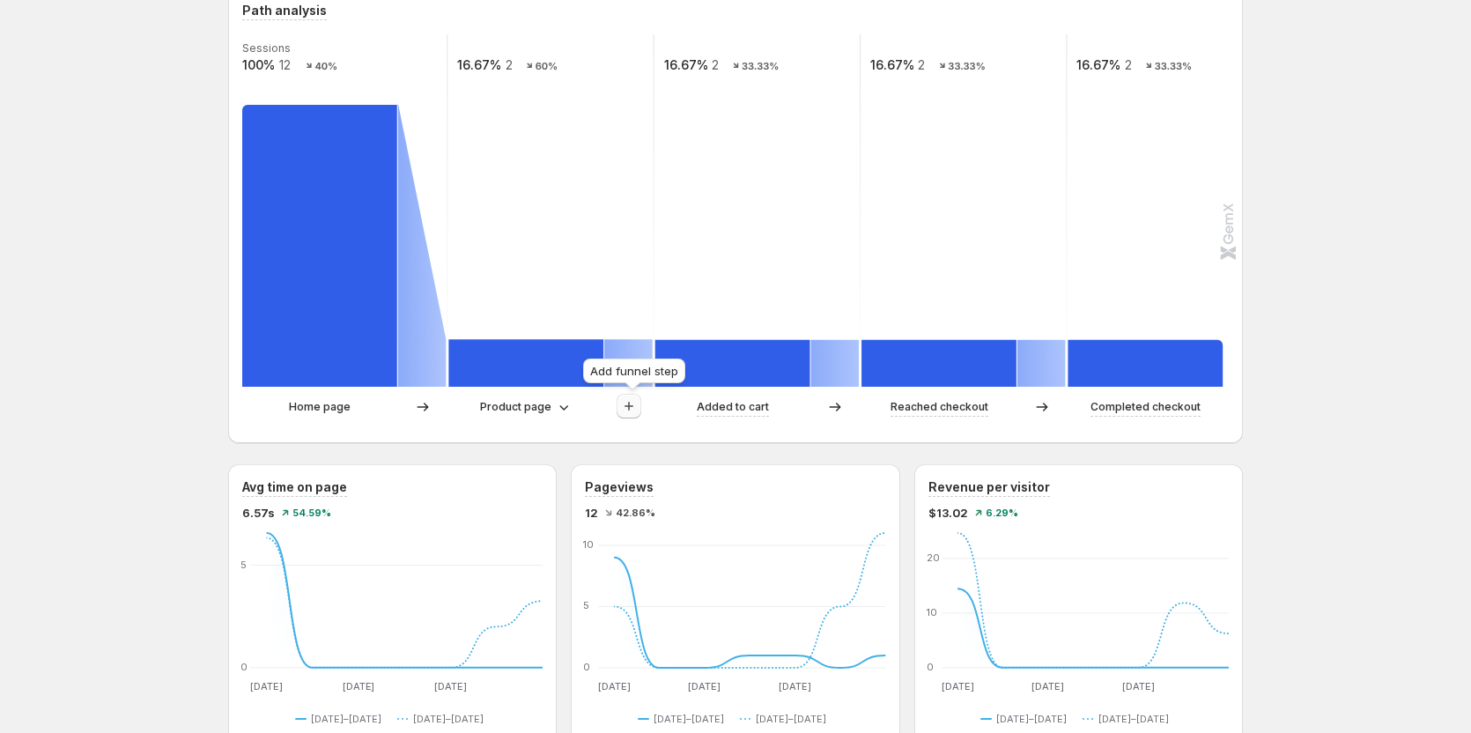
click at [633, 372] on icon "button" at bounding box center [629, 406] width 18 height 18
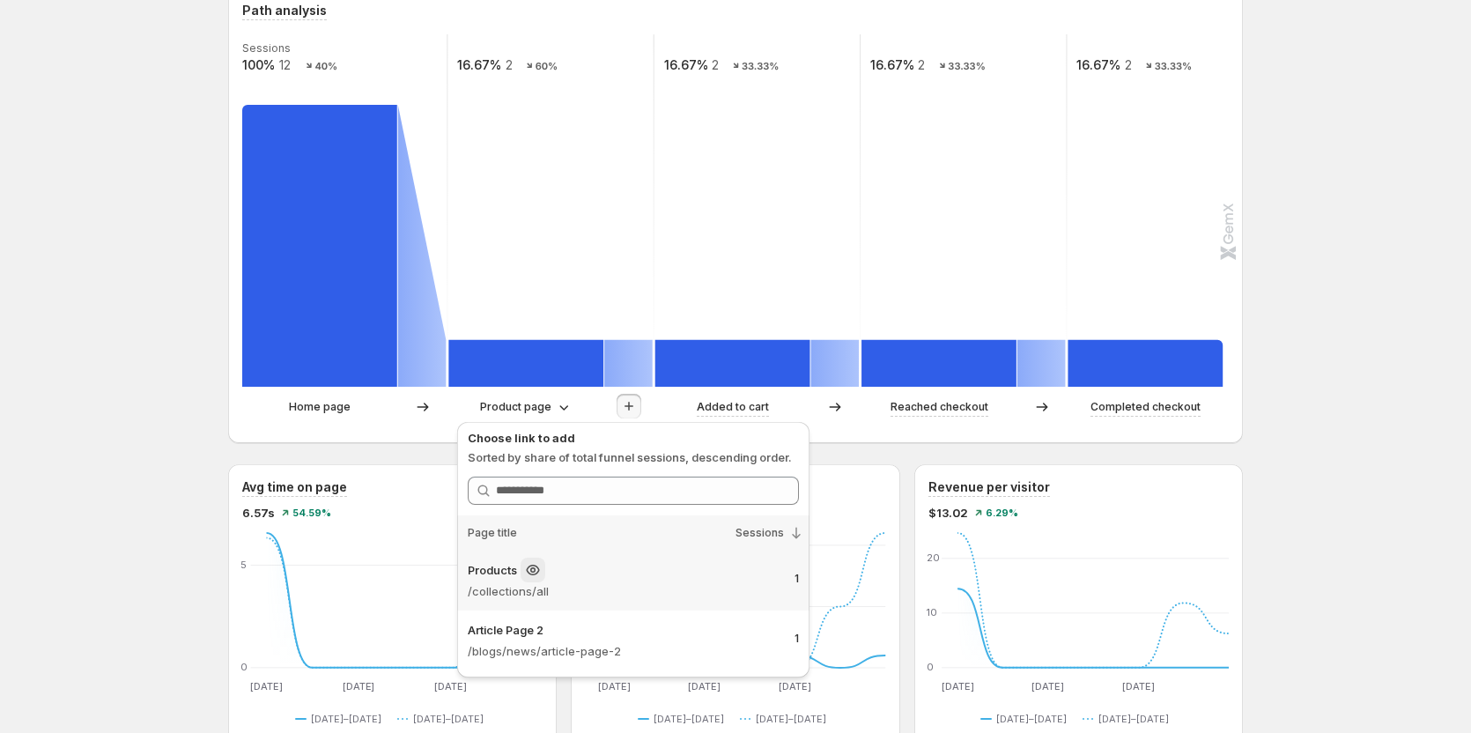
click at [570, 372] on p "/collections/all" at bounding box center [624, 591] width 313 height 18
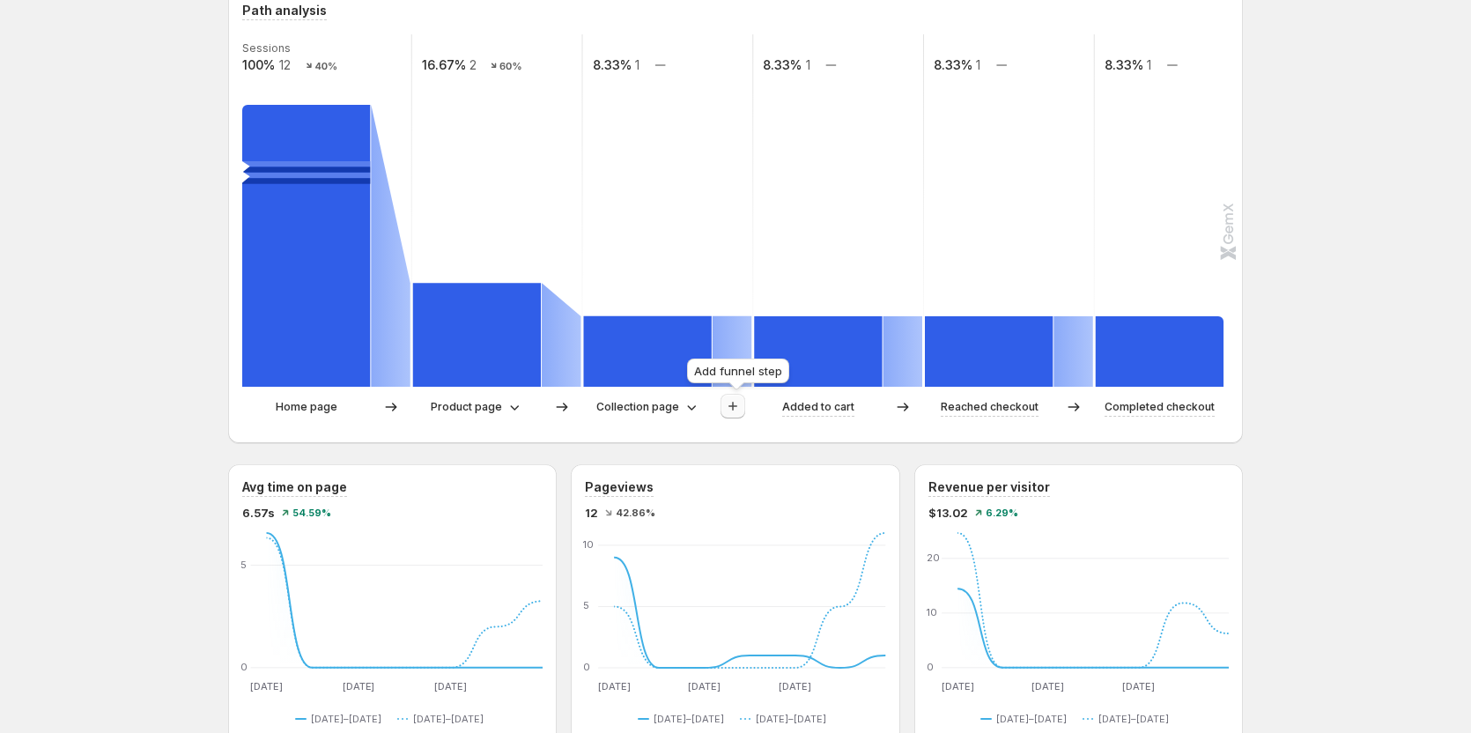
click at [732, 372] on icon "button" at bounding box center [733, 406] width 18 height 18
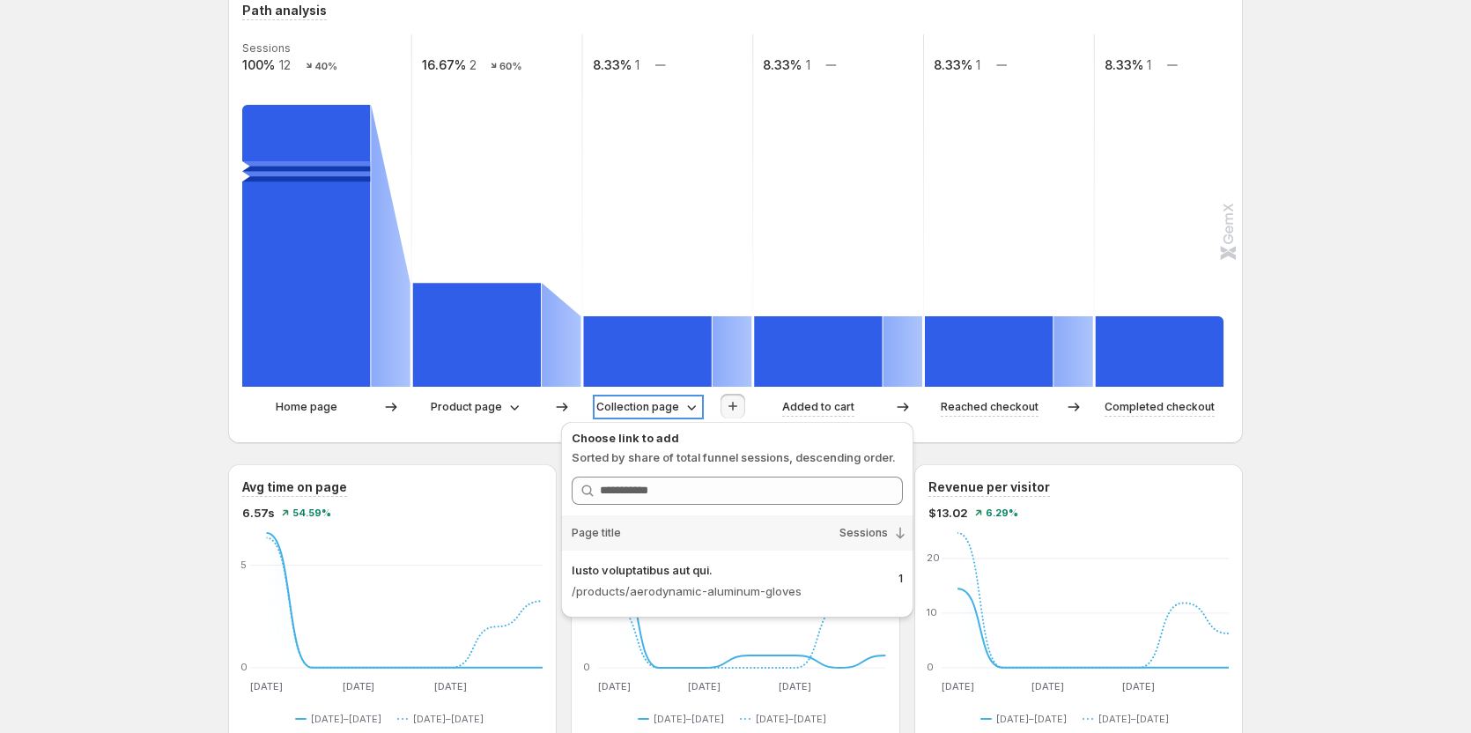
click at [668, 372] on p "Collection page" at bounding box center [637, 407] width 83 height 18
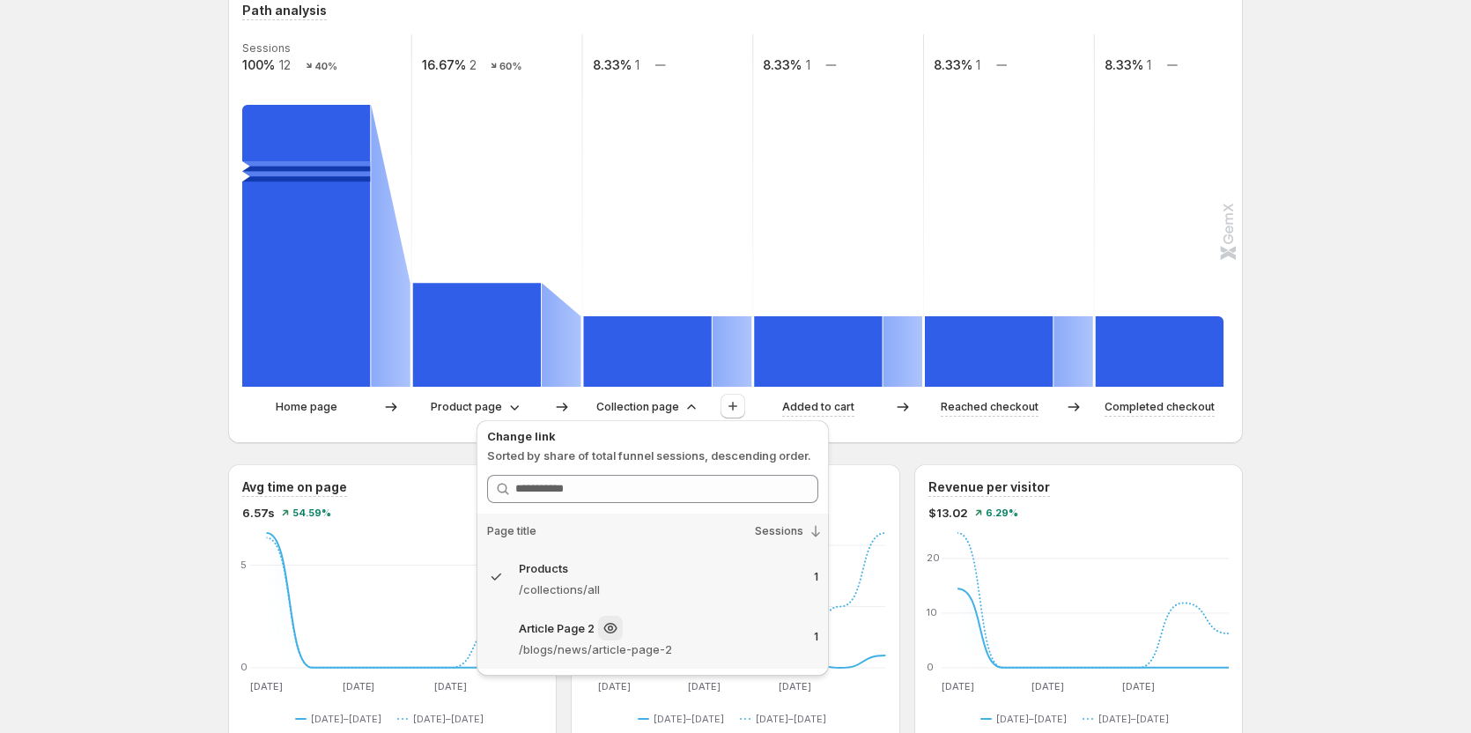
click at [629, 372] on div "Article Page 2" at bounding box center [659, 628] width 281 height 25
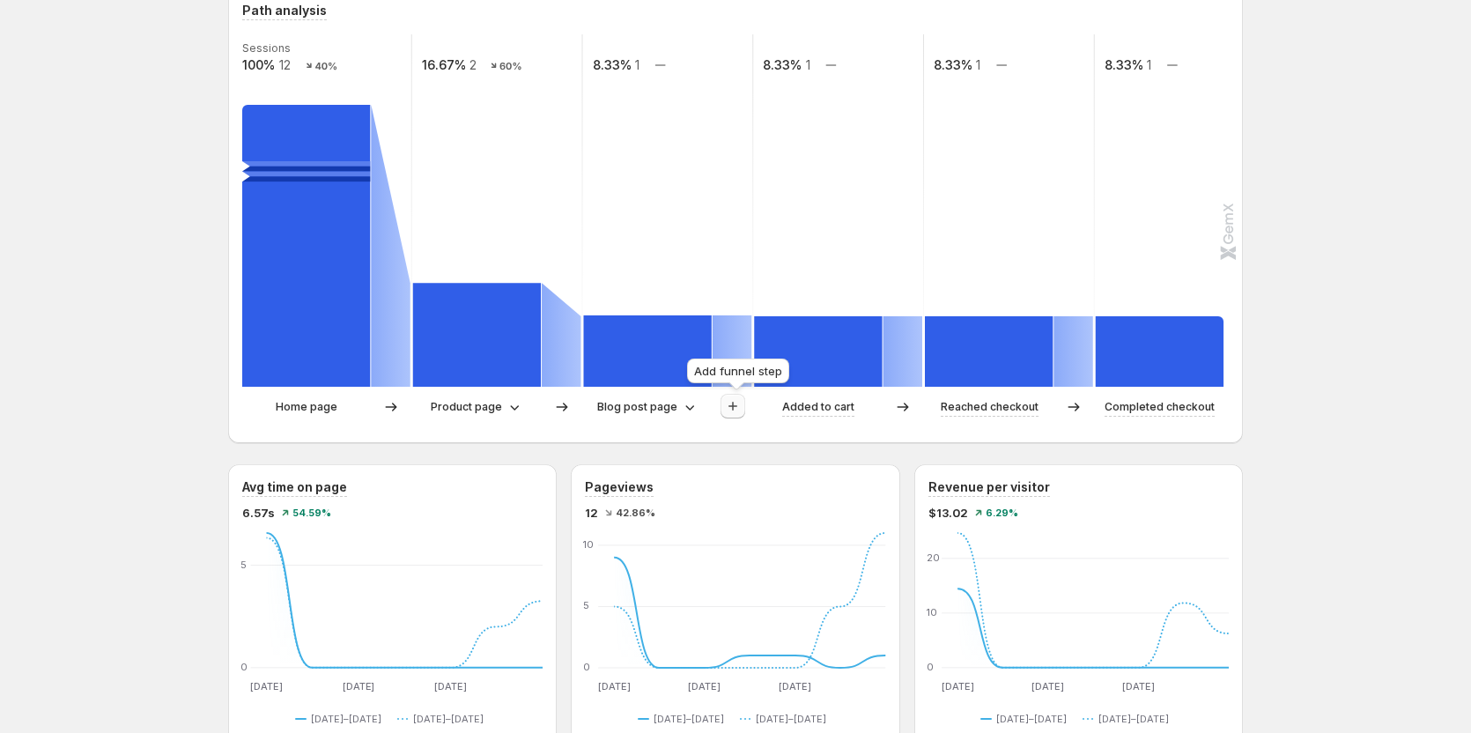
click at [742, 372] on icon "button" at bounding box center [733, 406] width 18 height 18
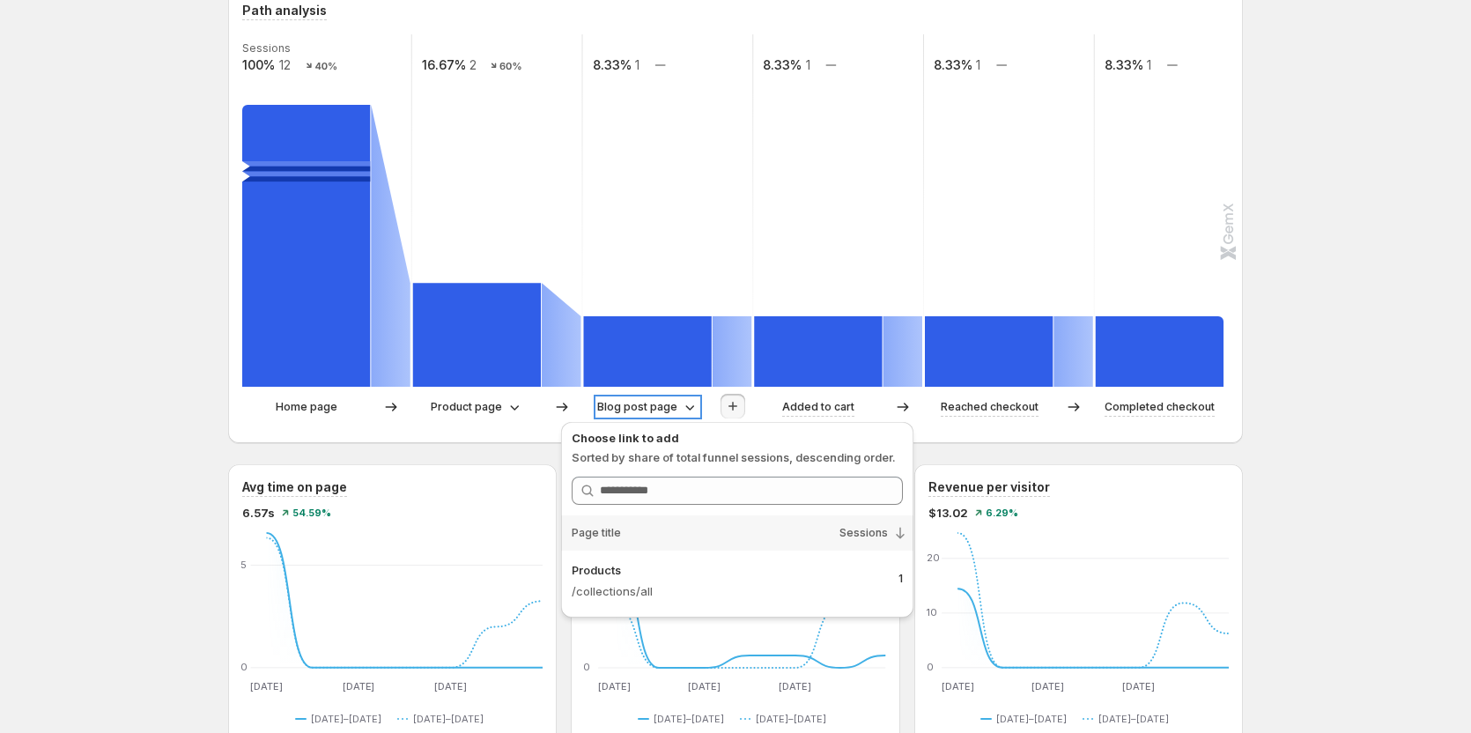
click at [651, 372] on p "Blog post page" at bounding box center [637, 407] width 80 height 18
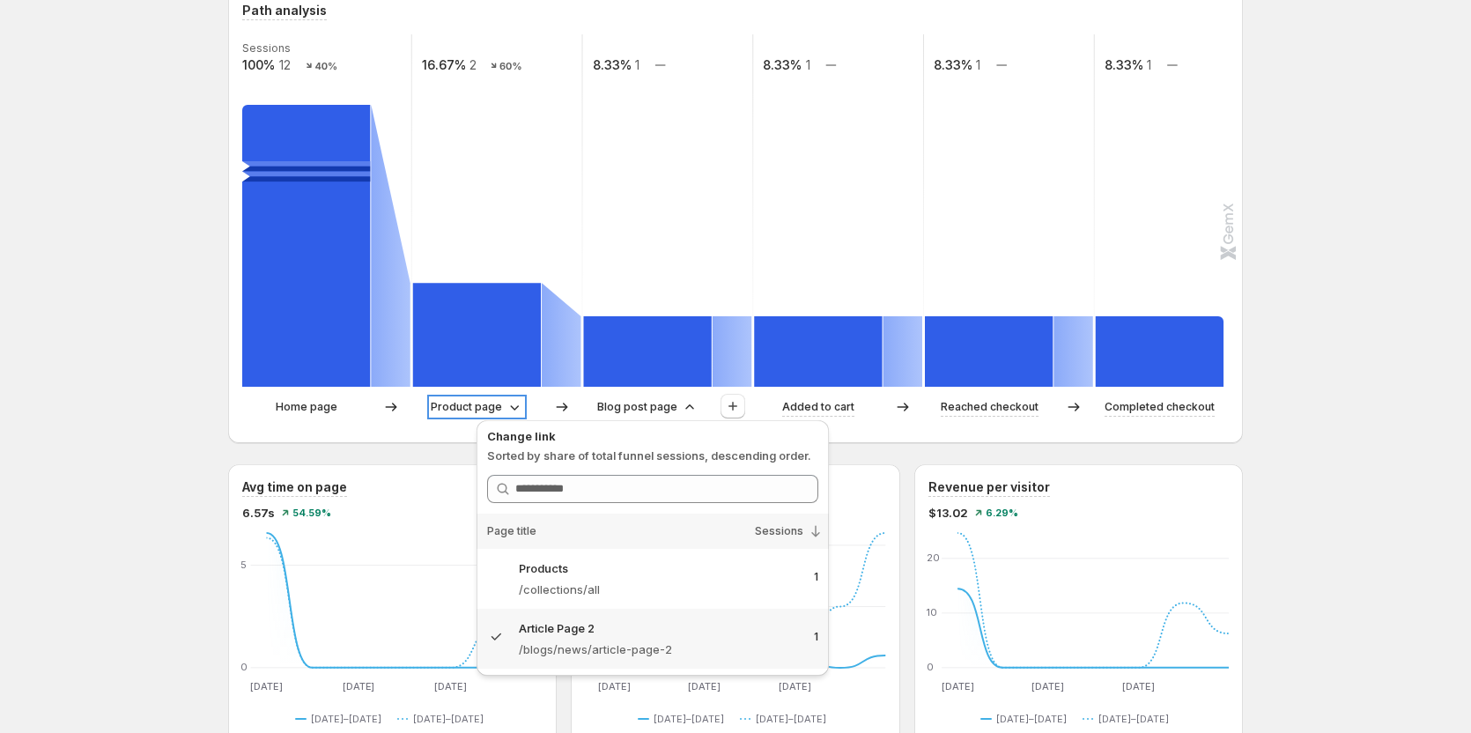
click at [474, 372] on p "Product page" at bounding box center [466, 407] width 71 height 18
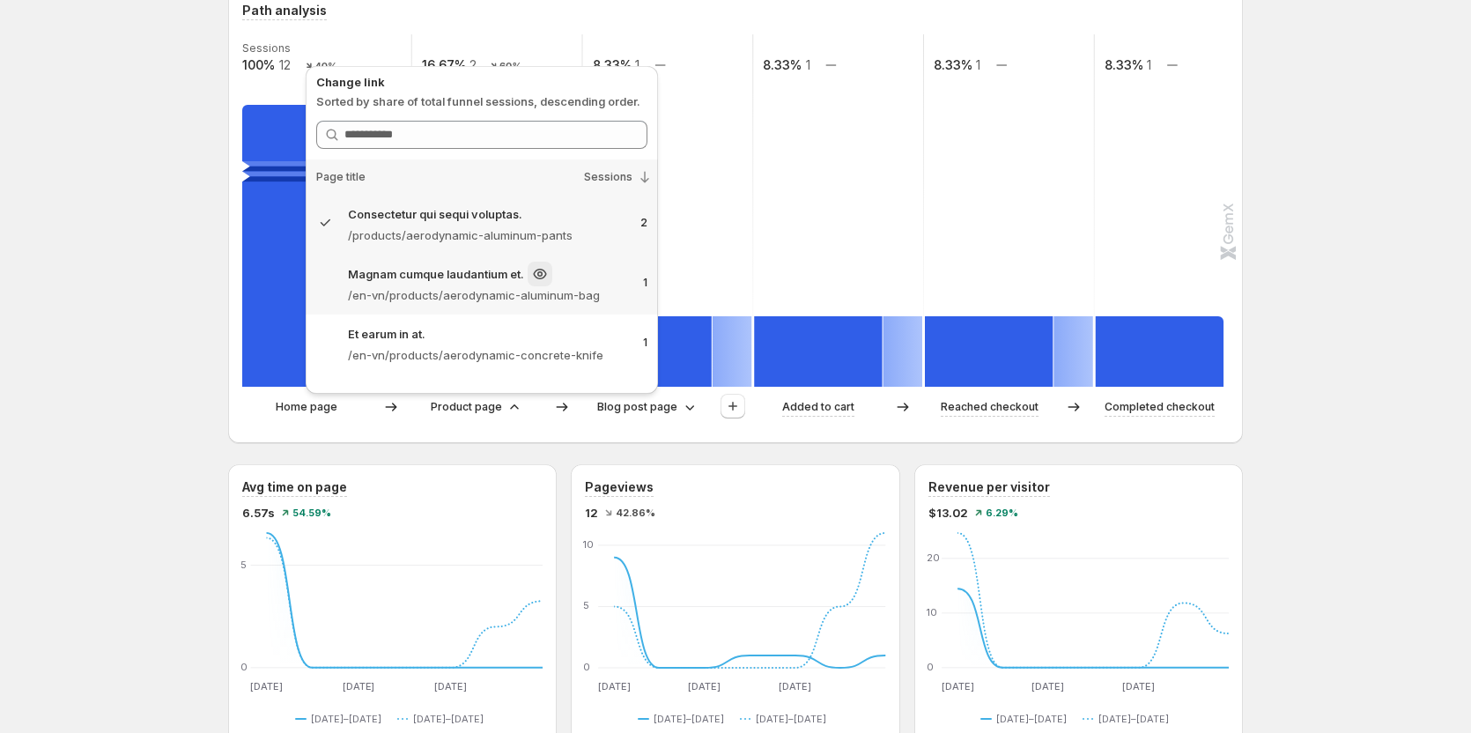
click at [490, 300] on p "/en-vn/products/aerodynamic-aluminum-bag" at bounding box center [488, 295] width 281 height 18
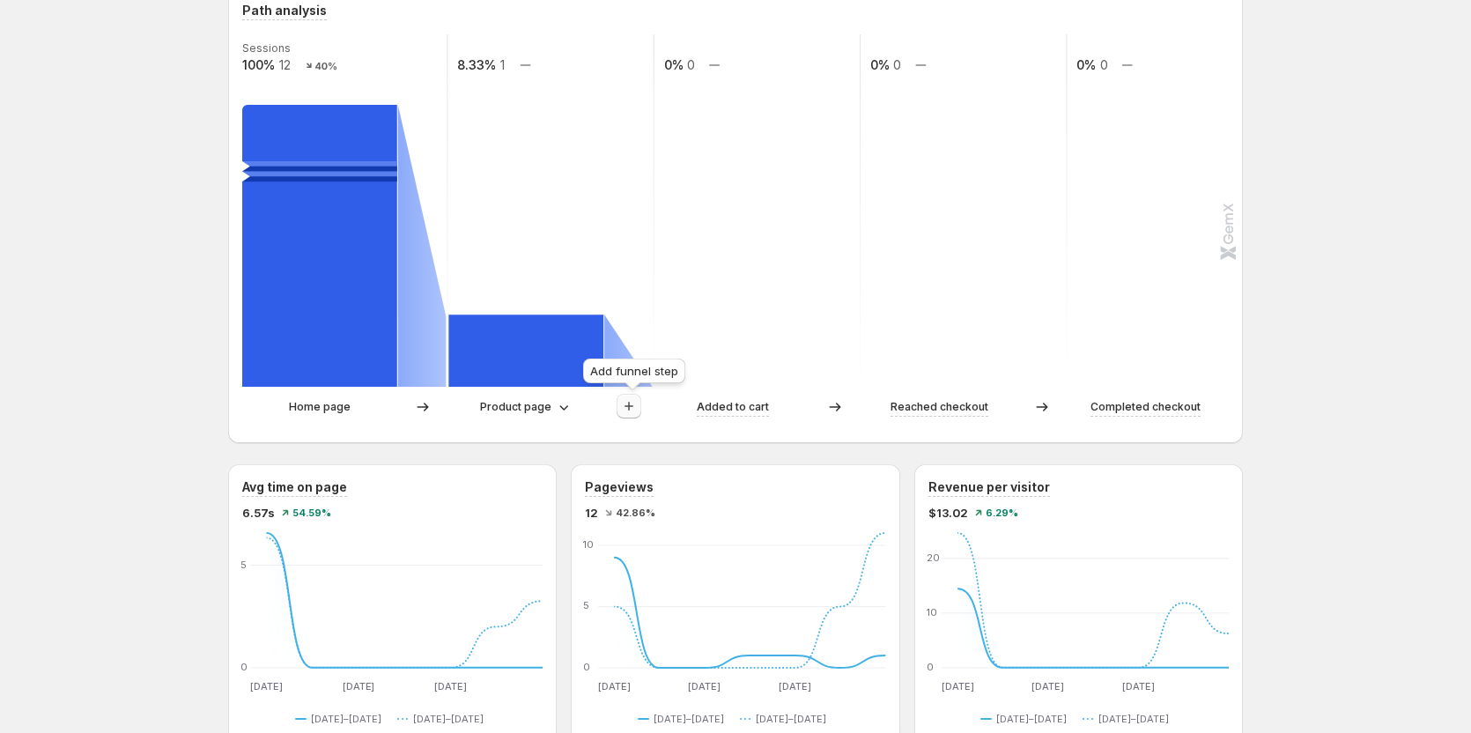
click at [626, 372] on icon "button" at bounding box center [629, 406] width 18 height 18
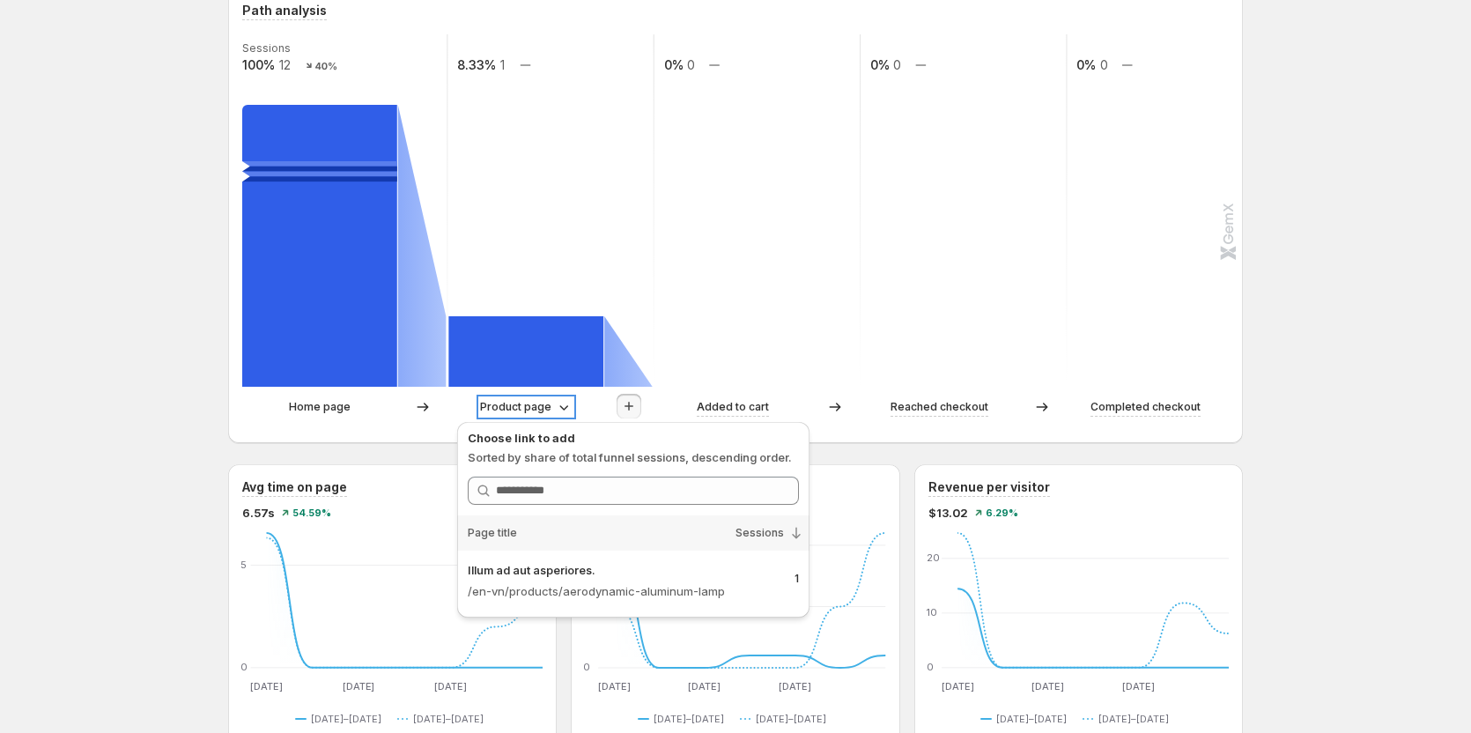
click at [537, 372] on p "Product page" at bounding box center [515, 407] width 71 height 18
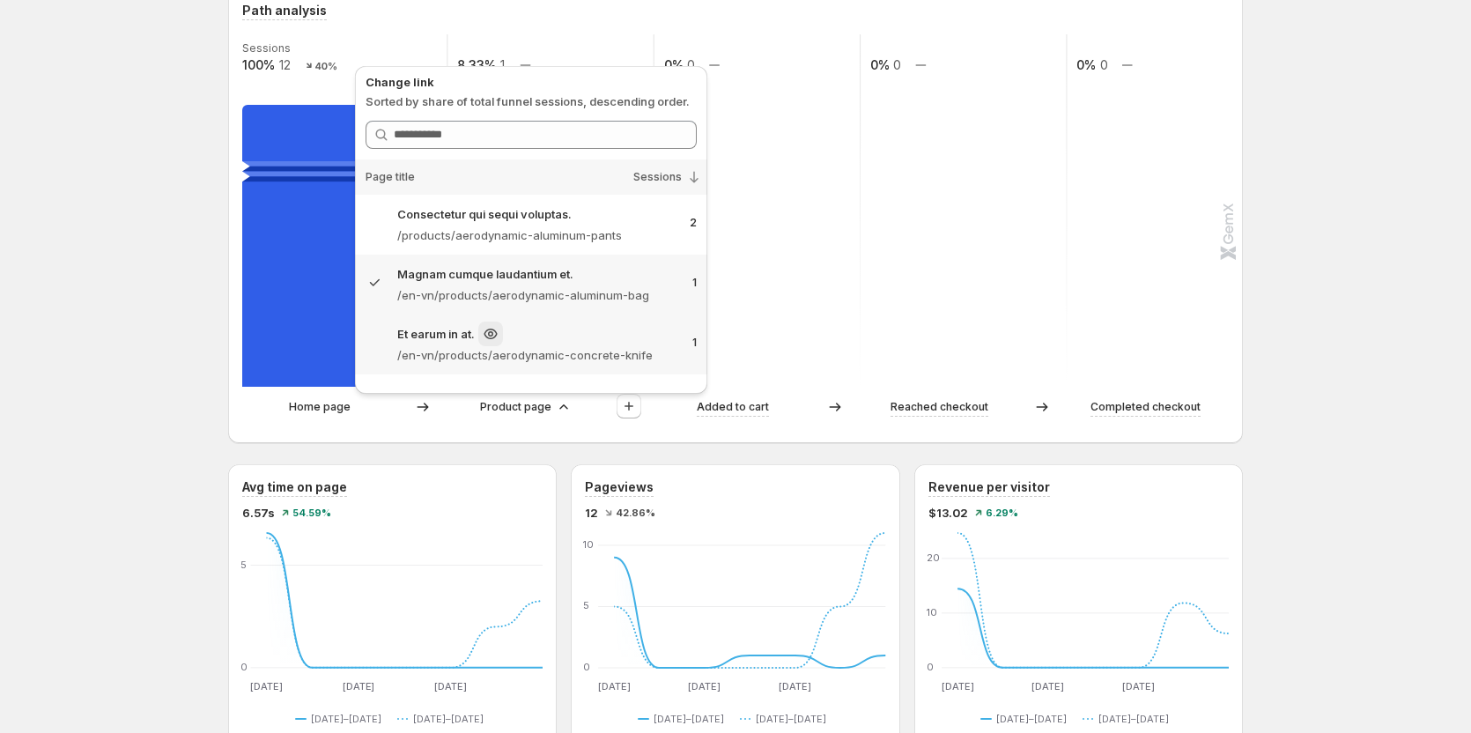
click at [493, 359] on p "/en-vn/products/aerodynamic-concrete-knife" at bounding box center [537, 355] width 281 height 18
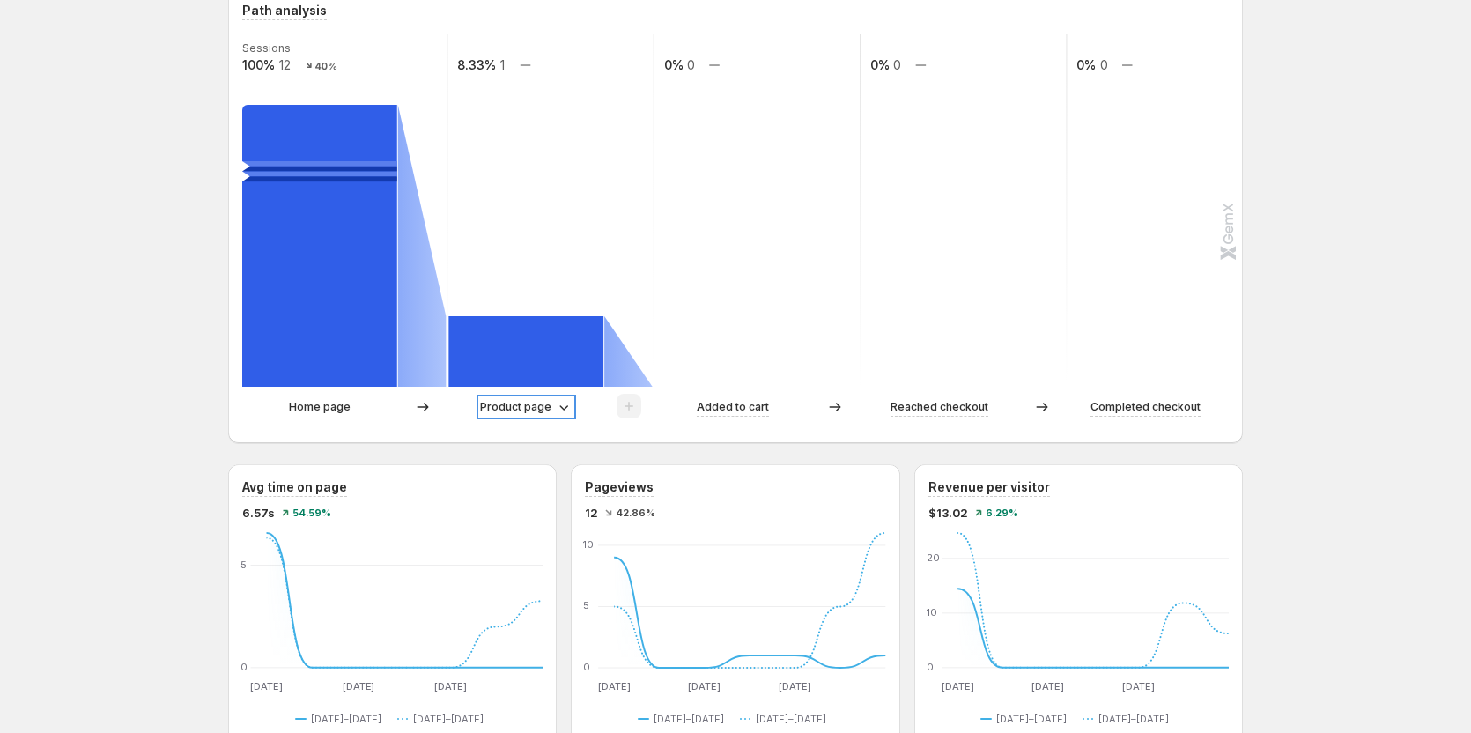
click at [539, 372] on p "Product page" at bounding box center [515, 407] width 71 height 18
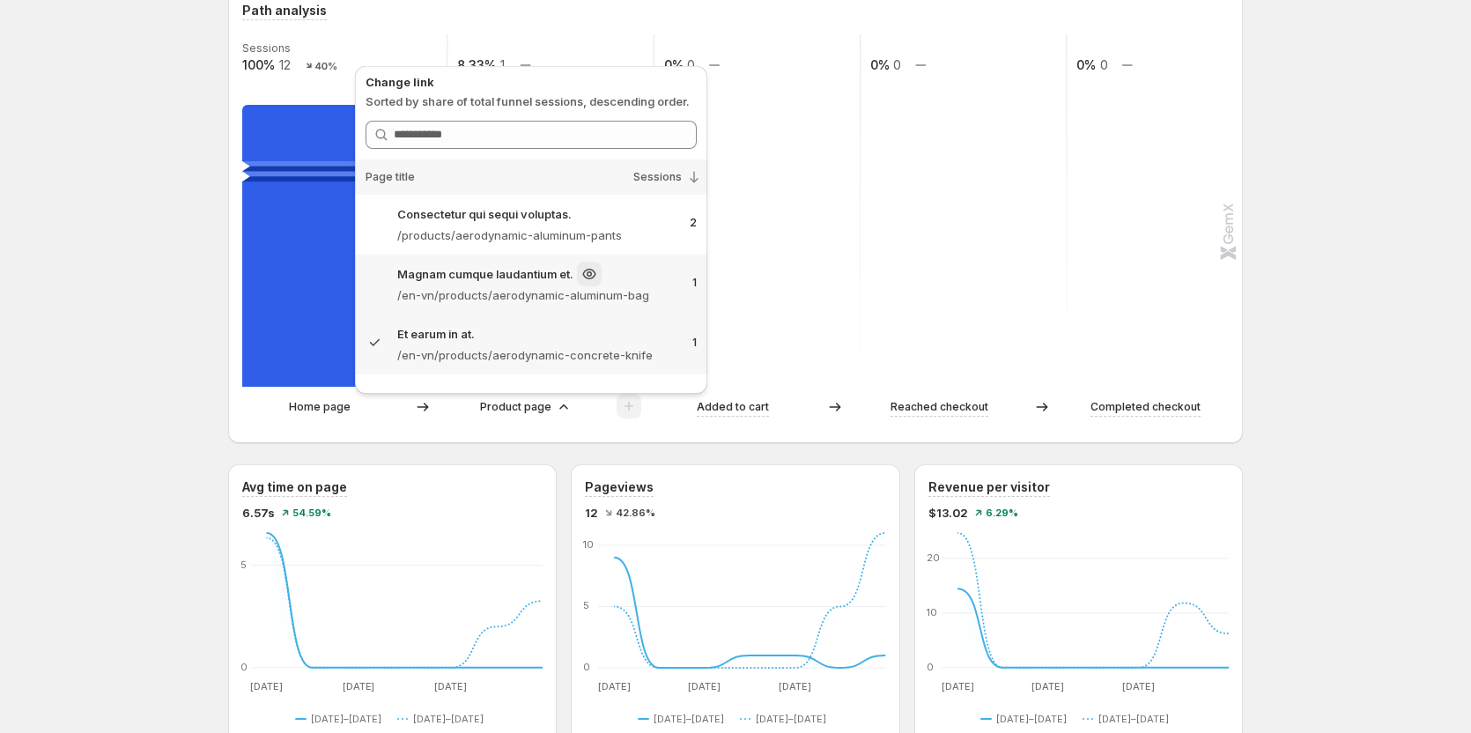
click at [535, 291] on p "/en-vn/products/aerodynamic-aluminum-bag" at bounding box center [537, 295] width 281 height 18
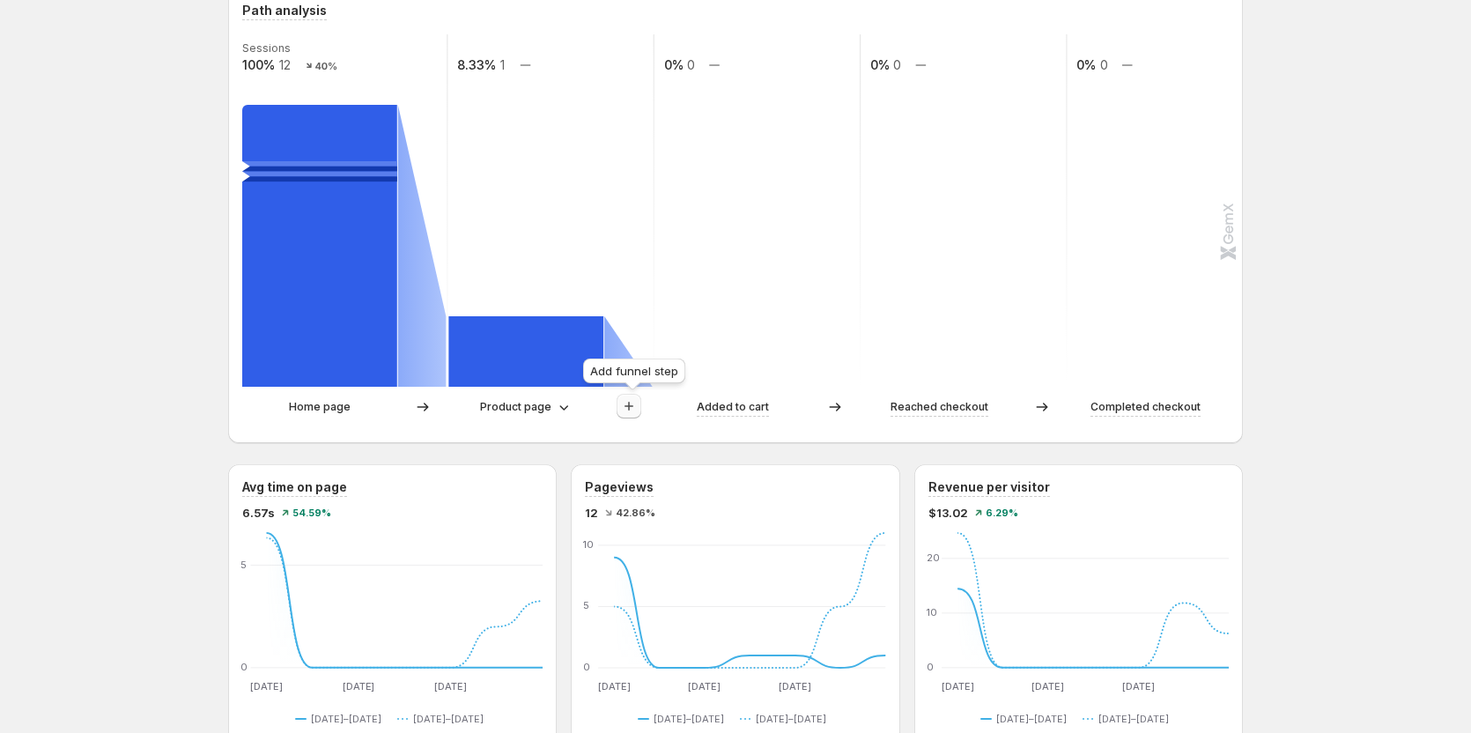
click at [632, 372] on icon "button" at bounding box center [629, 406] width 18 height 18
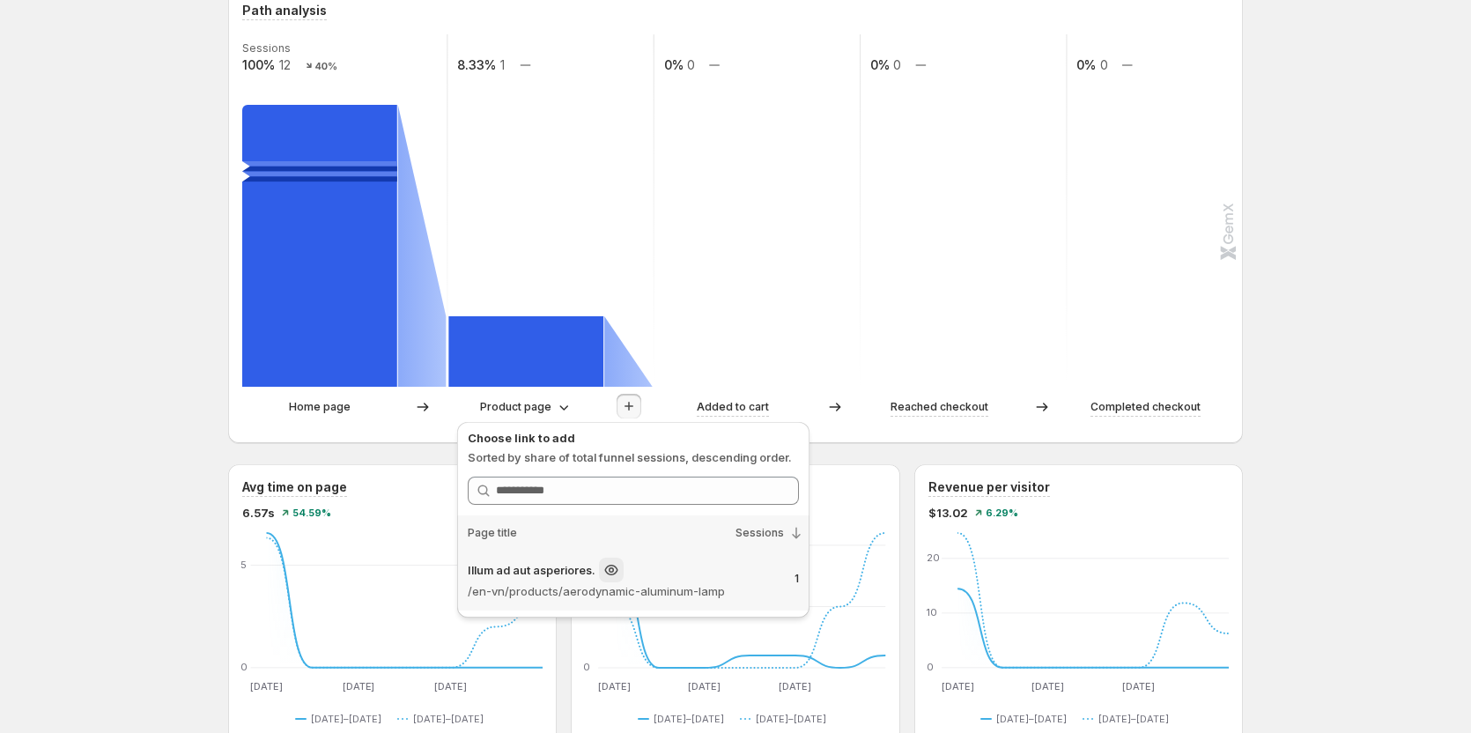
click at [560, 372] on p "Illum ad aut asperiores." at bounding box center [532, 570] width 128 height 18
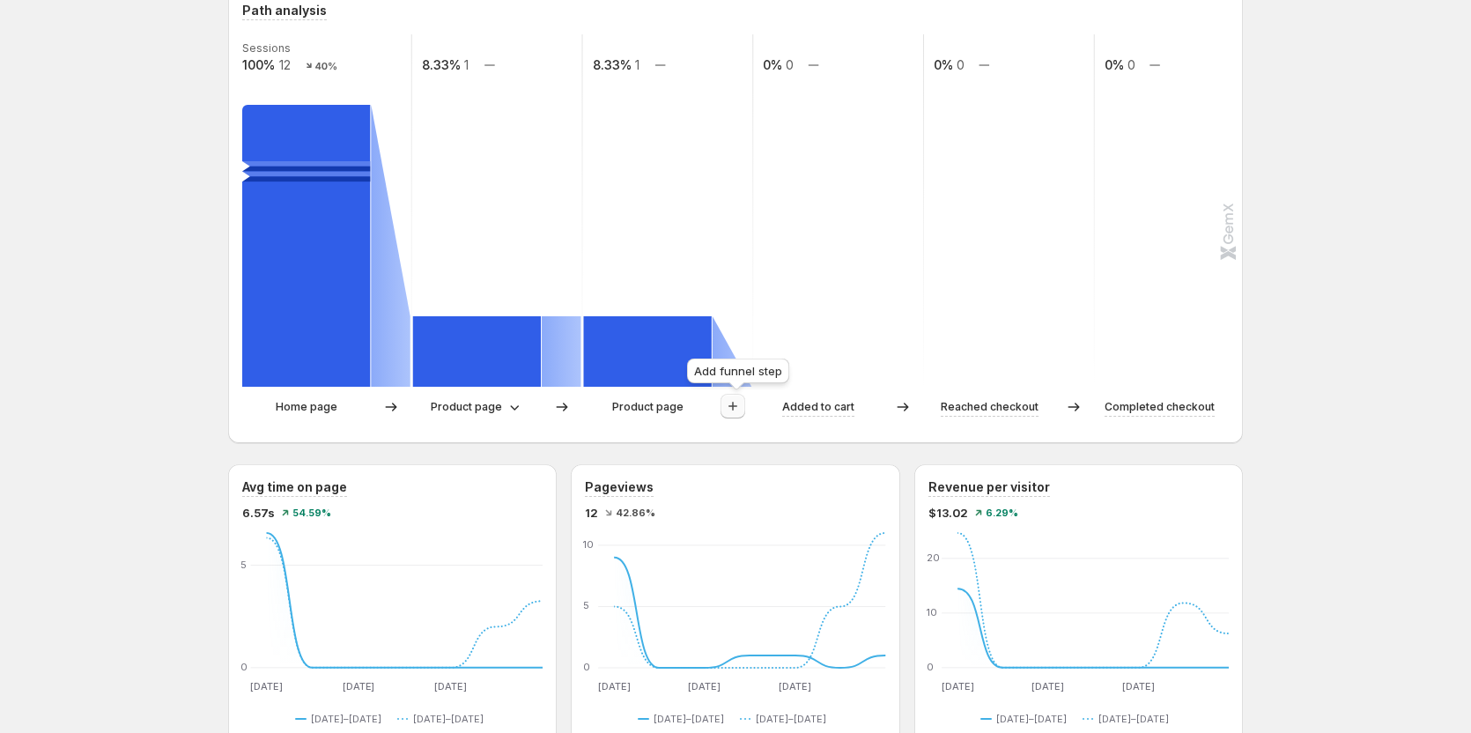
click at [724, 372] on button "button" at bounding box center [733, 406] width 25 height 25
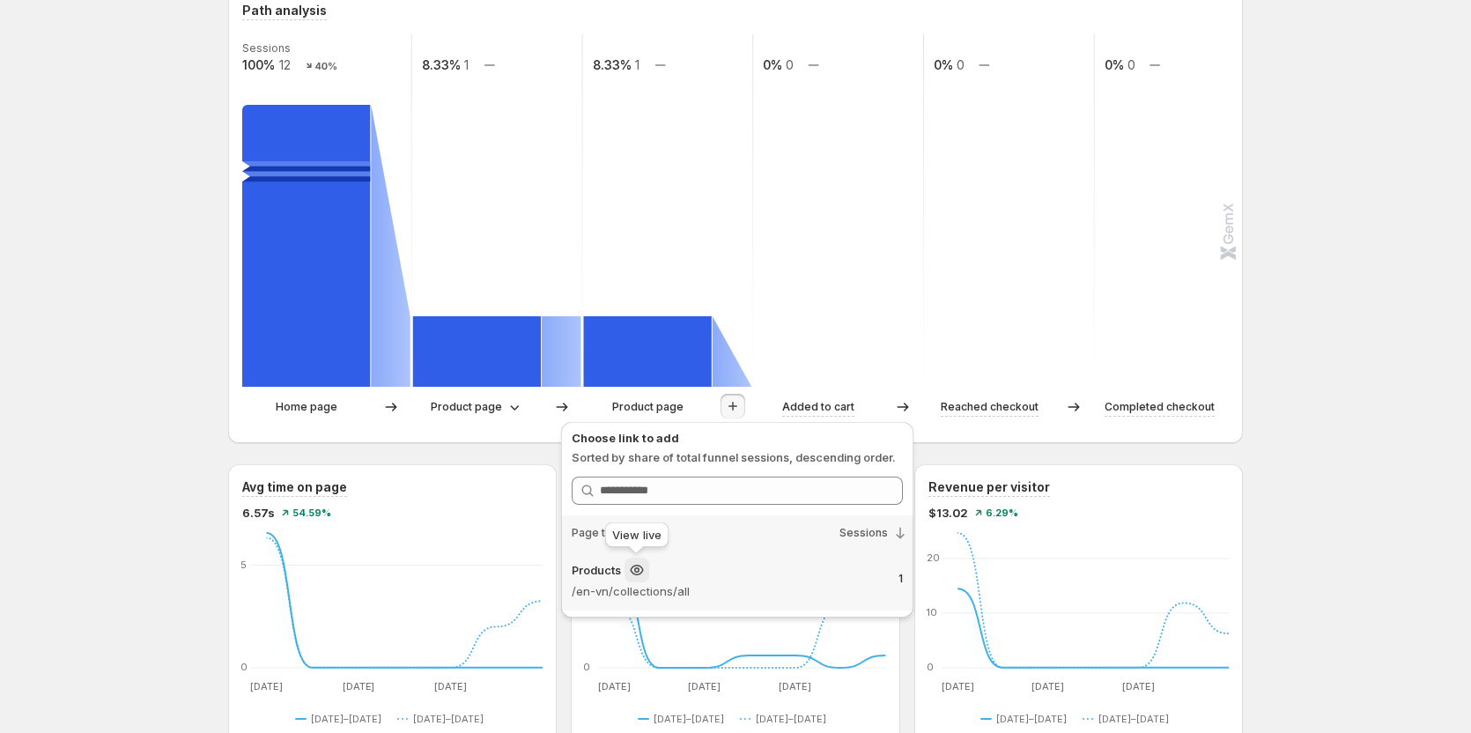
click at [635, 372] on icon at bounding box center [636, 570] width 13 height 11
click at [625, 372] on p "/en-vn/collections/all" at bounding box center [728, 591] width 313 height 18
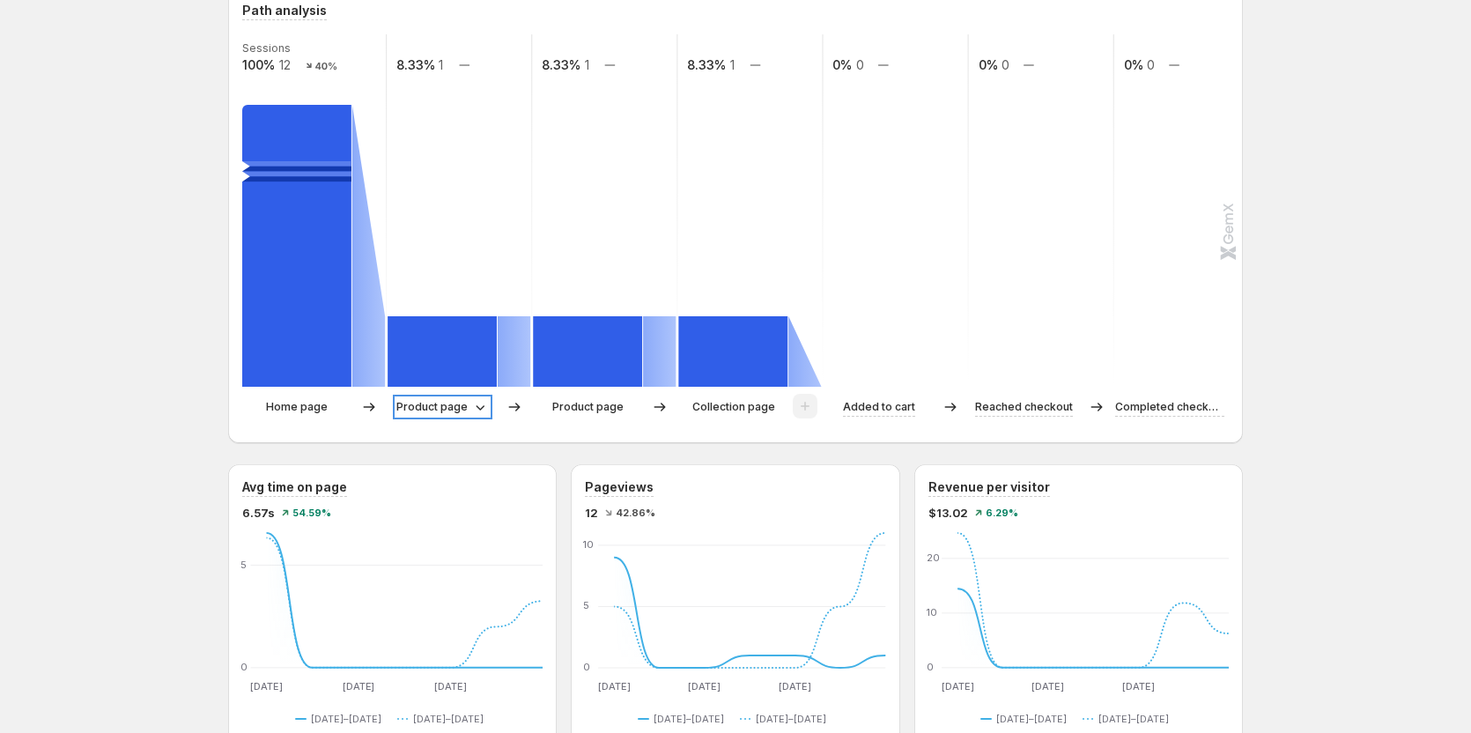
click at [452, 372] on p "Product page" at bounding box center [431, 407] width 71 height 18
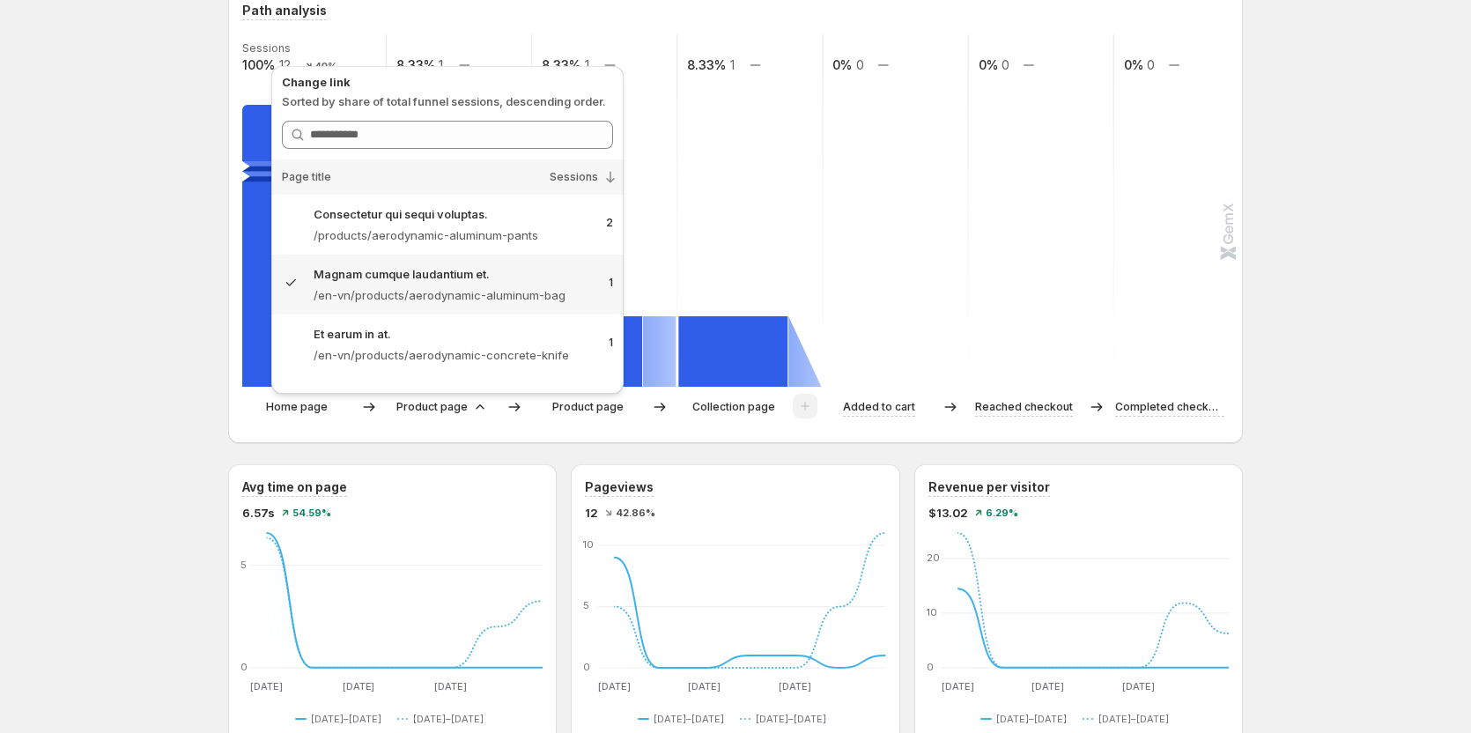
click at [577, 372] on p "Product page" at bounding box center [587, 407] width 71 height 18
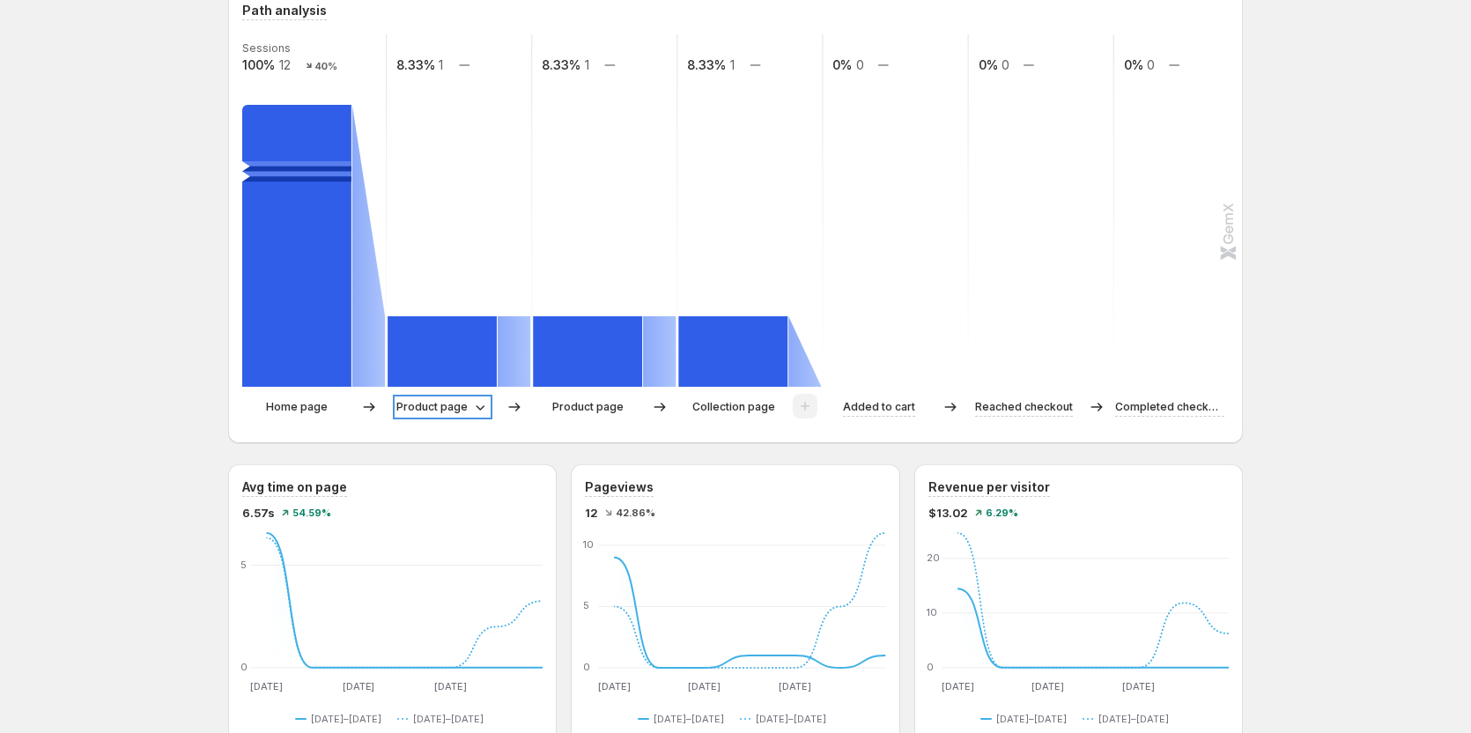
click at [476, 372] on icon at bounding box center [480, 407] width 18 height 18
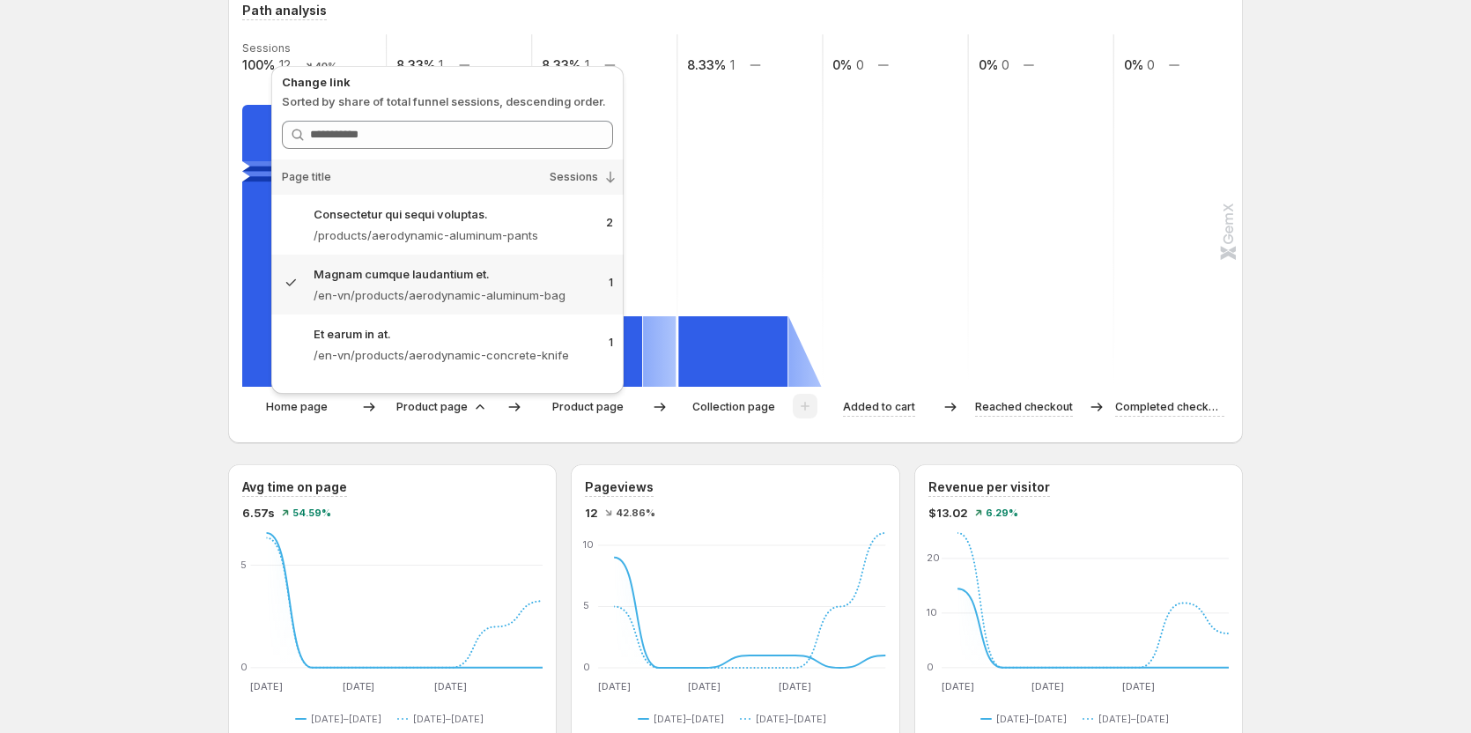
click at [582, 372] on p "Product page" at bounding box center [587, 407] width 71 height 18
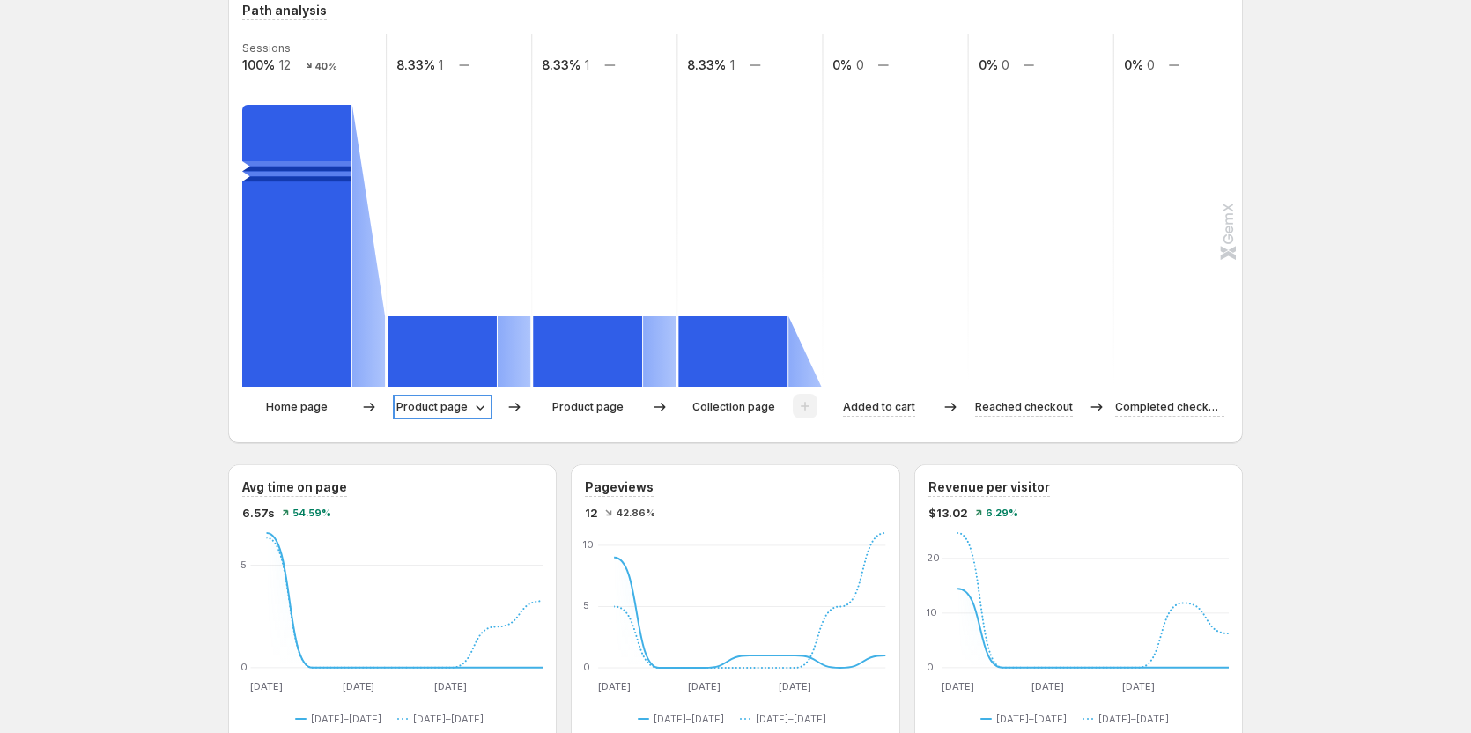
click at [457, 372] on p "Product page" at bounding box center [431, 407] width 71 height 18
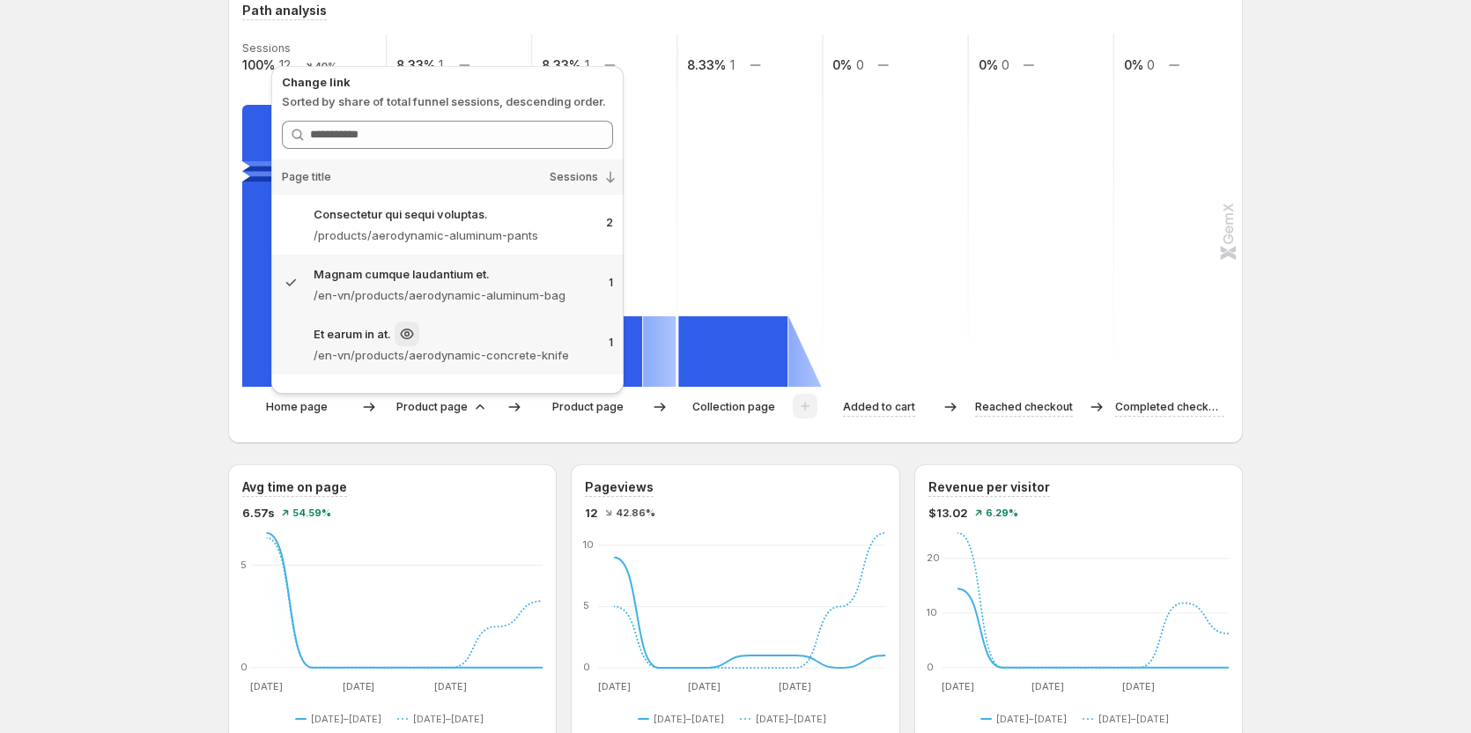
click at [489, 357] on p "/en-vn/products/aerodynamic-concrete-knife" at bounding box center [454, 355] width 281 height 18
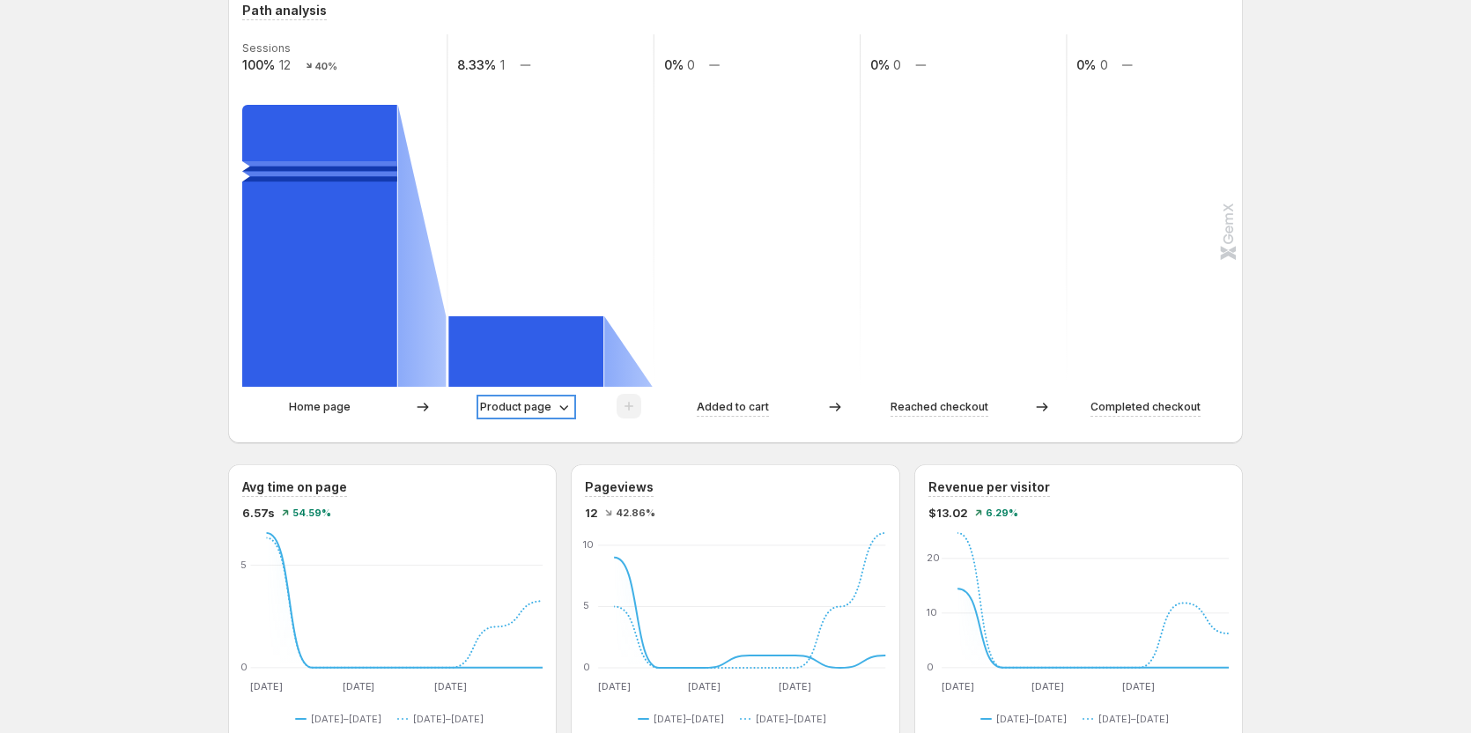
click at [549, 372] on p "Product page" at bounding box center [515, 407] width 71 height 18
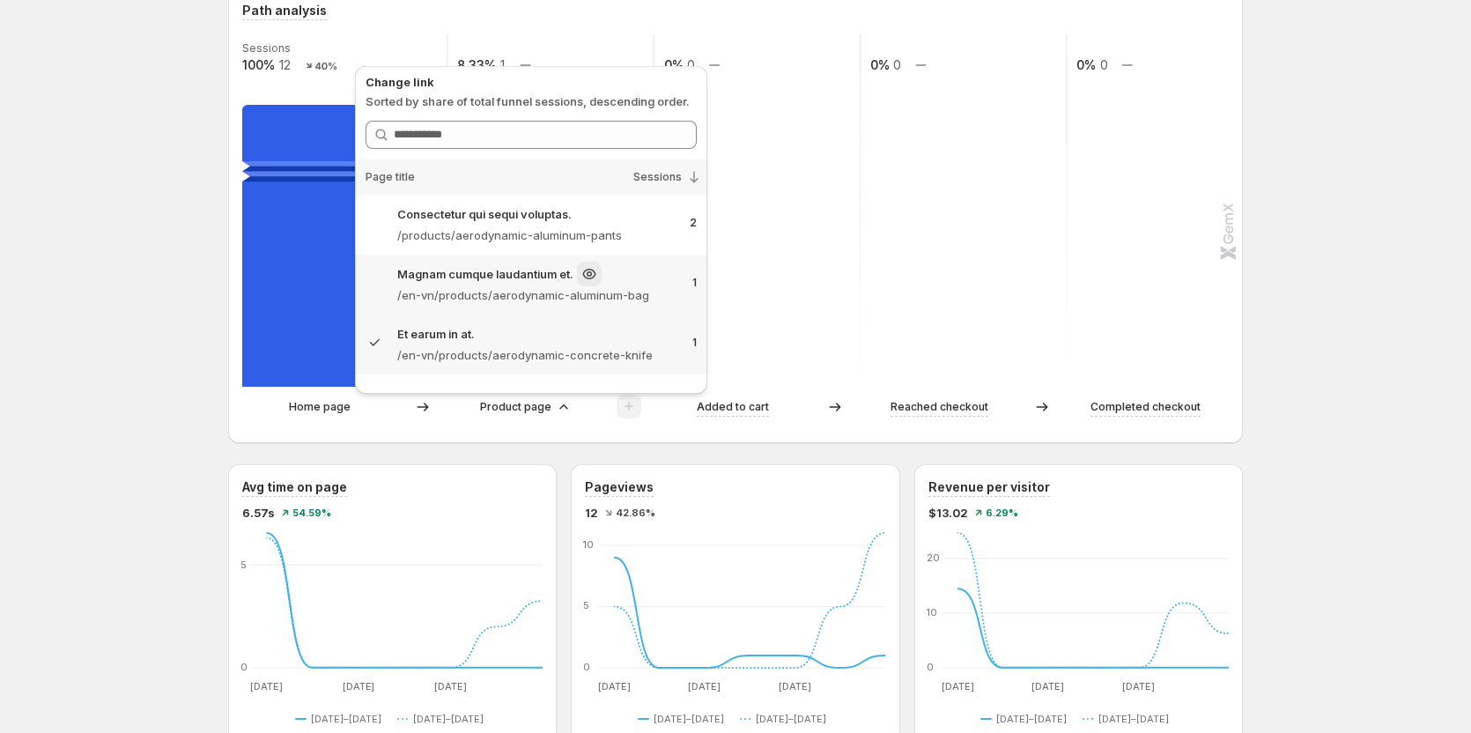
click at [520, 293] on p "/en-vn/products/aerodynamic-aluminum-bag" at bounding box center [537, 295] width 281 height 18
